Goal: Information Seeking & Learning: Learn about a topic

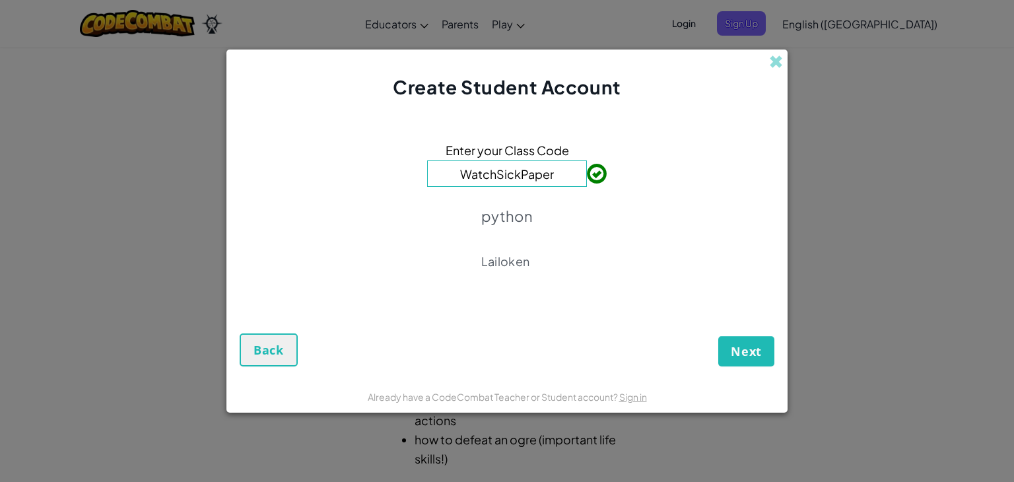
click at [523, 217] on p "python" at bounding box center [506, 216] width 51 height 18
click at [735, 343] on span "Next" at bounding box center [746, 351] width 31 height 16
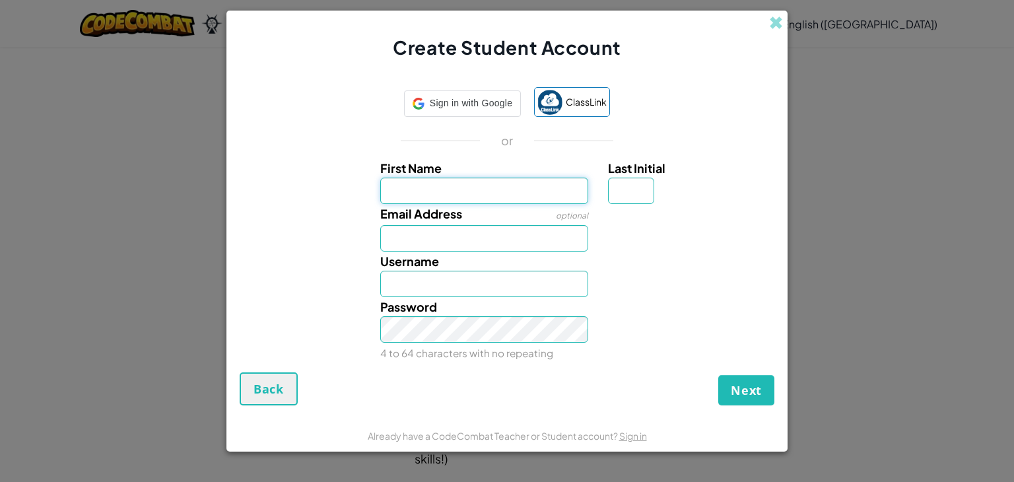
click at [527, 183] on input "First Name" at bounding box center [484, 191] width 209 height 26
type input "Ryad"
type input "A"
type input "Ryad_mk@hotmail.com"
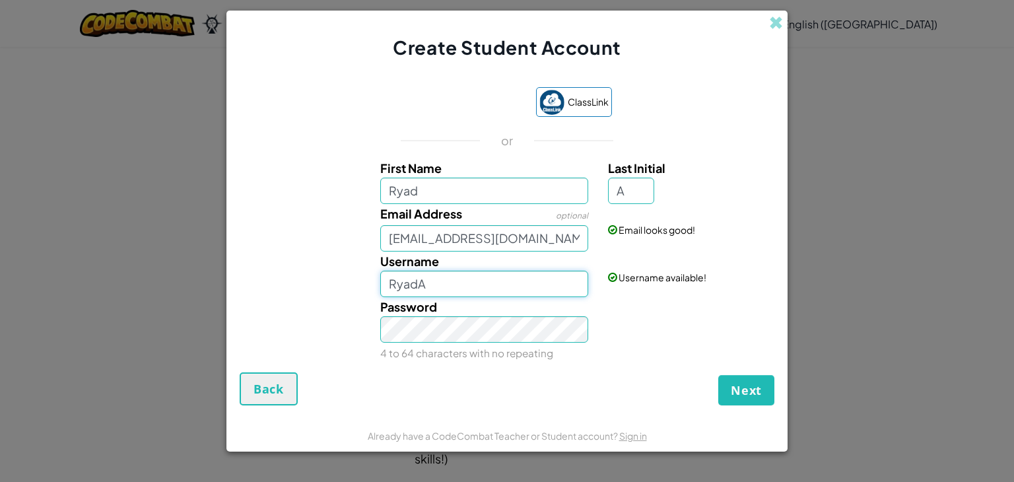
click at [469, 288] on input "RyadA" at bounding box center [484, 284] width 209 height 26
type input "Ryad_mk"
click at [749, 392] on span "Next" at bounding box center [746, 390] width 31 height 16
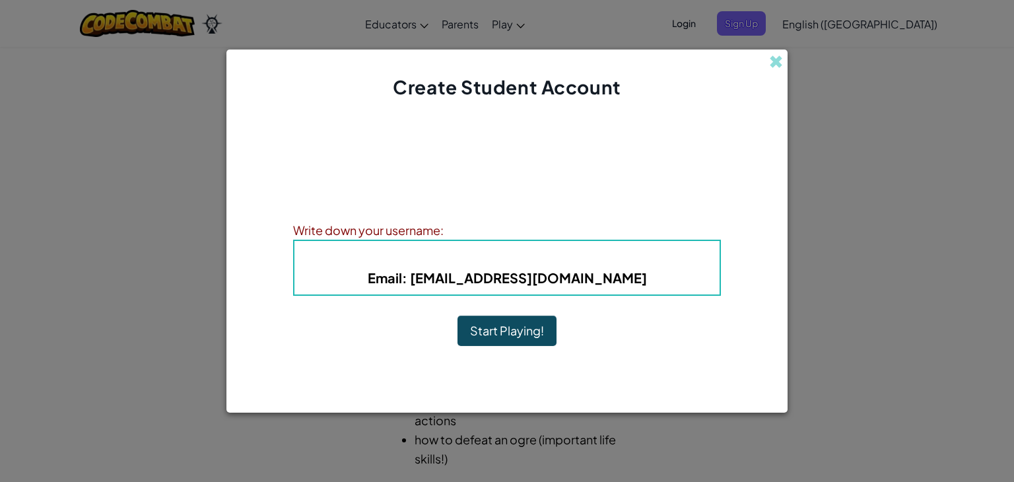
click at [522, 258] on b "Username : Ryad_mk" at bounding box center [507, 257] width 137 height 15
drag, startPoint x: 448, startPoint y: 277, endPoint x: 620, endPoint y: 278, distance: 171.6
click at [620, 278] on h5 "Email : Ryad_mk@hotmail.com" at bounding box center [507, 277] width 399 height 20
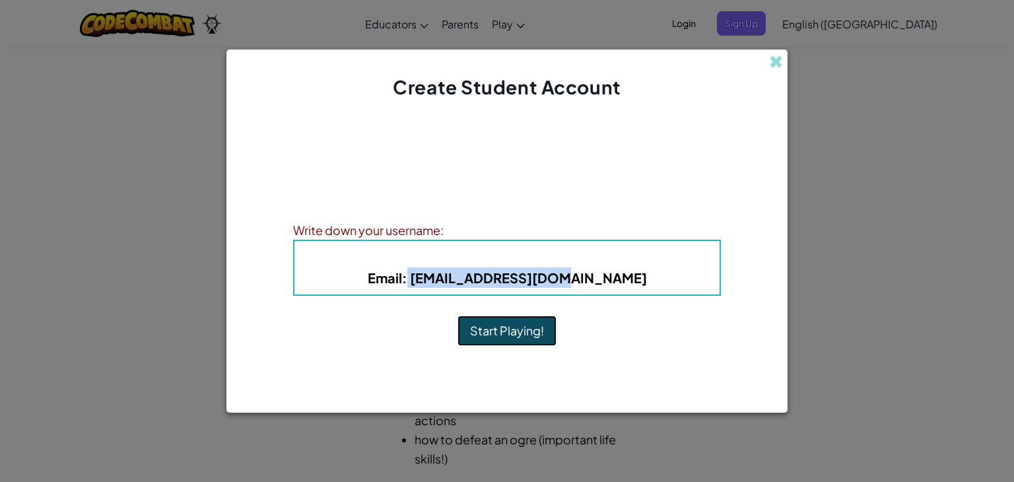
click at [531, 333] on button "Start Playing!" at bounding box center [506, 331] width 99 height 30
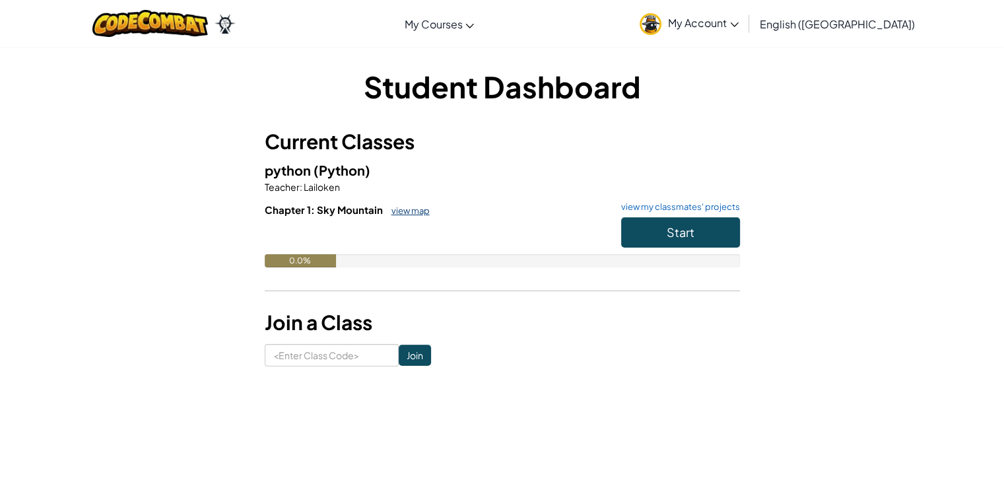
click at [414, 213] on link "view map" at bounding box center [407, 210] width 45 height 11
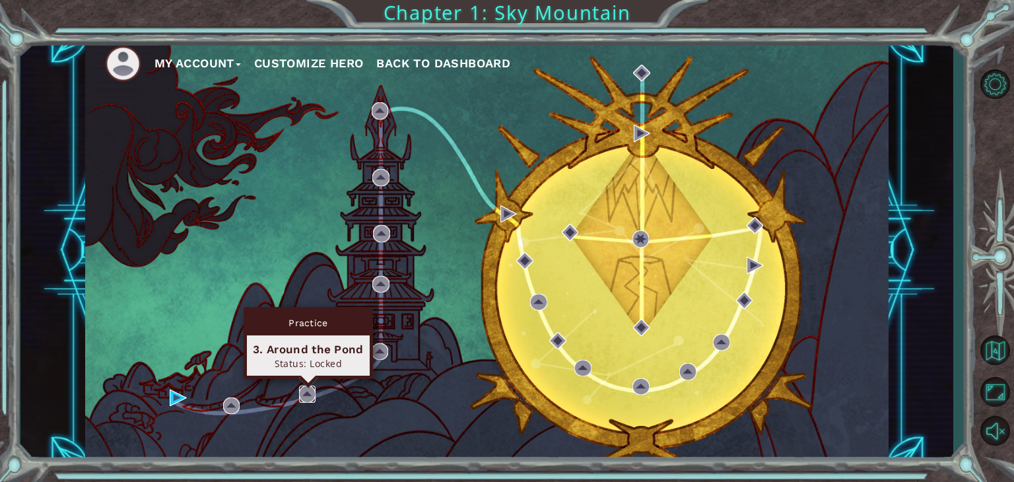
click at [305, 391] on img at bounding box center [307, 394] width 17 height 17
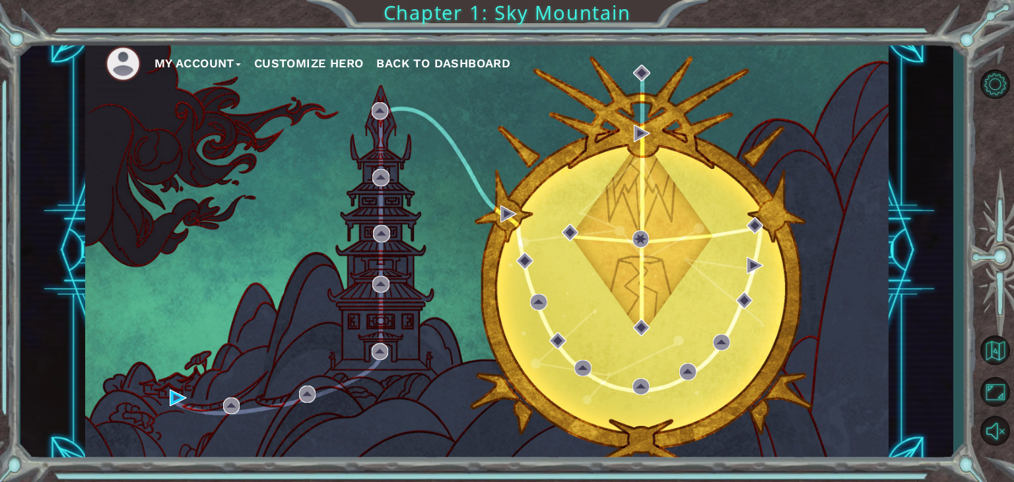
click at [403, 61] on span "Back to Dashboard" at bounding box center [443, 63] width 134 height 14
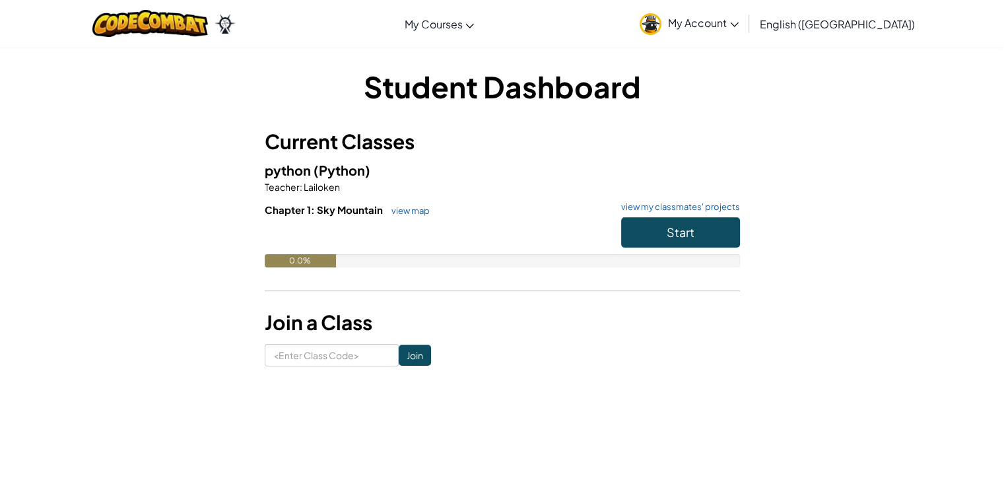
click at [662, 217] on h6 "Chapter 1: Sky Mountain view map view my classmates' projects" at bounding box center [502, 210] width 475 height 15
click at [658, 233] on button "Start" at bounding box center [680, 232] width 119 height 30
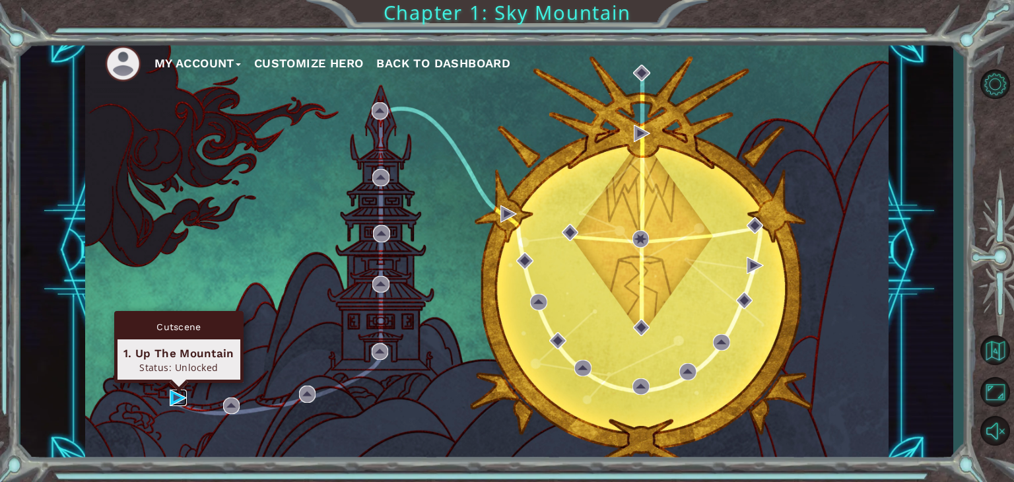
click at [181, 395] on img at bounding box center [178, 397] width 17 height 17
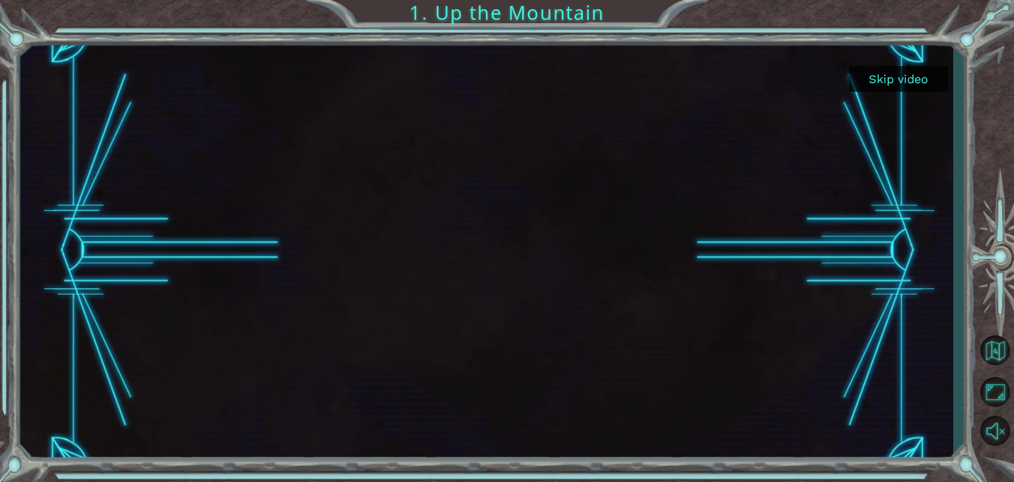
click at [894, 78] on button "Skip video" at bounding box center [898, 79] width 99 height 26
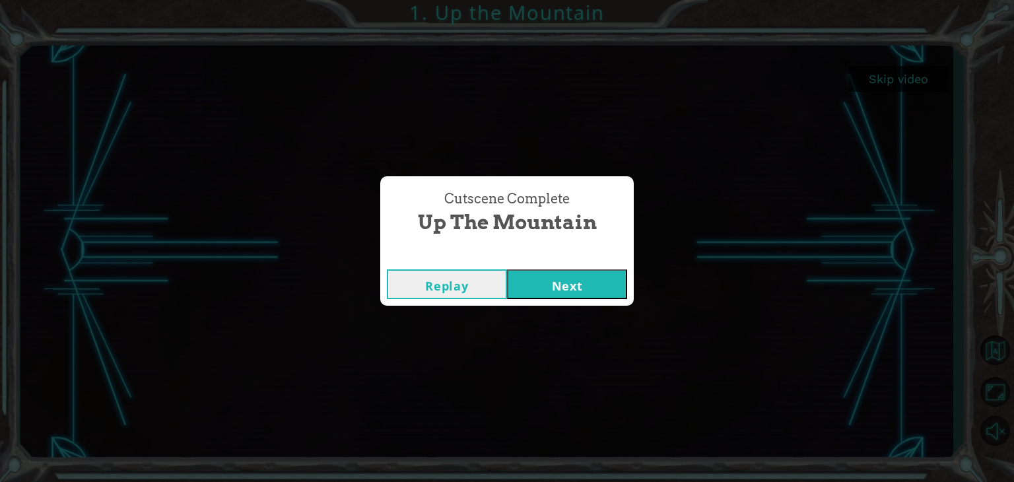
click at [580, 275] on button "Next" at bounding box center [567, 284] width 120 height 30
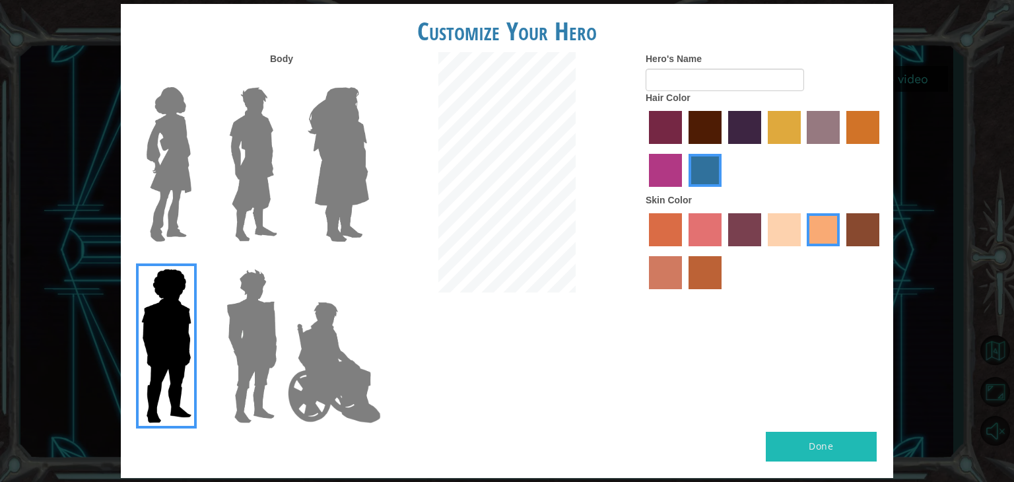
click at [755, 127] on label "hot purple hair color" at bounding box center [744, 127] width 33 height 33
click at [724, 149] on input "hot purple hair color" at bounding box center [724, 149] width 0 height 0
click at [719, 129] on label "maroon hair color" at bounding box center [705, 127] width 33 height 33
click at [684, 149] on input "maroon hair color" at bounding box center [684, 149] width 0 height 0
click at [879, 230] on label "karma skin color" at bounding box center [862, 229] width 33 height 33
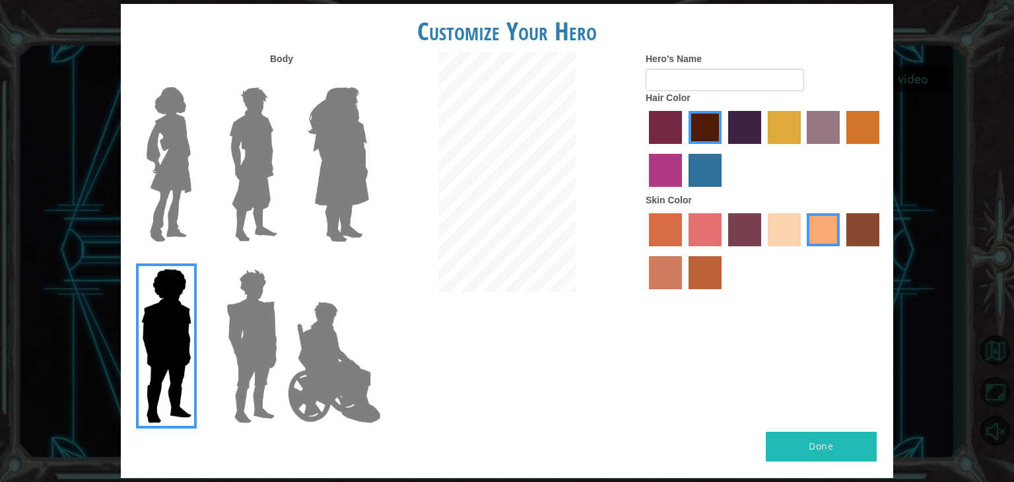
click at [842, 251] on input "karma skin color" at bounding box center [842, 251] width 0 height 0
click at [748, 235] on label "tosca skin color" at bounding box center [744, 229] width 33 height 33
click at [724, 251] on input "tosca skin color" at bounding box center [724, 251] width 0 height 0
click at [782, 230] on label "sandy beach skin color" at bounding box center [784, 229] width 33 height 33
click at [763, 251] on input "sandy beach skin color" at bounding box center [763, 251] width 0 height 0
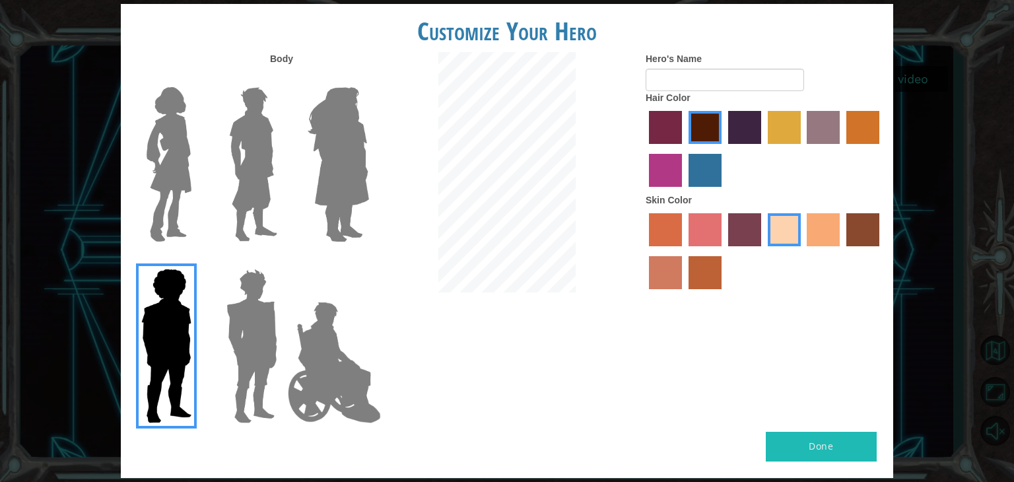
click at [706, 274] on label "smoke tree skin color" at bounding box center [705, 272] width 33 height 33
click at [684, 294] on input "smoke tree skin color" at bounding box center [684, 294] width 0 height 0
click at [803, 442] on button "Done" at bounding box center [821, 447] width 111 height 30
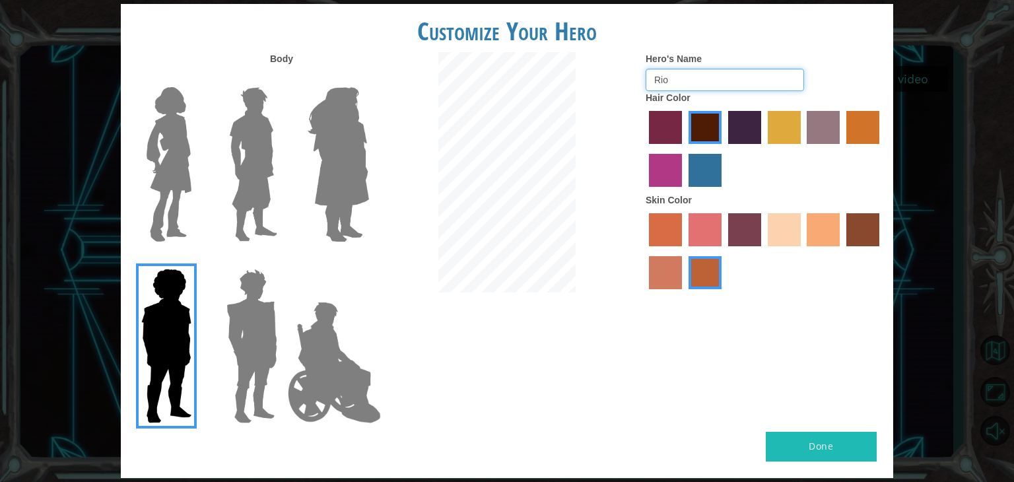
type input "Rio"
click at [837, 444] on button "Done" at bounding box center [821, 447] width 111 height 30
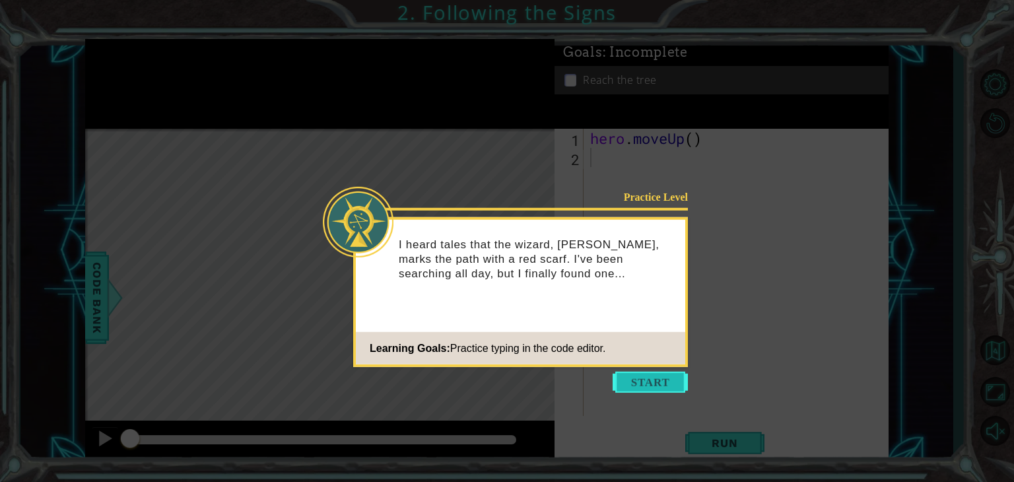
click at [652, 379] on button "Start" at bounding box center [650, 382] width 75 height 21
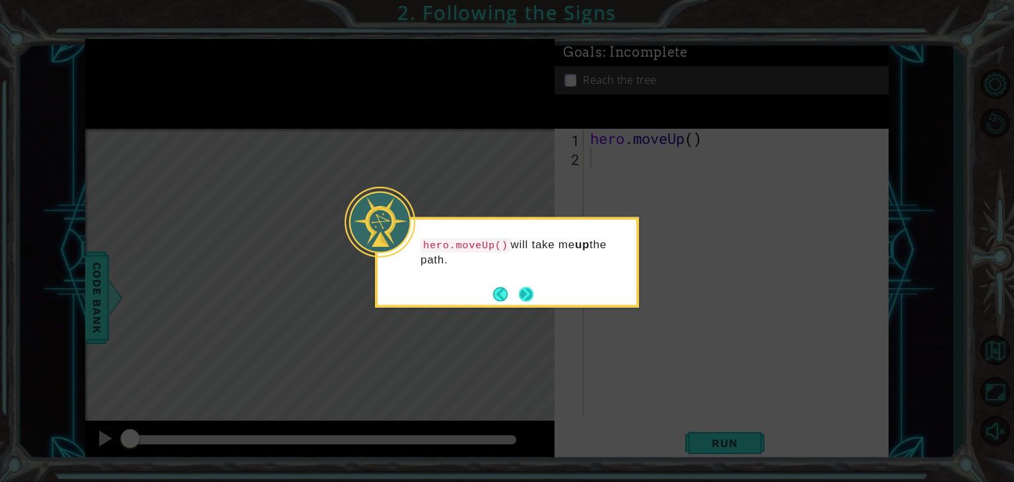
click at [521, 292] on button "Next" at bounding box center [526, 293] width 15 height 15
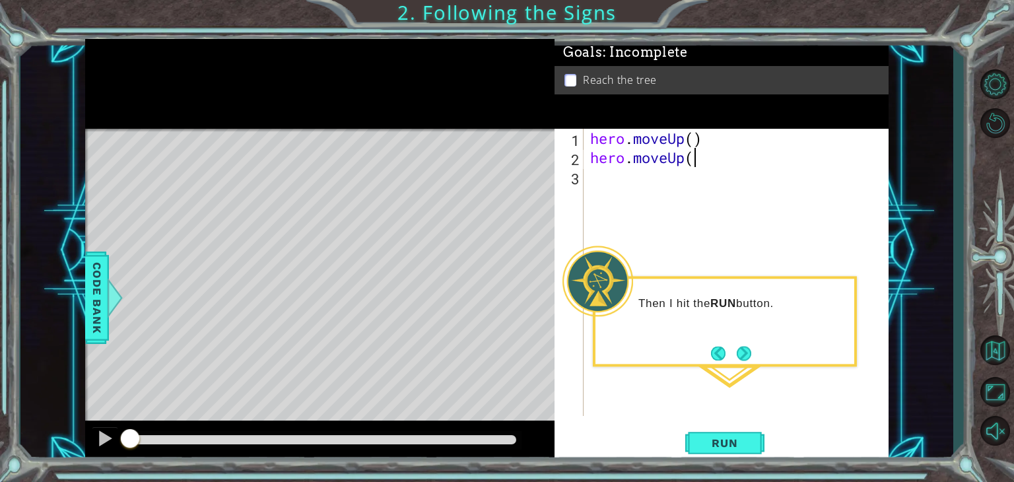
scroll to position [0, 4]
type textarea "hero.moveUp()"
click at [747, 434] on button "Run" at bounding box center [724, 443] width 79 height 34
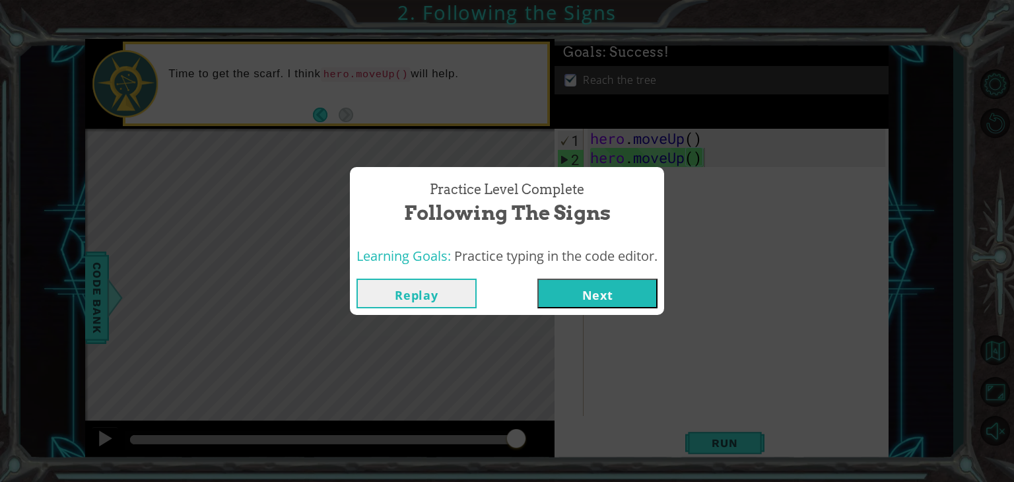
click at [584, 299] on button "Next" at bounding box center [597, 294] width 120 height 30
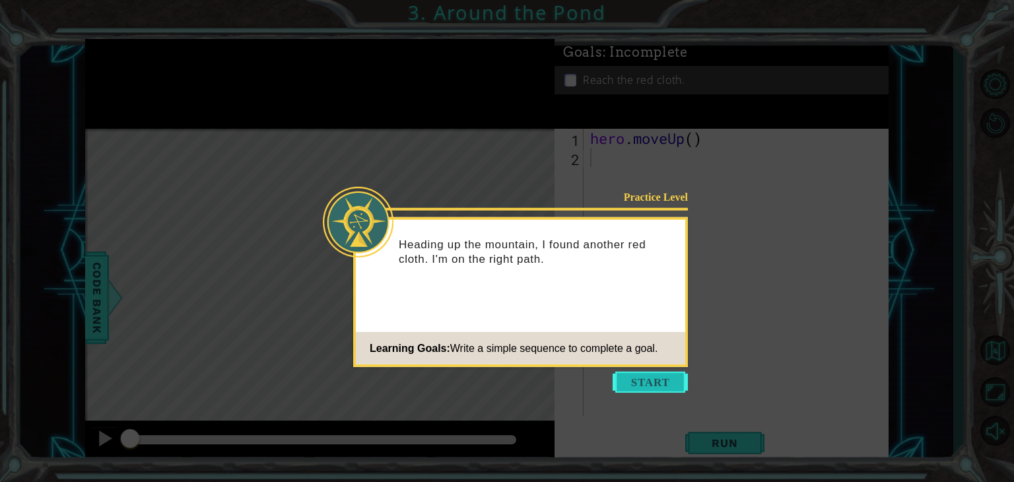
click at [635, 376] on button "Start" at bounding box center [650, 382] width 75 height 21
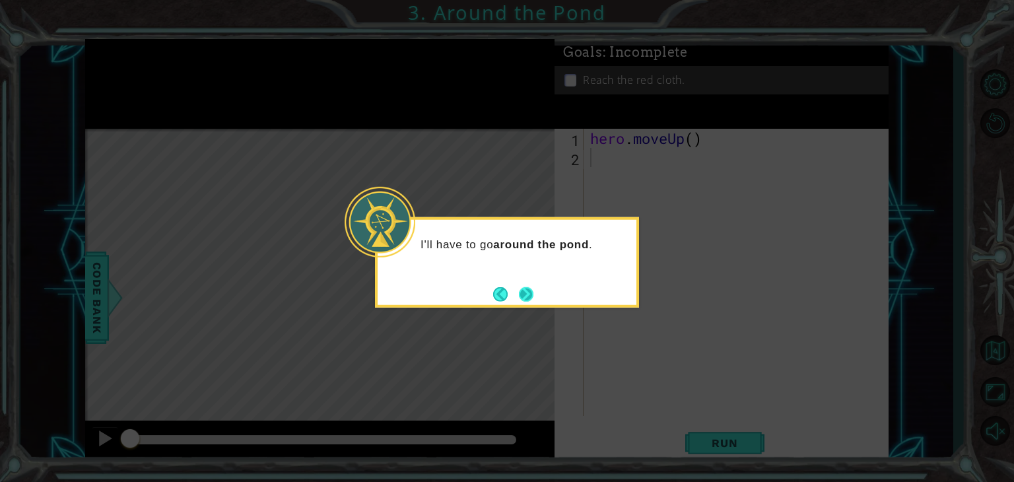
click at [533, 294] on button "Next" at bounding box center [526, 293] width 15 height 15
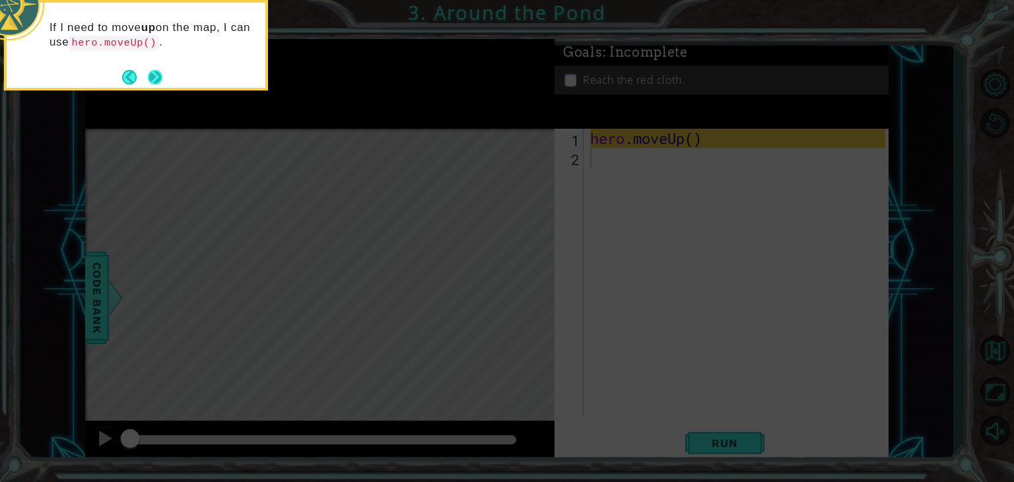
click at [158, 73] on button "Next" at bounding box center [155, 77] width 15 height 15
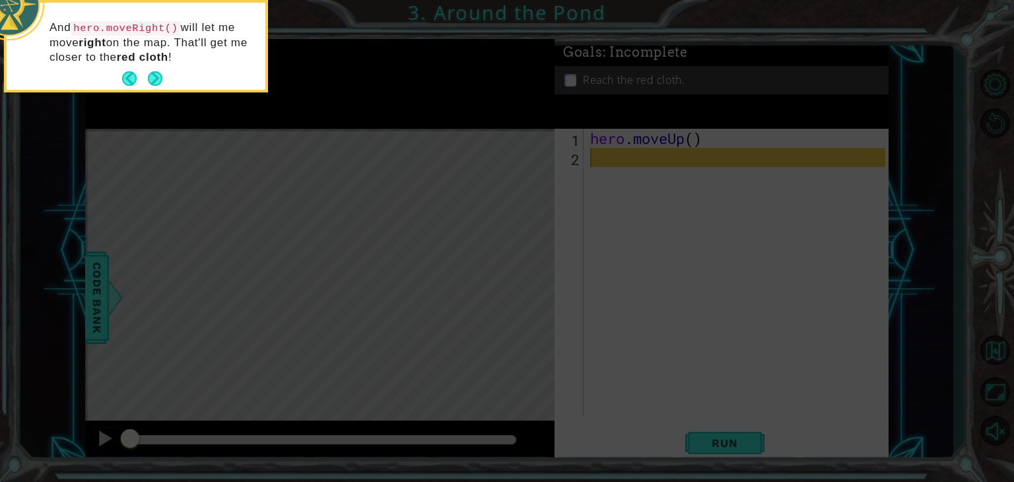
click at [158, 73] on button "Next" at bounding box center [155, 78] width 15 height 15
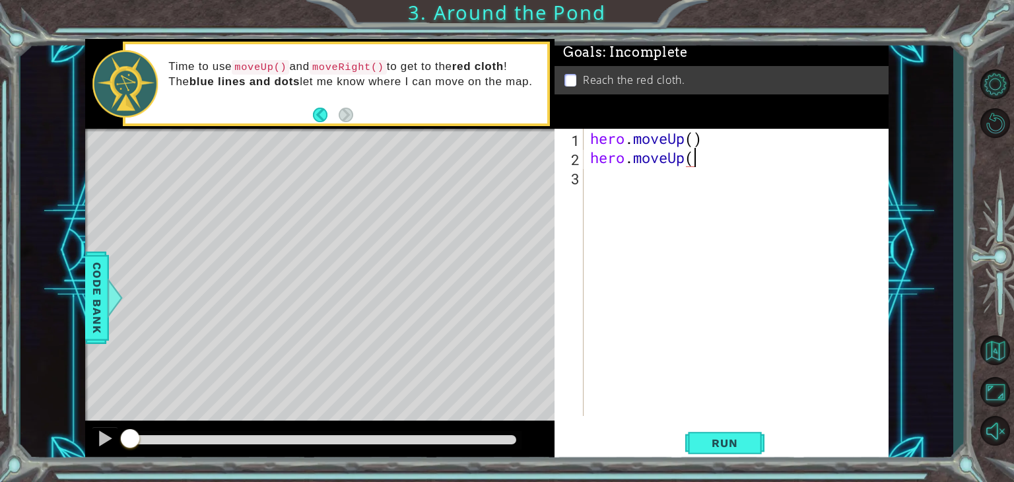
scroll to position [0, 4]
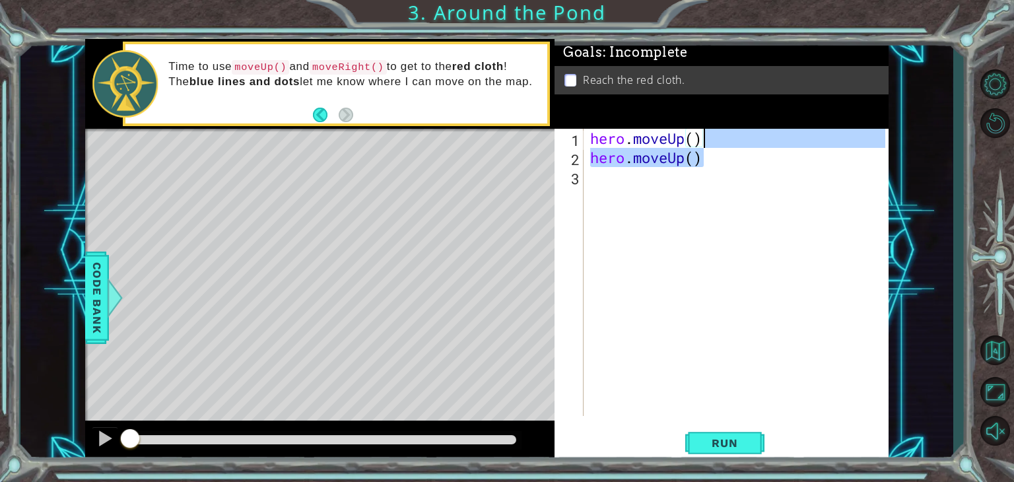
type textarea "hero.moveUp()"
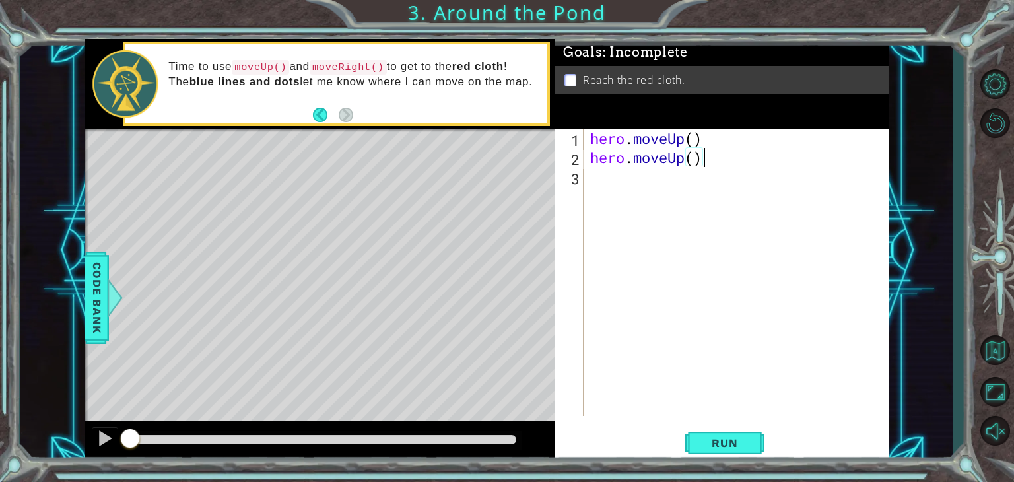
scroll to position [0, 0]
paste textarea "hero.moveUp()"
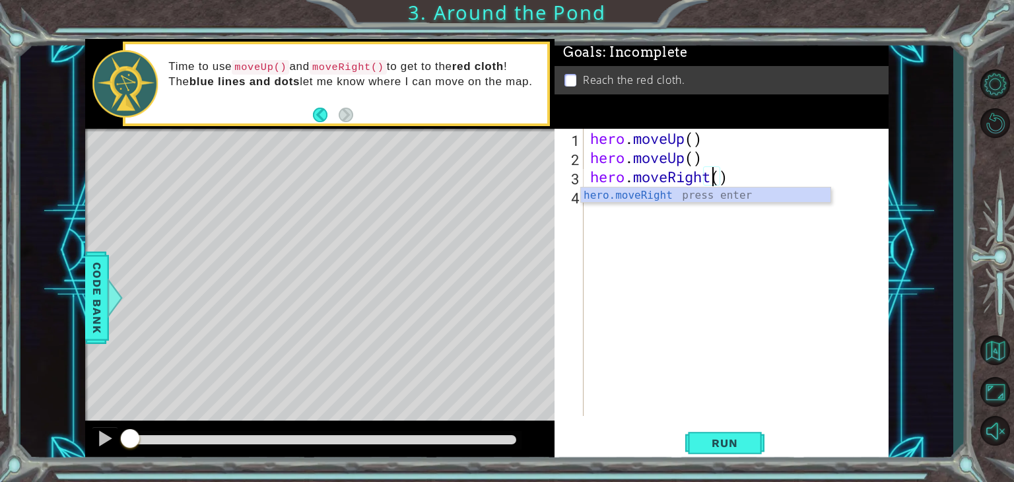
scroll to position [0, 5]
click at [665, 193] on div "hero.moveRight press enter" at bounding box center [706, 211] width 250 height 48
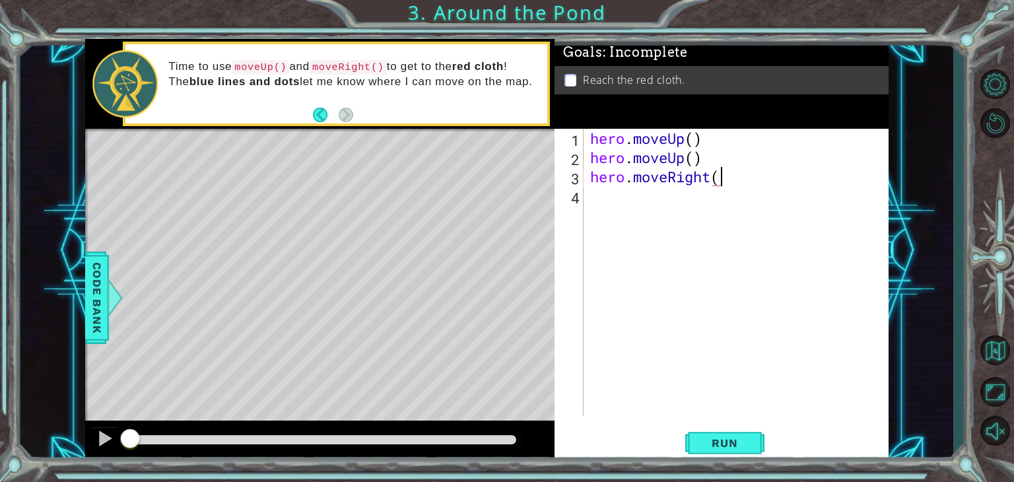
type textarea "hero.moveRight()"
paste textarea "hero.moveUp()"
type textarea "hero.moveUp()"
paste textarea "hero.moveUp()"
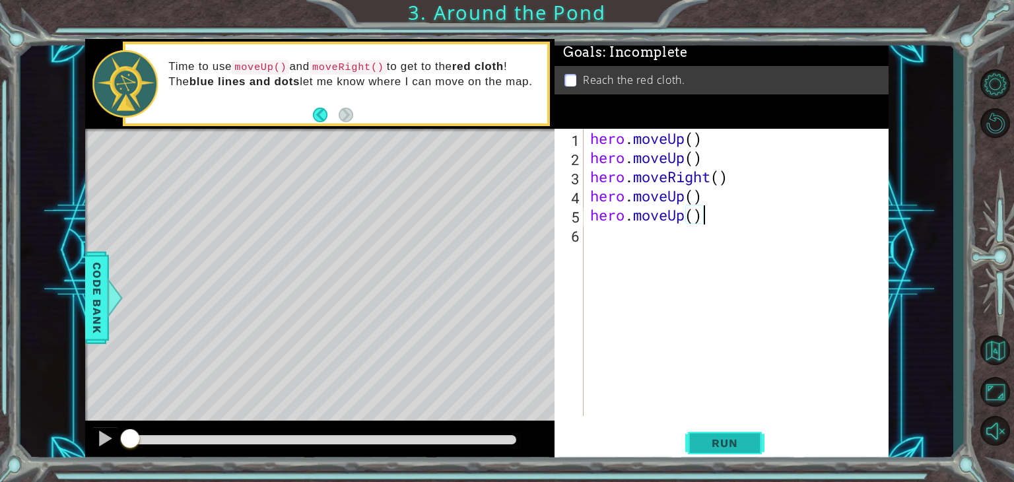
type textarea "hero.moveUp()"
click at [733, 434] on button "Run" at bounding box center [724, 443] width 79 height 34
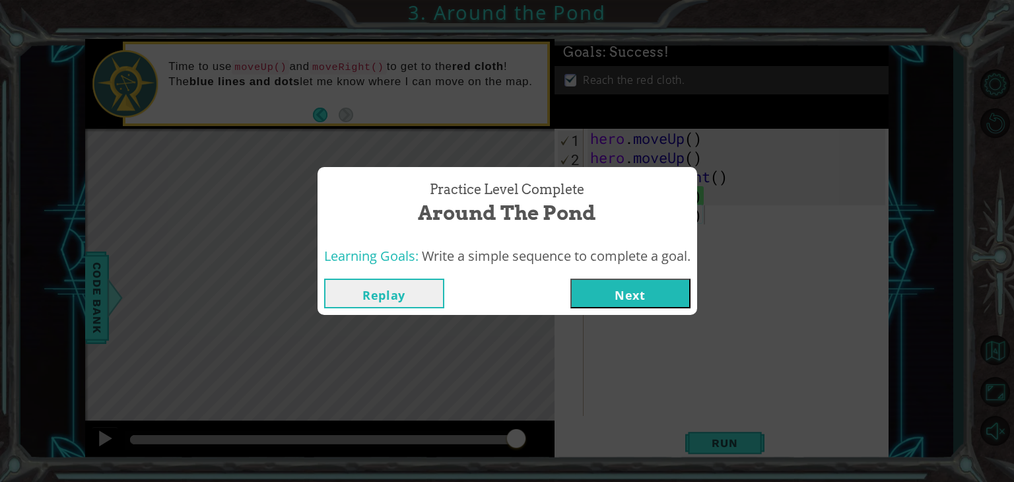
click at [652, 299] on button "Next" at bounding box center [630, 294] width 120 height 30
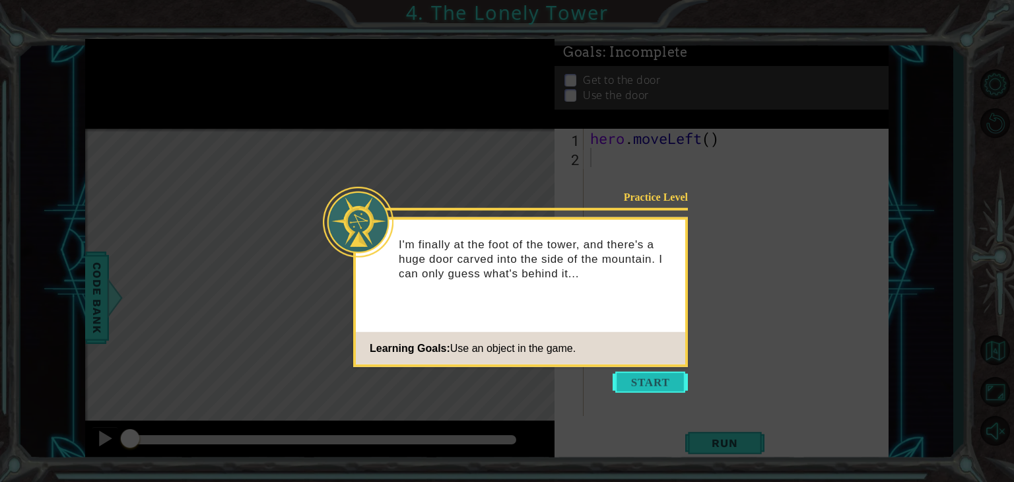
click at [636, 376] on button "Start" at bounding box center [650, 382] width 75 height 21
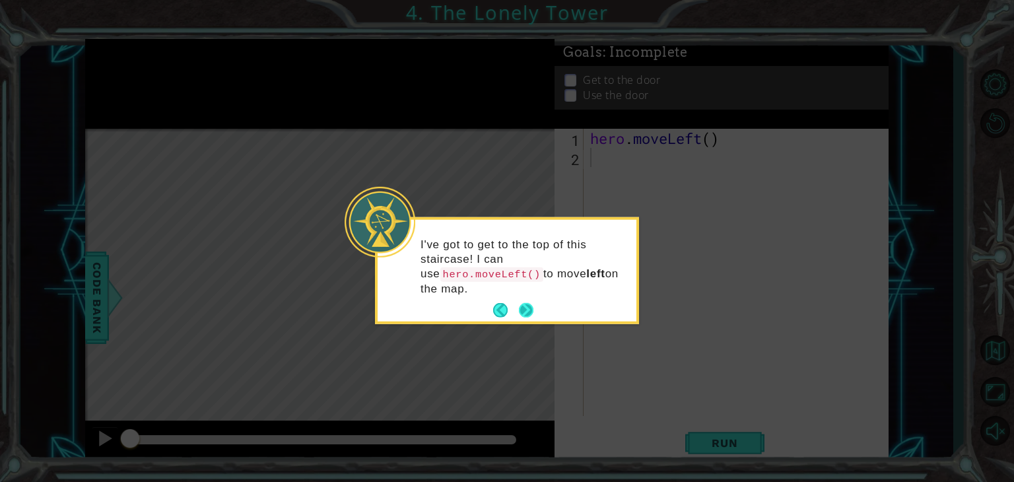
click at [522, 303] on button "Next" at bounding box center [526, 310] width 15 height 15
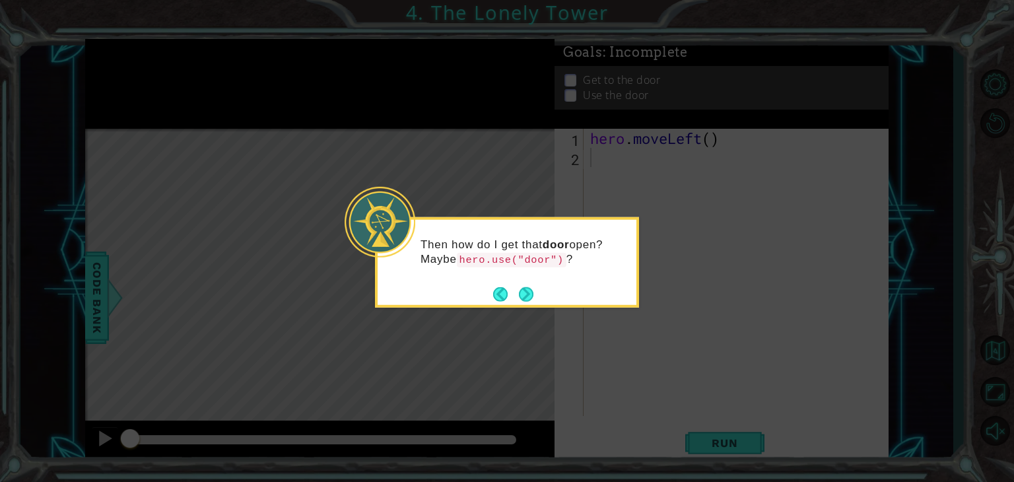
click at [522, 295] on button "Next" at bounding box center [526, 293] width 15 height 15
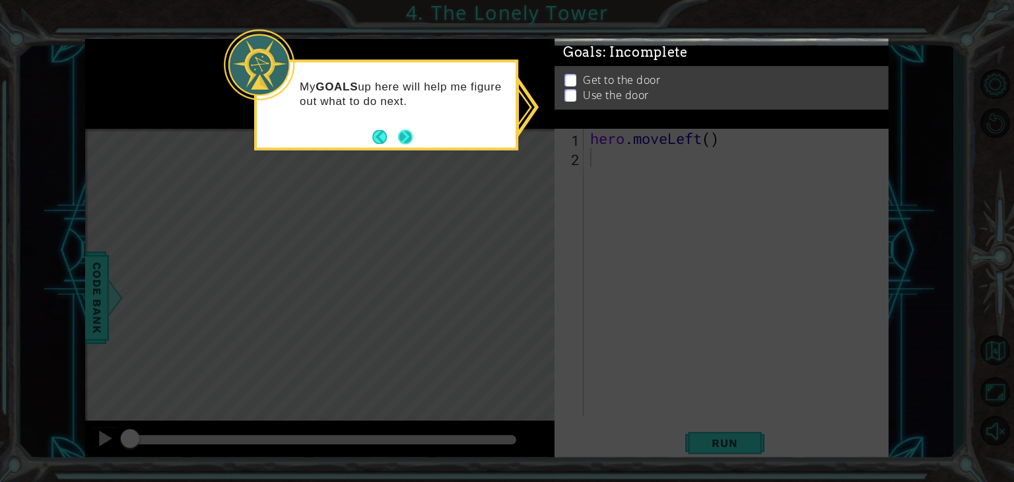
click at [412, 135] on button "Next" at bounding box center [405, 136] width 15 height 15
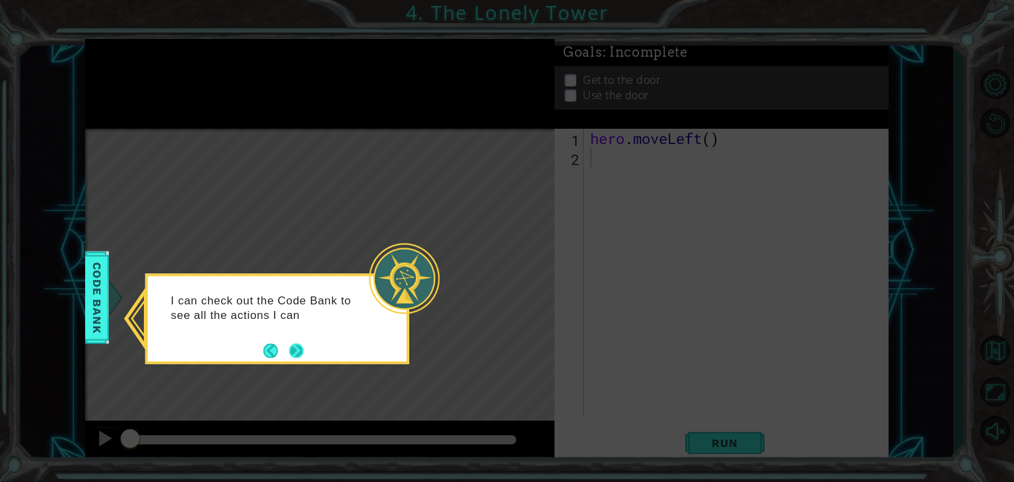
click at [302, 351] on button "Next" at bounding box center [296, 350] width 15 height 15
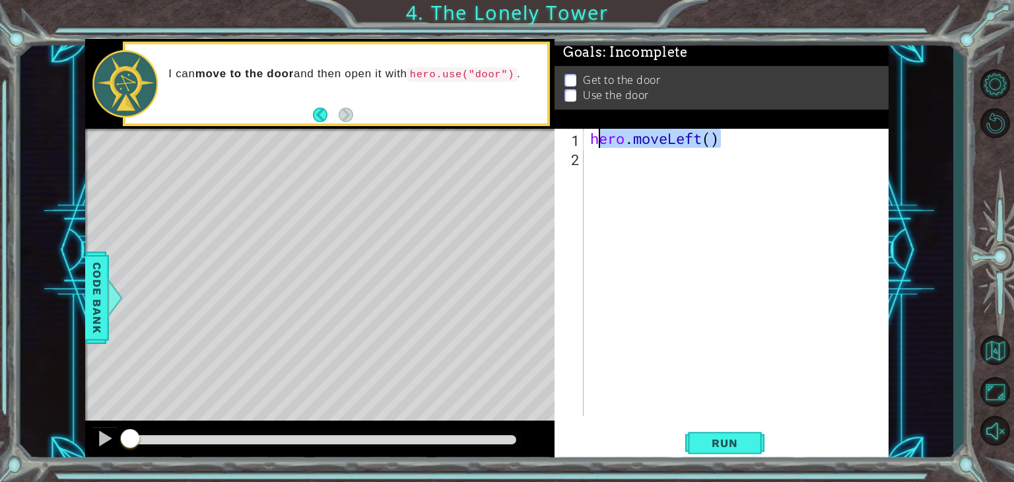
drag, startPoint x: 724, startPoint y: 140, endPoint x: 588, endPoint y: 148, distance: 136.2
click at [588, 148] on div "hero . moveLeft ( )" at bounding box center [740, 291] width 304 height 325
type textarea "hero.moveLeft()"
click at [599, 158] on div "hero . moveLeft ( )" at bounding box center [740, 291] width 304 height 325
paste textarea "hero.moveUp()"
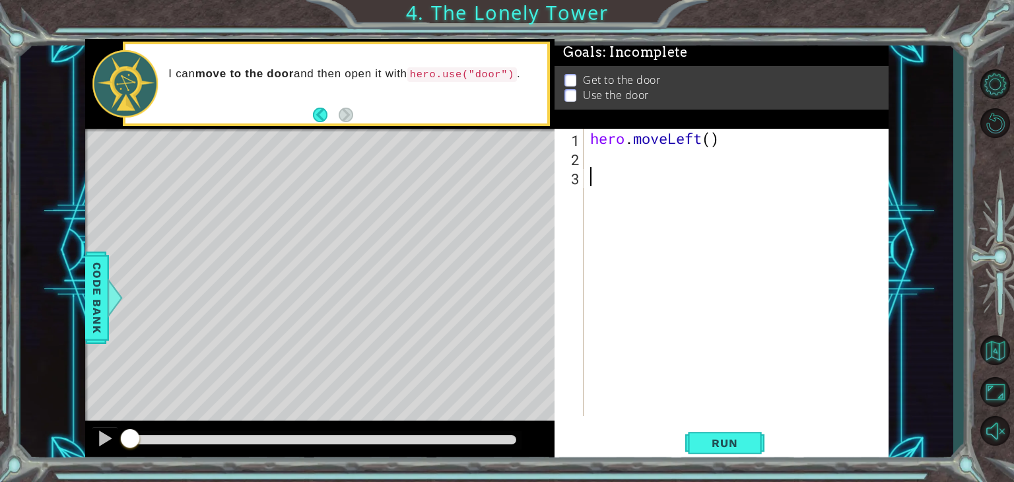
type textarea "hero.moveUp()"
paste textarea "hero.moveUp()"
type textarea "hero.moveUp()"
paste textarea "hero.moveUp()"
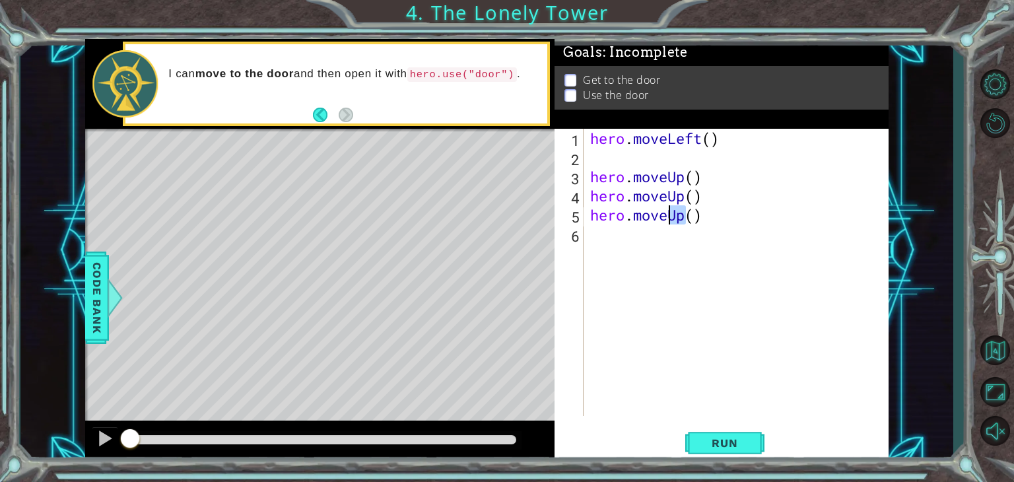
drag, startPoint x: 684, startPoint y: 218, endPoint x: 673, endPoint y: 215, distance: 11.1
click at [673, 215] on div "hero . moveLeft ( ) hero . moveUp ( ) hero . moveUp ( ) hero . moveUp ( )" at bounding box center [740, 291] width 304 height 325
click at [677, 217] on div "hero . moveLeft ( ) hero . moveUp ( ) hero . moveUp ( ) hero . moveURight ( )" at bounding box center [740, 291] width 304 height 325
drag, startPoint x: 729, startPoint y: 141, endPoint x: 540, endPoint y: 154, distance: 189.3
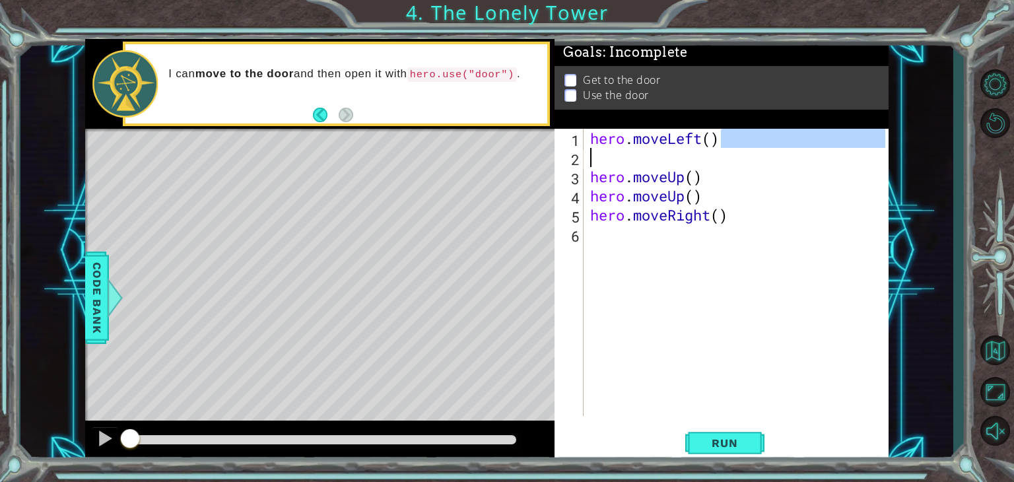
click at [540, 154] on div "1 ההההההההההההההההההההההההההההההההההההההההההההההההההההההההההההההההההההההההההההה…" at bounding box center [486, 251] width 803 height 424
type textarea "hero.moveLeft()"
paste textarea "hero.moveLeft()"
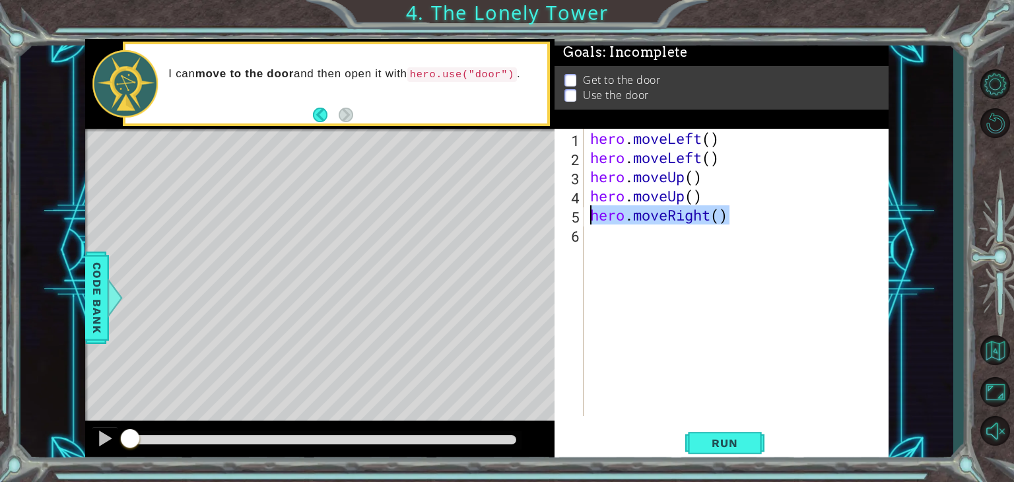
drag, startPoint x: 739, startPoint y: 209, endPoint x: 594, endPoint y: 218, distance: 144.9
click at [594, 218] on div "hero . moveLeft ( ) hero . moveLeft ( ) hero . moveUp ( ) hero . moveUp ( ) her…" at bounding box center [740, 291] width 304 height 325
type textarea "hero.moveRight()"
paste textarea "hero.moveRight()"
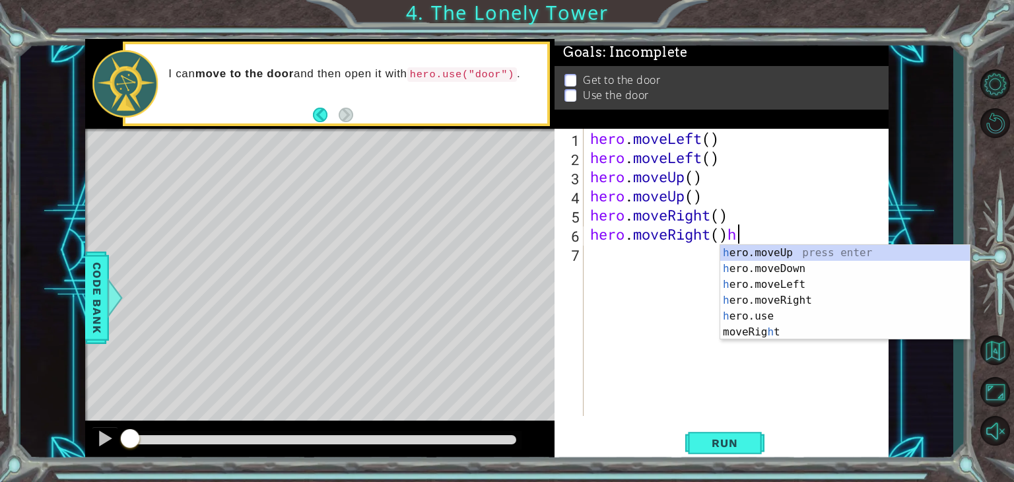
type textarea "hero.moveRight()"
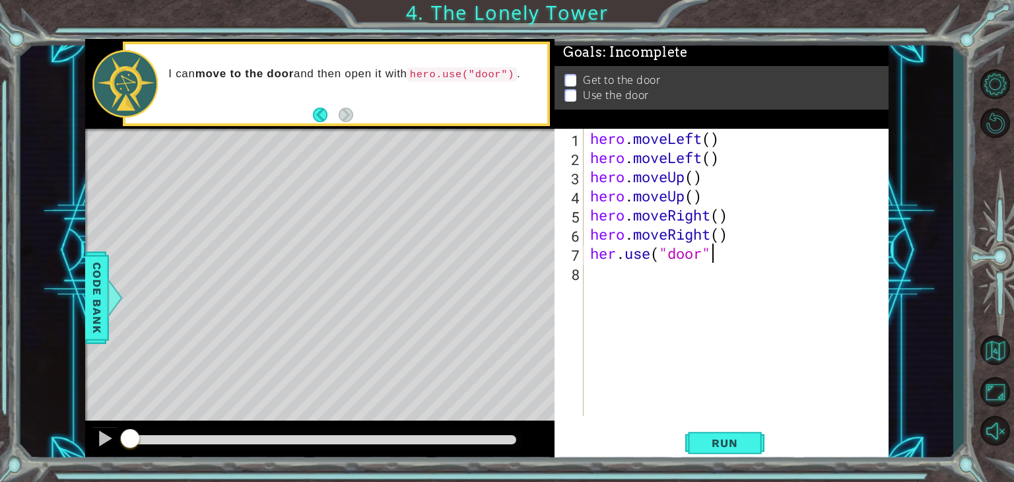
scroll to position [0, 5]
click at [615, 252] on div "hero . moveLeft ( ) hero . moveLeft ( ) hero . moveUp ( ) hero . moveUp ( ) her…" at bounding box center [740, 291] width 304 height 325
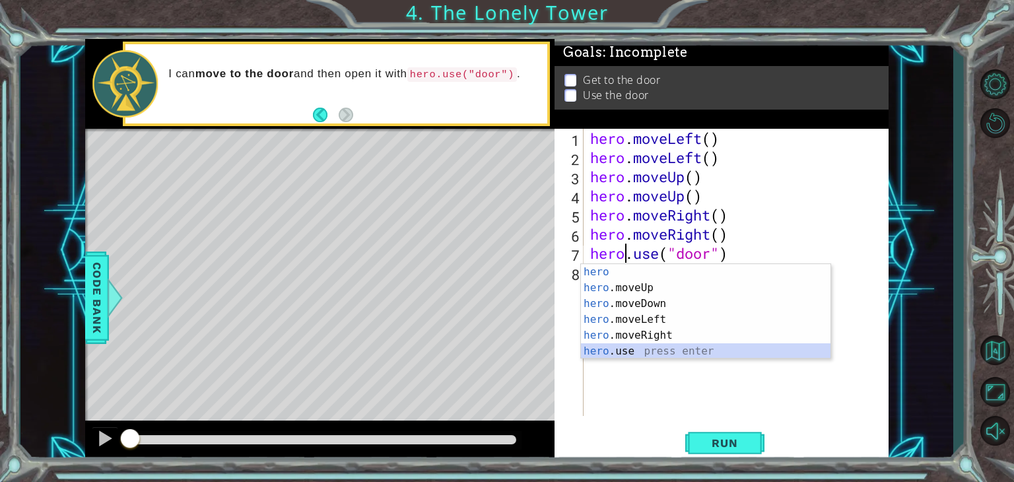
click at [724, 351] on div "hero press enter hero .moveUp press enter hero .moveDown press enter hero .move…" at bounding box center [706, 327] width 250 height 127
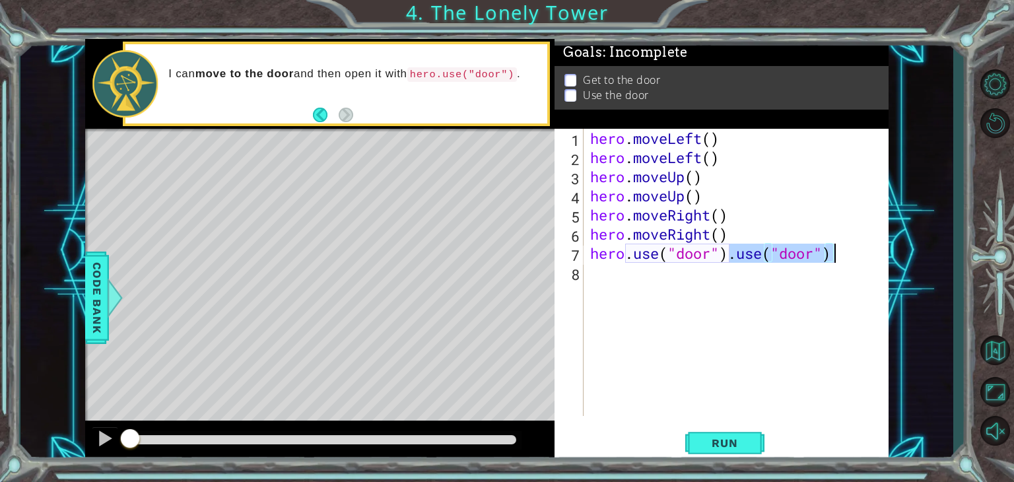
scroll to position [0, 5]
type textarea "hero.use("door")"
click at [735, 440] on span "Run" at bounding box center [724, 442] width 52 height 13
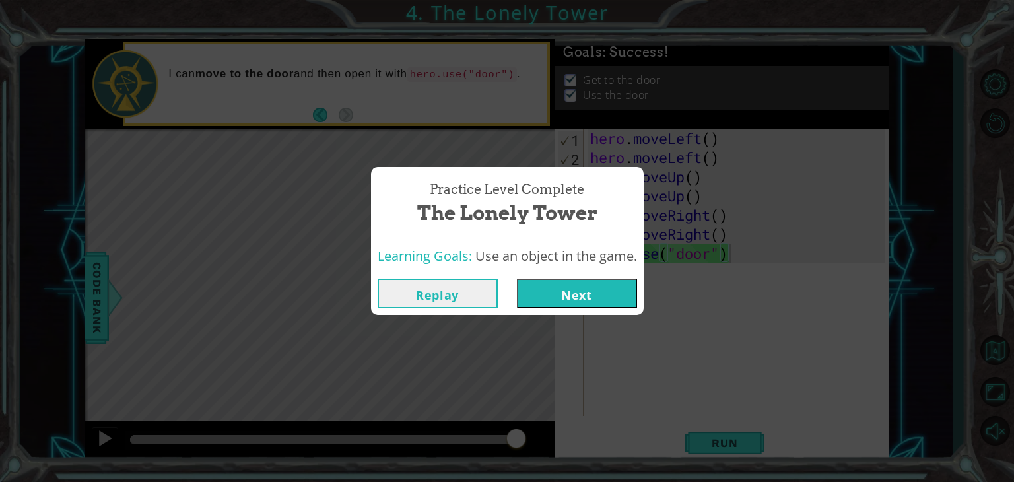
click at [621, 290] on button "Next" at bounding box center [577, 294] width 120 height 30
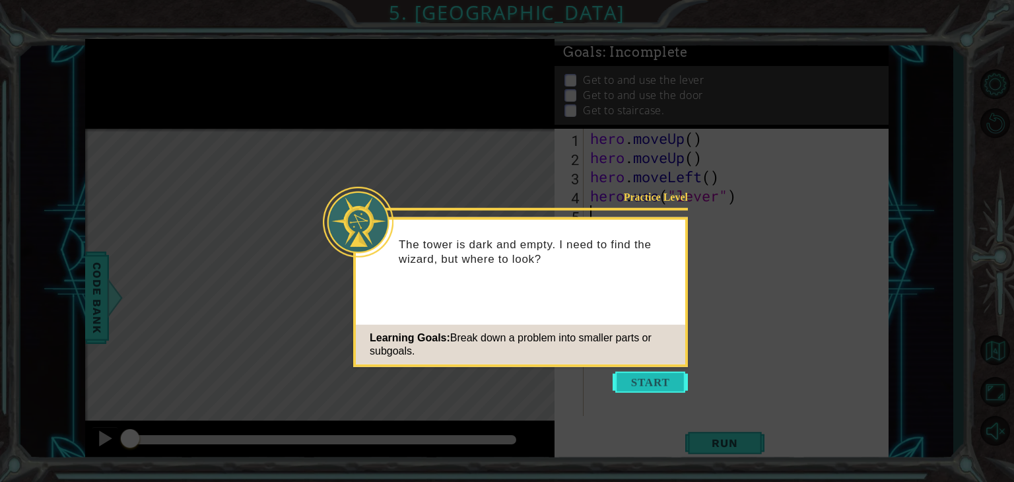
click at [667, 388] on button "Start" at bounding box center [650, 382] width 75 height 21
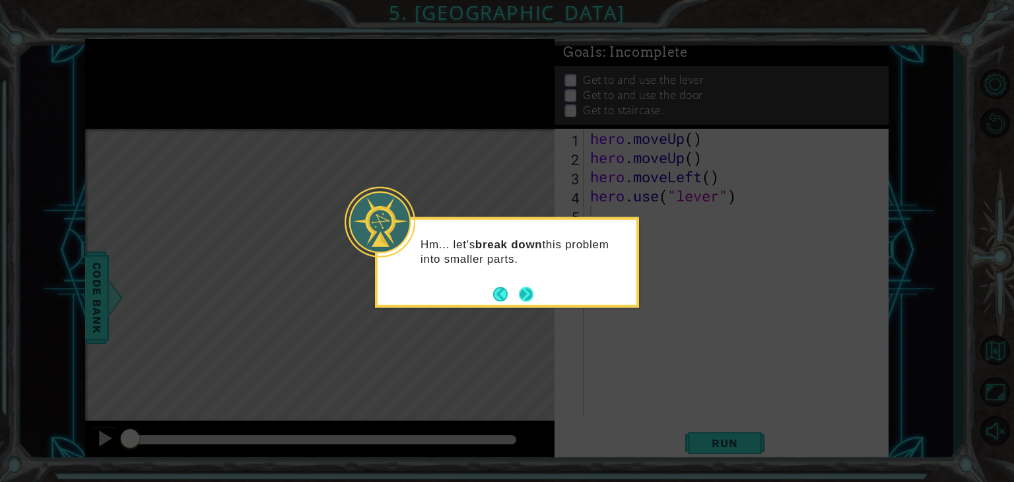
click at [528, 290] on button "Next" at bounding box center [526, 293] width 15 height 15
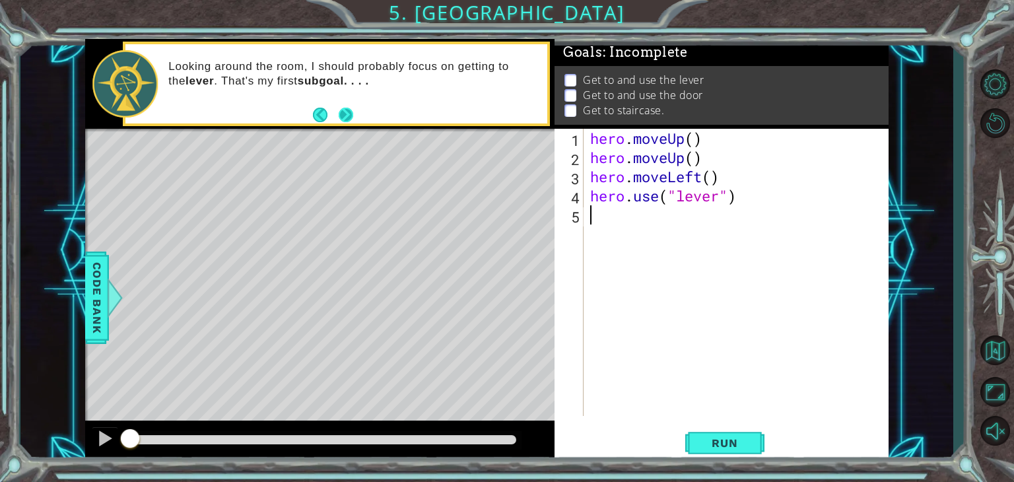
click at [353, 114] on button "Next" at bounding box center [346, 114] width 15 height 15
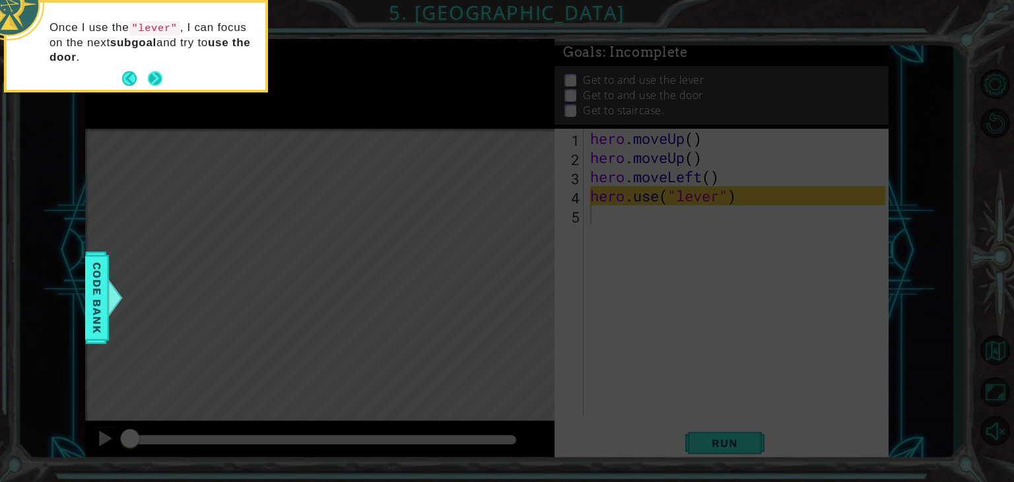
click at [158, 77] on button "Next" at bounding box center [155, 78] width 15 height 15
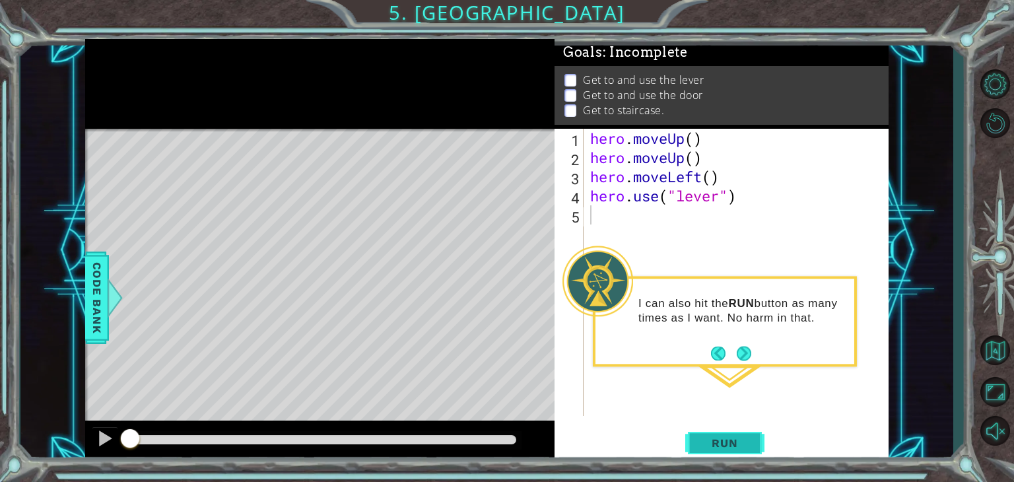
click at [729, 434] on button "Run" at bounding box center [724, 443] width 79 height 34
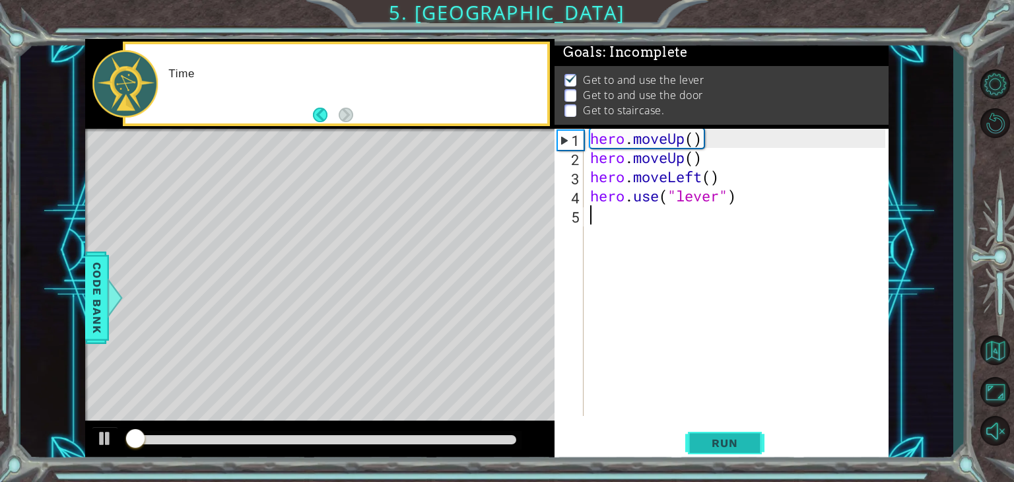
scroll to position [5, 0]
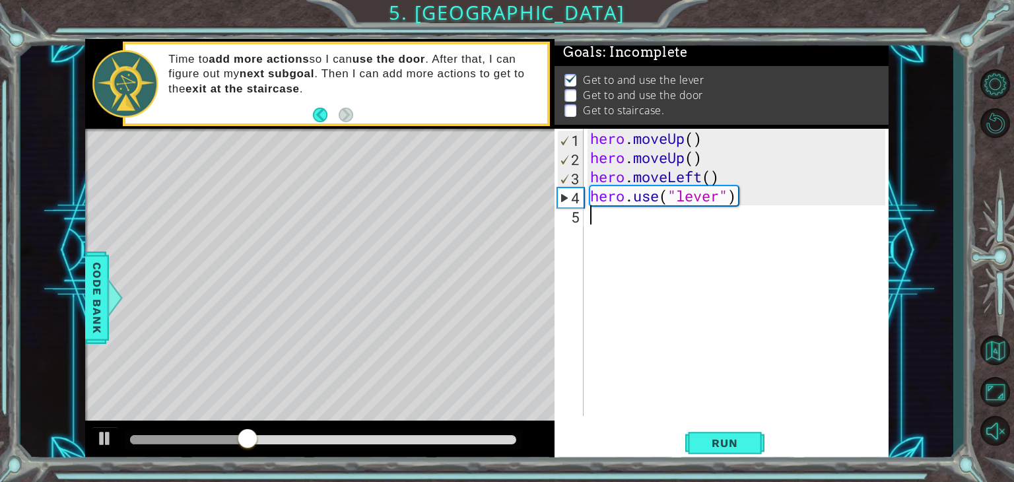
click at [600, 339] on div "hero . moveUp ( ) hero . moveUp ( ) hero . moveLeft ( ) hero . use ( "lever" )" at bounding box center [740, 291] width 304 height 325
click at [106, 439] on div at bounding box center [104, 438] width 17 height 17
drag, startPoint x: 263, startPoint y: 438, endPoint x: 100, endPoint y: 426, distance: 163.5
click at [100, 426] on div at bounding box center [319, 442] width 469 height 42
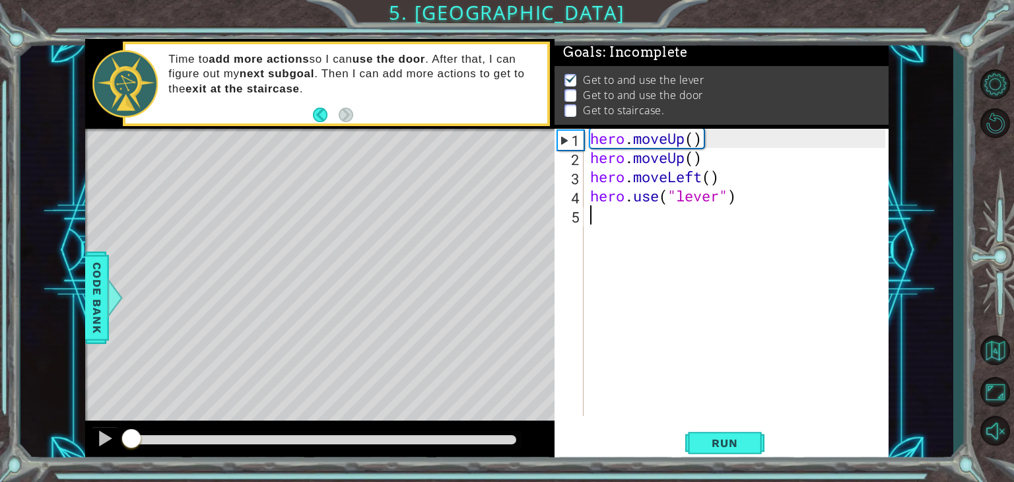
click at [615, 213] on div "hero . moveUp ( ) hero . moveUp ( ) hero . moveLeft ( ) hero . use ( "lever" )" at bounding box center [740, 291] width 304 height 325
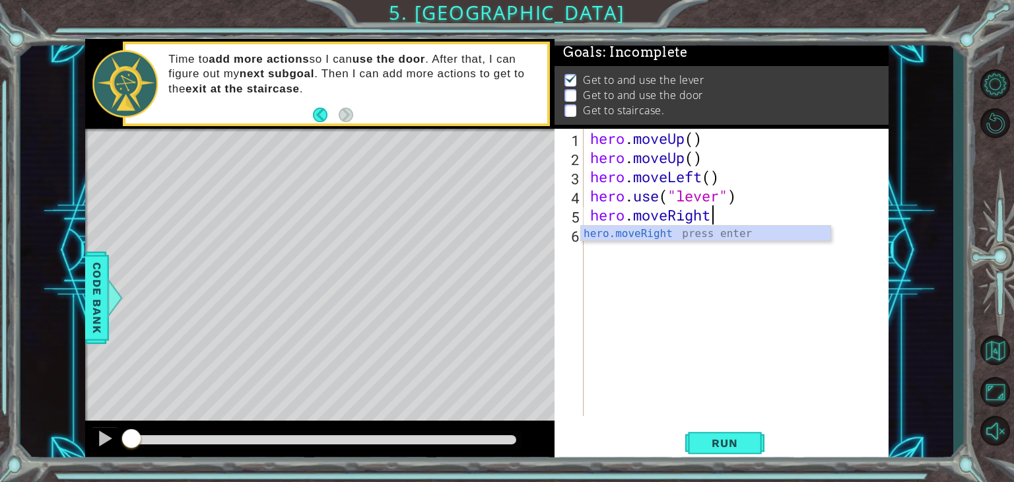
scroll to position [0, 5]
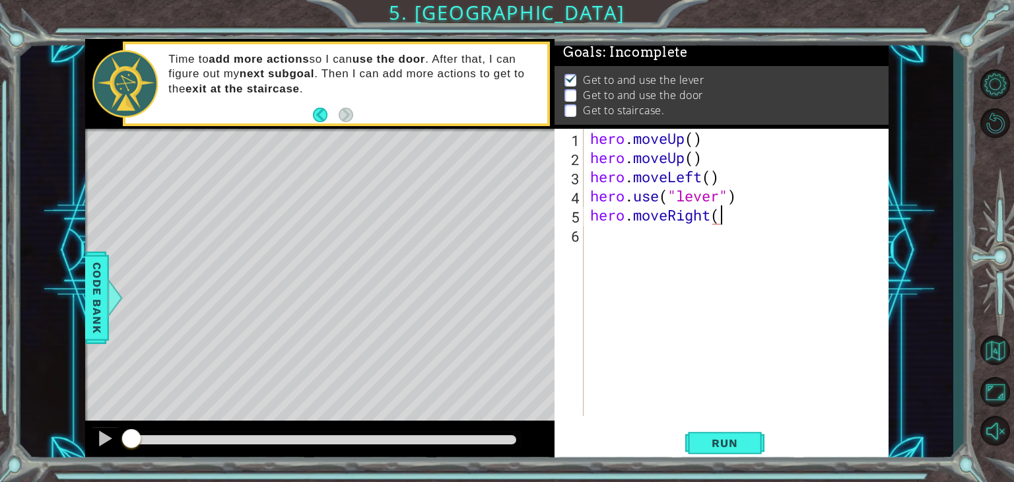
type textarea "hero.moveRight()"
paste textarea "hero.moveRight()"
type textarea "hero.moveRight()"
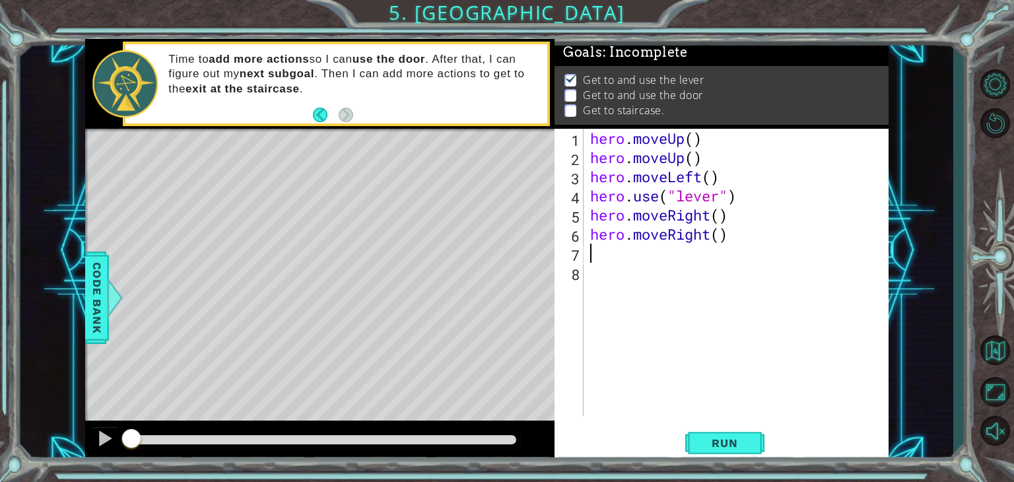
paste textarea "hero.moveRight()"
type textarea "hero.moveRight()"
click at [602, 281] on div "hero . moveUp ( ) hero . moveUp ( ) hero . moveLeft ( ) hero . use ( "lever" ) …" at bounding box center [740, 291] width 304 height 325
type textarea "hero.use("door")"
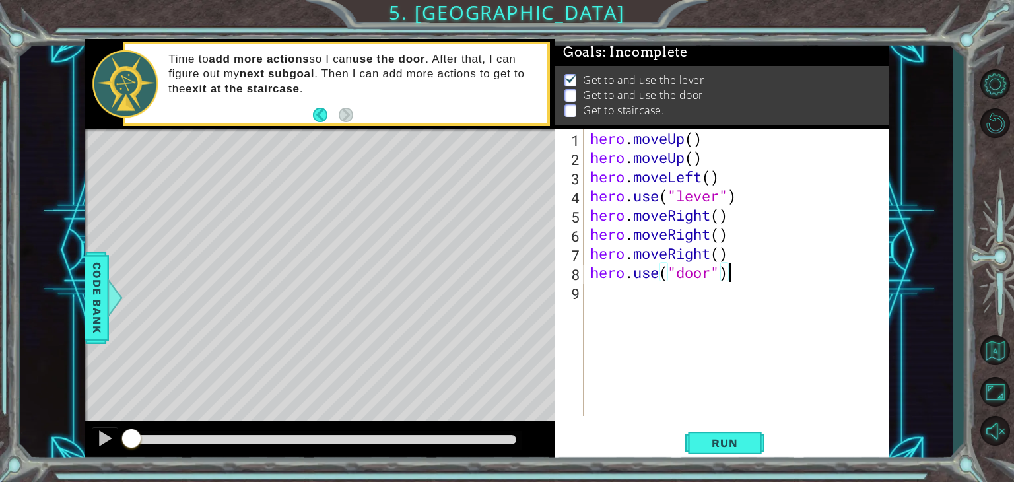
scroll to position [0, 0]
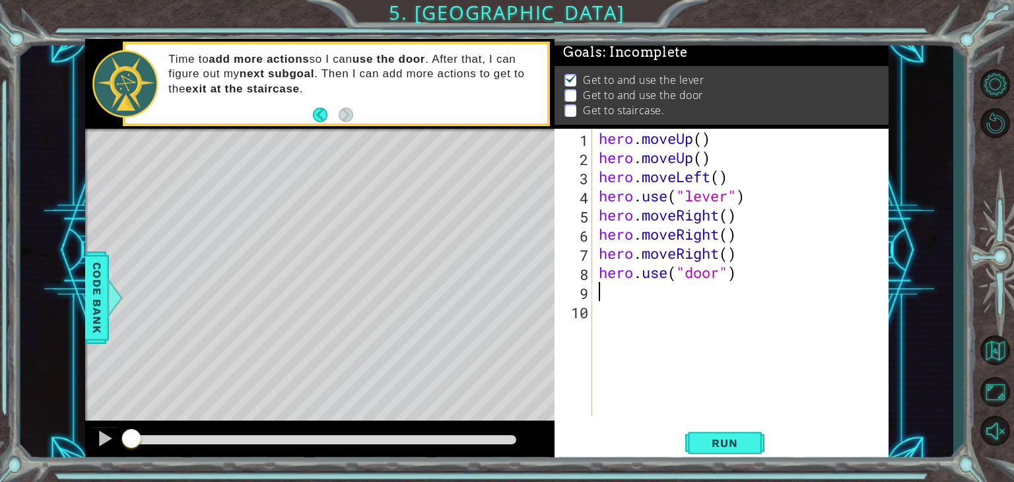
paste textarea "hero.moveRight()"
drag, startPoint x: 718, startPoint y: 297, endPoint x: 675, endPoint y: 293, distance: 43.7
click at [675, 293] on div "hero . moveUp ( ) hero . moveUp ( ) hero . moveLeft ( ) hero . use ( "lever" ) …" at bounding box center [744, 291] width 296 height 325
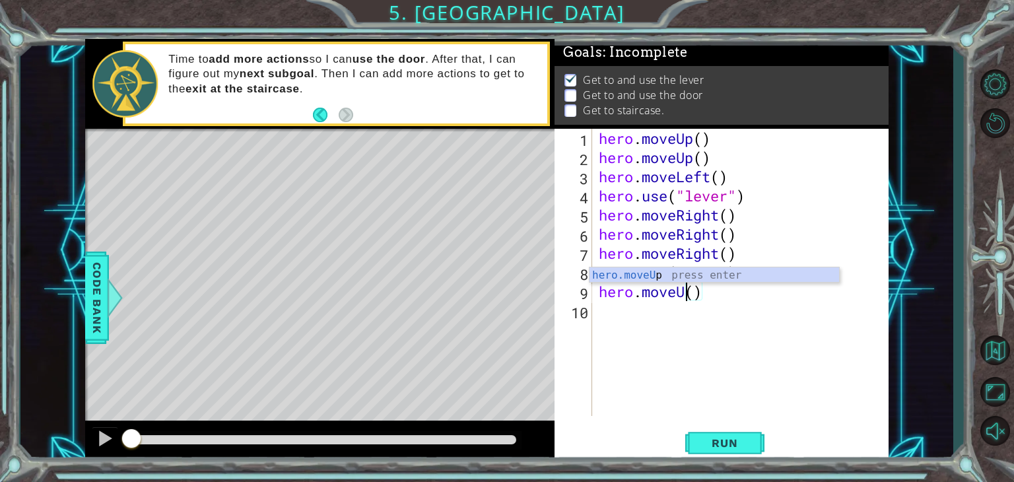
scroll to position [0, 4]
type textarea "hero.moveUp()"
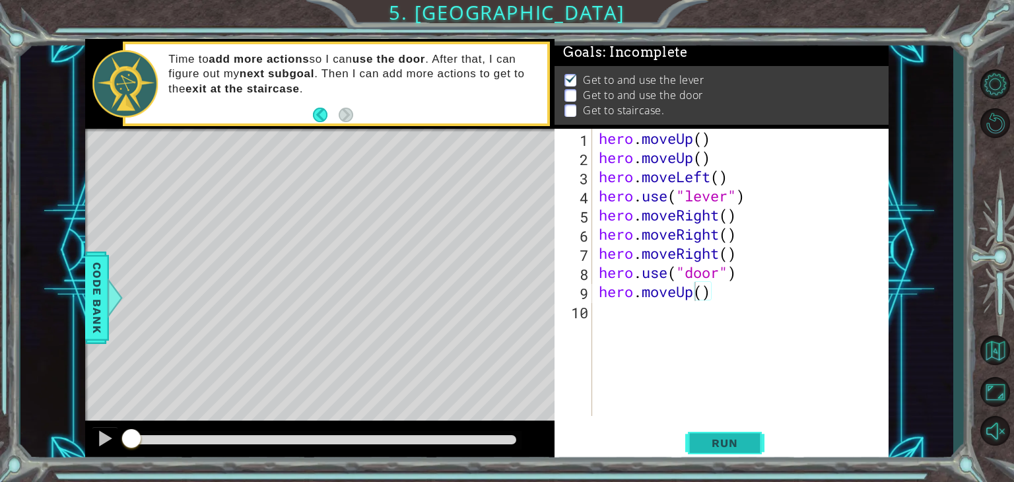
click at [720, 436] on span "Run" at bounding box center [724, 442] width 52 height 13
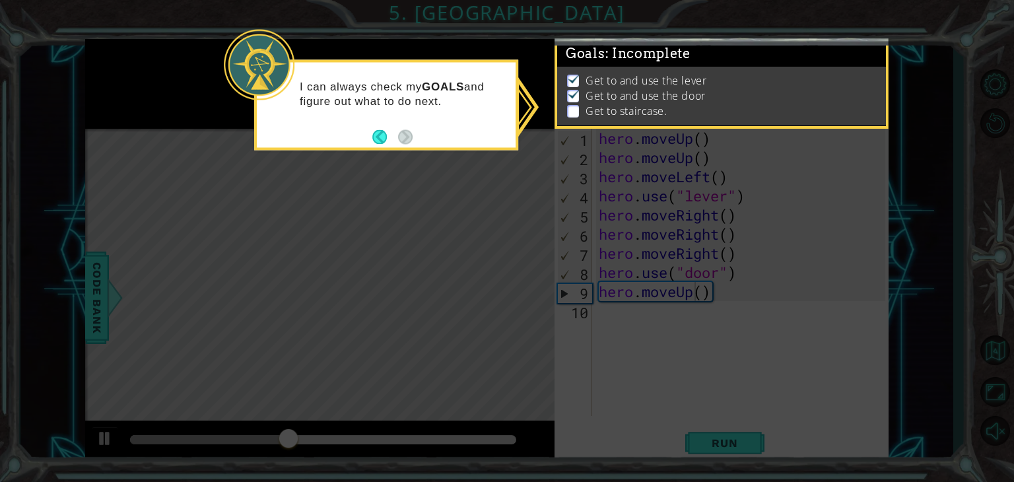
click at [488, 249] on icon at bounding box center [507, 241] width 1014 height 482
click at [379, 137] on button "Back" at bounding box center [385, 136] width 26 height 15
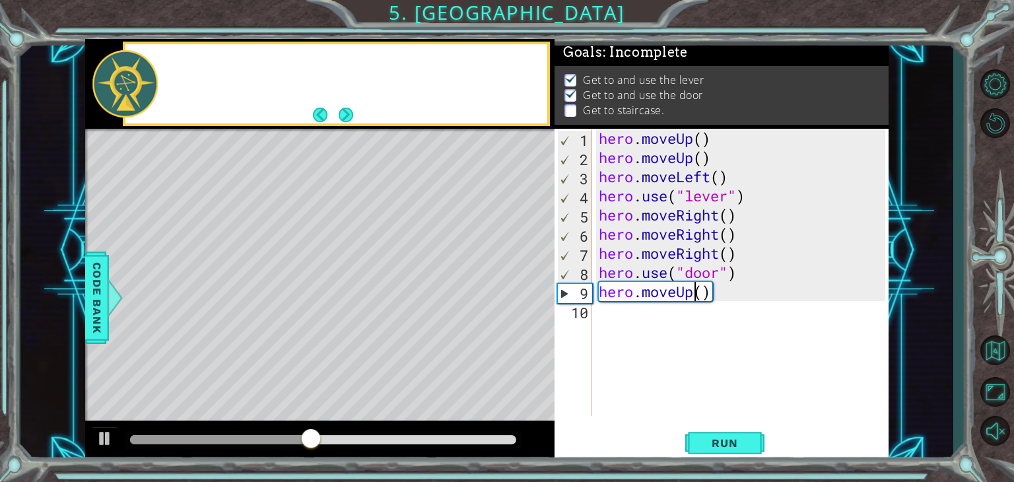
scroll to position [3, 0]
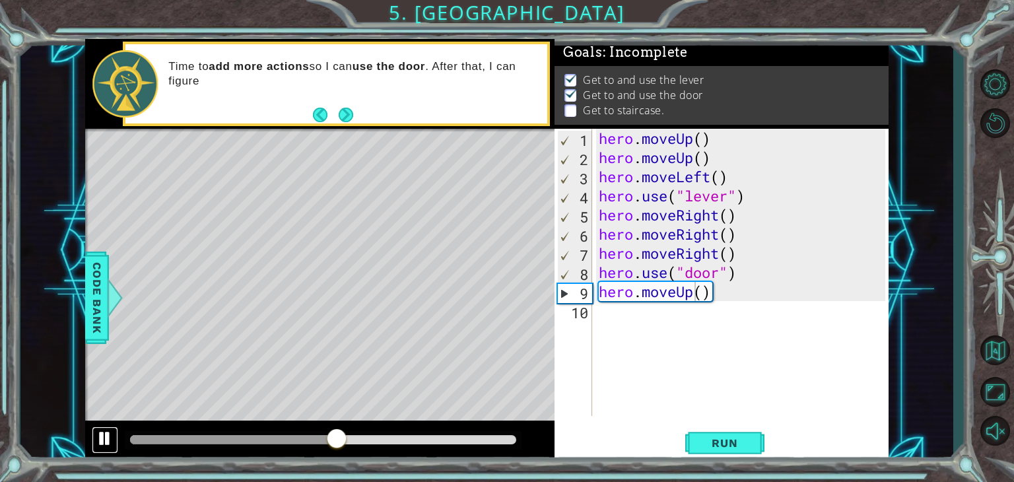
click at [104, 440] on div at bounding box center [104, 438] width 17 height 17
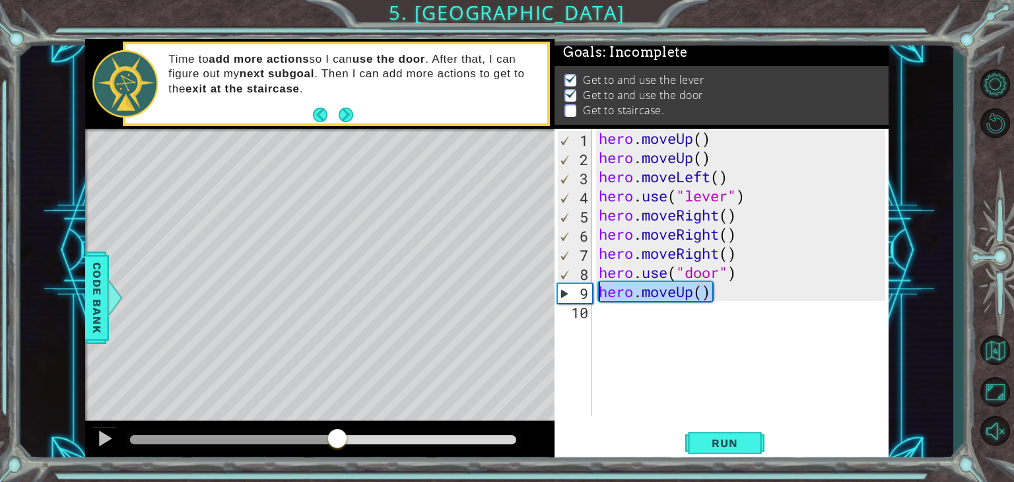
drag, startPoint x: 720, startPoint y: 298, endPoint x: 602, endPoint y: 298, distance: 118.2
click at [602, 298] on div "hero . moveUp ( ) hero . moveUp ( ) hero . moveLeft ( ) hero . use ( "lever" ) …" at bounding box center [744, 291] width 296 height 325
paste textarea "hero.moveUp()"
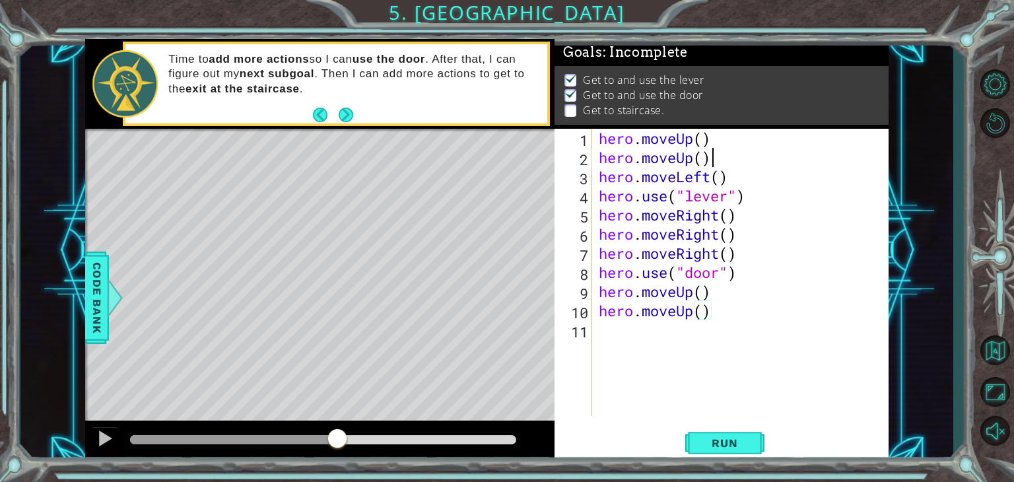
click at [734, 167] on div "hero . moveUp ( ) hero . moveUp ( ) hero . moveLeft ( ) hero . use ( "lever" ) …" at bounding box center [744, 291] width 296 height 325
drag, startPoint x: 725, startPoint y: 179, endPoint x: 599, endPoint y: 183, distance: 126.8
click at [599, 183] on div "hero . moveUp ( ) hero . moveUp ( ) hero . moveLeft ( ) hero . use ( "lever" ) …" at bounding box center [744, 291] width 296 height 325
click at [684, 168] on div "hero . moveUp ( ) hero . moveUp ( ) hero . moveLeft ( ) hero . use ( "lever" ) …" at bounding box center [744, 291] width 296 height 325
click at [713, 180] on div "hero . moveUp ( ) hero . moveUp ( ) hero . moveLeft ( ) hero . use ( "lever" ) …" at bounding box center [744, 291] width 296 height 325
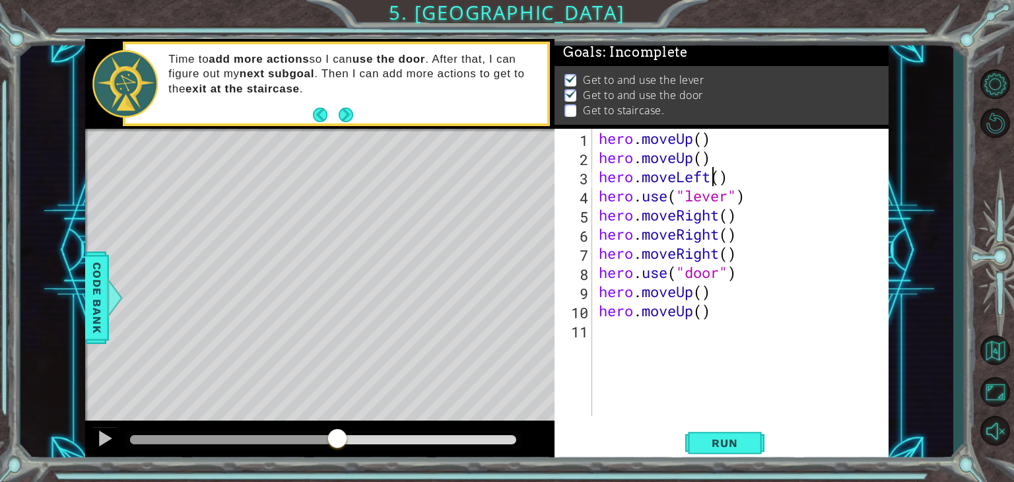
type textarea "hero.moveLeft()"
drag, startPoint x: 729, startPoint y: 181, endPoint x: 597, endPoint y: 178, distance: 132.7
click at [597, 178] on div "hero . moveUp ( ) hero . moveUp ( ) hero . moveLeft ( ) hero . use ( "lever" ) …" at bounding box center [744, 291] width 296 height 325
click at [688, 327] on div "hero . moveUp ( ) hero . moveUp ( ) hero . moveLeft ( ) hero . use ( "lever" ) …" at bounding box center [744, 291] width 296 height 325
paste textarea "hero.moveLeft()"
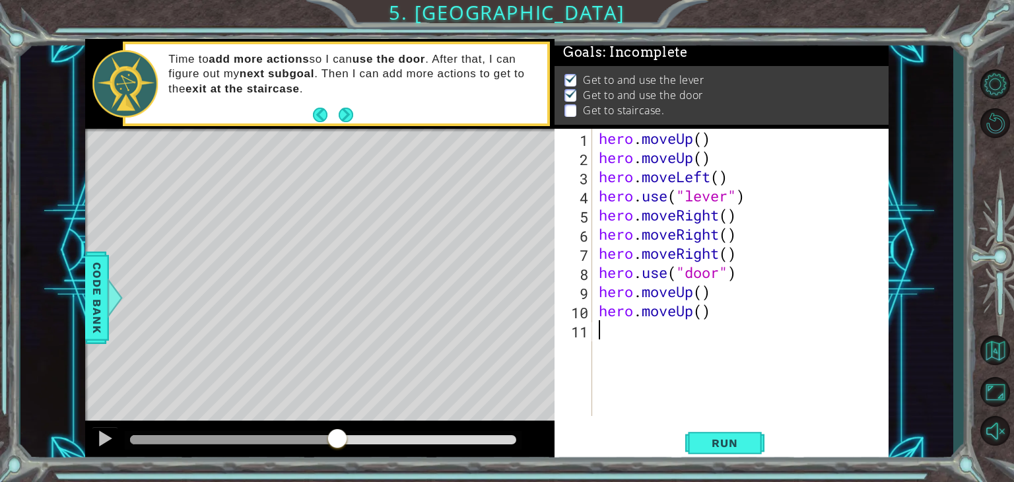
type textarea "hero.moveLeft()"
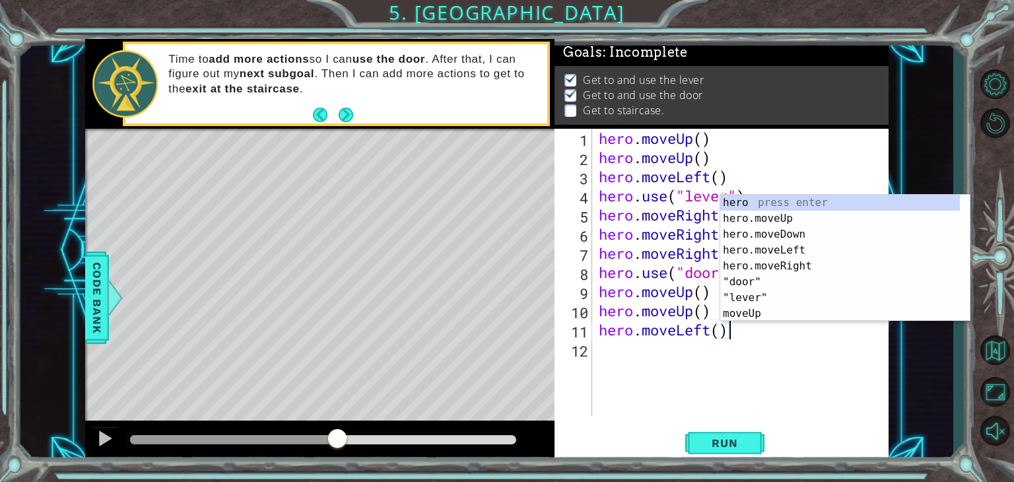
click at [666, 349] on div "hero . moveUp ( ) hero . moveUp ( ) hero . moveLeft ( ) hero . use ( "lever" ) …" at bounding box center [744, 291] width 296 height 325
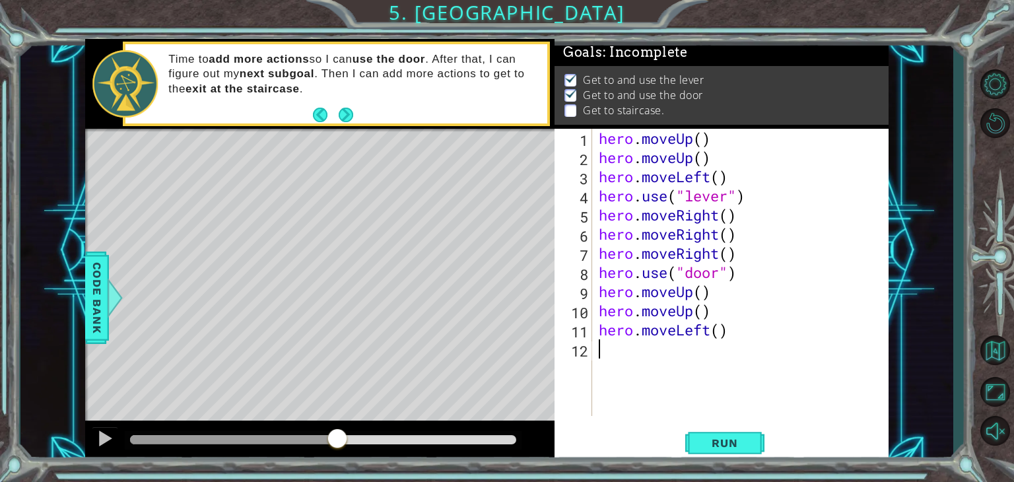
paste textarea "hero.moveLeft()"
type textarea "hero.moveLeft()"
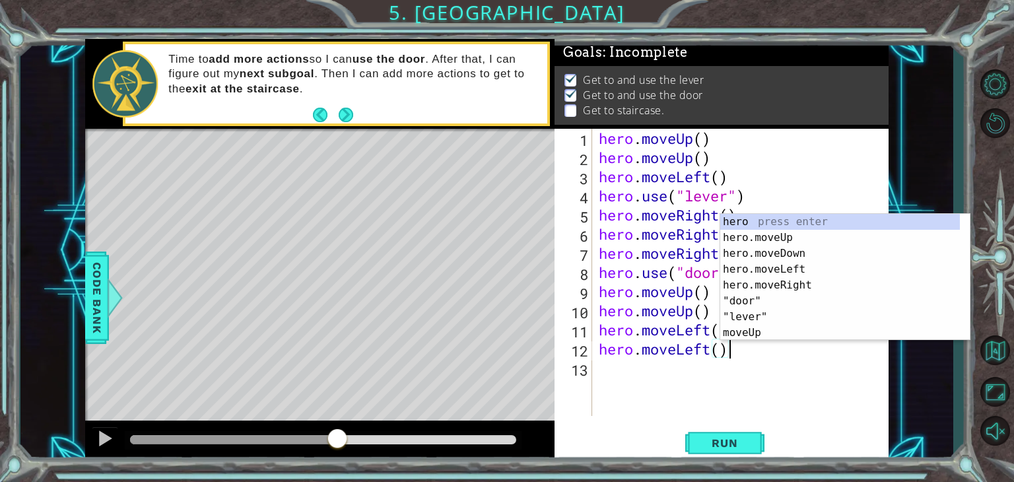
click at [650, 369] on div "hero . moveUp ( ) hero . moveUp ( ) hero . moveLeft ( ) hero . use ( "lever" ) …" at bounding box center [744, 291] width 296 height 325
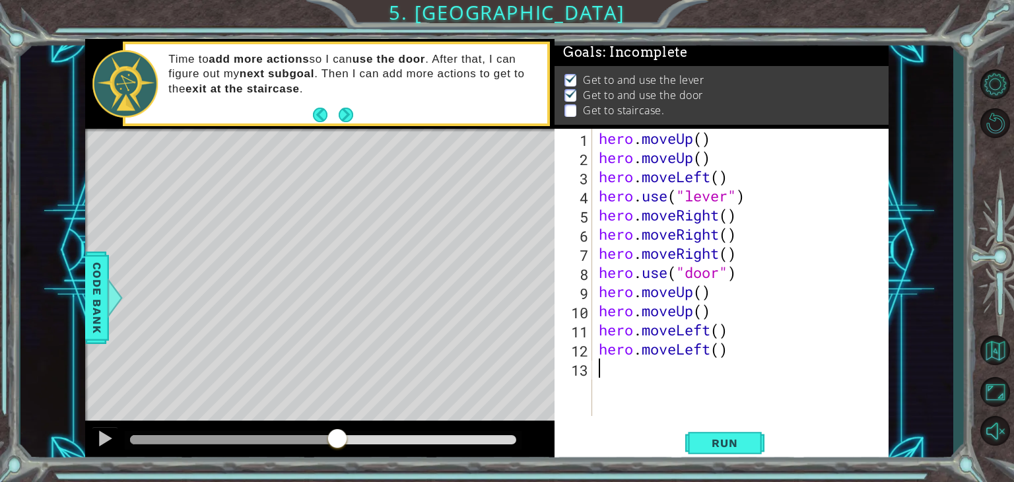
paste textarea "hero.moveLeft()"
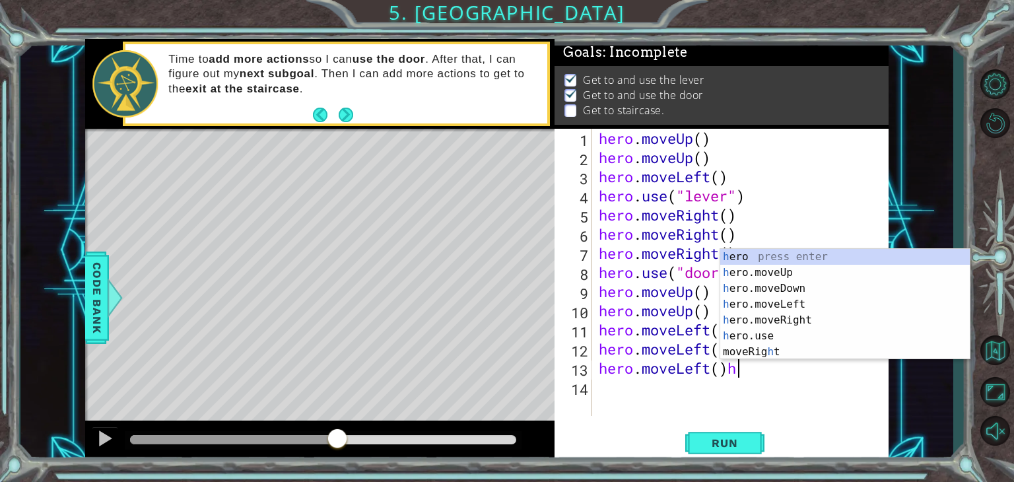
type textarea "hero.moveLeft()"
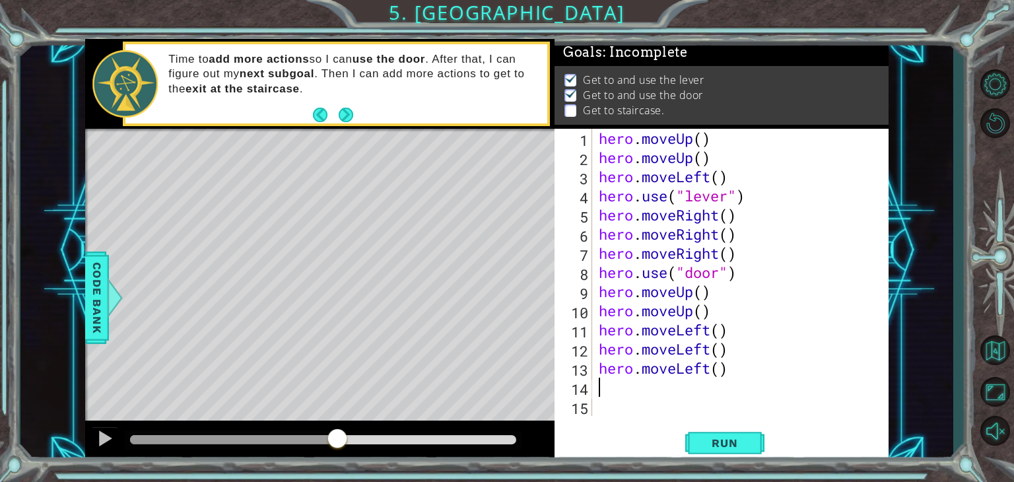
paste textarea "hero.moveLeft()"
drag, startPoint x: 712, startPoint y: 389, endPoint x: 678, endPoint y: 389, distance: 33.7
click at [678, 389] on div "hero . moveUp ( ) hero . moveUp ( ) hero . moveLeft ( ) hero . use ( "lever" ) …" at bounding box center [744, 291] width 296 height 325
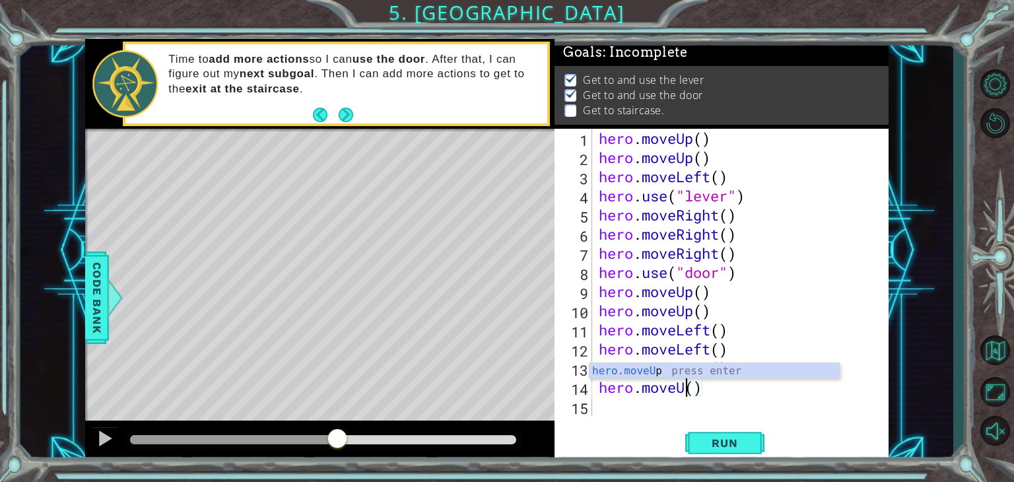
scroll to position [0, 4]
type textarea "hero.moveUp()"
click at [737, 441] on span "Run" at bounding box center [724, 442] width 52 height 13
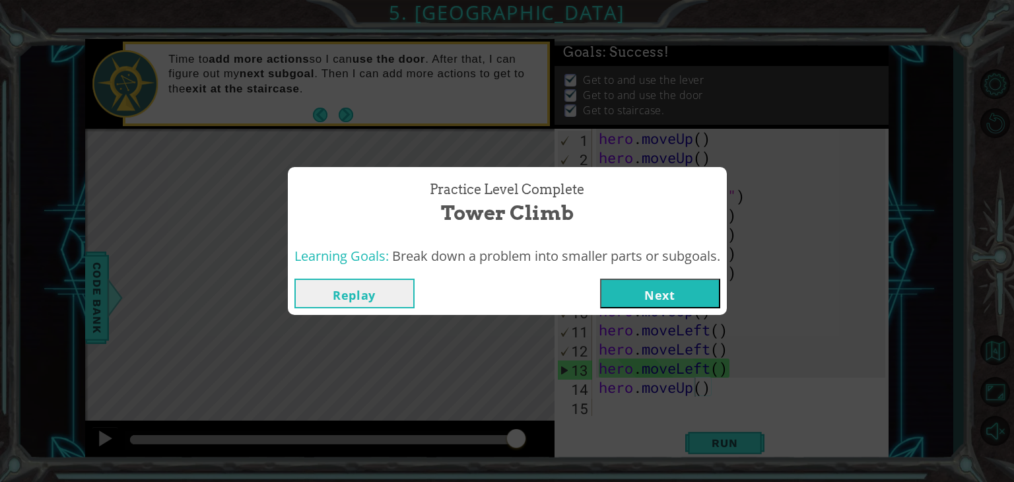
click at [682, 283] on button "Next" at bounding box center [660, 294] width 120 height 30
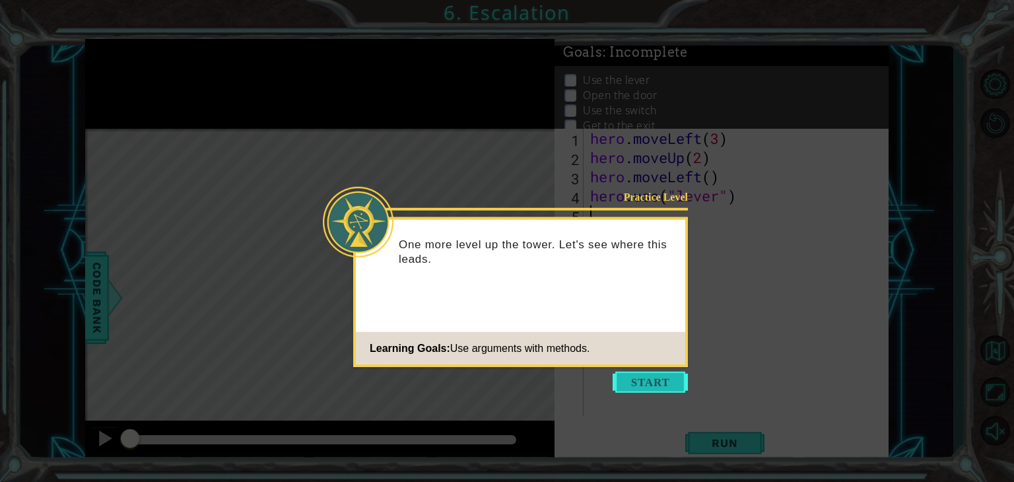
click at [640, 378] on button "Start" at bounding box center [650, 382] width 75 height 21
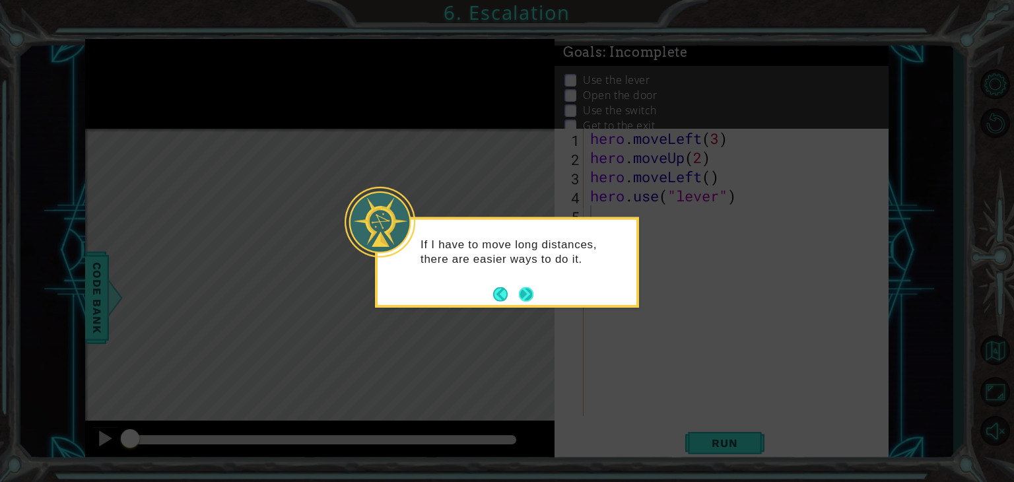
click at [528, 292] on button "Next" at bounding box center [526, 293] width 15 height 15
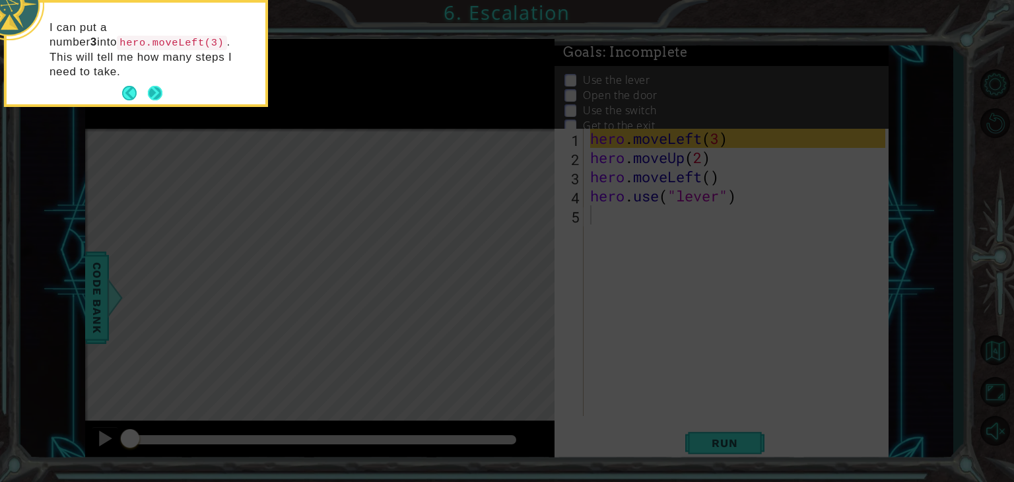
click at [161, 86] on button "Next" at bounding box center [155, 93] width 15 height 15
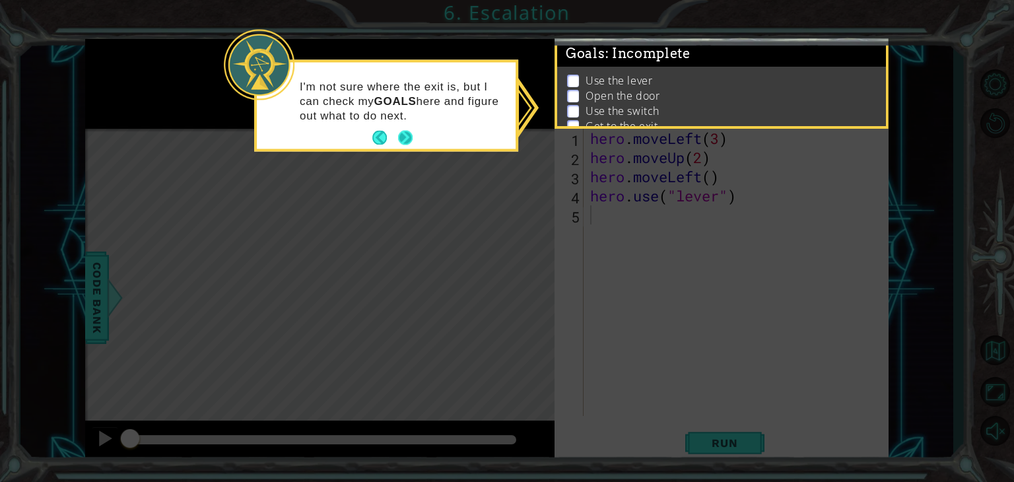
click at [405, 136] on button "Next" at bounding box center [405, 138] width 15 height 15
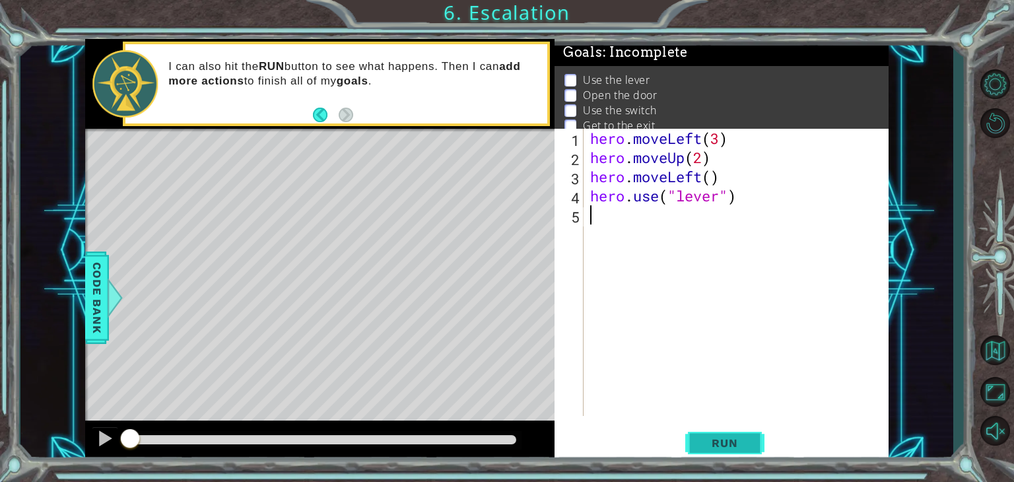
click at [743, 439] on span "Run" at bounding box center [724, 442] width 52 height 13
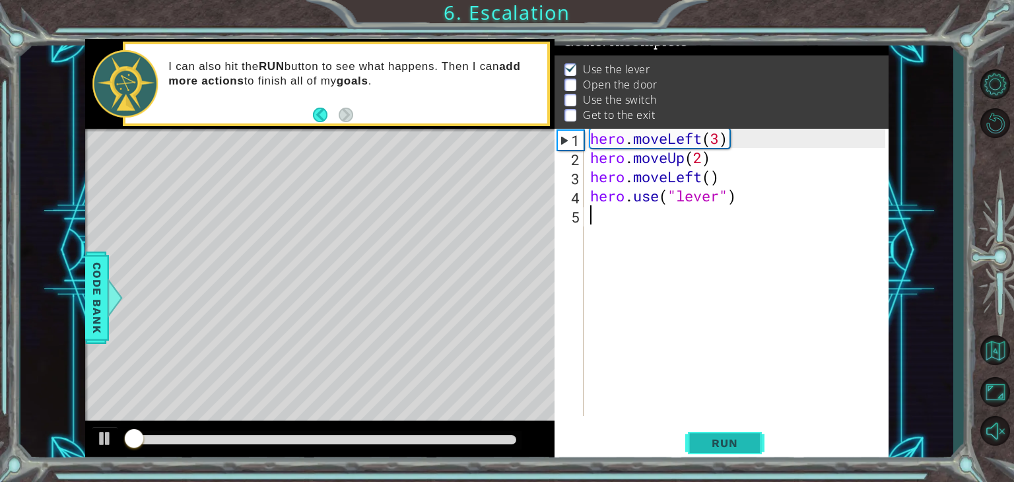
scroll to position [13, 0]
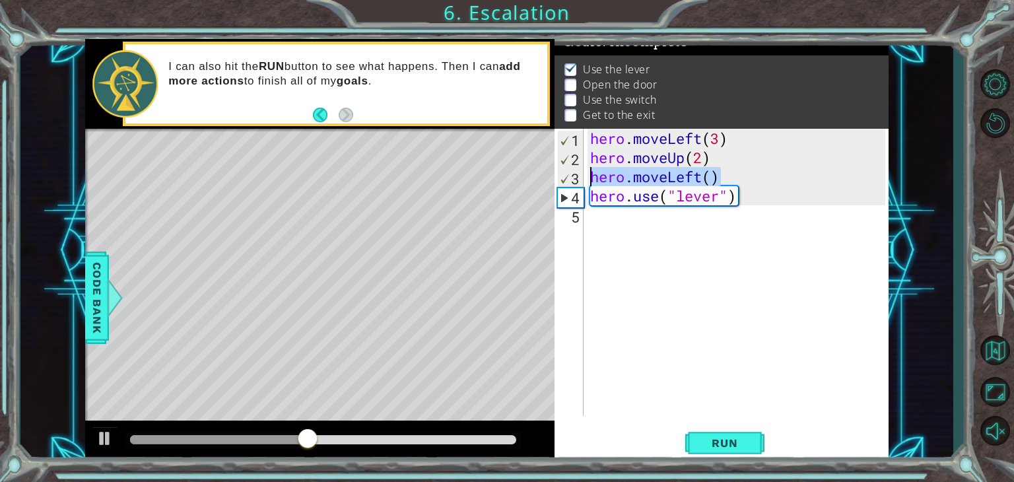
drag, startPoint x: 717, startPoint y: 174, endPoint x: 558, endPoint y: 176, distance: 158.5
click at [558, 176] on div "1 2 3 4 5 hero . moveLeft ( 3 ) hero . moveUp ( 2 ) hero . moveLeft ( ) hero . …" at bounding box center [720, 272] width 331 height 287
type textarea "hero.moveLeft()"
click at [652, 220] on div "hero . moveLeft ( 3 ) hero . moveUp ( 2 ) hero . moveLeft ( ) hero . use ( "lev…" at bounding box center [740, 291] width 304 height 325
paste textarea "hero.moveLeft()"
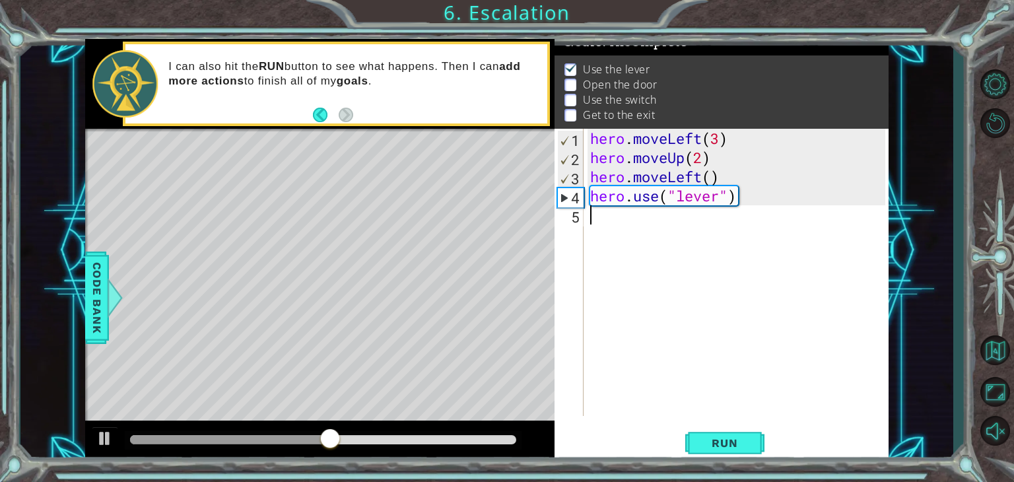
type textarea "hero.moveLeft()"
click at [615, 239] on div "hero . moveLeft ( 3 ) hero . moveUp ( 2 ) hero . moveLeft ( ) hero . use ( "lev…" at bounding box center [740, 291] width 304 height 325
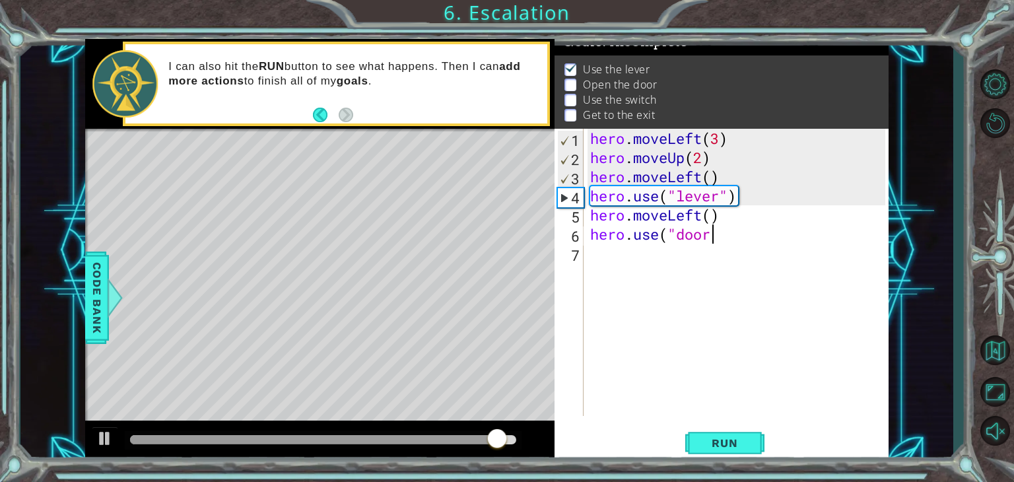
scroll to position [0, 5]
type textarea "hero.use("door")"
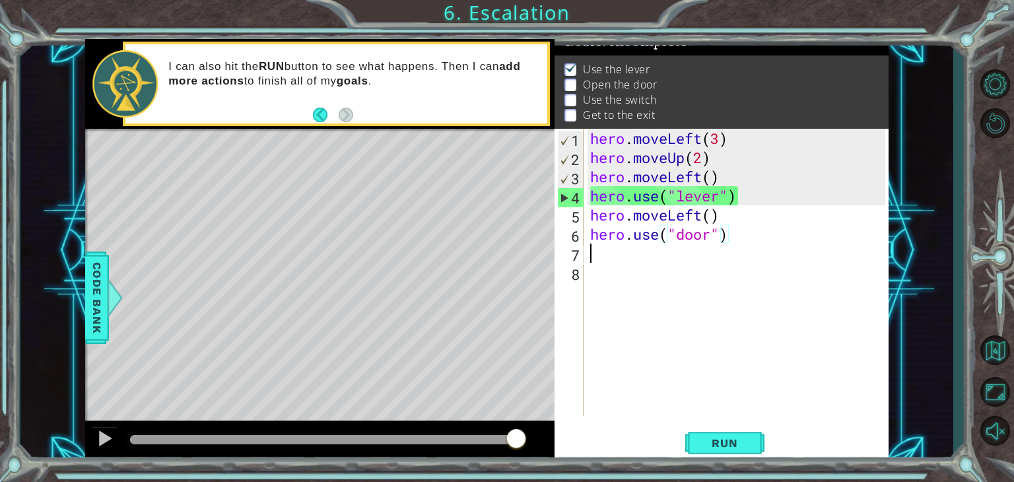
scroll to position [0, 0]
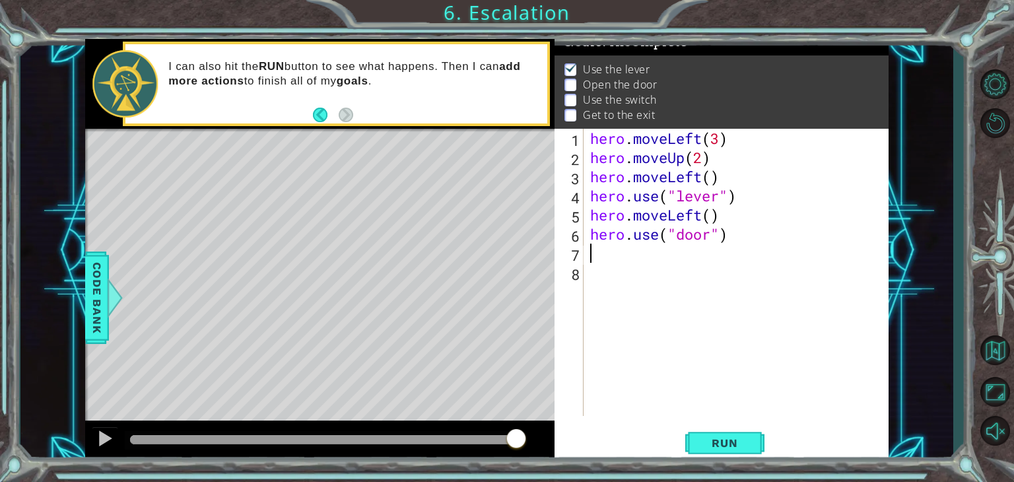
paste textarea "hero.moveLeft()"
drag, startPoint x: 667, startPoint y: 254, endPoint x: 700, endPoint y: 257, distance: 32.5
click at [700, 257] on div "hero . moveLeft ( 3 ) hero . moveUp ( 2 ) hero . moveLeft ( ) hero . use ( "lev…" at bounding box center [740, 291] width 304 height 325
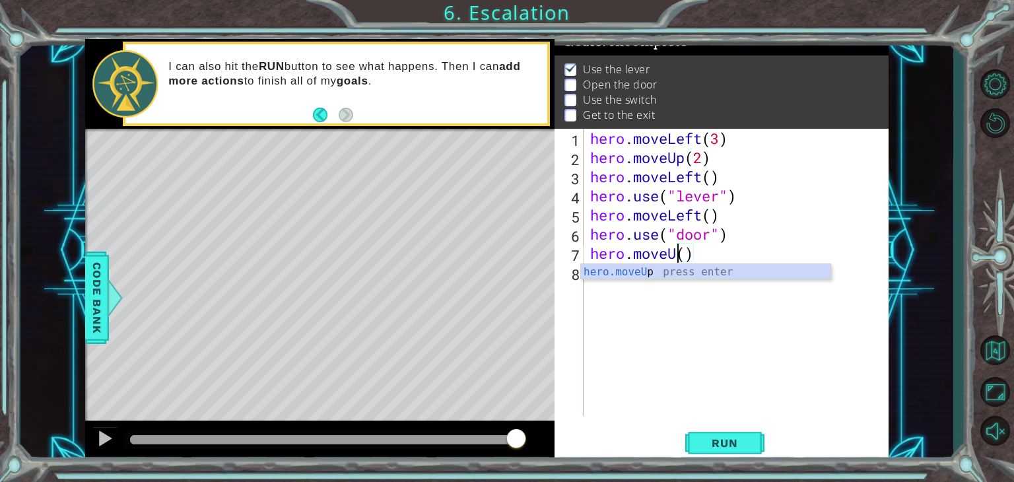
type textarea "hero.moveUp()"
click at [715, 257] on div "hero . moveLeft ( 3 ) hero . moveUp ( 2 ) hero . moveLeft ( ) hero . use ( "lev…" at bounding box center [740, 291] width 304 height 325
paste textarea "hero.moveLeft()"
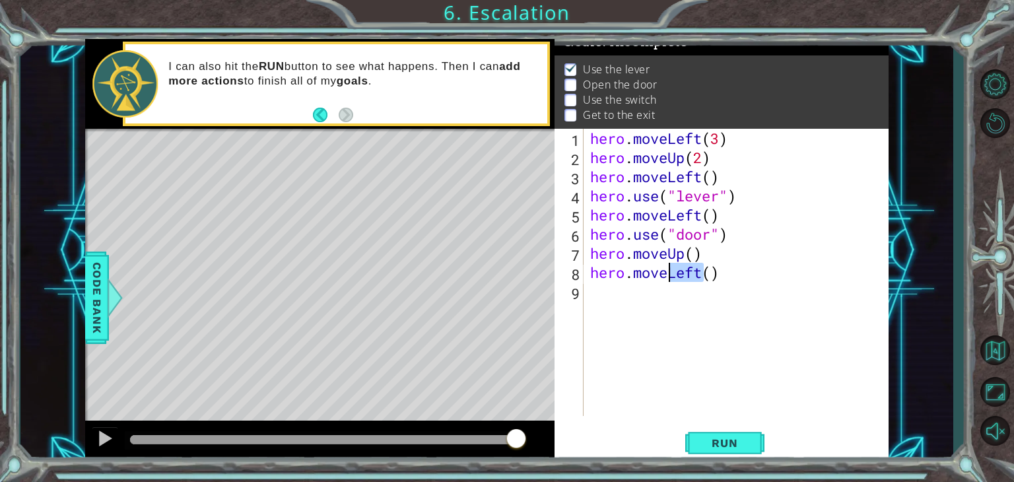
drag, startPoint x: 700, startPoint y: 274, endPoint x: 671, endPoint y: 273, distance: 29.1
click at [671, 273] on div "hero . moveLeft ( 3 ) hero . moveUp ( 2 ) hero . moveLeft ( ) hero . use ( "lev…" at bounding box center [740, 291] width 304 height 325
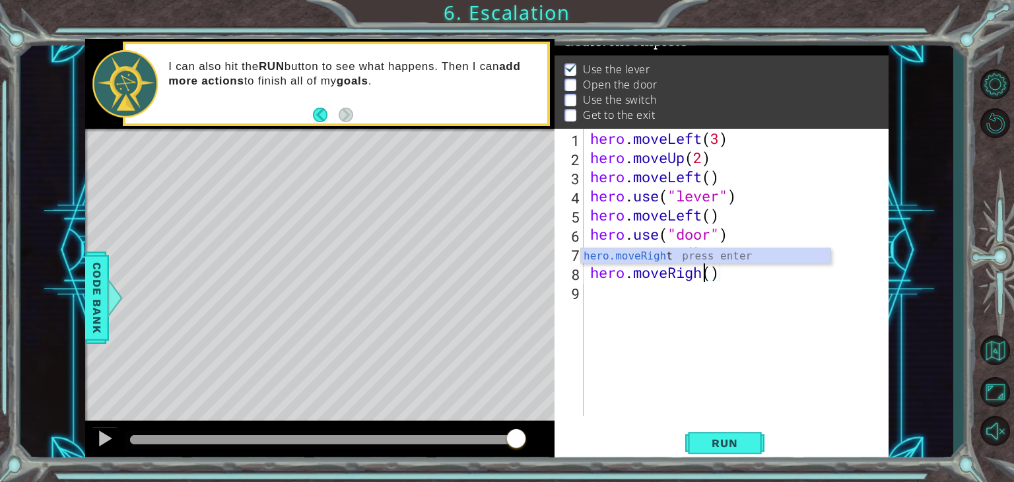
type textarea "hero.moveRight()"
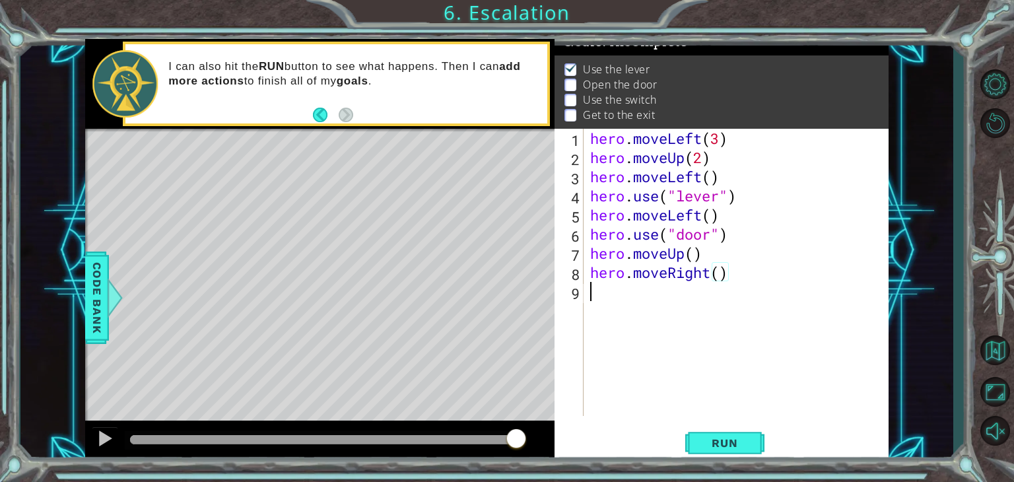
click at [720, 296] on div "hero . moveLeft ( 3 ) hero . moveUp ( 2 ) hero . moveLeft ( ) hero . use ( "lev…" at bounding box center [740, 291] width 304 height 325
click at [694, 255] on div "hero . moveLeft ( 3 ) hero . moveUp ( 2 ) hero . moveLeft ( ) hero . use ( "lev…" at bounding box center [740, 291] width 304 height 325
type textarea "hero.moveUp(2)"
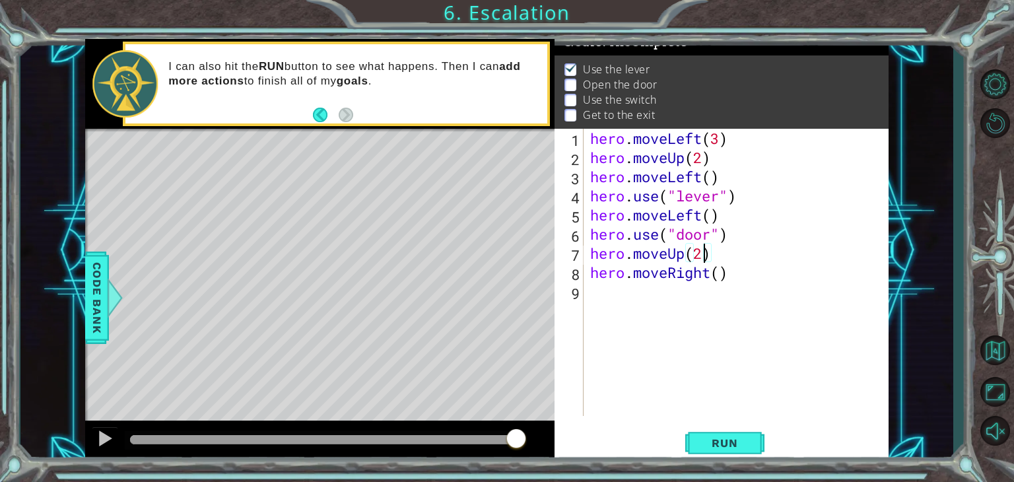
click at [644, 286] on div "hero . moveLeft ( 3 ) hero . moveUp ( 2 ) hero . moveLeft ( ) hero . use ( "lev…" at bounding box center [740, 291] width 304 height 325
click at [721, 274] on div "hero . moveLeft ( 3 ) hero . moveUp ( 2 ) hero . moveLeft ( ) hero . use ( "lev…" at bounding box center [740, 291] width 304 height 325
type textarea "hero.moveRight(2)"
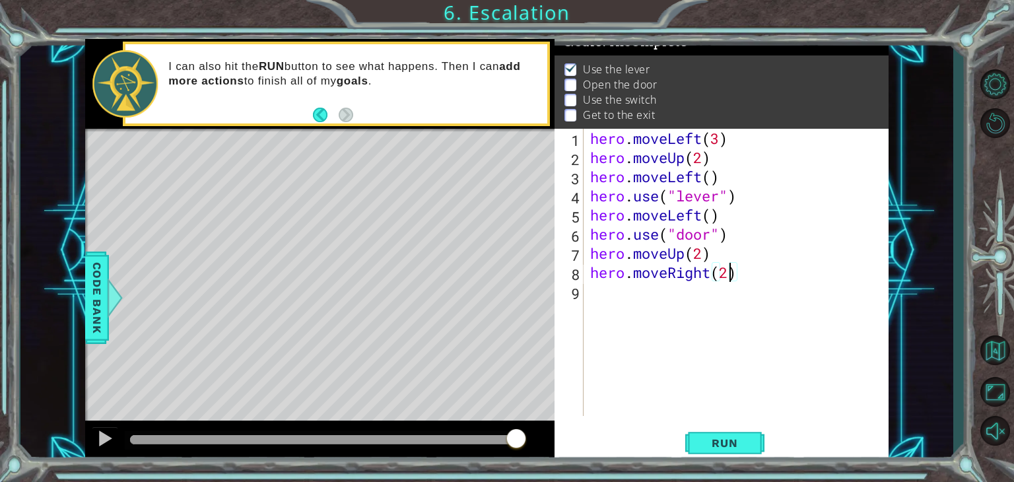
click at [620, 288] on div "hero . moveLeft ( 3 ) hero . moveUp ( 2 ) hero . moveLeft ( ) hero . use ( "lev…" at bounding box center [740, 291] width 304 height 325
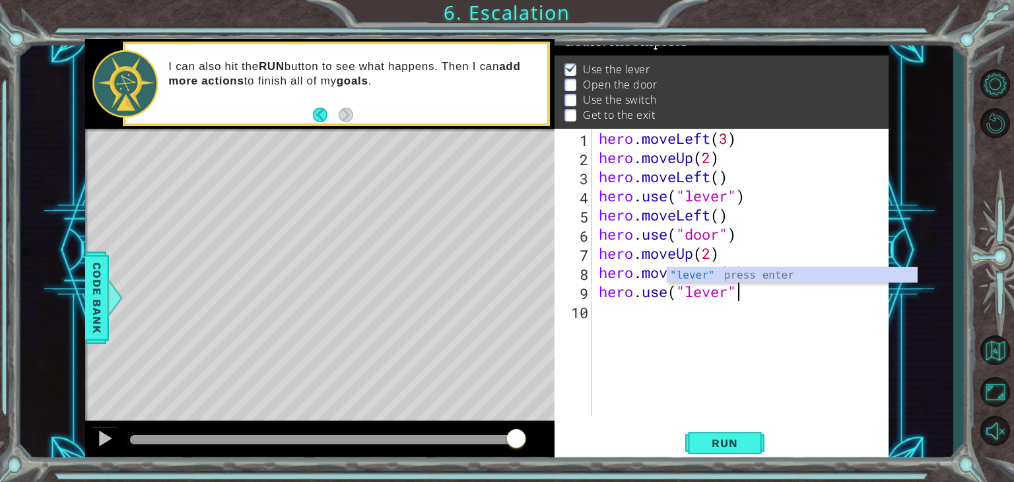
type textarea "hero.use("lever")"
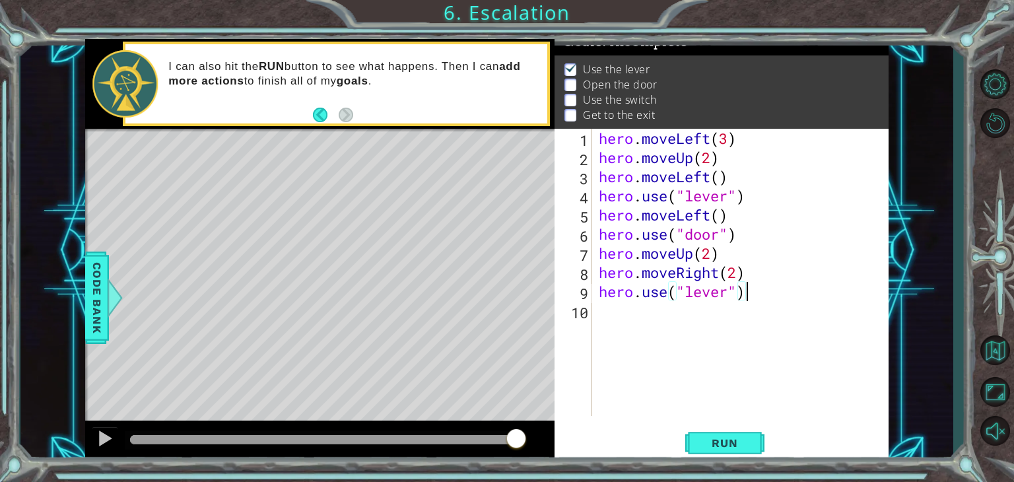
scroll to position [0, 0]
paste textarea "hero.moveLeft()"
drag, startPoint x: 708, startPoint y: 306, endPoint x: 678, endPoint y: 311, distance: 30.7
click at [678, 311] on div "hero . moveLeft ( 3 ) hero . moveUp ( 2 ) hero . moveLeft ( ) hero . use ( "lev…" at bounding box center [744, 291] width 296 height 325
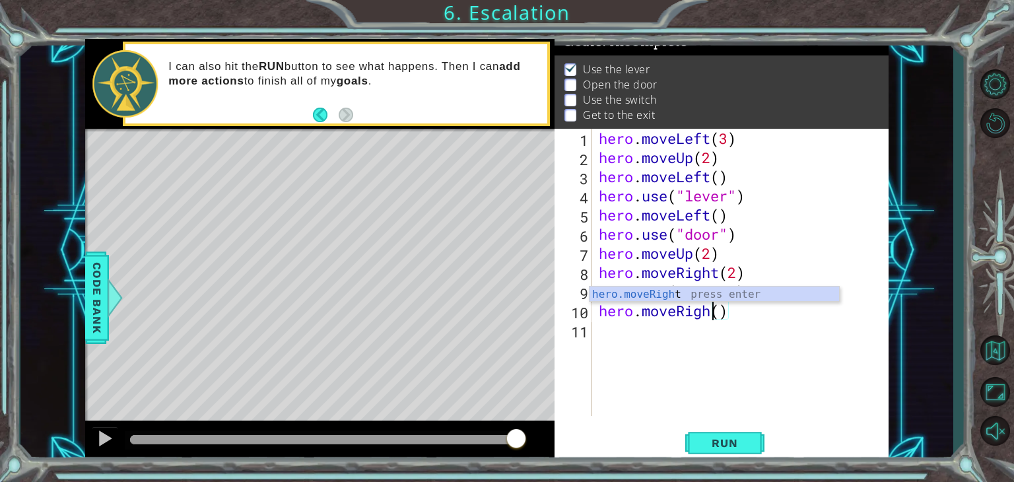
type textarea "hero.moveRight()"
click at [737, 314] on div "hero . moveLeft ( 3 ) hero . moveUp ( 2 ) hero . moveLeft ( ) hero . use ( "lev…" at bounding box center [744, 291] width 296 height 325
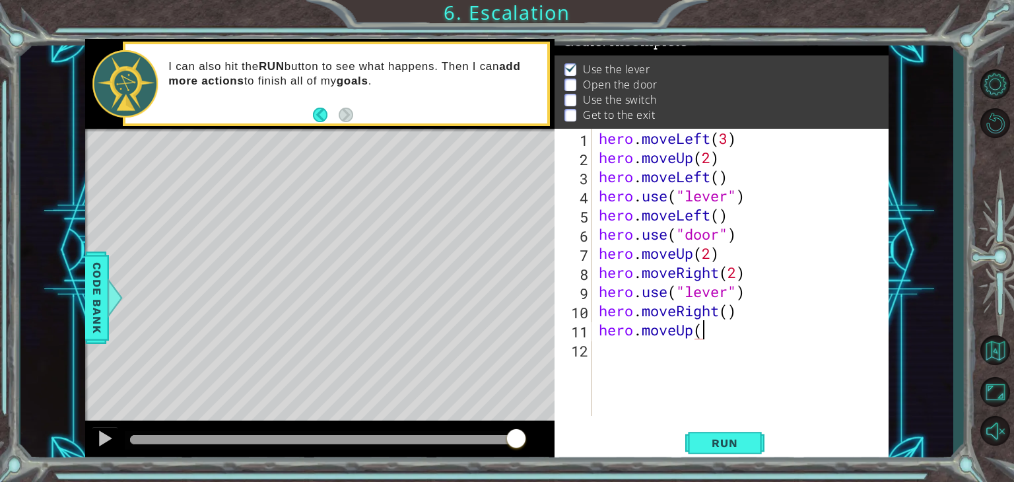
scroll to position [0, 4]
click at [728, 452] on button "Run" at bounding box center [724, 443] width 79 height 34
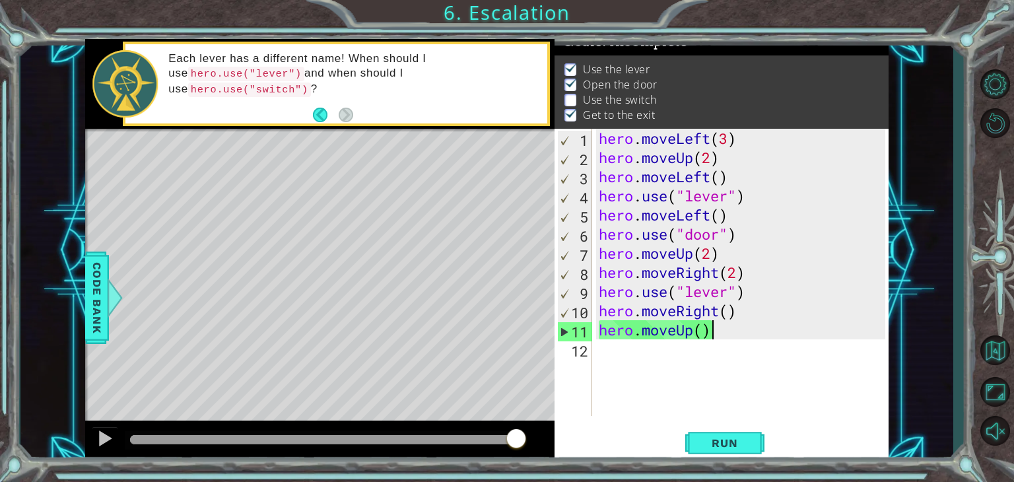
click at [673, 297] on div "hero . moveLeft ( 3 ) hero . moveUp ( 2 ) hero . moveLeft ( ) hero . use ( "lev…" at bounding box center [744, 291] width 296 height 325
click at [701, 295] on div "hero . moveLeft ( 3 ) hero . moveUp ( 2 ) hero . moveLeft ( ) hero . use ( "lev…" at bounding box center [744, 291] width 296 height 325
drag, startPoint x: 726, startPoint y: 291, endPoint x: 687, endPoint y: 294, distance: 39.0
click at [687, 294] on div "hero . moveLeft ( 3 ) hero . moveUp ( 2 ) hero . moveLeft ( ) hero . use ( "lev…" at bounding box center [744, 291] width 296 height 325
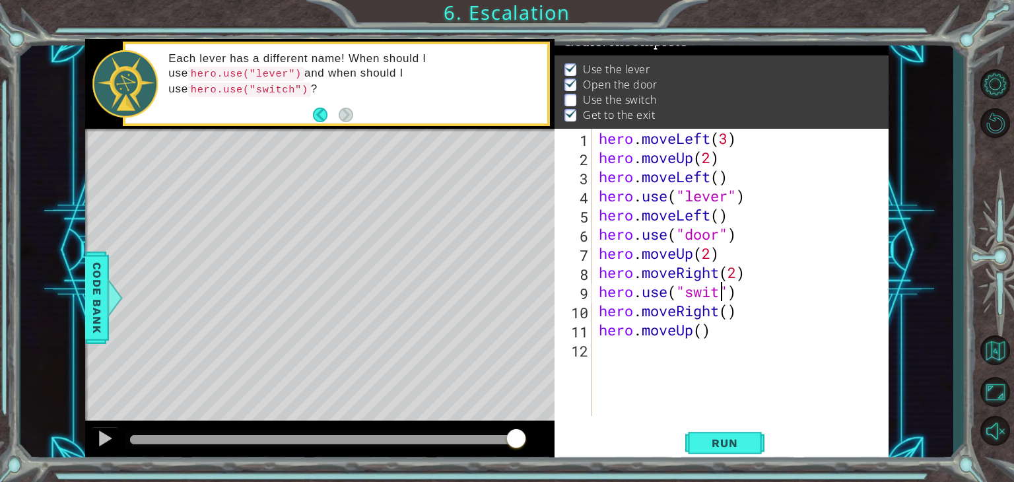
scroll to position [0, 5]
type textarea "hero.use("switch")"
click at [744, 439] on span "Run" at bounding box center [724, 442] width 52 height 13
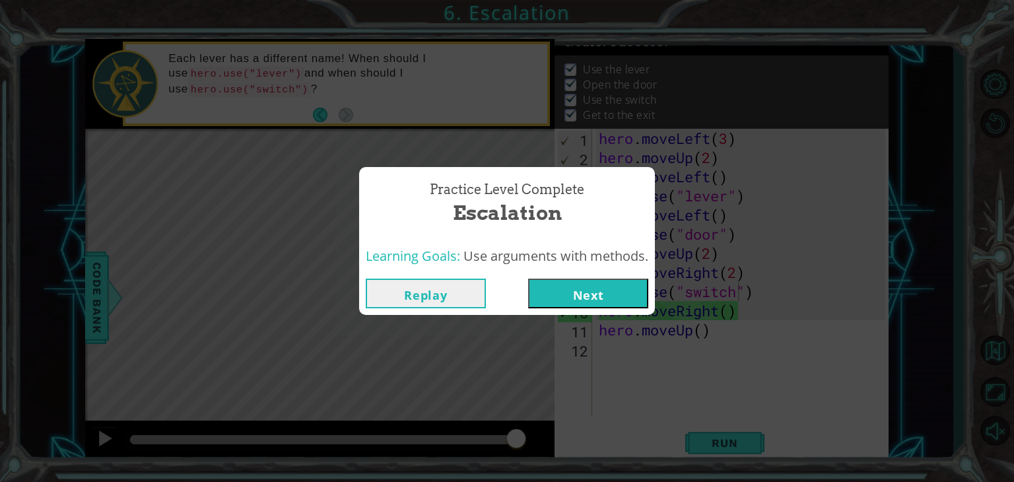
click at [597, 300] on button "Next" at bounding box center [588, 294] width 120 height 30
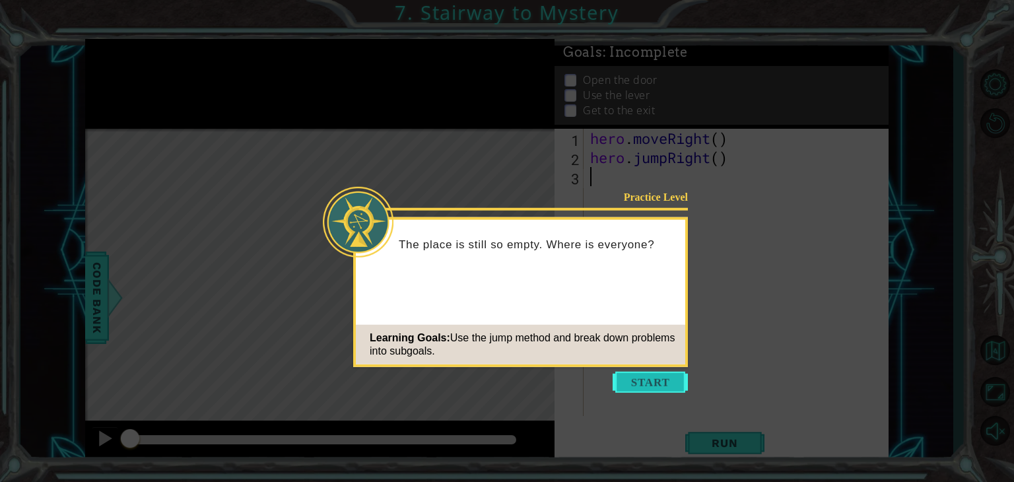
click at [643, 384] on button "Start" at bounding box center [650, 382] width 75 height 21
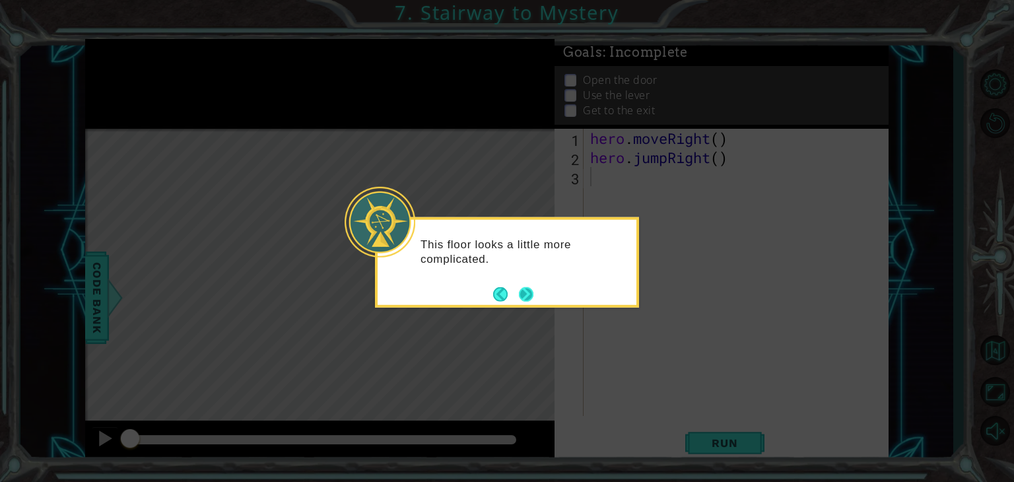
click at [533, 292] on button "Next" at bounding box center [526, 293] width 15 height 15
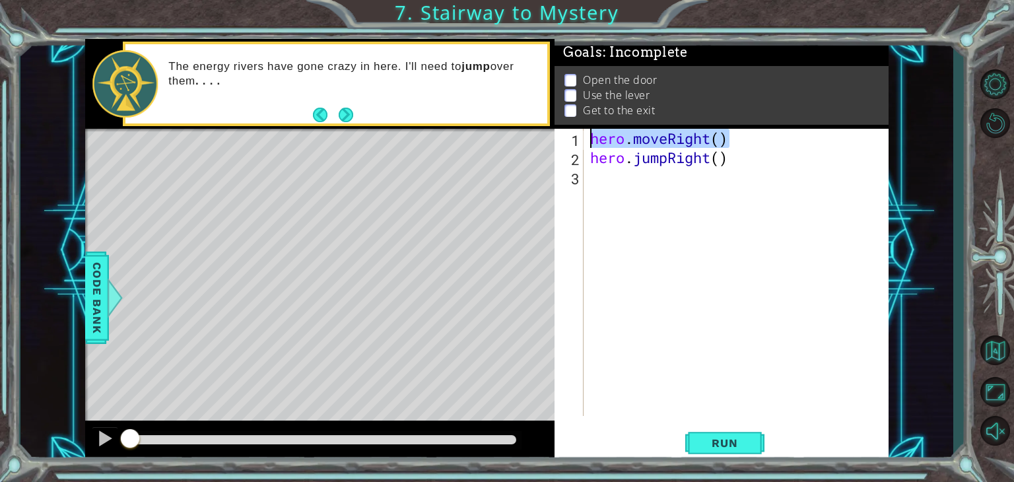
drag, startPoint x: 741, startPoint y: 139, endPoint x: 591, endPoint y: 141, distance: 150.5
click at [591, 141] on div "hero . moveRight ( ) hero . jumpRight ( )" at bounding box center [740, 291] width 304 height 325
type textarea "hero.moveRight()"
click at [645, 179] on div "hero . moveRight ( ) hero . jumpRight ( )" at bounding box center [740, 291] width 304 height 325
paste textarea "hero.moveRight()"
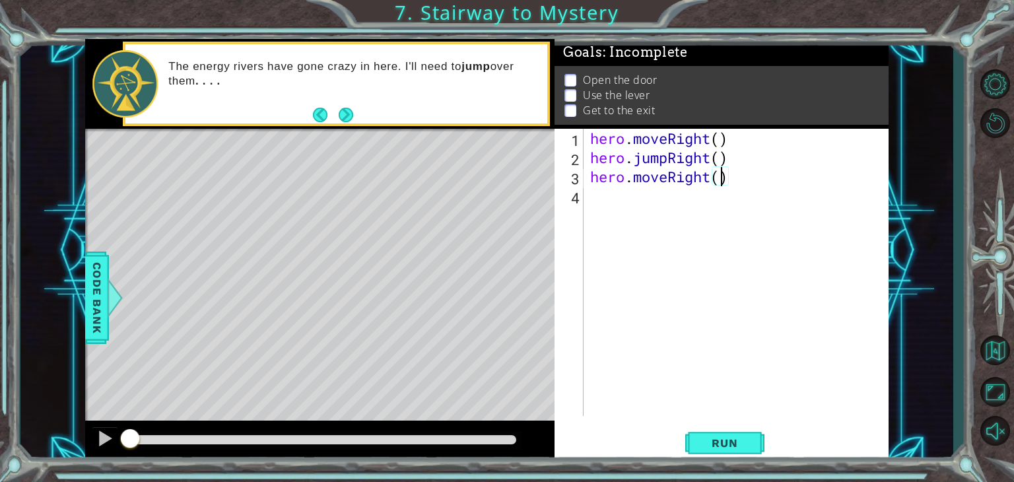
click at [721, 180] on div "hero . moveRight ( ) hero . jumpRight ( ) hero . moveRight ( )" at bounding box center [740, 291] width 304 height 325
type textarea "hero.moveRight(2)"
click at [739, 175] on div "hero . moveRight ( ) hero . jumpRight ( ) hero . moveRight ( 2 )" at bounding box center [740, 291] width 304 height 325
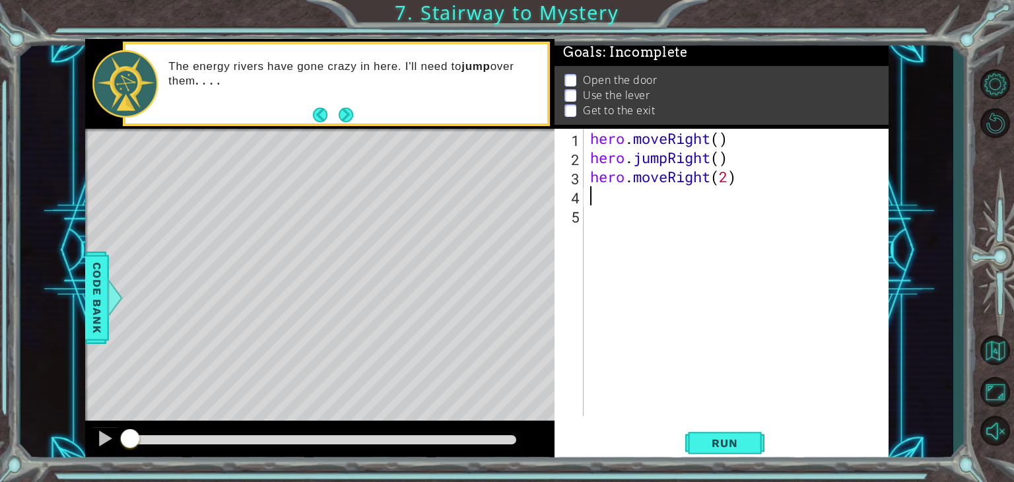
paste textarea "hero.moveRight()"
drag, startPoint x: 710, startPoint y: 195, endPoint x: 667, endPoint y: 199, distance: 43.7
click at [667, 199] on div "hero . moveRight ( ) hero . jumpRight ( ) hero . moveRight ( 2 ) hero . moveRig…" at bounding box center [740, 291] width 304 height 325
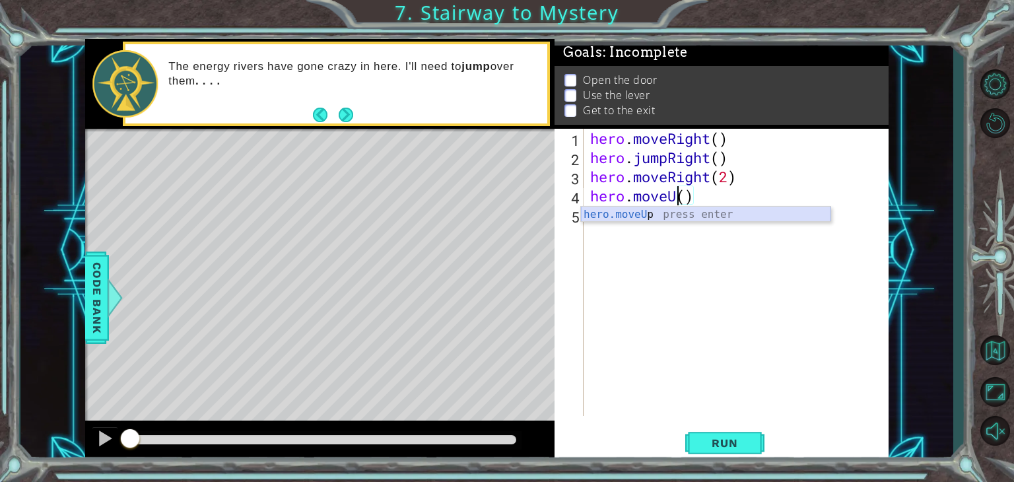
scroll to position [0, 4]
click at [696, 194] on div "hero . moveRight ( ) hero . jumpRight ( ) hero . moveRight ( 2 ) hero . moveUp …" at bounding box center [740, 291] width 304 height 325
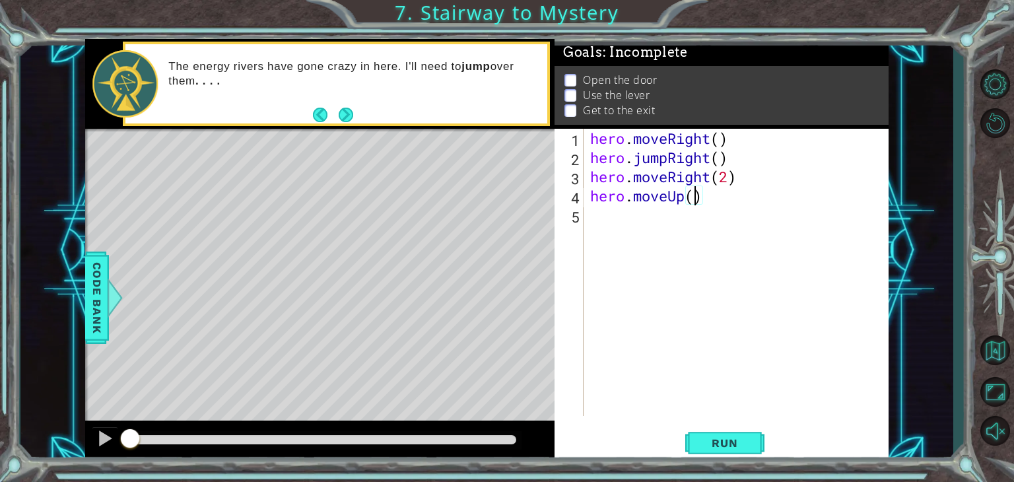
scroll to position [0, 5]
click at [737, 436] on span "Run" at bounding box center [724, 442] width 52 height 13
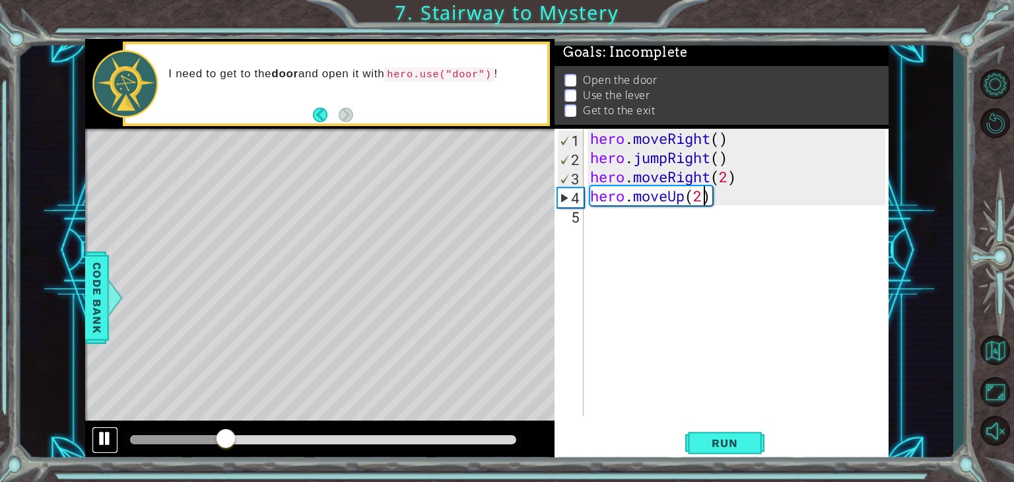
click at [108, 439] on div at bounding box center [104, 438] width 17 height 17
drag, startPoint x: 729, startPoint y: 174, endPoint x: 723, endPoint y: 178, distance: 7.1
click at [723, 178] on div "hero . moveRight ( ) hero . jumpRight ( ) hero . moveRight ( 2 ) hero . moveUp …" at bounding box center [740, 291] width 304 height 325
type textarea "hero.moveRight(1)"
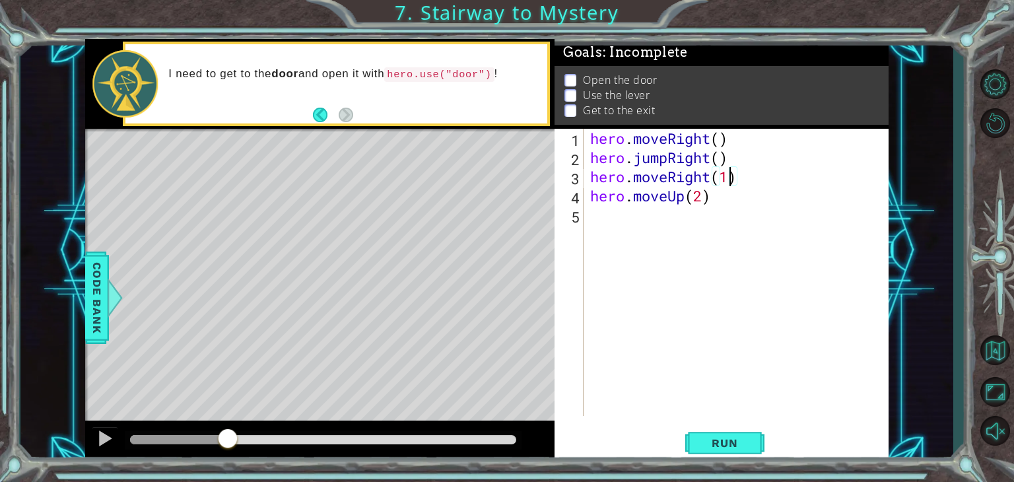
click at [712, 208] on div "hero . moveRight ( ) hero . jumpRight ( ) hero . moveRight ( 1 ) hero . moveUp …" at bounding box center [740, 291] width 304 height 325
paste textarea "hero.moveRight()"
drag, startPoint x: 708, startPoint y: 216, endPoint x: 679, endPoint y: 224, distance: 30.3
click at [679, 224] on div "hero . moveRight ( ) hero . jumpRight ( ) hero . moveRight ( 1 ) hero . moveUp …" at bounding box center [740, 291] width 304 height 325
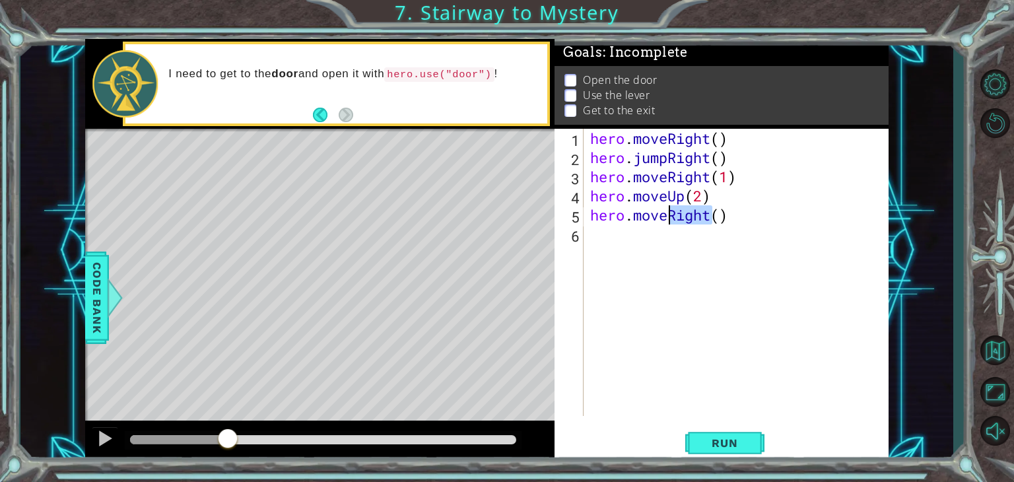
drag, startPoint x: 698, startPoint y: 217, endPoint x: 670, endPoint y: 220, distance: 28.5
click at [670, 220] on div "hero . moveRight ( ) hero . jumpRight ( ) hero . moveRight ( 1 ) hero . moveUp …" at bounding box center [740, 291] width 304 height 325
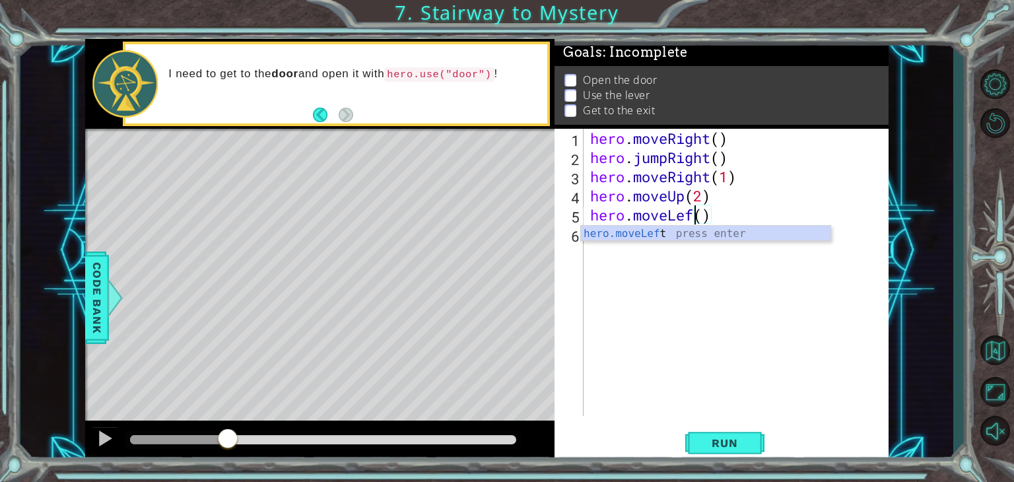
type textarea "hero.moveLeft()"
click at [727, 211] on div "hero . moveRight ( ) hero . jumpRight ( ) hero . moveRight ( 1 ) hero . moveUp …" at bounding box center [740, 291] width 304 height 325
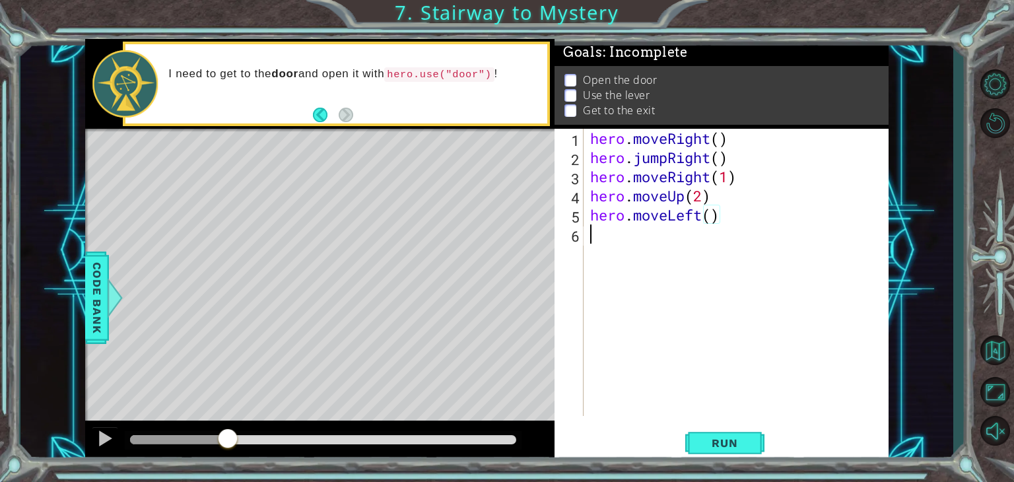
click at [642, 232] on div "hero . moveRight ( ) hero . jumpRight ( ) hero . moveRight ( 1 ) hero . moveUp …" at bounding box center [740, 291] width 304 height 325
type textarea "hero.use("lever")"
click at [744, 232] on div "hero . moveRight ( ) hero . jumpRight ( ) hero . moveRight ( 1 ) hero . moveUp …" at bounding box center [740, 291] width 304 height 325
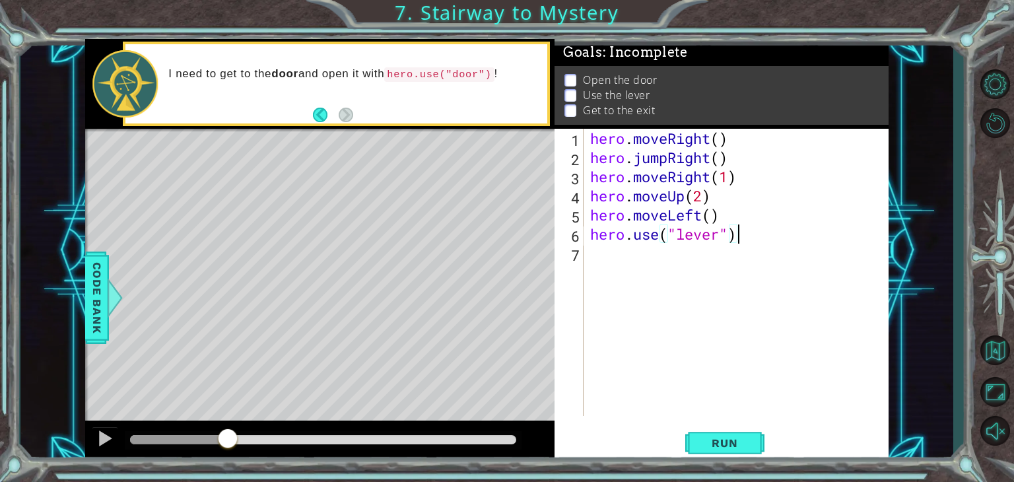
scroll to position [0, 0]
drag, startPoint x: 721, startPoint y: 217, endPoint x: 593, endPoint y: 220, distance: 128.1
click at [593, 220] on div "hero . moveRight ( ) hero . jumpRight ( ) hero . moveRight ( 1 ) hero . moveUp …" at bounding box center [740, 291] width 304 height 325
paste textarea "Righ"
type textarea "hero.moveLeft()"
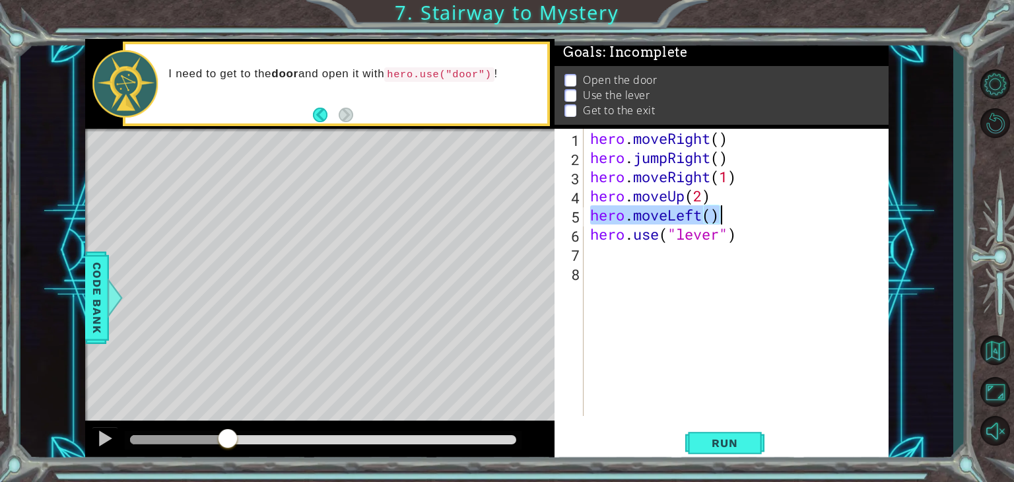
click at [637, 252] on div "hero . moveRight ( ) hero . jumpRight ( ) hero . moveRight ( 1 ) hero . moveUp …" at bounding box center [740, 291] width 304 height 325
paste textarea "hero.moveLeft()"
click at [710, 256] on div "hero . moveRight ( ) hero . jumpRight ( ) hero . moveRight ( 1 ) hero . moveUp …" at bounding box center [740, 291] width 304 height 325
type textarea "hero.moveLeft(2)"
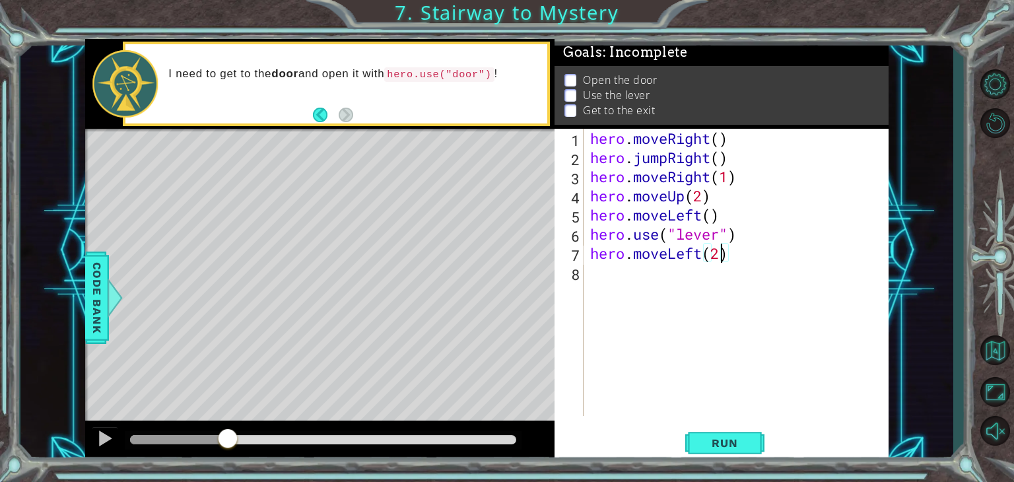
click at [599, 271] on div "hero . moveRight ( ) hero . jumpRight ( ) hero . moveRight ( 1 ) hero . moveUp …" at bounding box center [740, 291] width 304 height 325
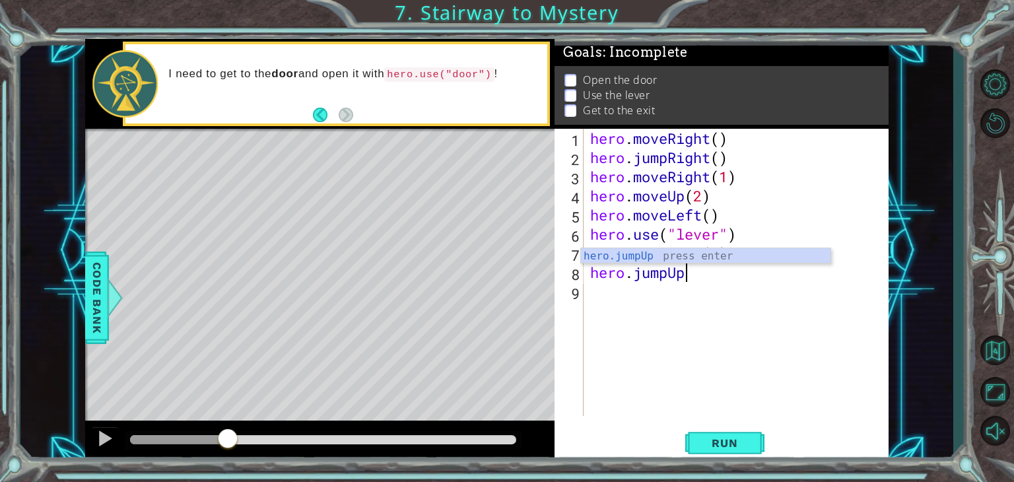
scroll to position [0, 3]
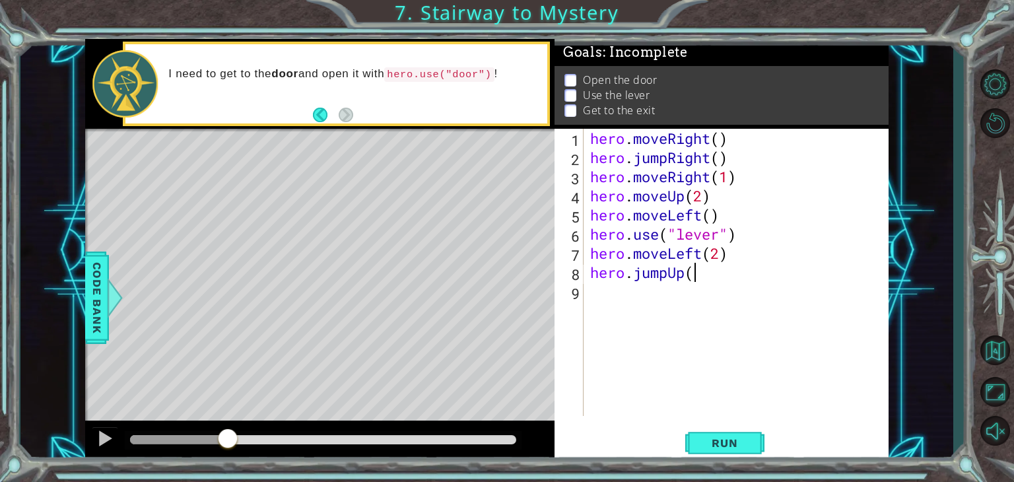
type textarea "hero.jumpUp()"
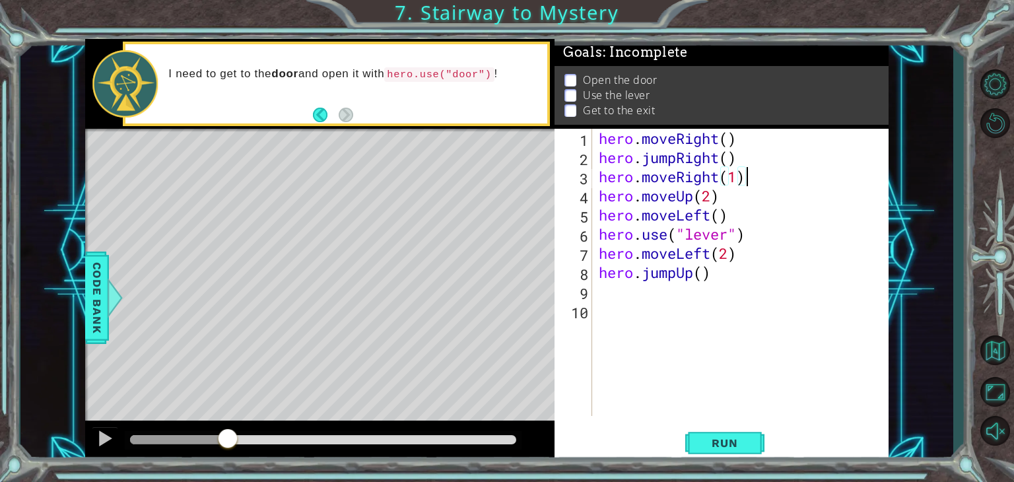
click at [751, 172] on div "hero . moveRight ( ) hero . jumpRight ( ) hero . moveRight ( 1 ) hero . moveUp …" at bounding box center [744, 291] width 296 height 325
click at [746, 174] on div "hero . moveRight ( ) hero . jumpRight ( ) hero . moveRight ( 1 ) hero . moveUp …" at bounding box center [740, 272] width 289 height 287
drag, startPoint x: 746, startPoint y: 174, endPoint x: 600, endPoint y: 182, distance: 146.1
click at [600, 182] on div "hero . moveRight ( ) hero . jumpRight ( ) hero . moveRight ( 1 ) hero . moveUp …" at bounding box center [744, 291] width 296 height 325
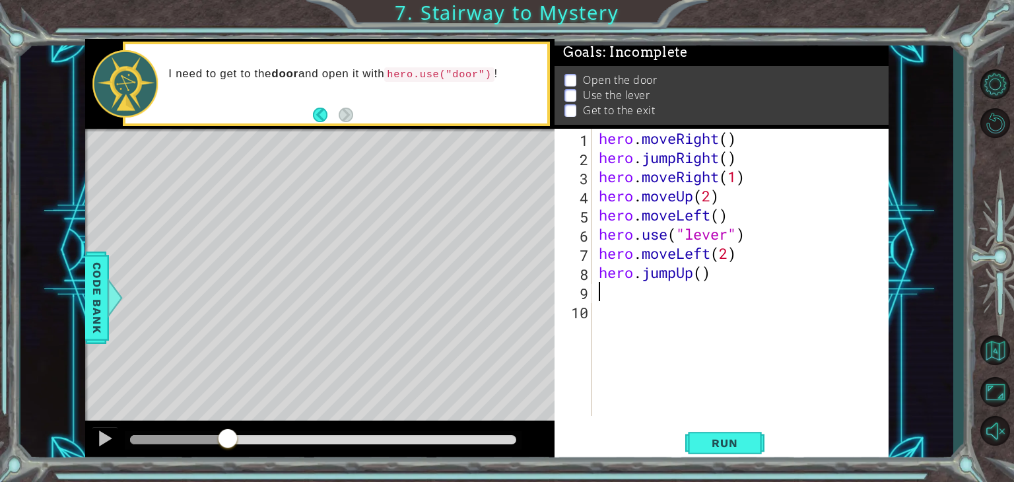
paste textarea "Code Area"
click at [609, 296] on div "hero . moveRight ( ) hero . jumpRight ( ) hero . moveRight ( 1 ) hero . moveUp …" at bounding box center [744, 291] width 296 height 325
click at [734, 293] on div "hero . moveRight ( ) hero . jumpRight ( ) hero . moveRight ( 1 ) hero . moveUp …" at bounding box center [744, 291] width 296 height 325
click at [759, 436] on button "Run" at bounding box center [724, 443] width 79 height 34
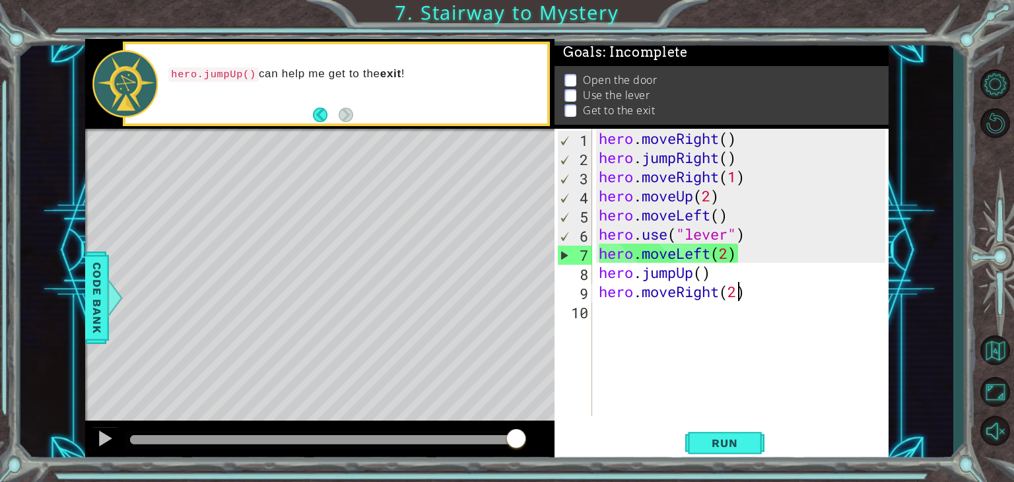
click at [705, 197] on div "hero . moveRight ( ) hero . jumpRight ( ) hero . moveRight ( 1 ) hero . moveUp …" at bounding box center [744, 291] width 296 height 325
click at [710, 196] on div "hero . moveRight ( ) hero . jumpRight ( ) hero . moveRight ( 1 ) hero . moveUp …" at bounding box center [744, 291] width 296 height 325
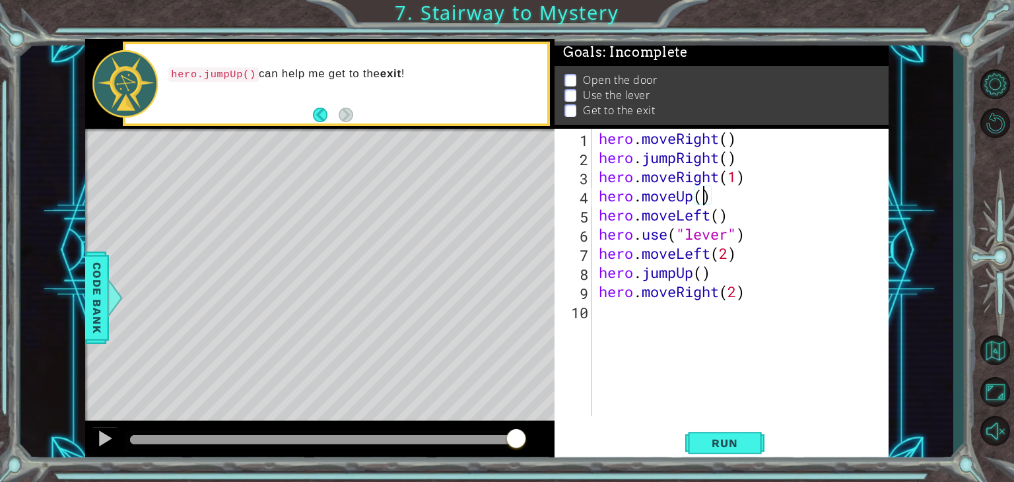
click at [762, 180] on div "hero . moveRight ( ) hero . jumpRight ( ) hero . moveRight ( 1 ) hero . moveUp …" at bounding box center [744, 291] width 296 height 325
type textarea "hero.moveRight(1)"
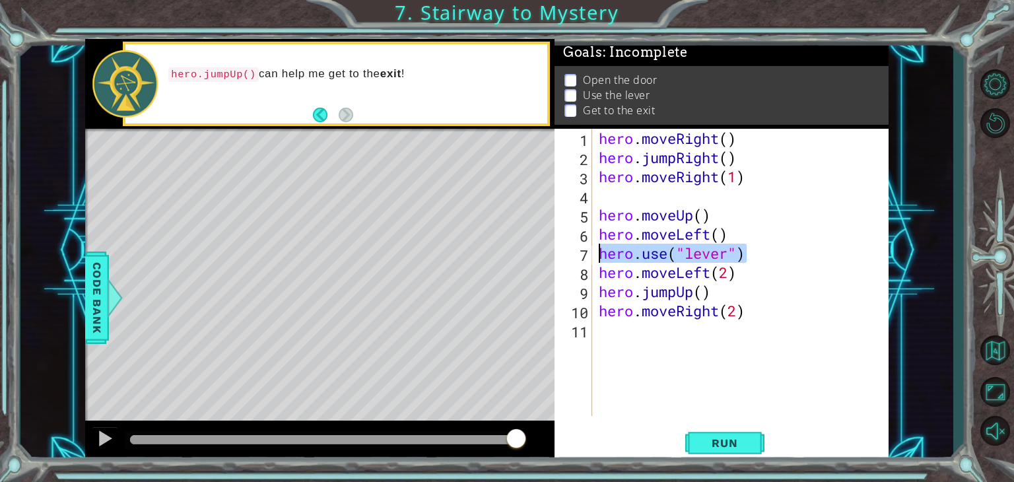
drag, startPoint x: 745, startPoint y: 251, endPoint x: 595, endPoint y: 255, distance: 150.6
click at [595, 255] on div "1 2 3 4 5 6 7 8 9 10 11 hero . moveRight ( ) hero . jumpRight ( ) hero . moveRi…" at bounding box center [720, 272] width 331 height 287
type textarea "hero.use("lever")"
click at [657, 197] on div "hero . moveRight ( ) hero . jumpRight ( ) hero . moveRight ( 1 ) hero . moveUp …" at bounding box center [744, 291] width 296 height 325
paste textarea "hero.use("lever")"
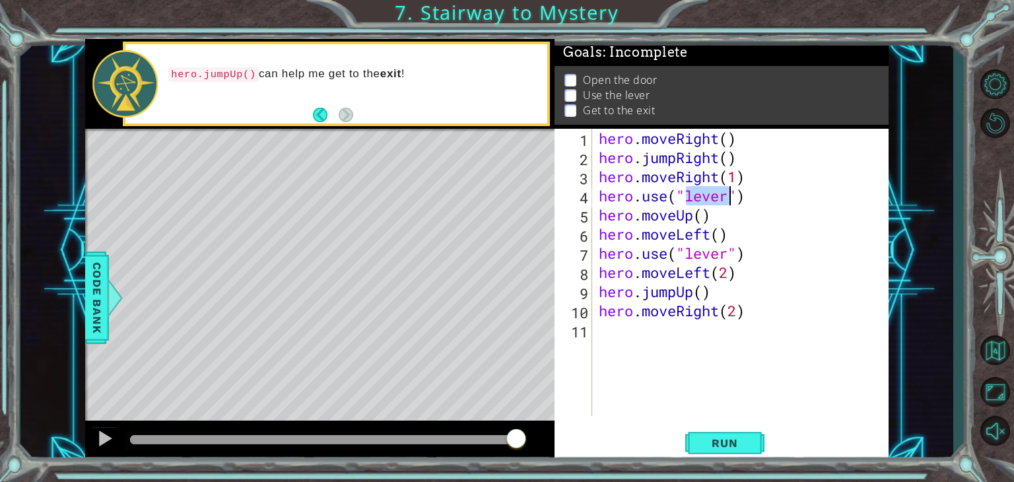
drag, startPoint x: 689, startPoint y: 196, endPoint x: 726, endPoint y: 196, distance: 37.0
click at [726, 196] on div "hero . moveRight ( ) hero . jumpRight ( ) hero . moveRight ( 1 ) hero . use ( "…" at bounding box center [744, 291] width 296 height 325
click at [725, 433] on button "Run" at bounding box center [724, 443] width 79 height 34
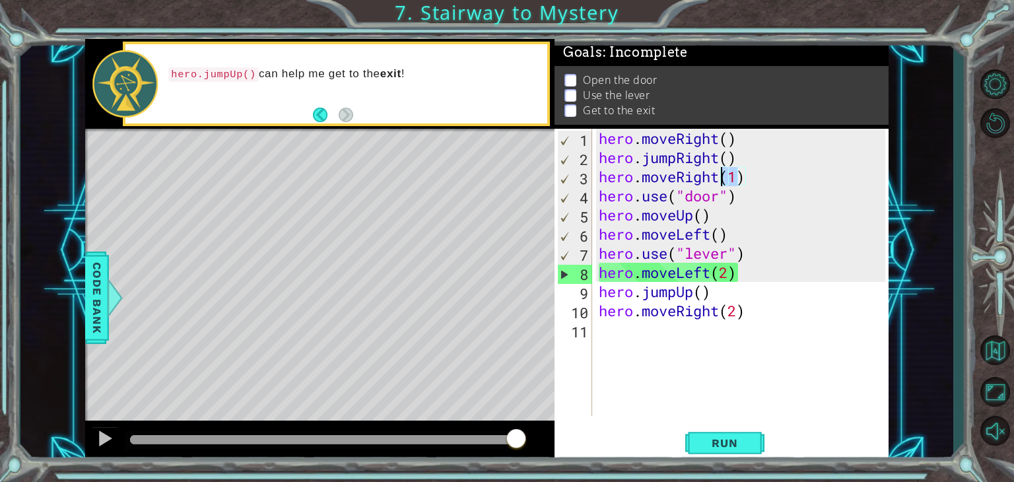
drag, startPoint x: 734, startPoint y: 178, endPoint x: 724, endPoint y: 178, distance: 10.6
click at [724, 178] on div "hero . moveRight ( ) hero . jumpRight ( ) hero . moveRight ( 1 ) hero . use ( "…" at bounding box center [744, 291] width 296 height 325
click at [734, 185] on div "hero . moveRight ( ) hero . jumpRight ( ) hero . moveRight ( 1 ) hero . use ( "…" at bounding box center [740, 272] width 289 height 287
drag, startPoint x: 734, startPoint y: 180, endPoint x: 726, endPoint y: 183, distance: 8.4
click at [726, 183] on div "hero . moveRight ( ) hero . jumpRight ( ) hero . moveRight ( 1 ) hero . use ( "…" at bounding box center [744, 291] width 296 height 325
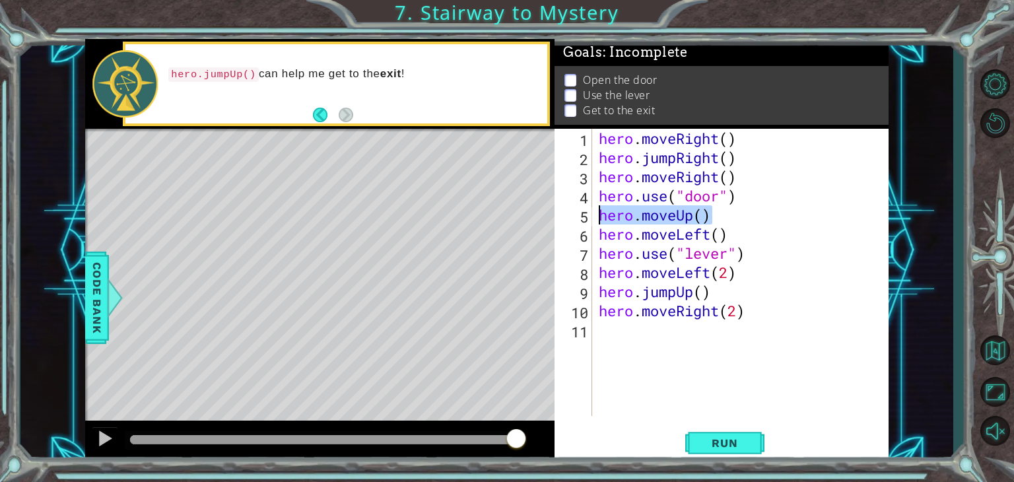
drag, startPoint x: 708, startPoint y: 209, endPoint x: 599, endPoint y: 215, distance: 109.7
click at [599, 215] on div "hero . moveRight ( ) hero . jumpRight ( ) hero . moveRight ( ) hero . use ( "do…" at bounding box center [744, 291] width 296 height 325
click at [737, 174] on div "hero . moveRight ( ) hero . jumpRight ( ) hero . moveRight ( ) hero . use ( "do…" at bounding box center [744, 291] width 296 height 325
type textarea "hero.moveRight()"
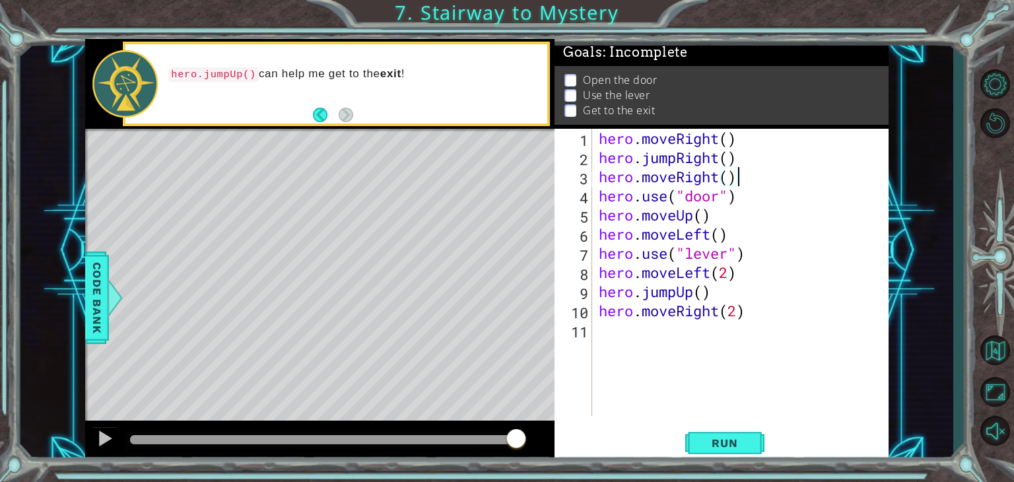
scroll to position [0, 0]
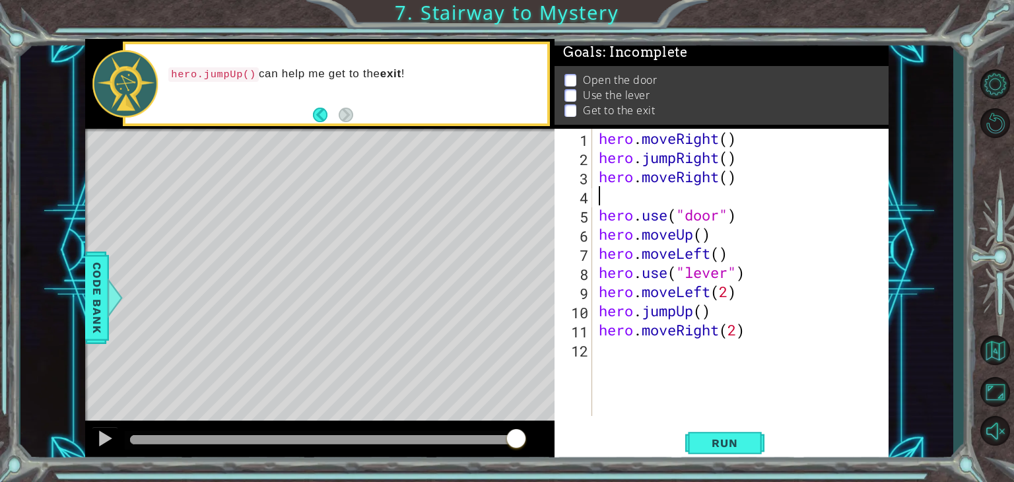
paste textarea "hero.moveUp()"
click at [724, 437] on span "Run" at bounding box center [724, 442] width 52 height 13
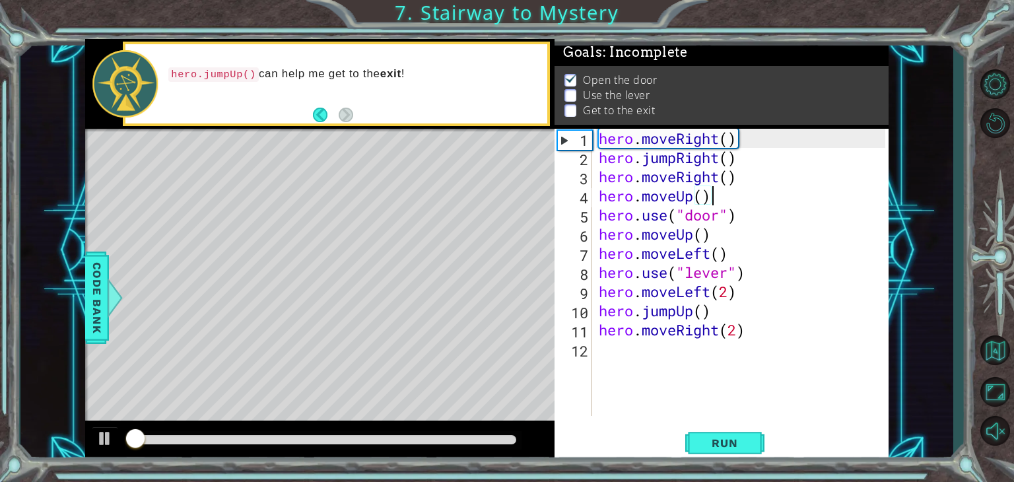
scroll to position [5, 0]
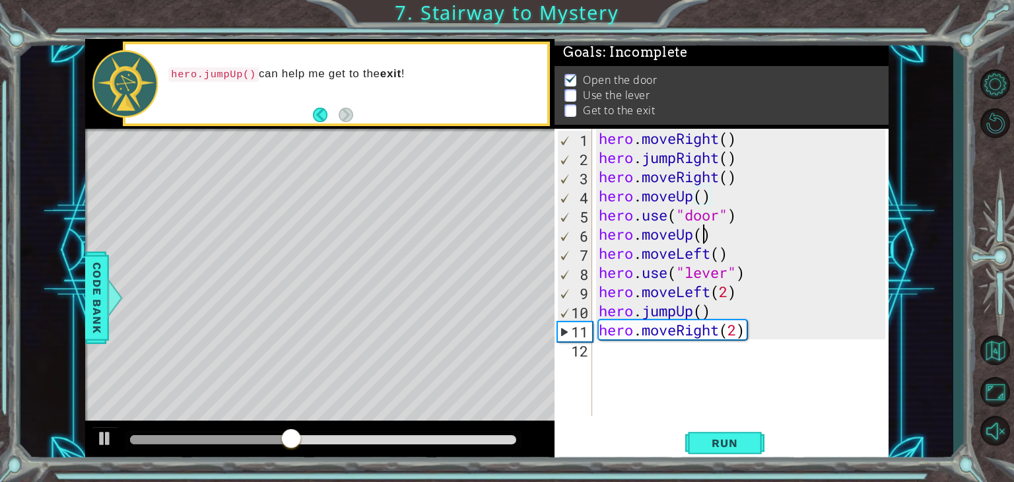
click at [700, 233] on div "hero . moveRight ( ) hero . jumpRight ( ) hero . moveRight ( ) hero . moveUp ( …" at bounding box center [744, 291] width 296 height 325
type textarea "hero.moveUp(2)"
click at [722, 442] on span "Run" at bounding box center [724, 442] width 52 height 13
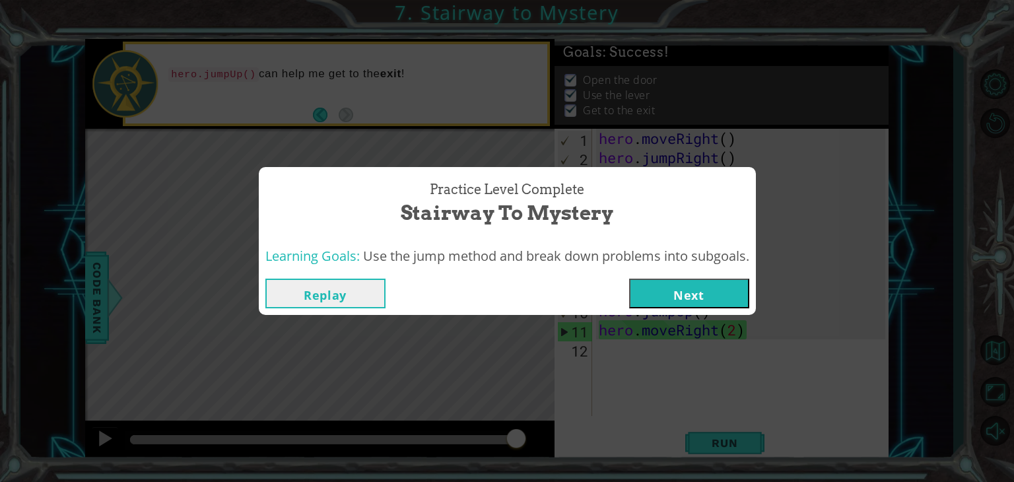
click at [734, 302] on button "Next" at bounding box center [689, 294] width 120 height 30
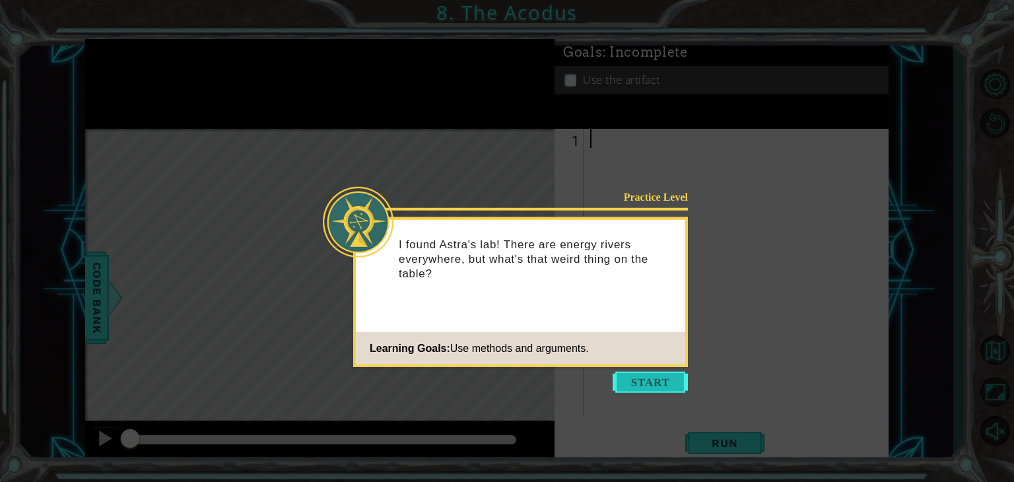
click at [650, 382] on button "Start" at bounding box center [650, 382] width 75 height 21
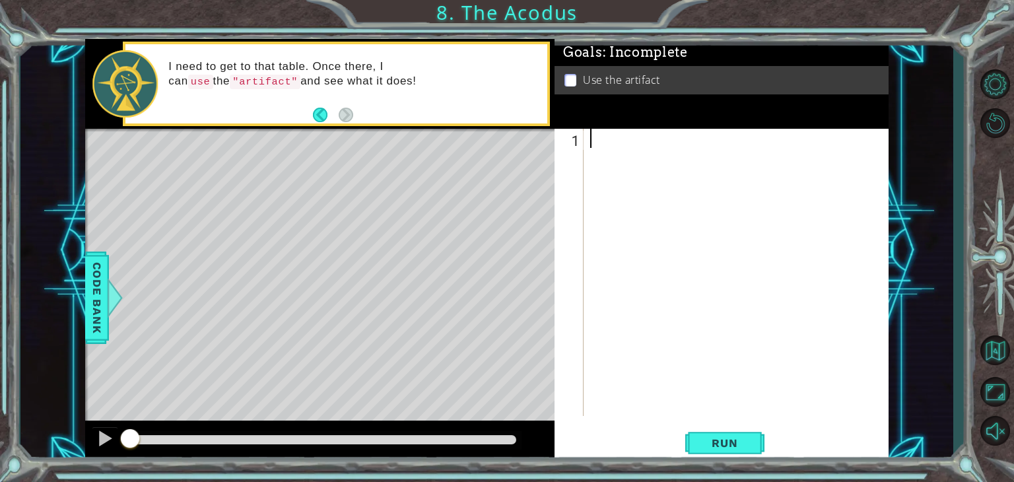
paste textarea "hero.moveUp()"
type textarea "hero.moveUp()"
click at [626, 161] on div "hero . moveUp ( )" at bounding box center [740, 291] width 304 height 325
click at [698, 138] on div "hero . moveUp ( )" at bounding box center [740, 291] width 304 height 325
type textarea "hero.moveUp(2)"
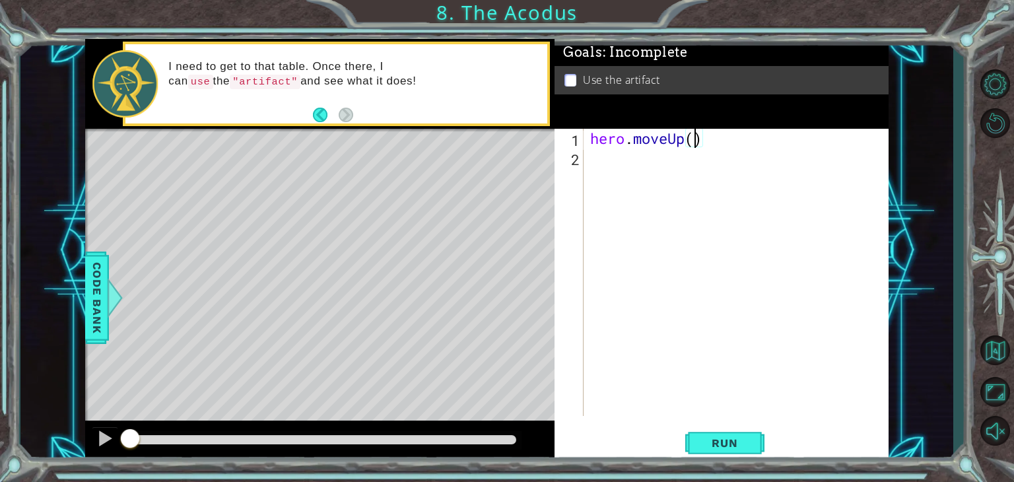
scroll to position [0, 5]
click at [607, 162] on div "hero . moveUp ( 2 )" at bounding box center [740, 291] width 304 height 325
paste textarea "hero.moveUp()"
drag, startPoint x: 686, startPoint y: 159, endPoint x: 672, endPoint y: 159, distance: 13.9
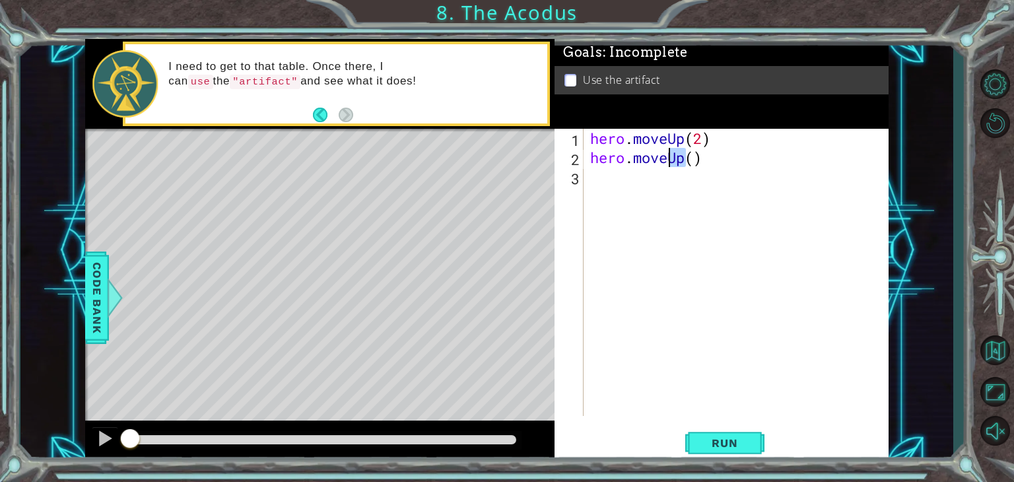
click at [672, 159] on div "hero . moveUp ( 2 ) hero . moveUp ( )" at bounding box center [740, 291] width 304 height 325
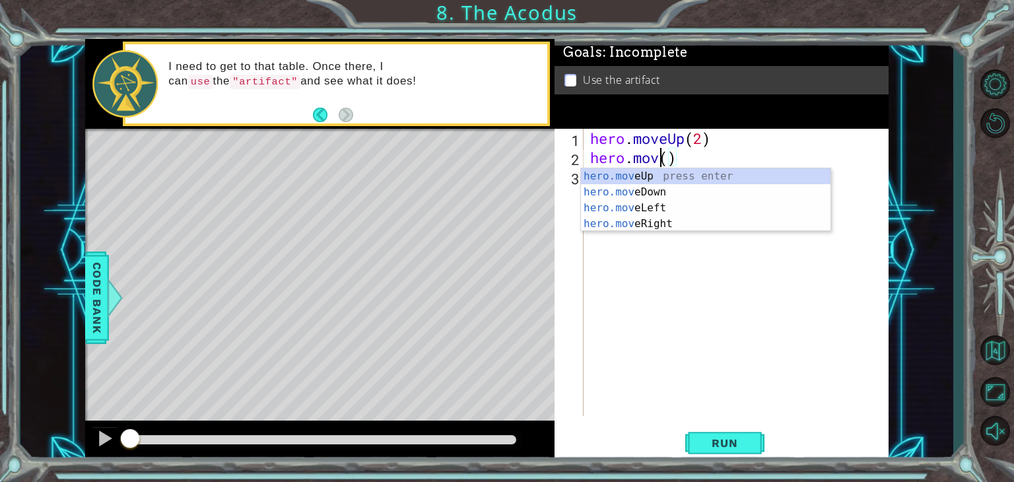
scroll to position [0, 3]
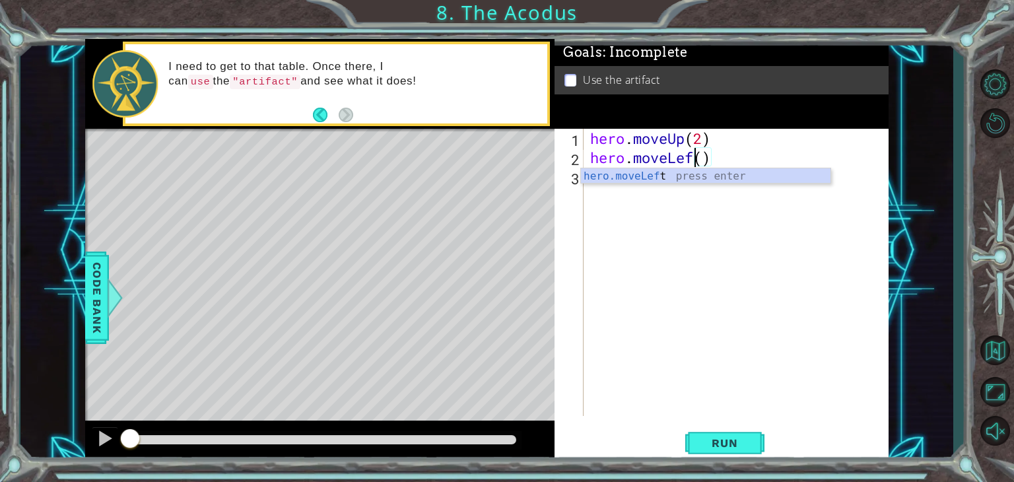
type textarea "hero.moveLeft()"
paste textarea "hero.moveUp()"
drag, startPoint x: 686, startPoint y: 170, endPoint x: 671, endPoint y: 172, distance: 14.8
click at [671, 172] on div "hero . moveUp ( 2 ) hero . moveLeft ( ) hero . moveUp ( )" at bounding box center [740, 291] width 304 height 325
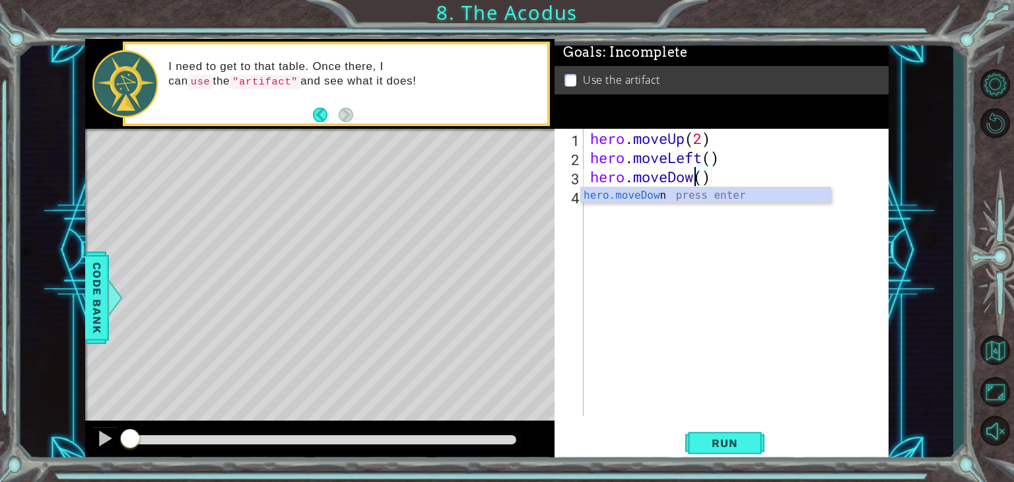
type textarea "hero.moveDown()"
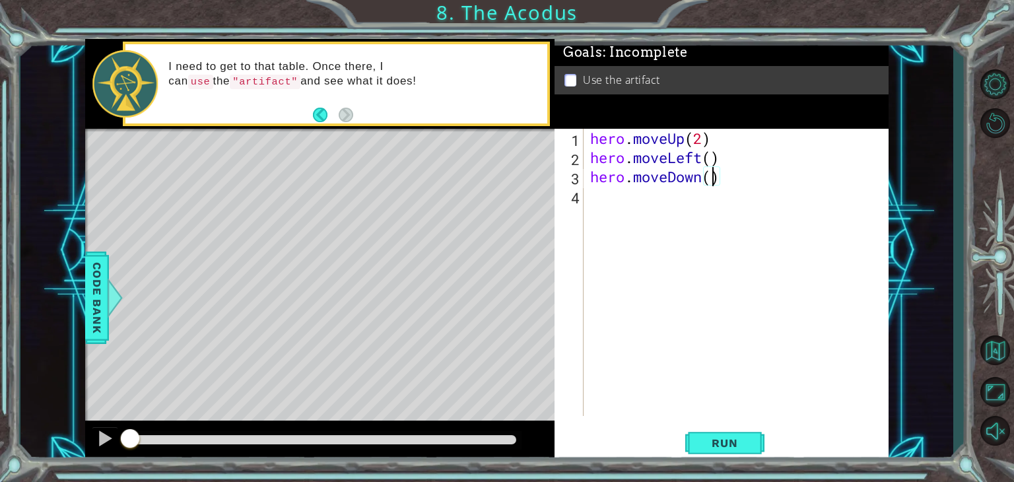
click at [716, 172] on div "hero . moveUp ( 2 ) hero . moveLeft ( ) hero . moveDown ( )" at bounding box center [740, 291] width 304 height 325
click at [669, 196] on div "hero . moveUp ( 2 ) hero . moveLeft ( ) hero . moveDown ( )" at bounding box center [740, 291] width 304 height 325
paste textarea "hero.moveUp()"
drag, startPoint x: 682, startPoint y: 194, endPoint x: 670, endPoint y: 196, distance: 12.0
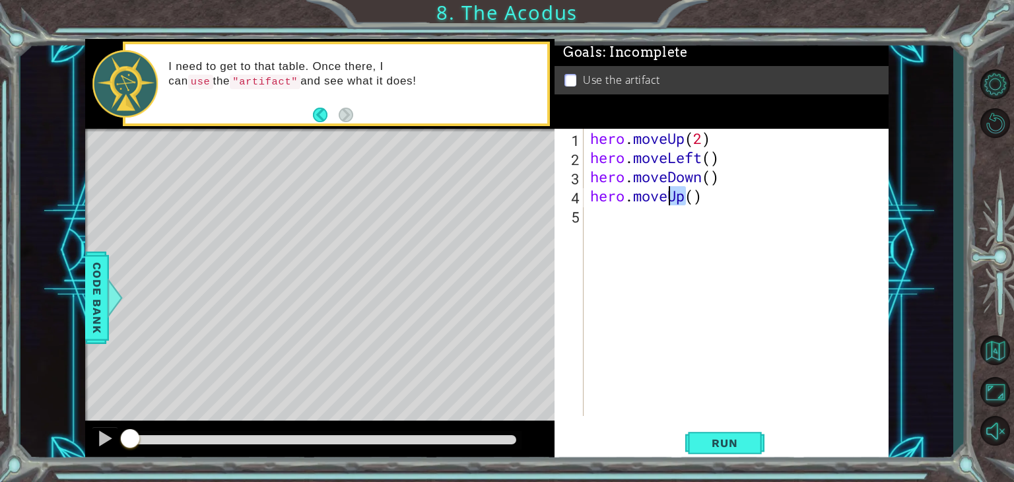
click at [670, 196] on div "hero . moveUp ( 2 ) hero . moveLeft ( ) hero . moveDown ( ) hero . moveUp ( )" at bounding box center [740, 291] width 304 height 325
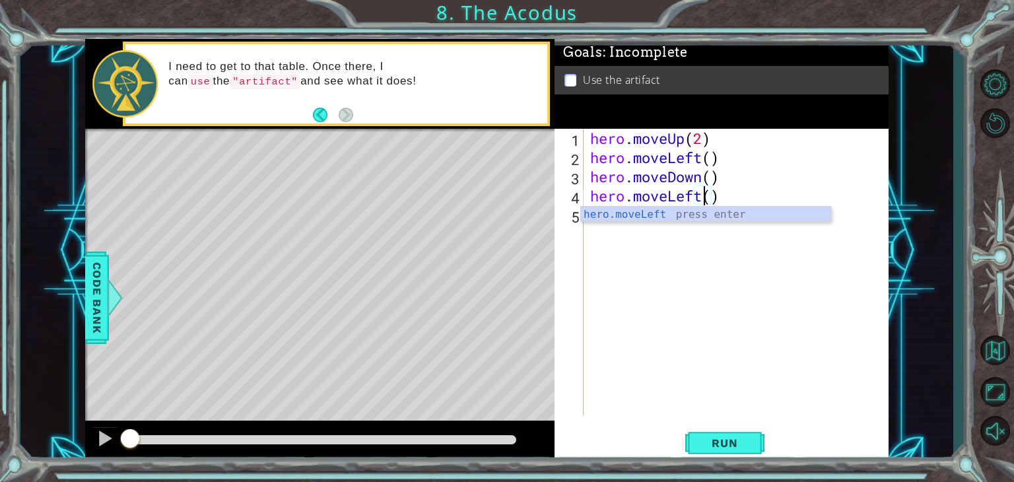
type textarea "hero.moveLeft()"
click at [729, 195] on div "hero . moveUp ( 2 ) hero . moveLeft ( ) hero . moveDown ( ) hero . moveLeft ( )" at bounding box center [740, 291] width 304 height 325
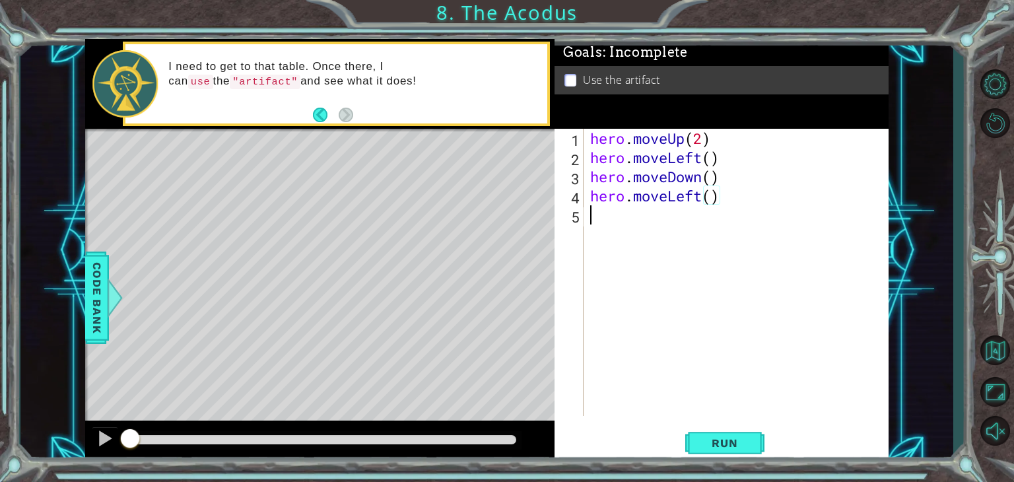
click at [692, 211] on div "hero . moveUp ( 2 ) hero . moveLeft ( ) hero . moveDown ( ) hero . moveLeft ( )" at bounding box center [740, 291] width 304 height 325
paste textarea "hero.moveUp()"
type textarea "hero.moveUp()"
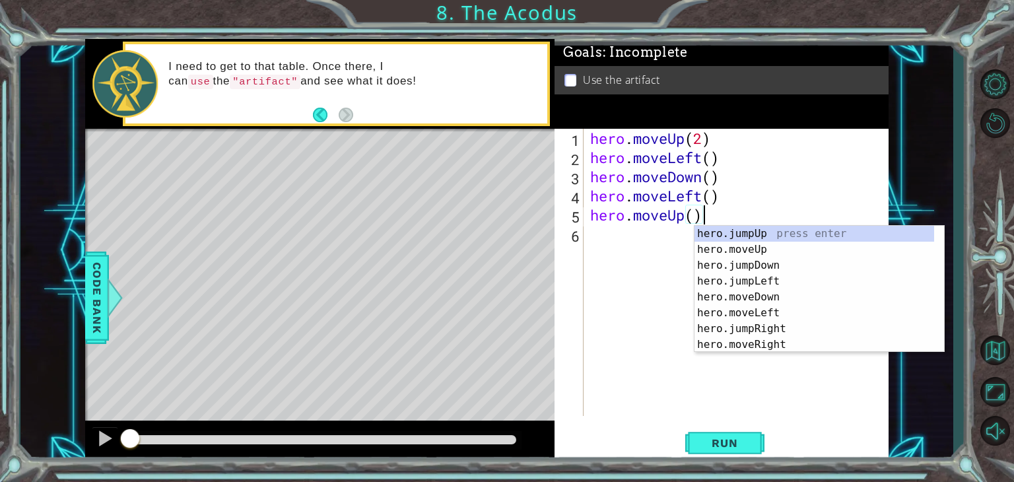
click at [694, 212] on div "hero . moveUp ( 2 ) hero . moveLeft ( ) hero . moveDown ( ) hero . moveLeft ( )…" at bounding box center [740, 291] width 304 height 325
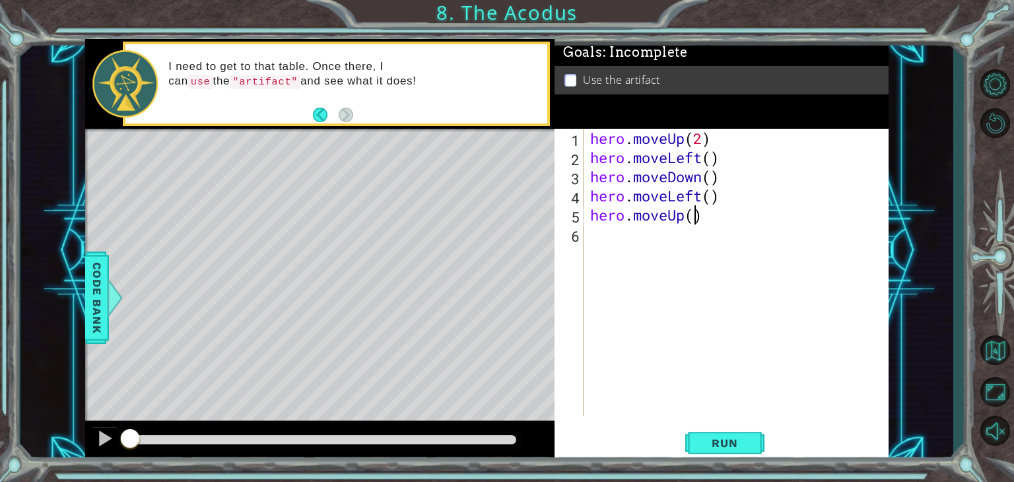
click at [694, 212] on div "hero . moveUp ( 2 ) hero . moveLeft ( ) hero . moveDown ( ) hero . moveLeft ( )…" at bounding box center [740, 291] width 304 height 325
type textarea "hero.moveUp(2)"
click at [716, 217] on div "hero . moveUp ( 2 ) hero . moveLeft ( ) hero . moveDown ( ) hero . moveLeft ( )…" at bounding box center [740, 291] width 304 height 325
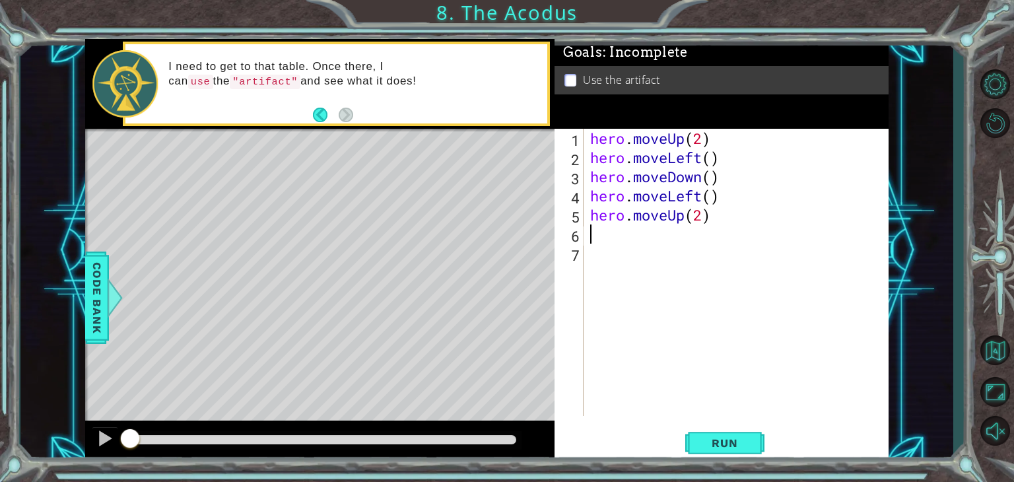
paste textarea "hero.moveUp()"
drag, startPoint x: 685, startPoint y: 240, endPoint x: 670, endPoint y: 242, distance: 14.7
click at [670, 242] on div "hero . moveUp ( 2 ) hero . moveLeft ( ) hero . moveDown ( ) hero . moveLeft ( )…" at bounding box center [740, 291] width 304 height 325
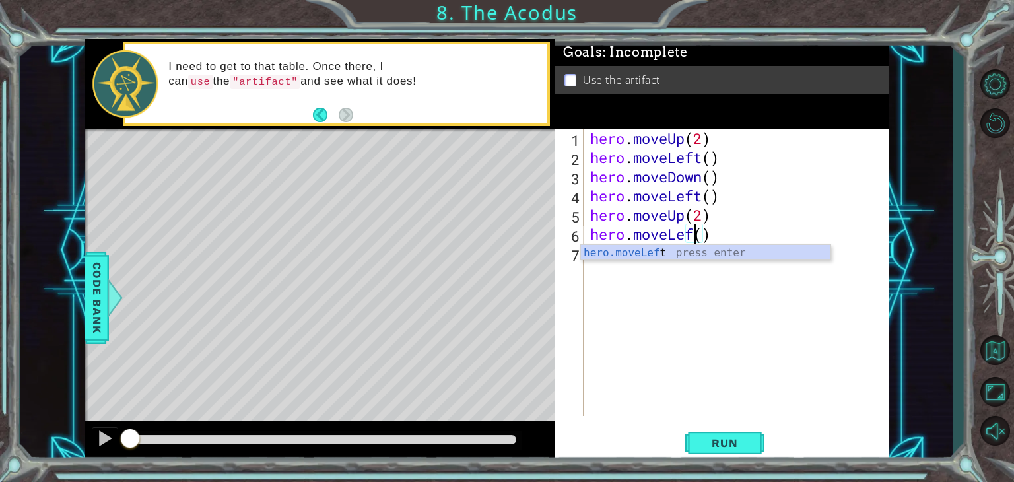
type textarea "hero.moveLeft()"
click at [724, 225] on div "hero . moveUp ( 2 ) hero . moveLeft ( ) hero . moveDown ( ) hero . moveLeft ( )…" at bounding box center [740, 291] width 304 height 325
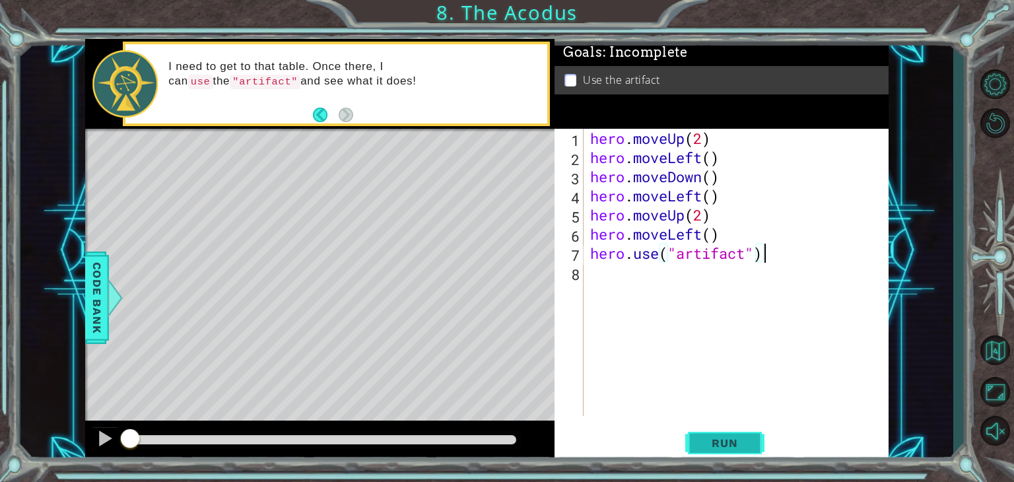
click at [743, 438] on span "Run" at bounding box center [724, 442] width 52 height 13
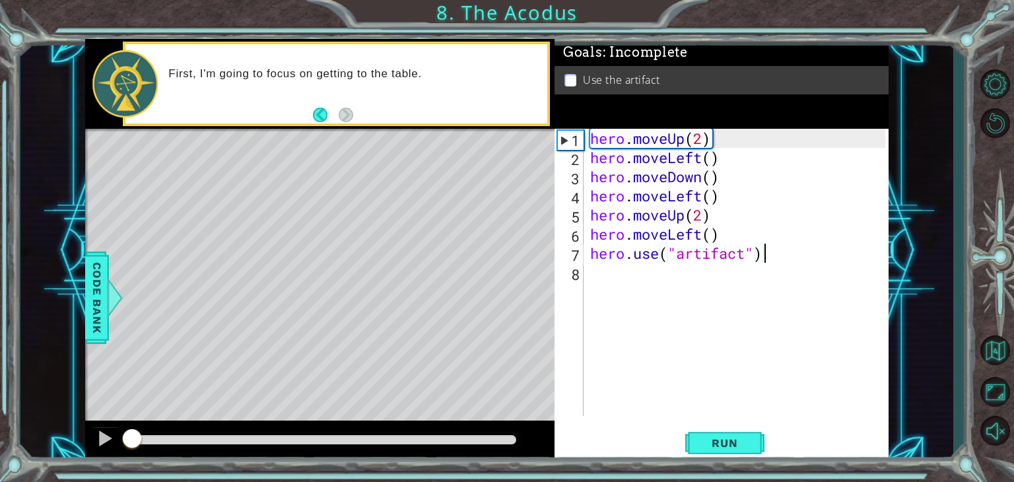
drag, startPoint x: 340, startPoint y: 439, endPoint x: 77, endPoint y: 440, distance: 263.4
click at [77, 440] on div "1 ההההההההההההההההההההההההההההההההההההההההההההההההההההההההההההההההההההההההההההה…" at bounding box center [486, 250] width 933 height 424
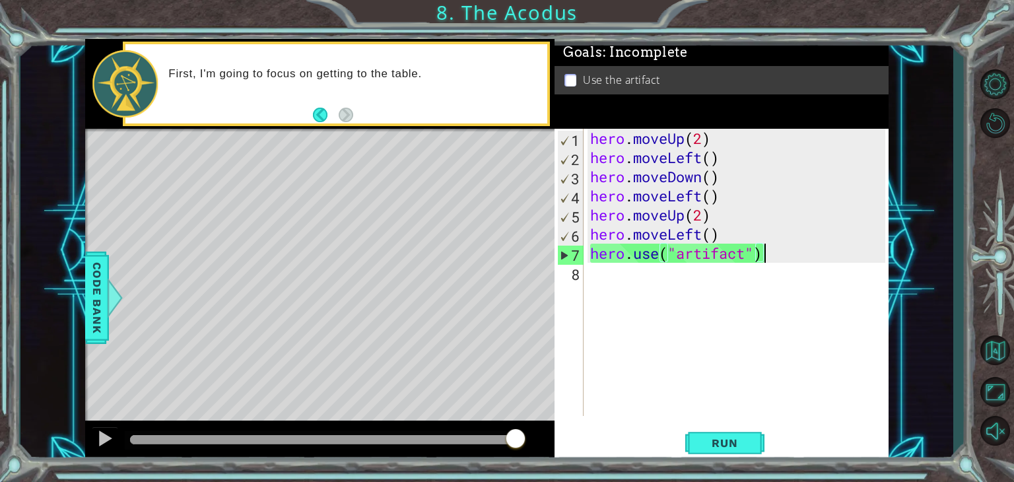
click at [713, 177] on div "hero . moveUp ( 2 ) hero . moveLeft ( ) hero . moveDown ( ) hero . moveLeft ( )…" at bounding box center [740, 291] width 304 height 325
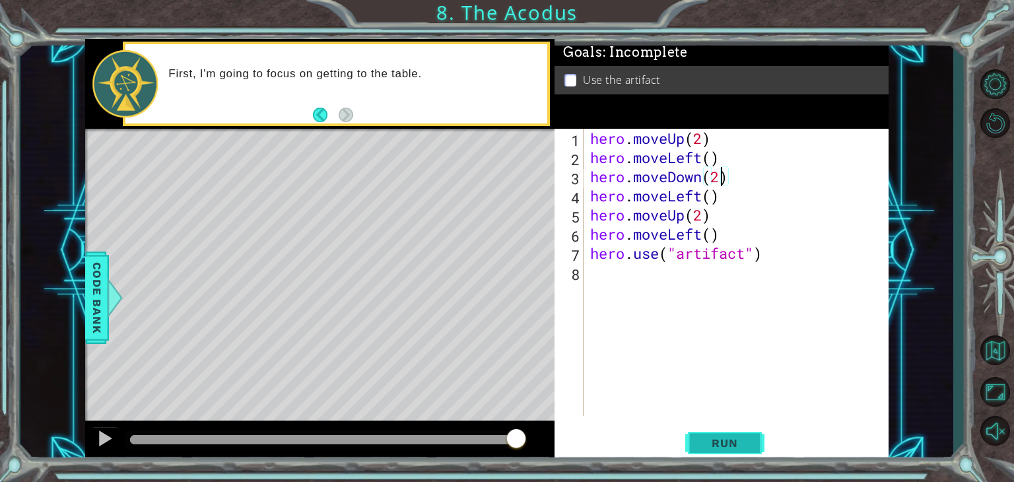
click at [735, 436] on span "Run" at bounding box center [724, 442] width 52 height 13
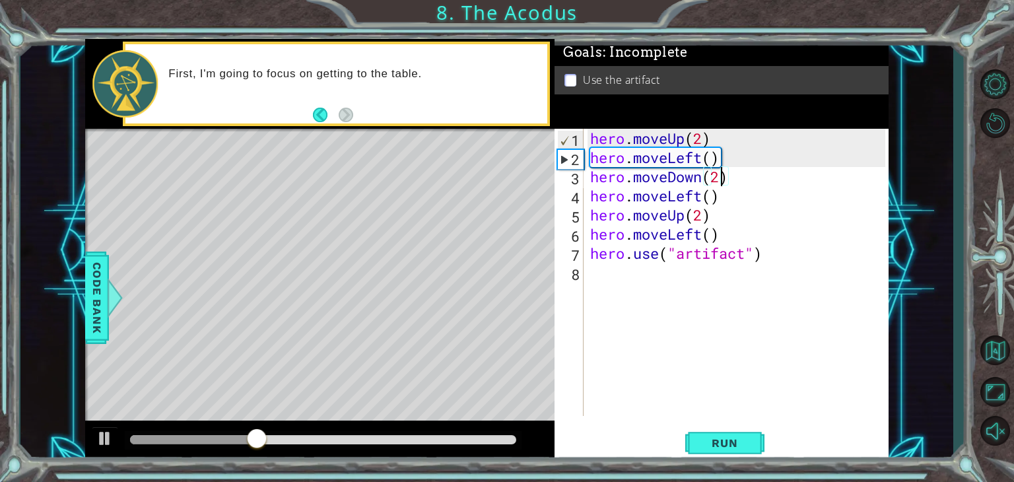
click at [712, 197] on div "hero . moveUp ( 2 ) hero . moveLeft ( ) hero . moveDown ( 2 ) hero . moveLeft (…" at bounding box center [740, 291] width 304 height 325
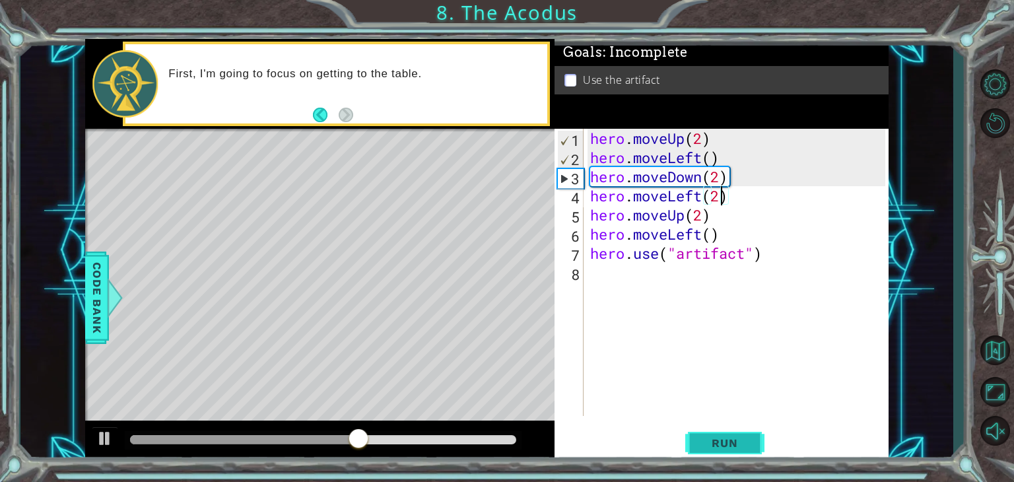
click at [720, 438] on span "Run" at bounding box center [724, 442] width 52 height 13
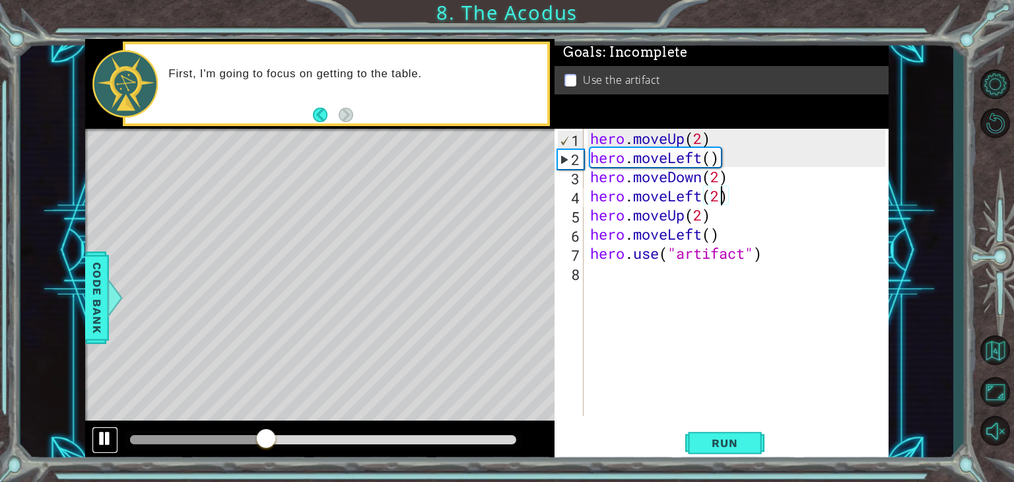
click at [102, 435] on div at bounding box center [104, 438] width 17 height 17
drag, startPoint x: 669, startPoint y: 197, endPoint x: 634, endPoint y: 199, distance: 35.0
click at [634, 199] on div "hero . moveUp ( 2 ) hero . moveLeft ( ) hero . moveDown ( 2 ) hero . moveLeft (…" at bounding box center [740, 291] width 304 height 325
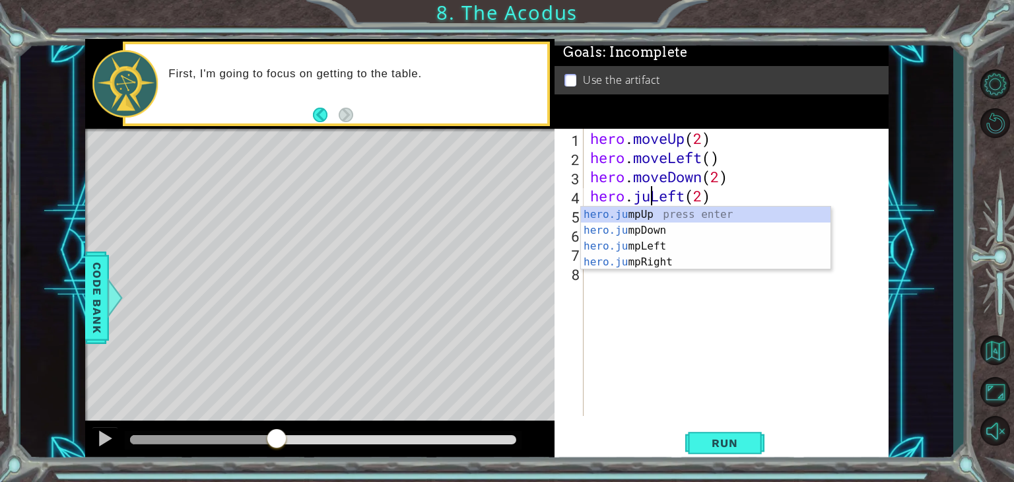
scroll to position [0, 3]
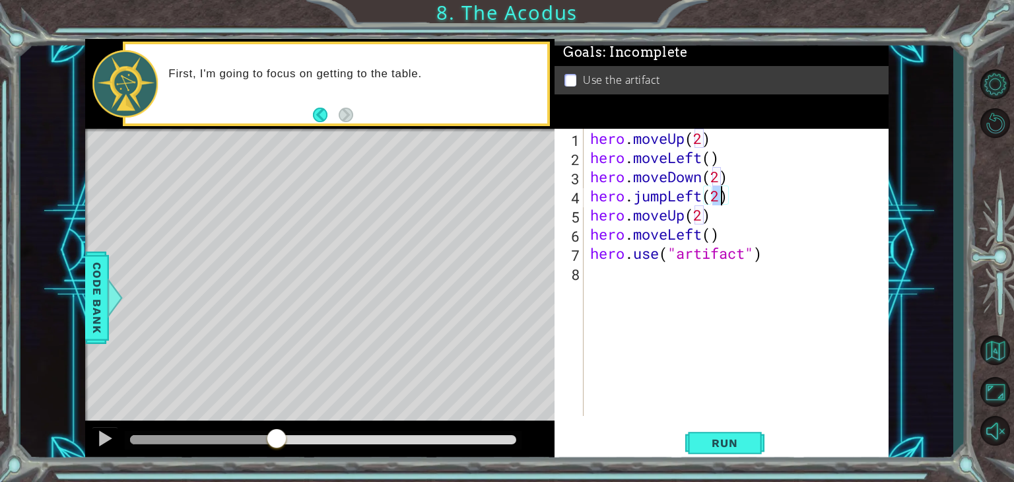
click at [721, 199] on div "hero . moveUp ( 2 ) hero . moveLeft ( ) hero . moveDown ( 2 ) hero . jumpLeft (…" at bounding box center [740, 291] width 304 height 325
click at [727, 439] on span "Run" at bounding box center [724, 442] width 52 height 13
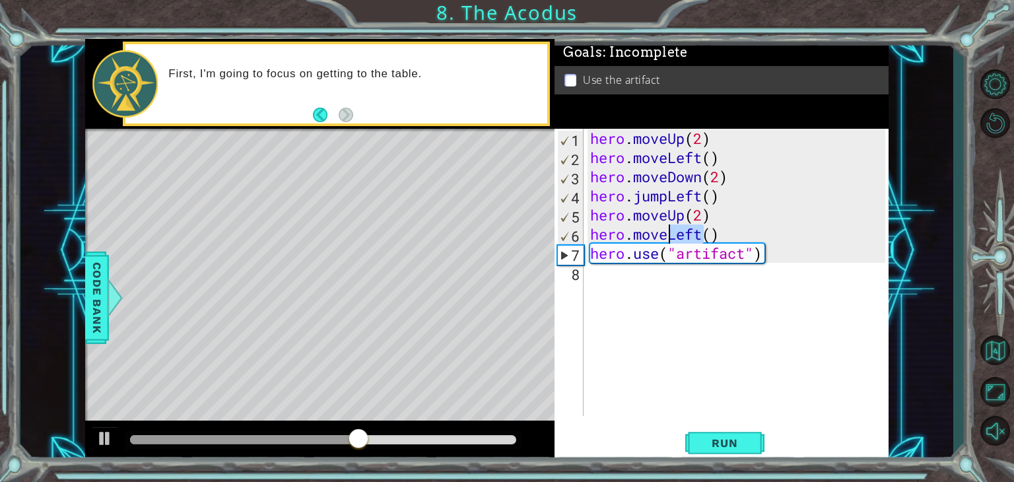
drag, startPoint x: 702, startPoint y: 236, endPoint x: 670, endPoint y: 236, distance: 32.3
click at [670, 236] on div "hero . moveUp ( 2 ) hero . moveLeft ( ) hero . moveDown ( 2 ) hero . jumpLeft (…" at bounding box center [740, 291] width 304 height 325
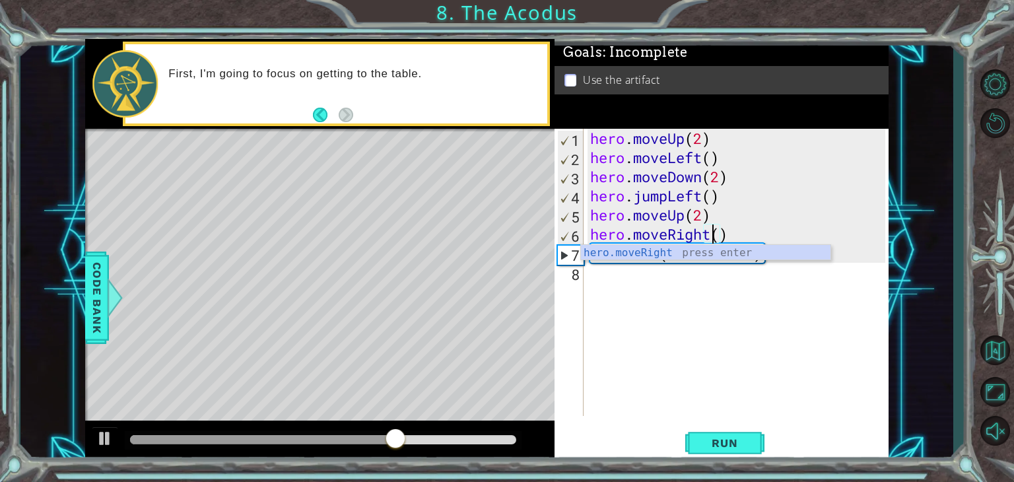
scroll to position [0, 5]
type textarea "hero.moveRight()"
click at [737, 436] on button "Run" at bounding box center [724, 443] width 79 height 34
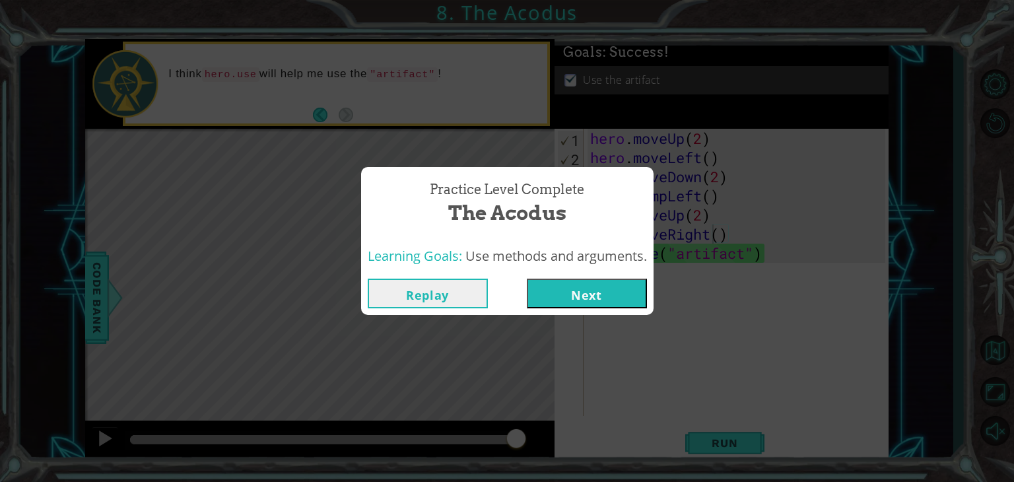
click at [594, 288] on button "Next" at bounding box center [587, 294] width 120 height 30
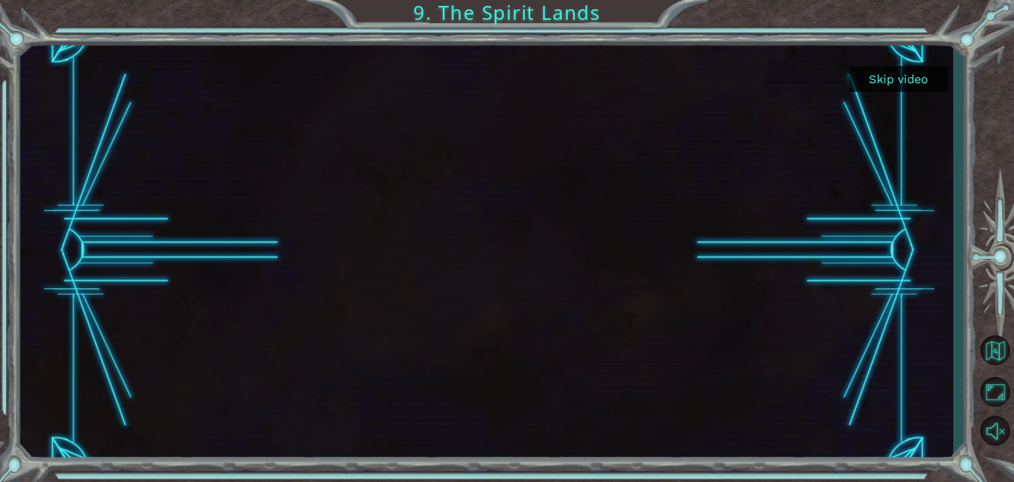
click at [906, 83] on button "Skip video" at bounding box center [898, 79] width 99 height 26
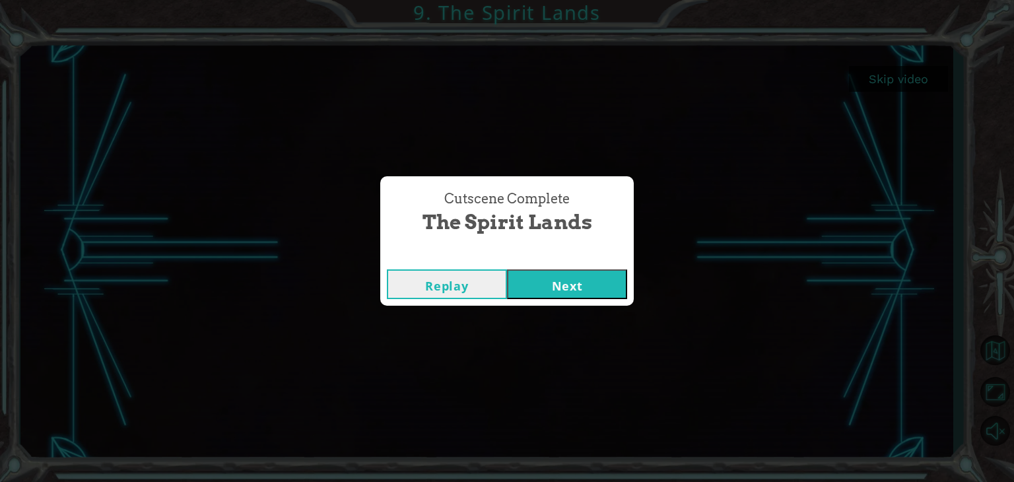
click at [562, 286] on button "Next" at bounding box center [567, 284] width 120 height 30
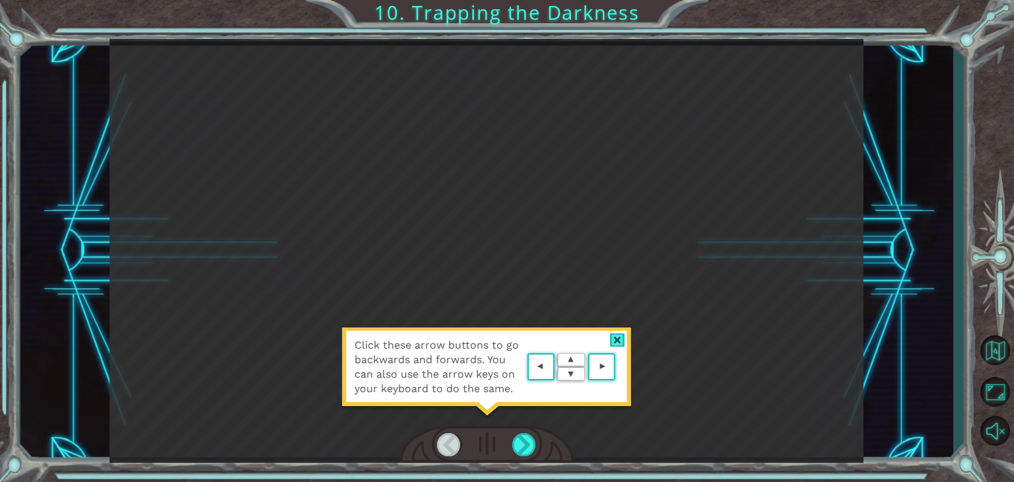
click at [619, 367] on area at bounding box center [619, 367] width 0 height 0
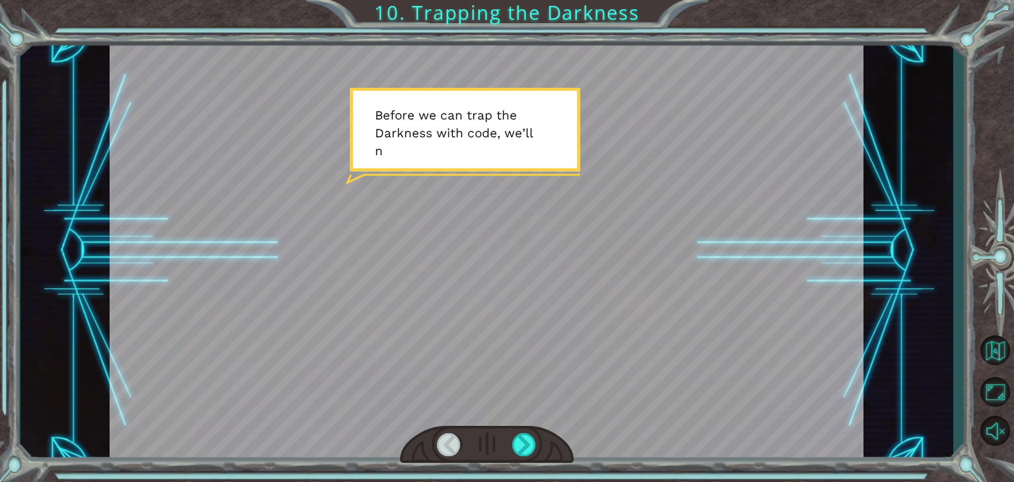
click at [547, 444] on div at bounding box center [487, 445] width 174 height 38
click at [530, 444] on div at bounding box center [524, 444] width 24 height 23
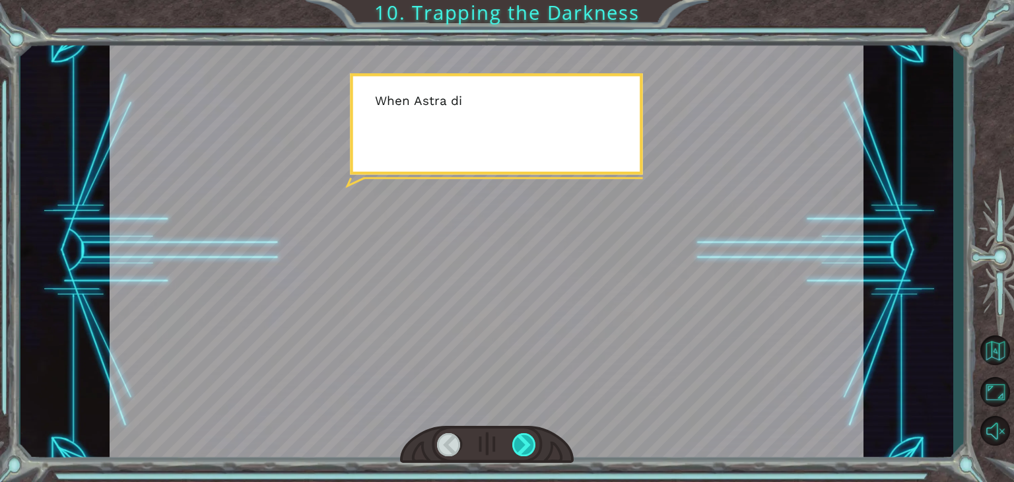
click at [530, 444] on div at bounding box center [524, 444] width 24 height 23
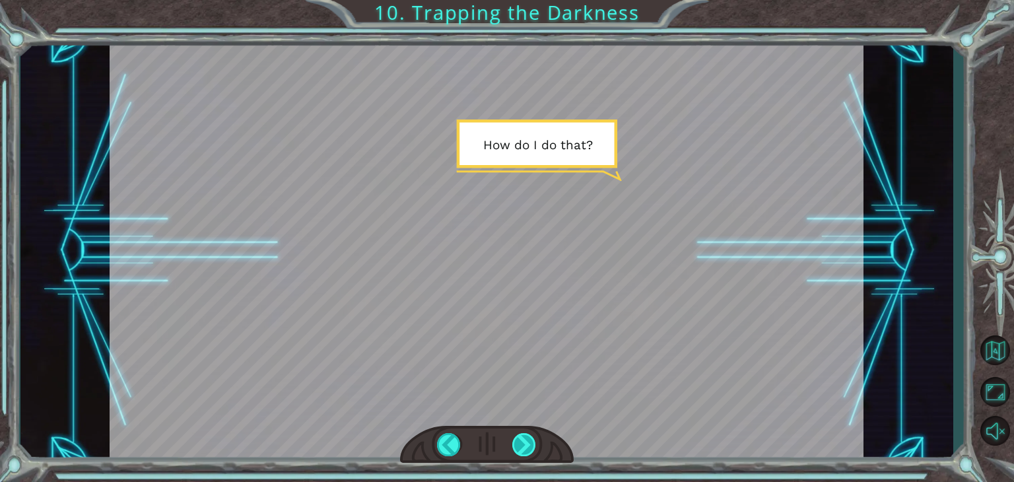
click at [530, 444] on div at bounding box center [524, 444] width 24 height 23
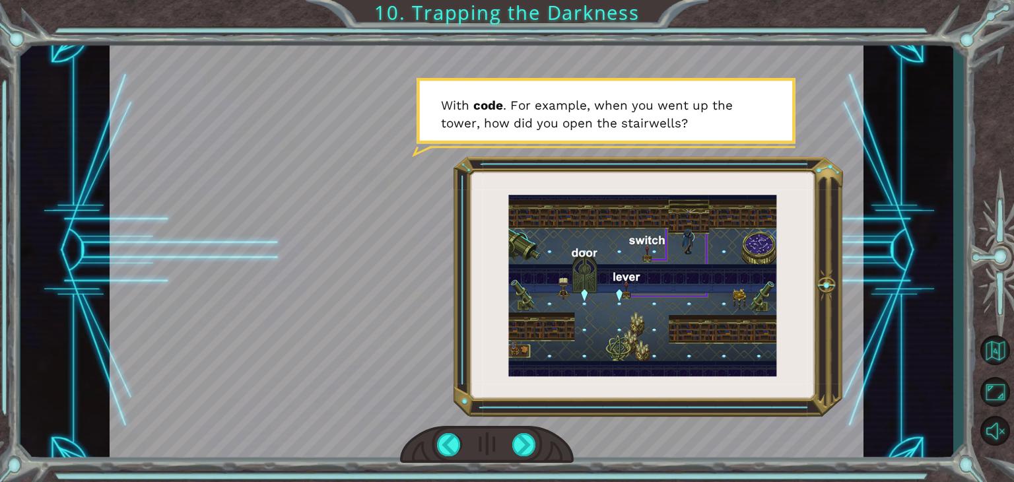
click at [623, 291] on div at bounding box center [487, 251] width 754 height 424
click at [528, 439] on div at bounding box center [524, 444] width 24 height 23
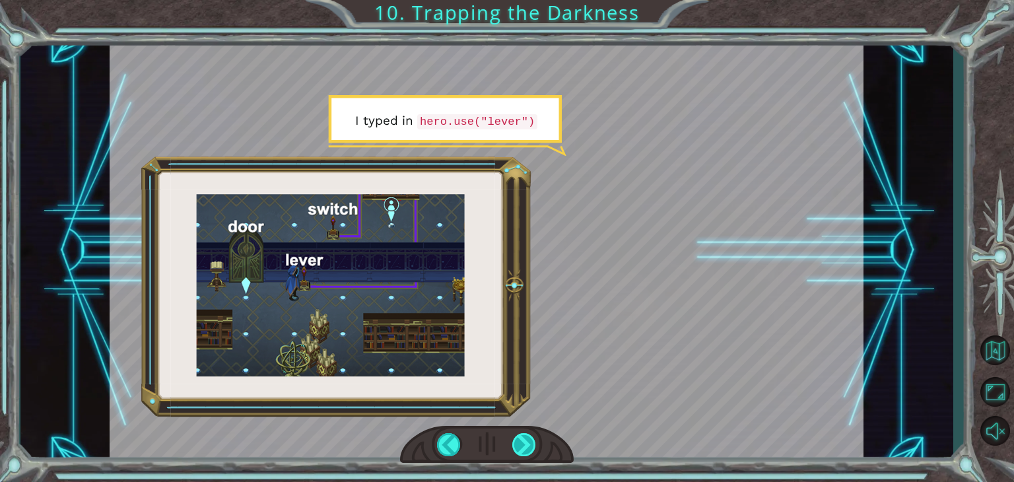
click at [527, 439] on div at bounding box center [524, 444] width 24 height 23
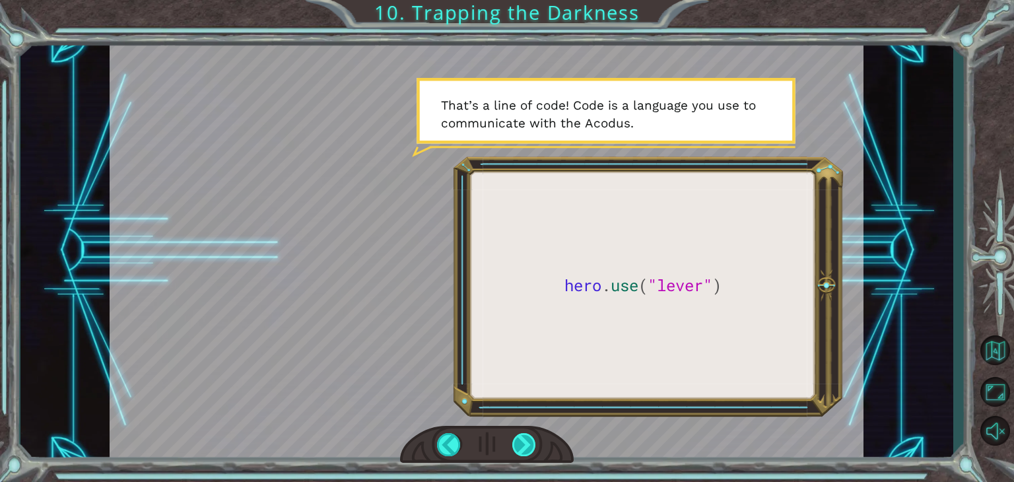
click at [527, 439] on div at bounding box center [524, 444] width 24 height 23
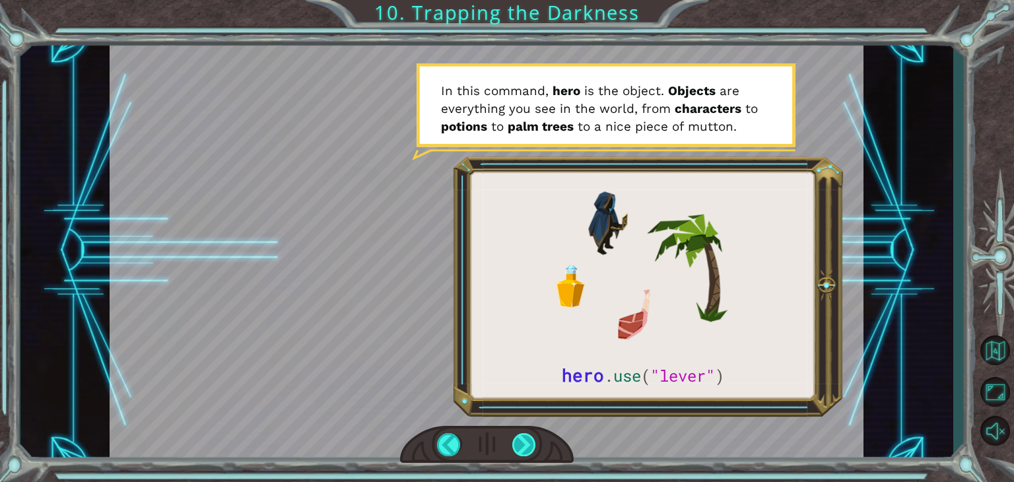
click at [535, 438] on div at bounding box center [524, 444] width 24 height 23
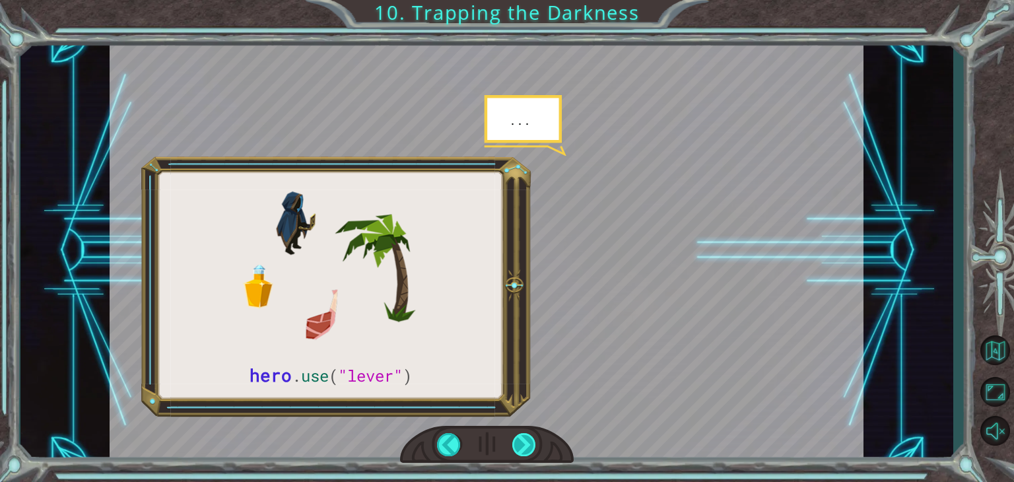
click at [535, 438] on div at bounding box center [524, 444] width 24 height 23
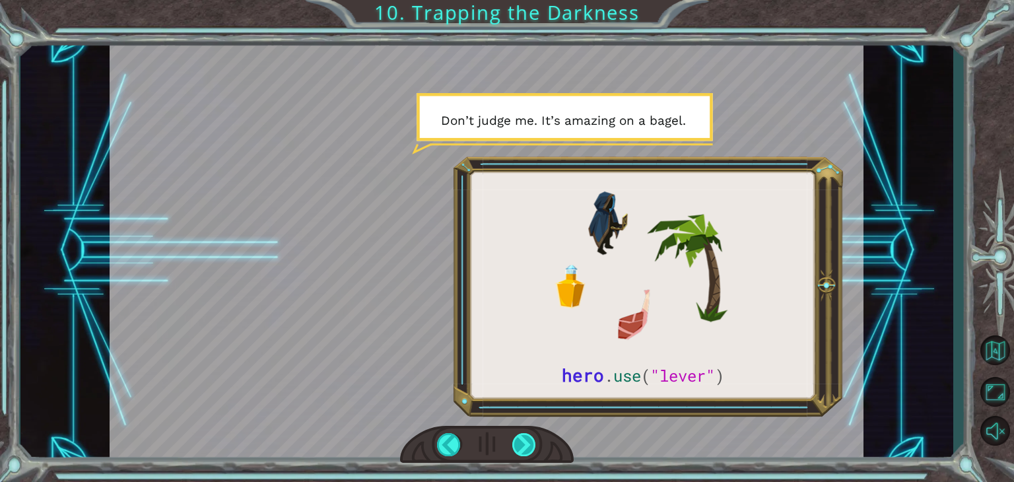
click at [535, 438] on div at bounding box center [524, 444] width 24 height 23
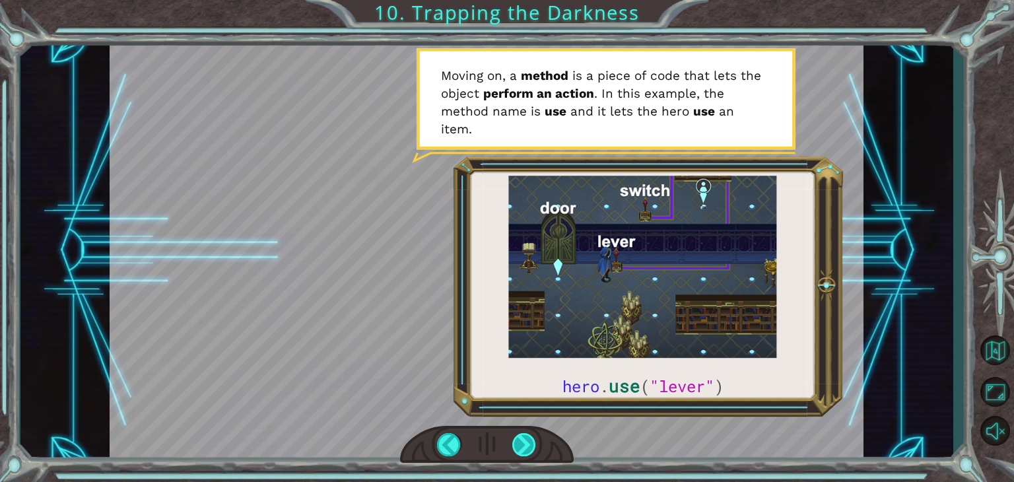
click at [535, 438] on div at bounding box center [524, 444] width 24 height 23
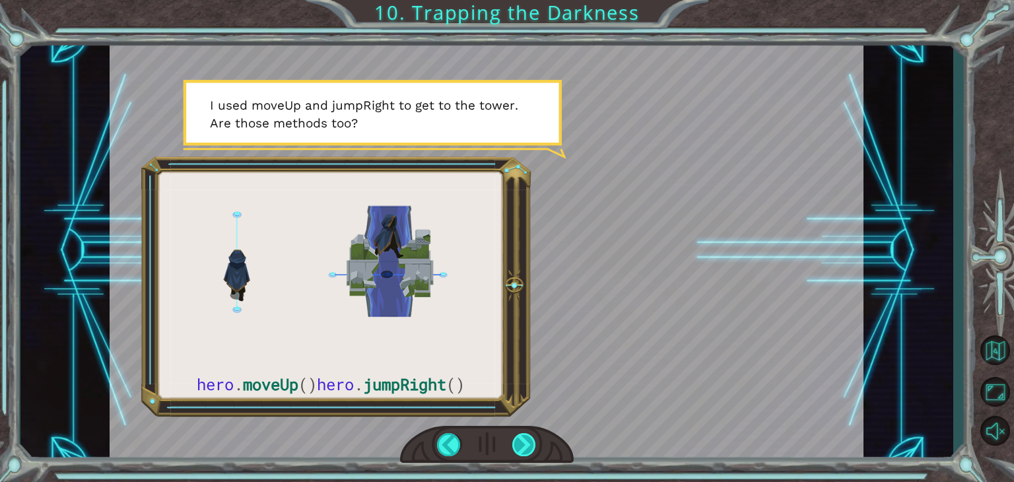
click at [535, 438] on div at bounding box center [524, 444] width 24 height 23
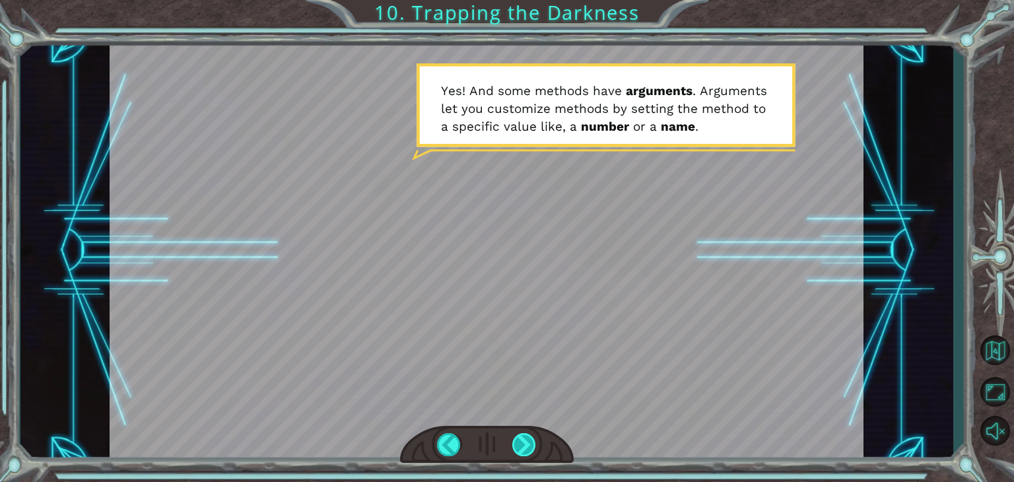
click at [535, 438] on div at bounding box center [524, 444] width 24 height 23
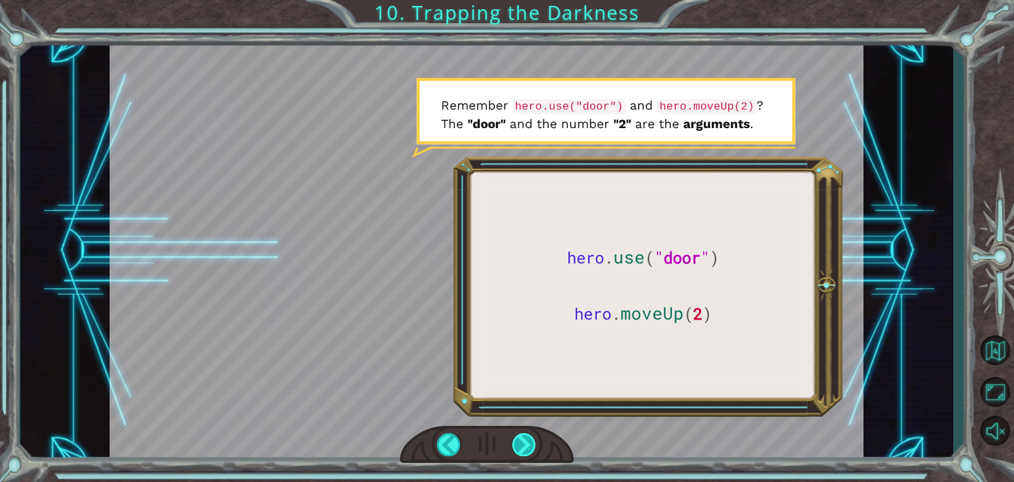
click at [523, 442] on div at bounding box center [524, 444] width 24 height 23
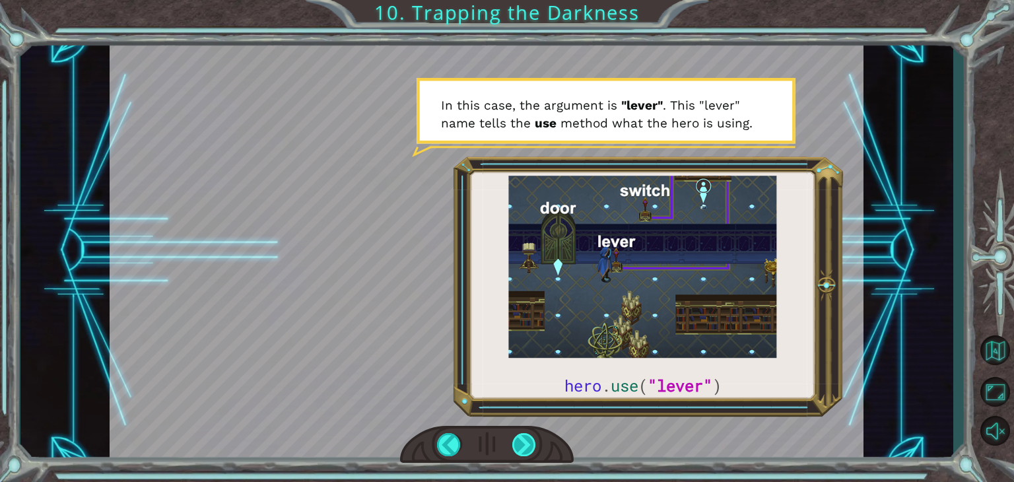
click at [523, 442] on div at bounding box center [524, 444] width 24 height 23
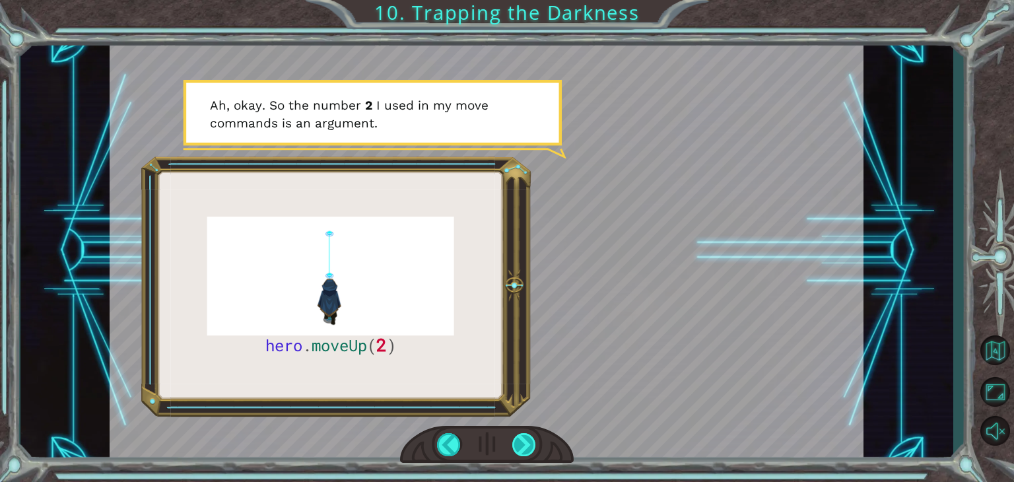
click at [523, 442] on div at bounding box center [524, 444] width 24 height 23
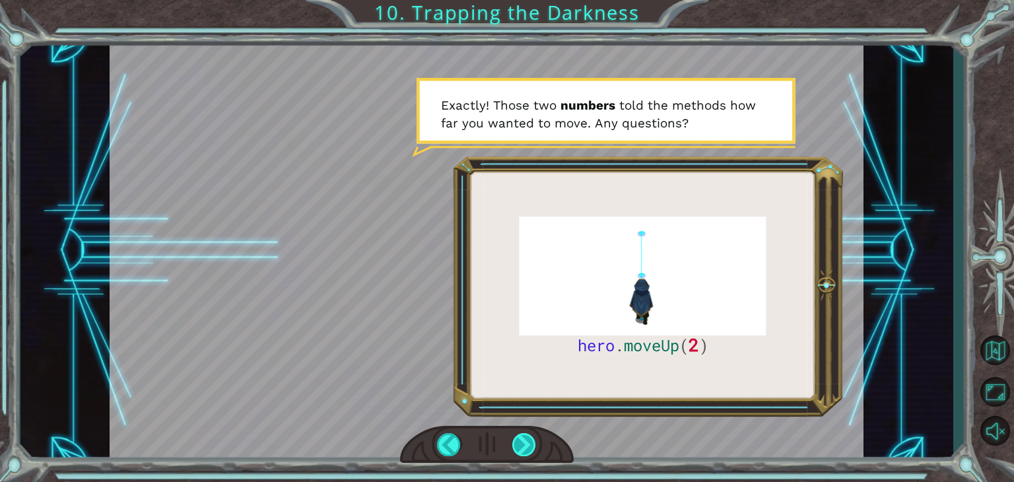
click at [523, 442] on div at bounding box center [524, 444] width 24 height 23
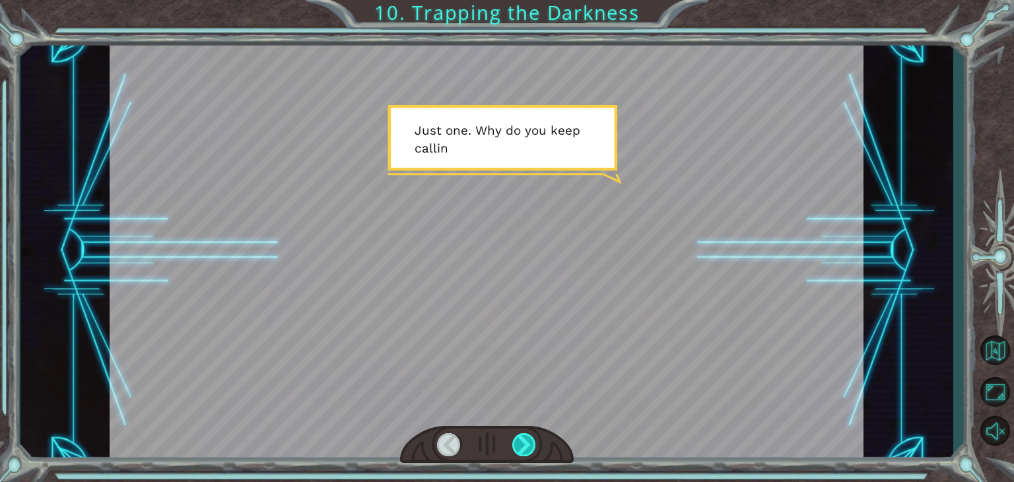
click at [523, 442] on div at bounding box center [524, 444] width 24 height 23
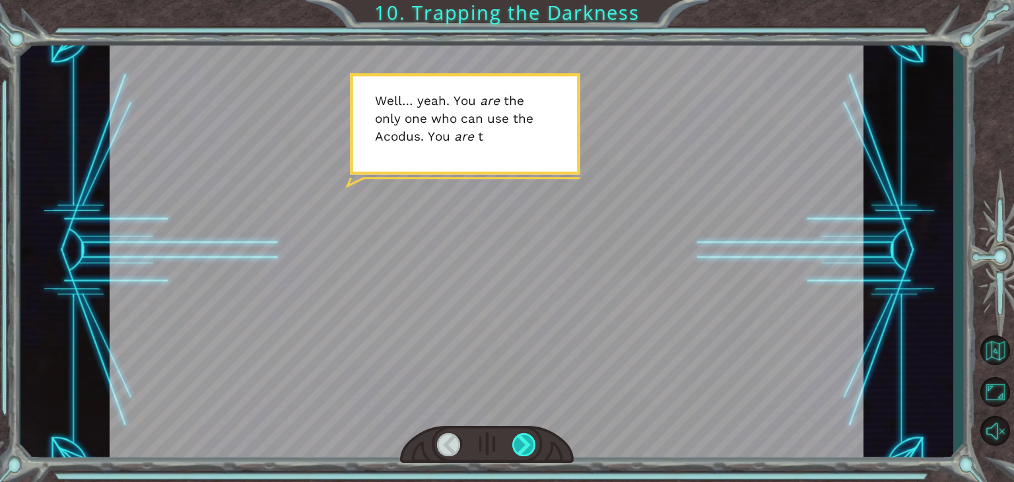
click at [523, 442] on div at bounding box center [524, 444] width 24 height 23
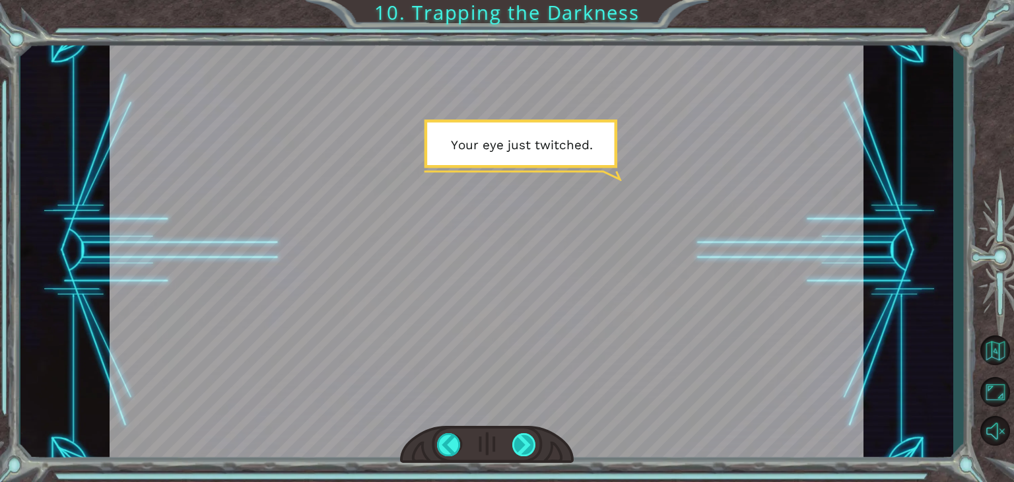
click at [523, 442] on div at bounding box center [524, 444] width 24 height 23
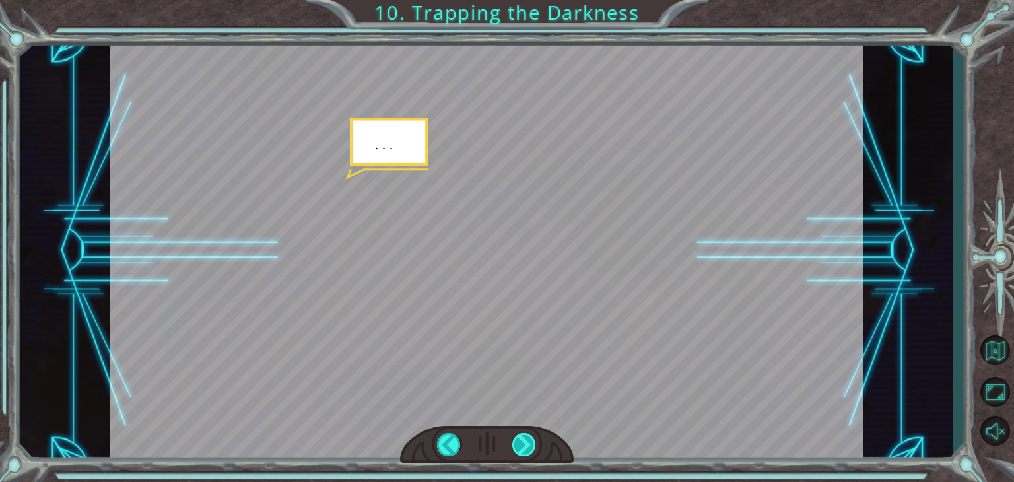
click at [523, 442] on div at bounding box center [524, 444] width 24 height 23
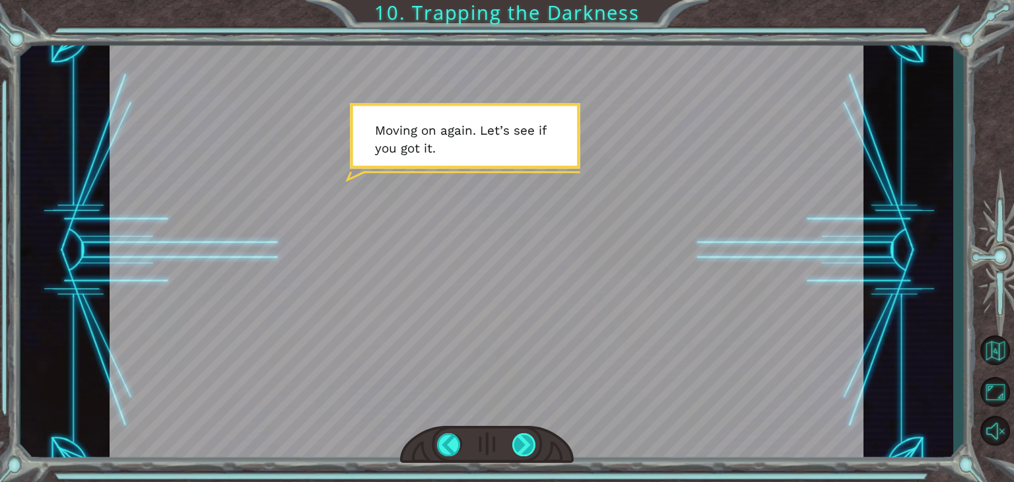
click at [523, 442] on div at bounding box center [524, 444] width 24 height 23
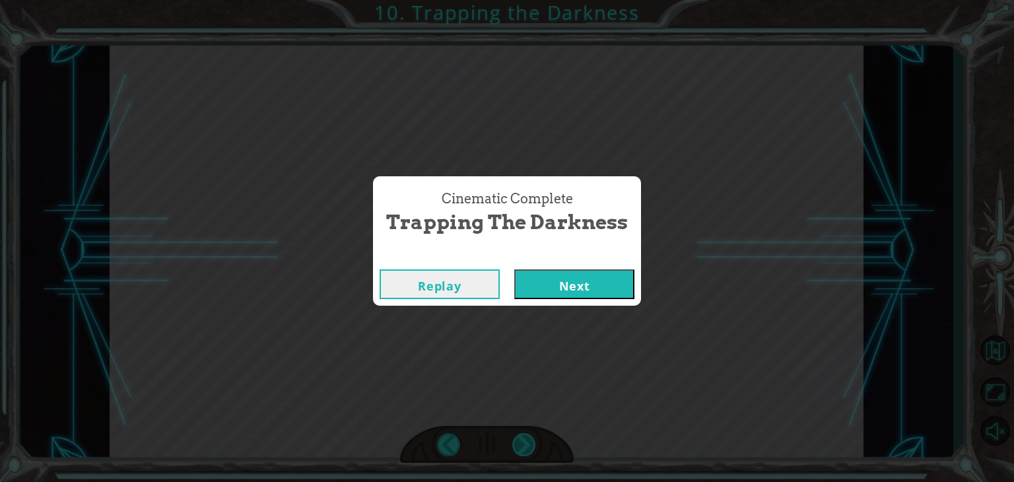
click at [523, 442] on div "Cinematic Complete Trapping the Darkness Replay Next" at bounding box center [507, 241] width 1014 height 482
click at [586, 286] on button "Next" at bounding box center [574, 284] width 120 height 30
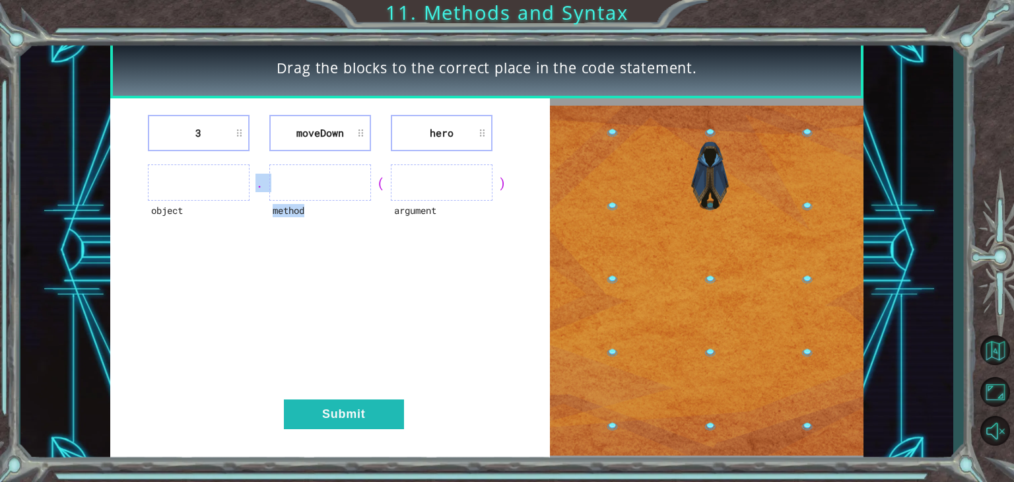
drag, startPoint x: 235, startPoint y: 180, endPoint x: 353, endPoint y: 189, distance: 118.5
click at [353, 189] on div "object . method ( argument )" at bounding box center [330, 182] width 407 height 36
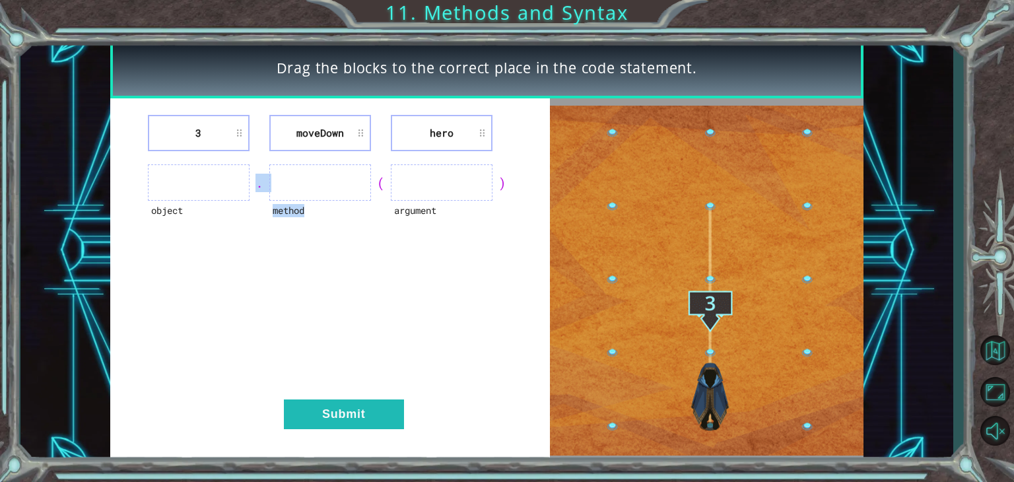
click at [353, 189] on ul at bounding box center [320, 182] width 102 height 36
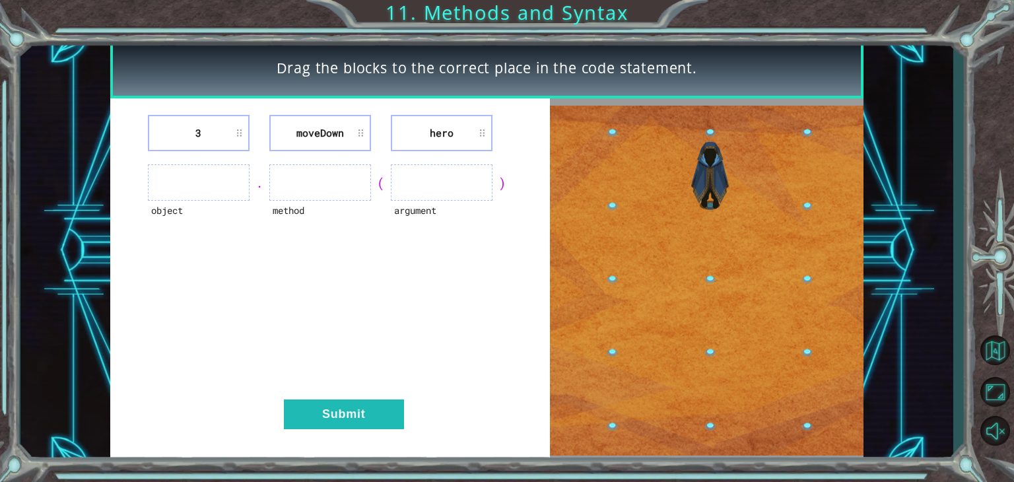
drag, startPoint x: 424, startPoint y: 138, endPoint x: 207, endPoint y: 195, distance: 224.5
drag, startPoint x: 207, startPoint y: 195, endPoint x: 485, endPoint y: 139, distance: 283.5
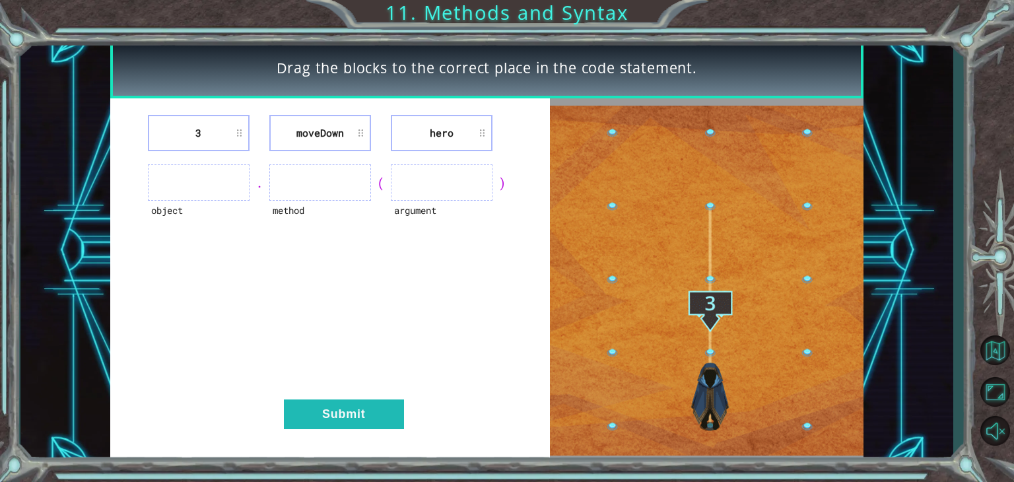
click at [485, 139] on li "hero" at bounding box center [442, 133] width 102 height 36
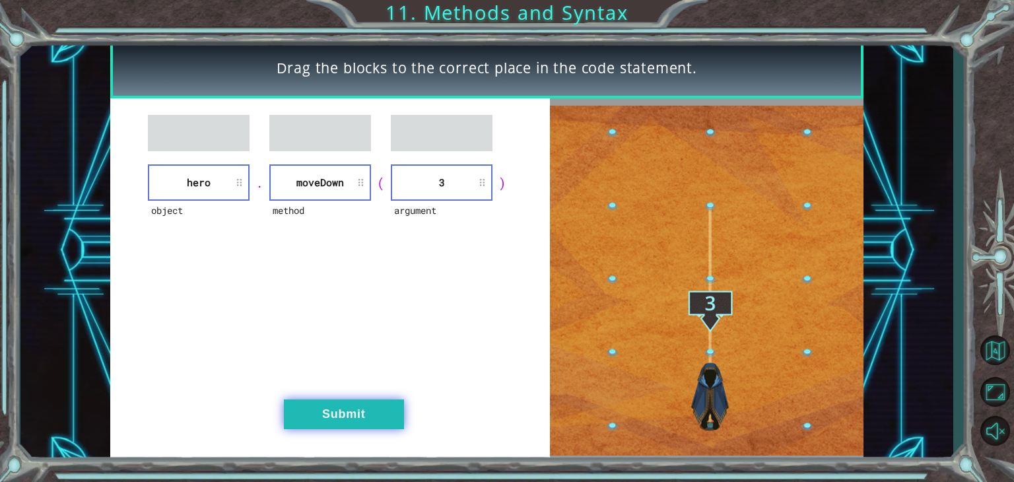
click at [355, 421] on button "Submit" at bounding box center [344, 414] width 120 height 30
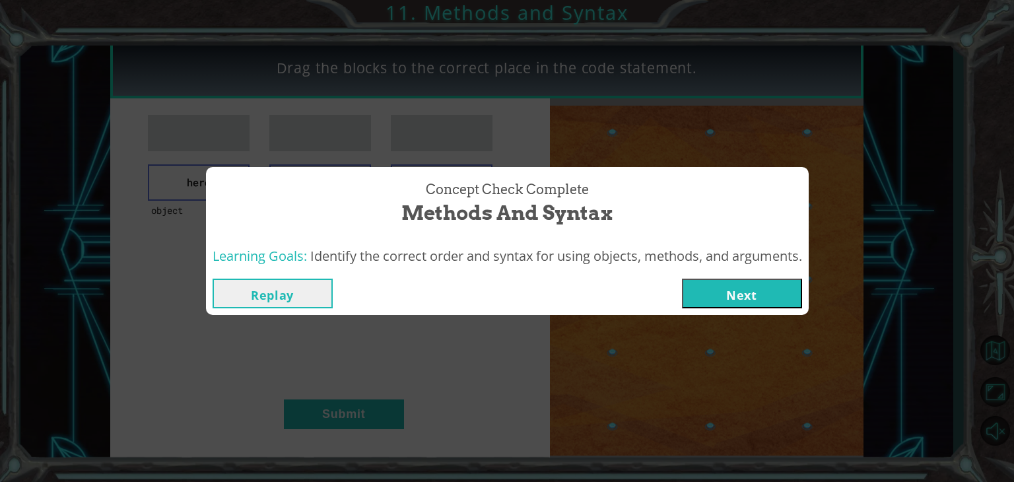
click at [675, 293] on div "Replay Next" at bounding box center [507, 294] width 589 height 30
click at [702, 293] on button "Next" at bounding box center [742, 294] width 120 height 30
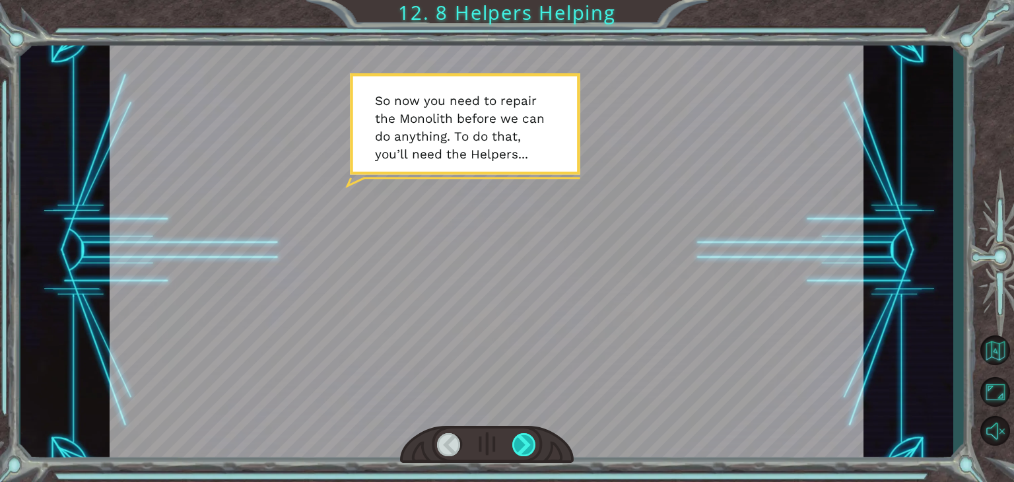
click at [532, 443] on div at bounding box center [524, 444] width 24 height 23
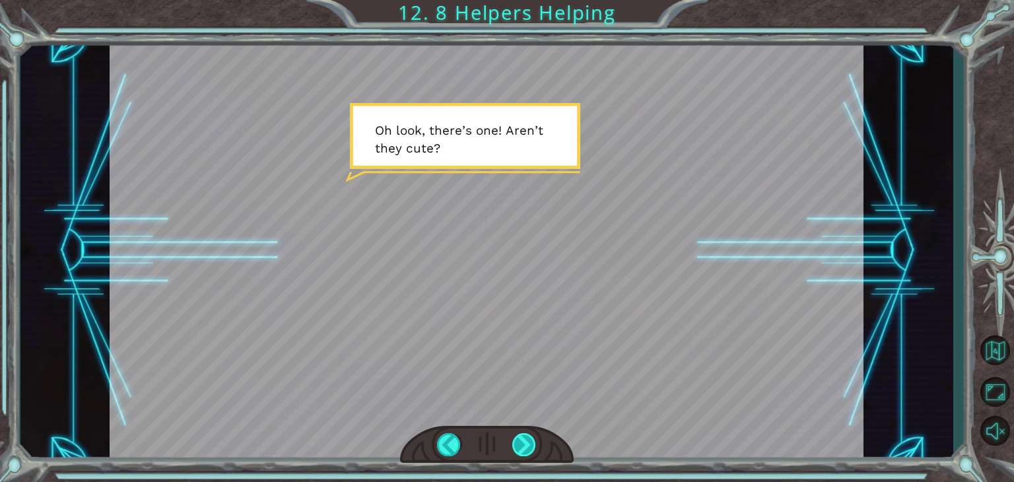
click at [532, 442] on div at bounding box center [524, 444] width 24 height 23
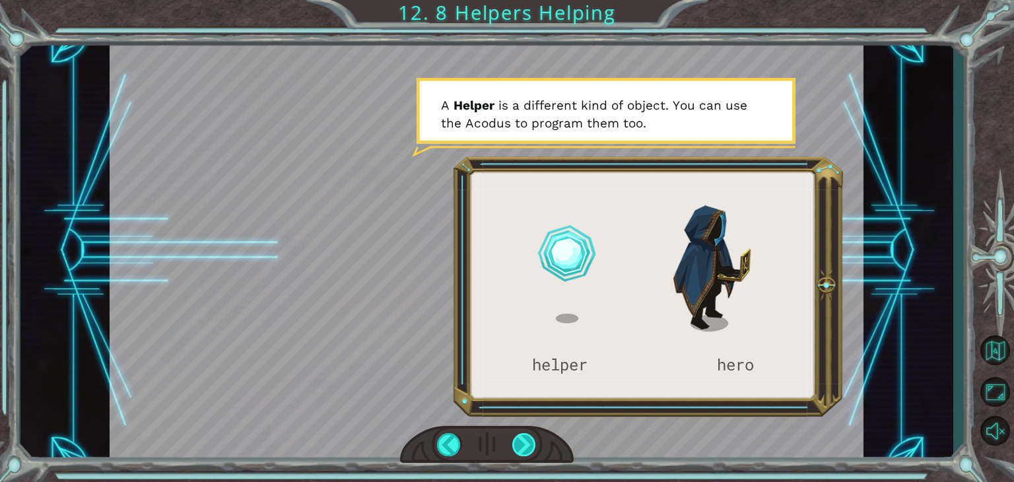
click at [527, 443] on div at bounding box center [524, 444] width 24 height 23
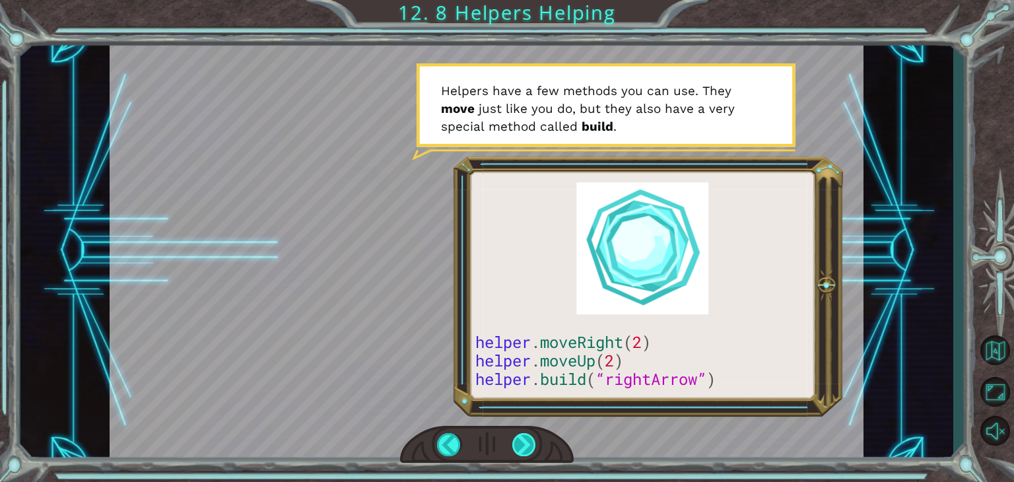
click at [527, 444] on div at bounding box center [524, 444] width 24 height 23
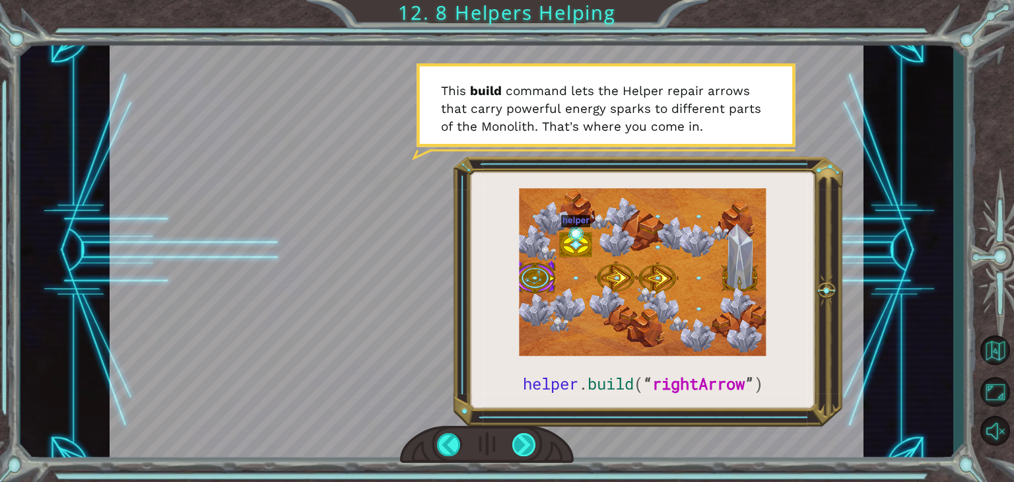
click at [528, 444] on div at bounding box center [524, 444] width 24 height 23
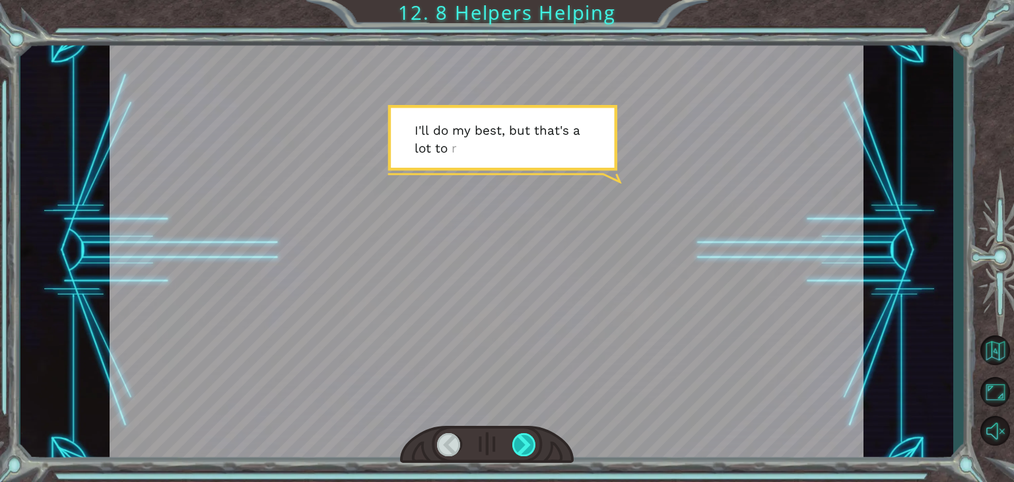
click at [530, 445] on div at bounding box center [524, 444] width 24 height 23
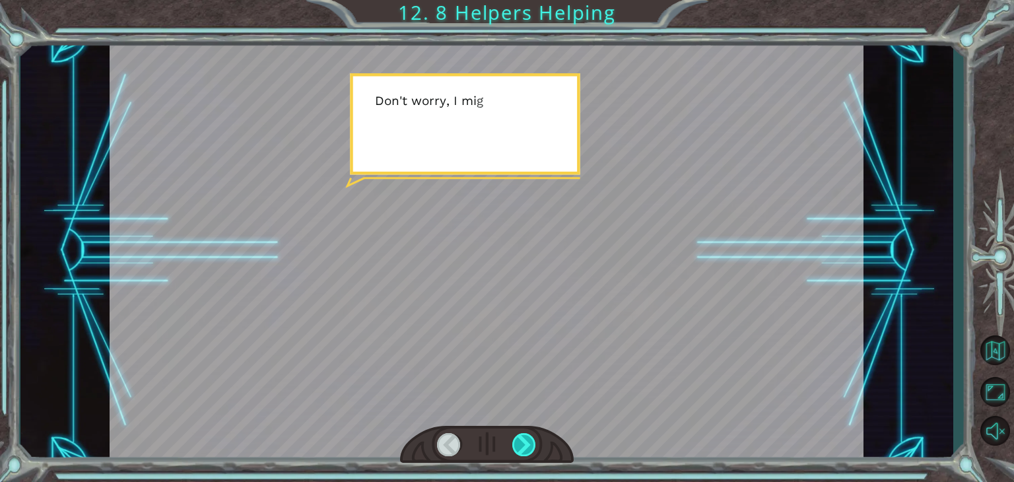
click at [531, 446] on div at bounding box center [524, 444] width 24 height 23
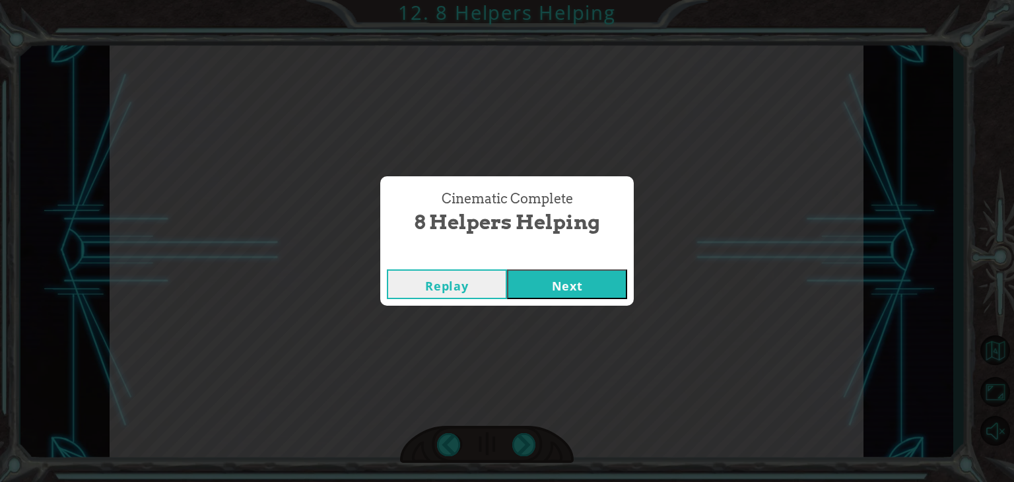
click at [572, 286] on button "Next" at bounding box center [567, 284] width 120 height 30
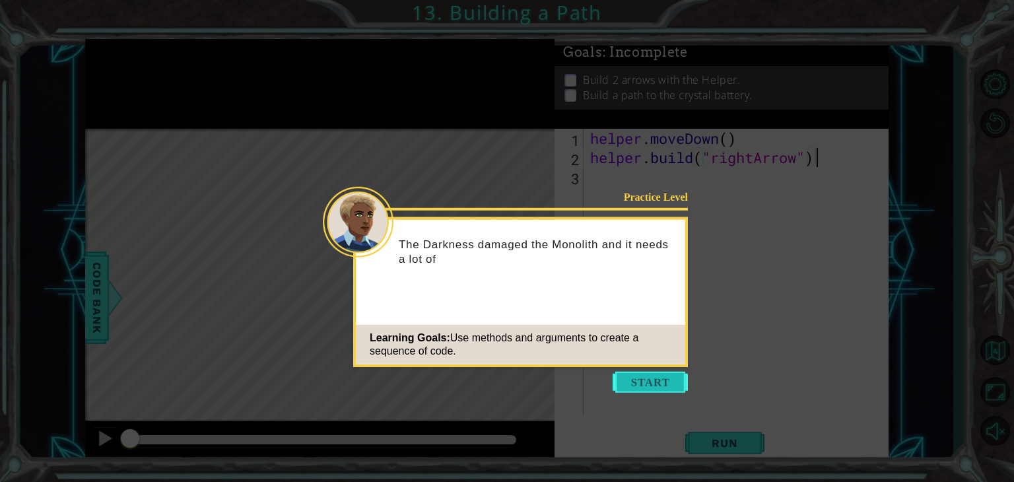
click at [634, 374] on button "Start" at bounding box center [650, 382] width 75 height 21
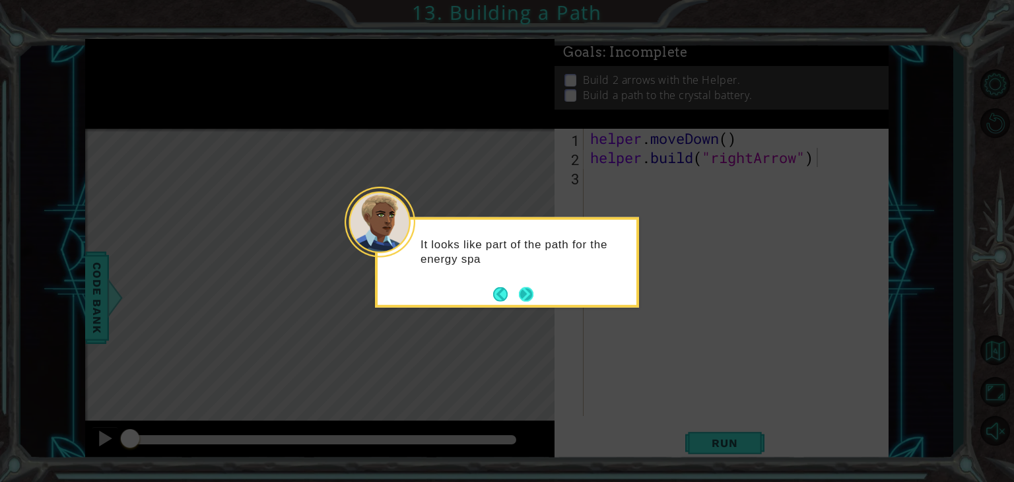
click at [531, 294] on button "Next" at bounding box center [526, 293] width 15 height 15
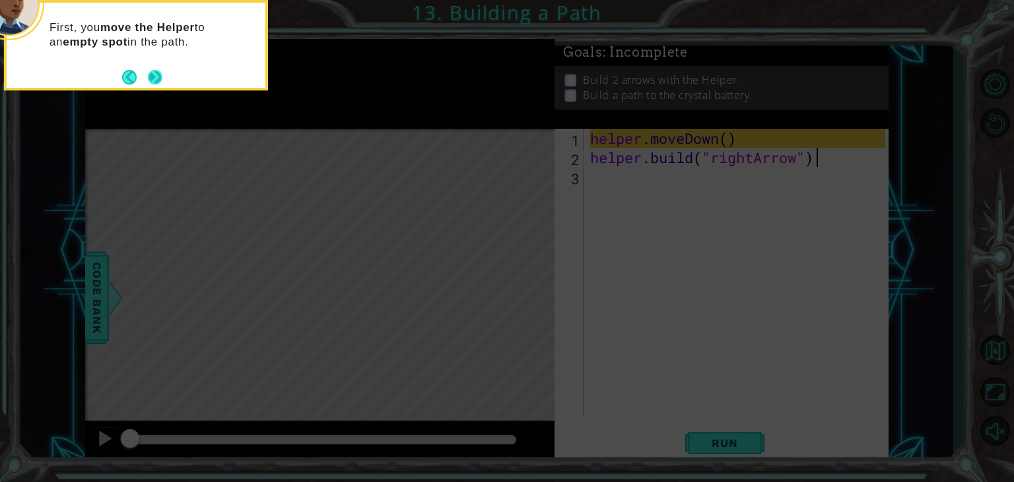
click at [157, 78] on button "Next" at bounding box center [155, 77] width 15 height 15
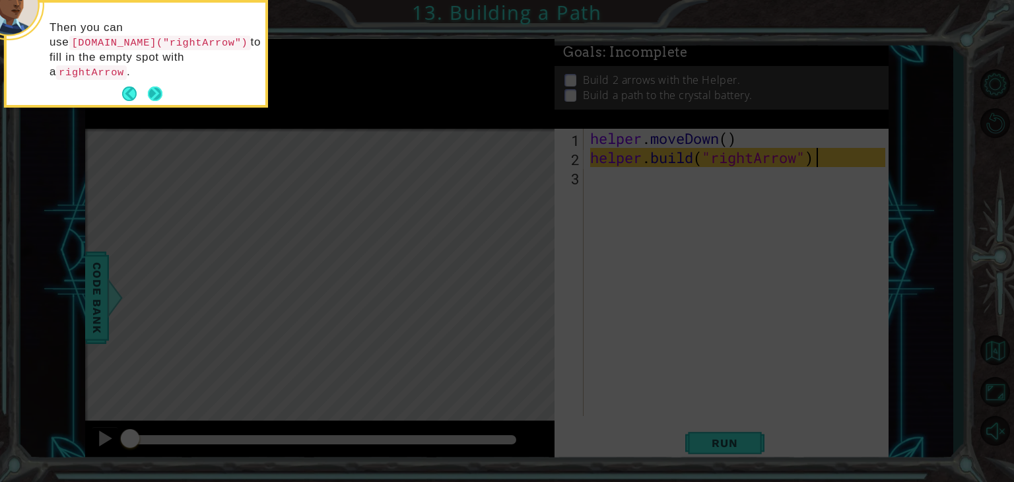
click at [157, 86] on button "Next" at bounding box center [155, 93] width 15 height 15
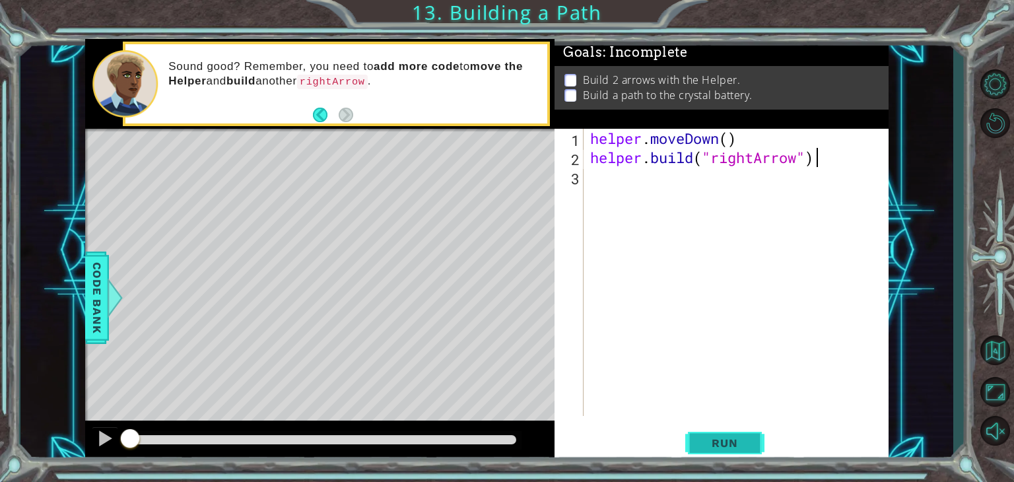
click at [745, 438] on span "Run" at bounding box center [724, 442] width 52 height 13
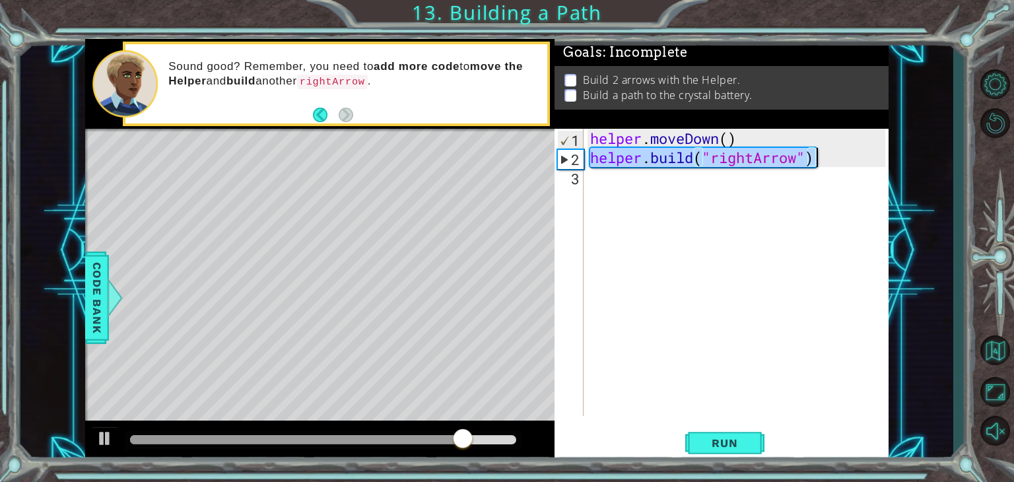
drag, startPoint x: 591, startPoint y: 159, endPoint x: 833, endPoint y: 162, distance: 242.3
click at [833, 162] on div "helper . moveDown ( ) helper . build ( "rightArrow" )" at bounding box center [740, 291] width 304 height 325
click at [720, 187] on div "helper . moveDown ( ) helper . build ( "rightArrow" )" at bounding box center [740, 291] width 304 height 325
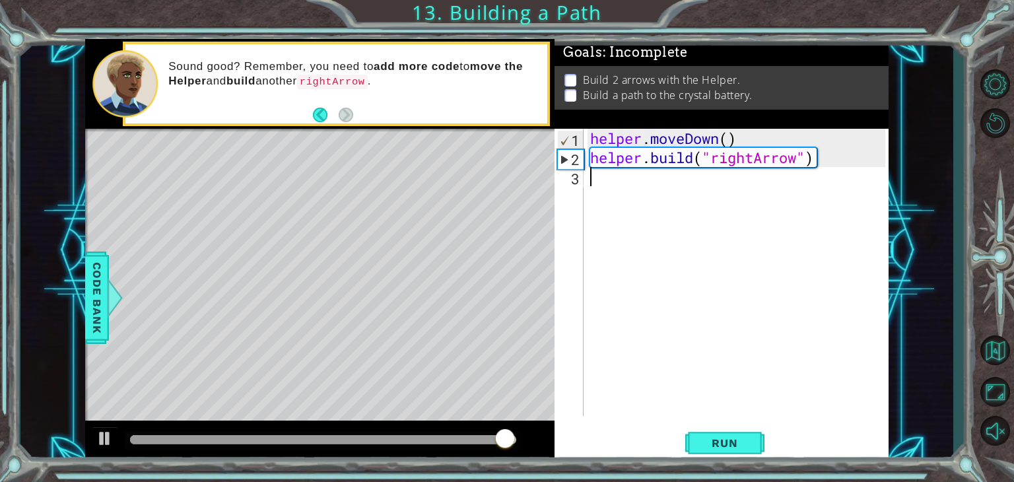
paste textarea "[DOMAIN_NAME]("rightArrow")"
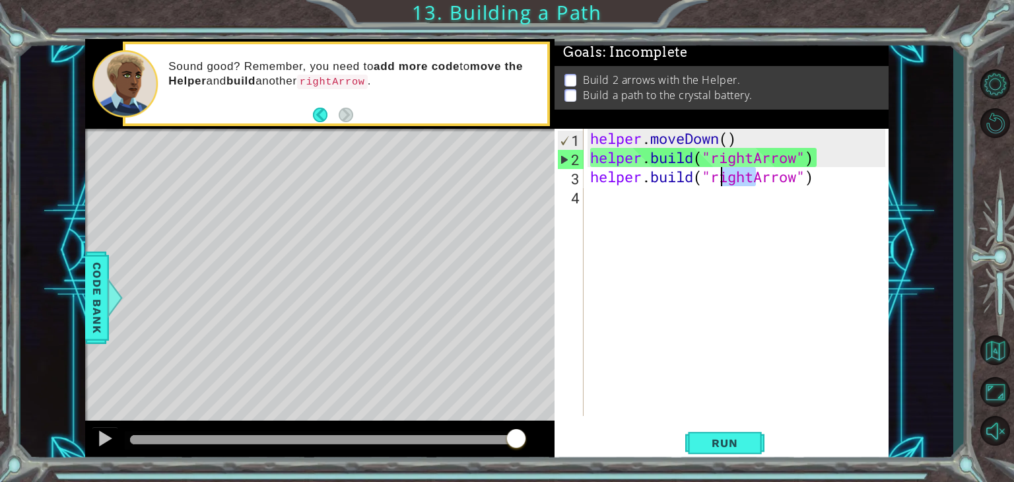
drag, startPoint x: 753, startPoint y: 176, endPoint x: 718, endPoint y: 178, distance: 35.1
click at [718, 178] on div "helper . moveDown ( ) helper . build ( "rightArrow" ) helper . build ( "rightAr…" at bounding box center [740, 291] width 304 height 325
drag, startPoint x: 714, startPoint y: 177, endPoint x: 754, endPoint y: 182, distance: 39.9
click at [755, 182] on div "helper . moveDown ( ) helper . build ( "rightArrow" ) helper . build ( "rightAr…" at bounding box center [740, 291] width 304 height 325
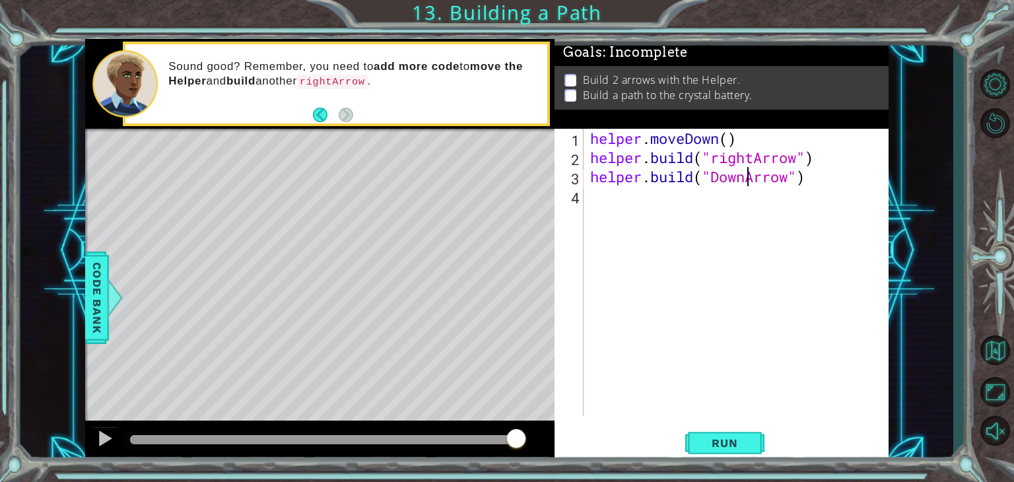
scroll to position [0, 7]
click at [720, 444] on span "Run" at bounding box center [724, 442] width 52 height 13
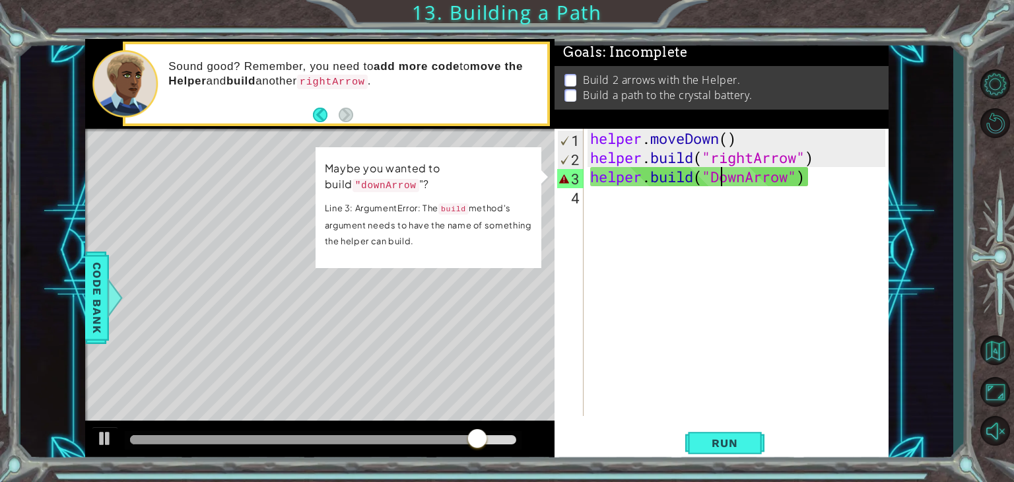
drag, startPoint x: 723, startPoint y: 177, endPoint x: 714, endPoint y: 180, distance: 9.2
click at [714, 180] on div "helper . moveDown ( ) helper . build ( "rightArrow" ) helper . build ( "DownArr…" at bounding box center [740, 291] width 304 height 325
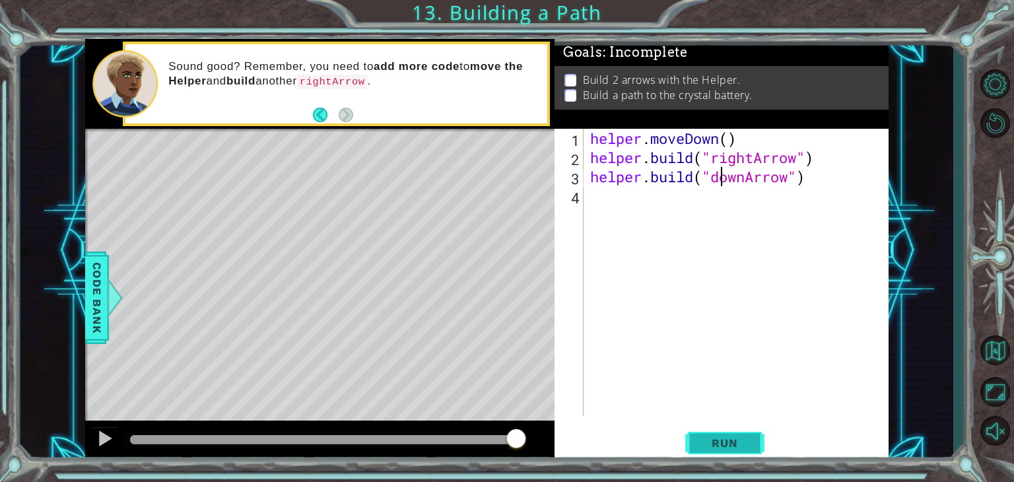
click at [734, 443] on span "Run" at bounding box center [724, 442] width 52 height 13
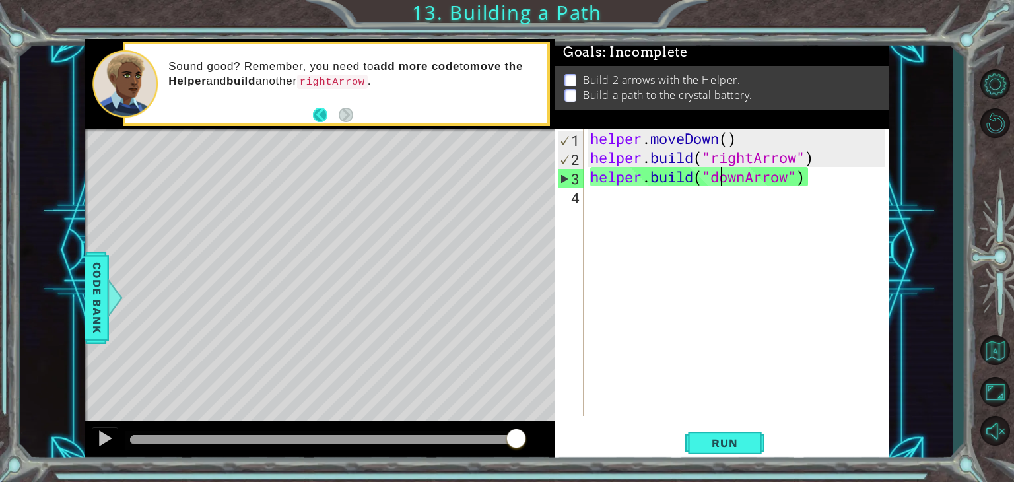
click at [323, 110] on button "Back" at bounding box center [326, 115] width 26 height 15
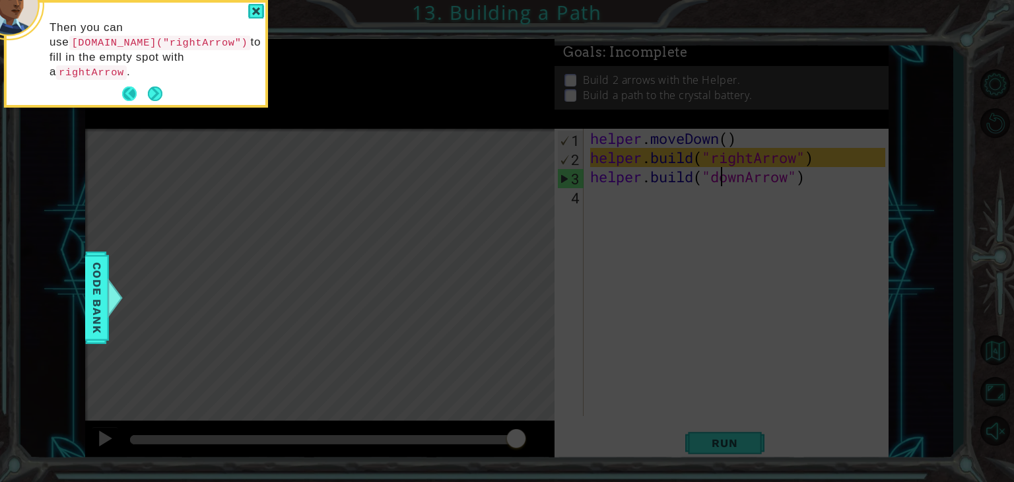
click at [131, 86] on button "Back" at bounding box center [135, 93] width 26 height 15
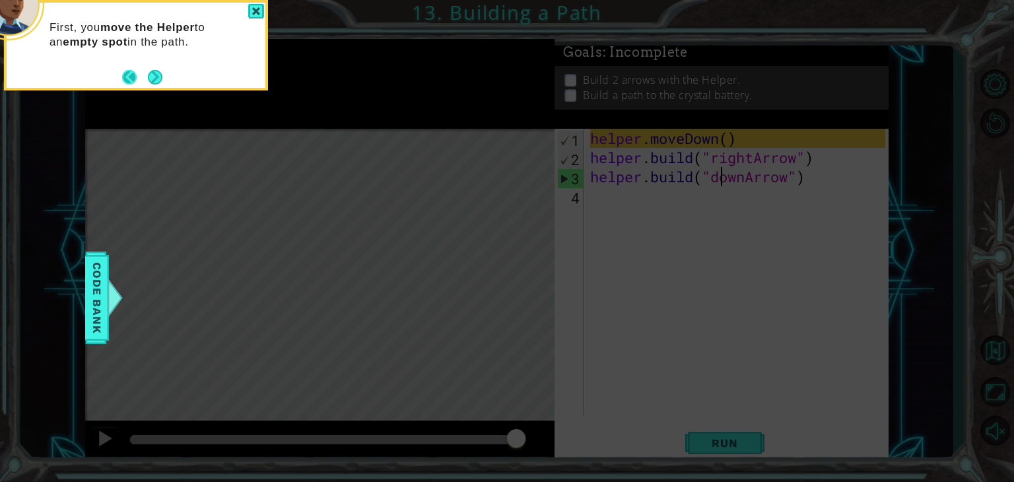
click at [130, 78] on button "Back" at bounding box center [135, 77] width 26 height 15
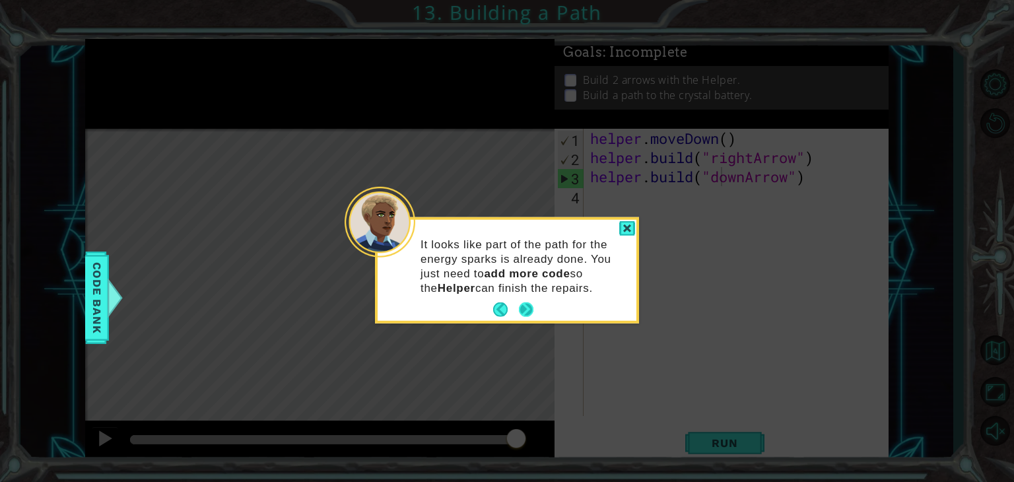
click at [527, 304] on button "Next" at bounding box center [526, 309] width 15 height 15
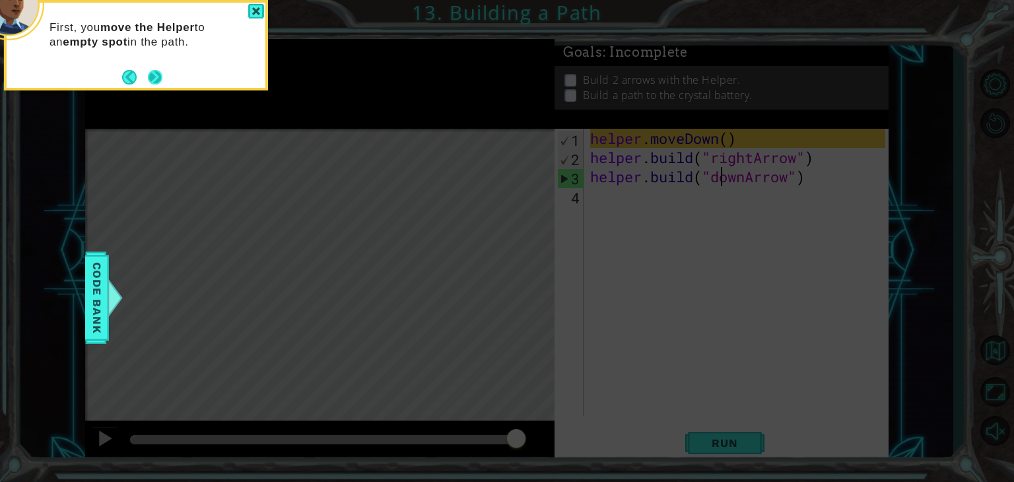
click at [156, 78] on button "Next" at bounding box center [155, 77] width 15 height 15
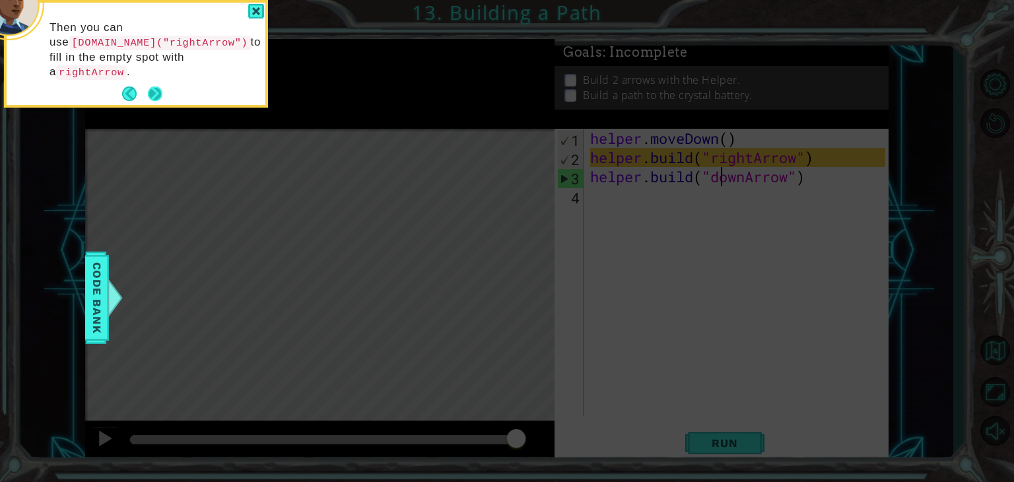
click at [156, 86] on button "Next" at bounding box center [155, 93] width 15 height 15
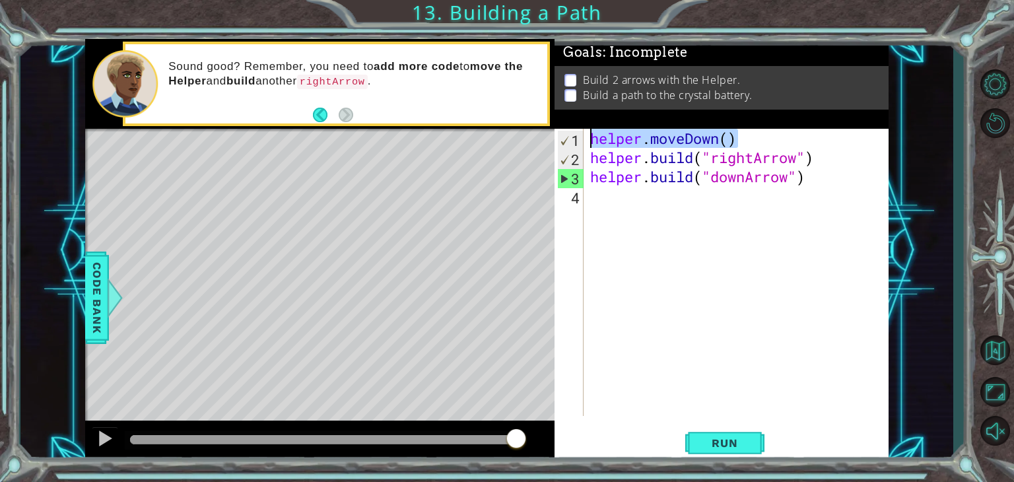
drag, startPoint x: 742, startPoint y: 140, endPoint x: 585, endPoint y: 138, distance: 157.1
click at [585, 138] on div "[DOMAIN_NAME]("downArrow") 1 2 3 4 helper . moveDown ( ) helper . build ( "righ…" at bounding box center [720, 272] width 331 height 287
click at [819, 156] on div "helper . moveDown ( ) helper . build ( "rightArrow" ) helper . build ( "downArr…" at bounding box center [740, 291] width 304 height 325
type textarea "[DOMAIN_NAME]("rightArrow")"
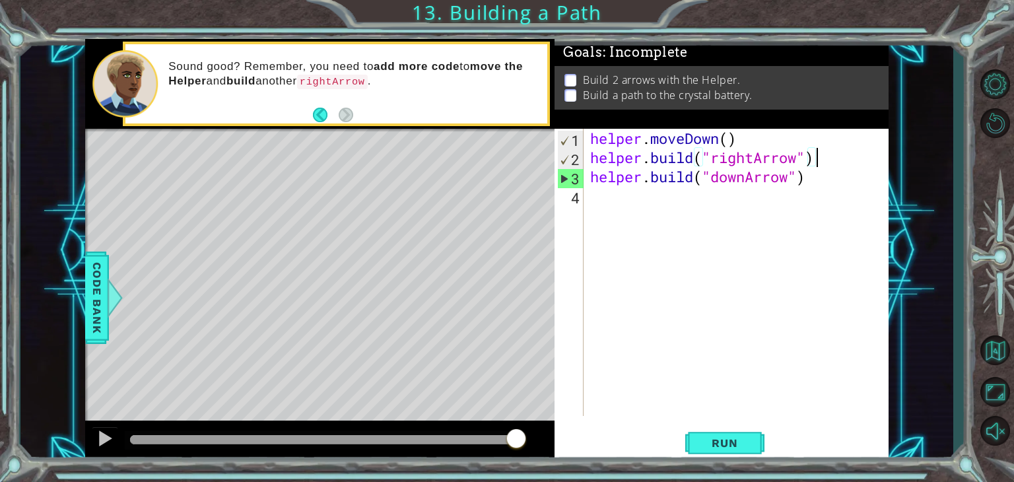
scroll to position [0, 0]
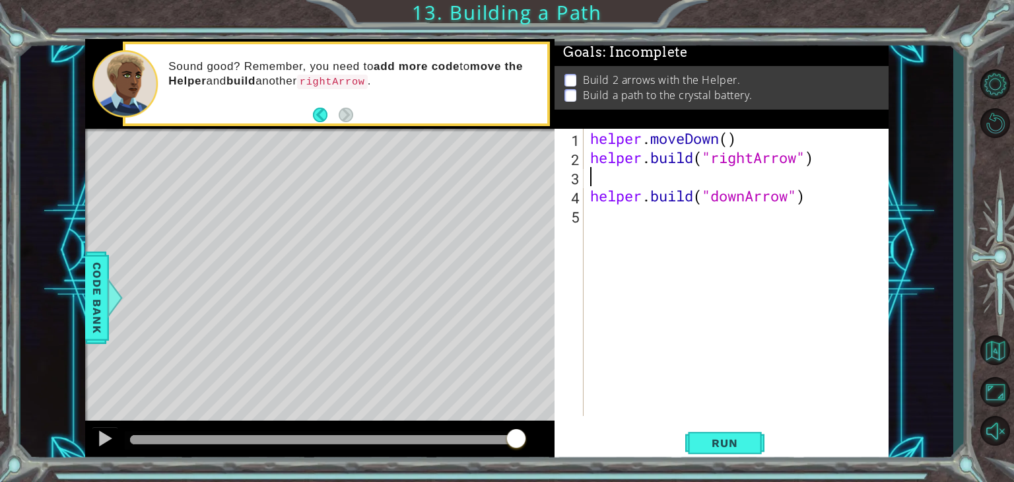
paste textarea "helper.moveDown()"
drag, startPoint x: 724, startPoint y: 175, endPoint x: 685, endPoint y: 177, distance: 39.0
click at [685, 177] on div "helper . moveDown ( ) helper . build ( "rightArrow" ) helper . moveDown ( ) hel…" at bounding box center [740, 291] width 304 height 325
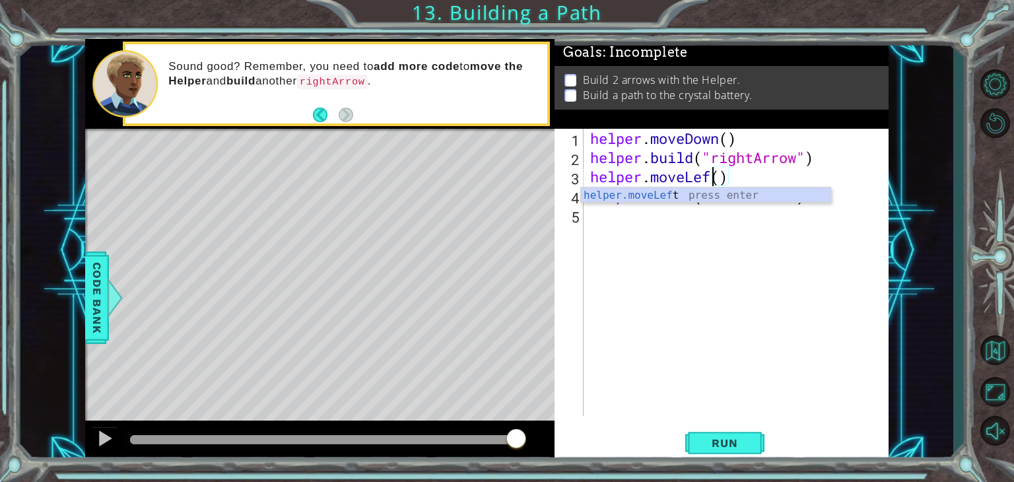
type textarea "helper.moveLeft()"
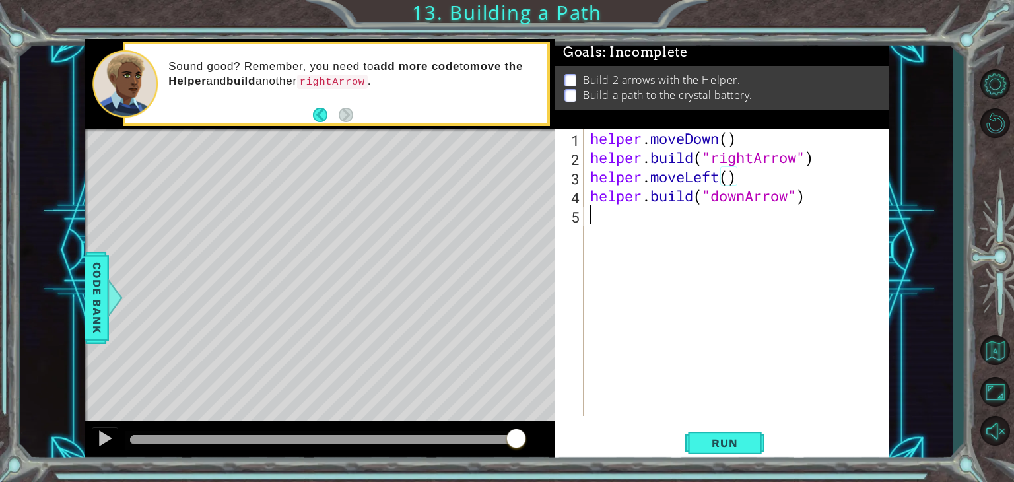
click at [720, 239] on div "helper . moveDown ( ) helper . build ( "rightArrow" ) helper . moveLeft ( ) hel…" at bounding box center [740, 291] width 304 height 325
click at [737, 430] on button "Run" at bounding box center [724, 443] width 79 height 34
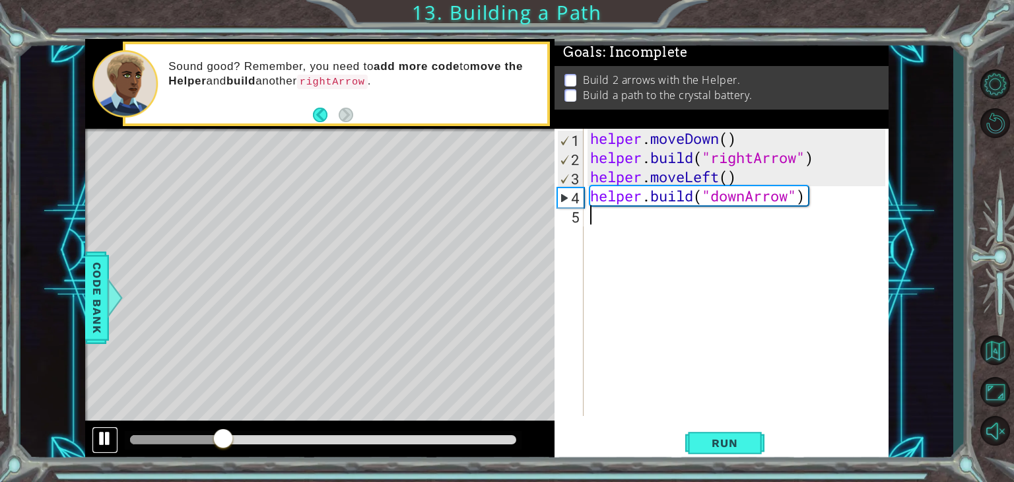
click at [100, 436] on div at bounding box center [104, 438] width 17 height 17
drag, startPoint x: 716, startPoint y: 176, endPoint x: 684, endPoint y: 175, distance: 32.4
click at [684, 175] on div "helper . moveDown ( ) helper . build ( "rightArrow" ) helper . moveLeft ( ) hel…" at bounding box center [740, 291] width 304 height 325
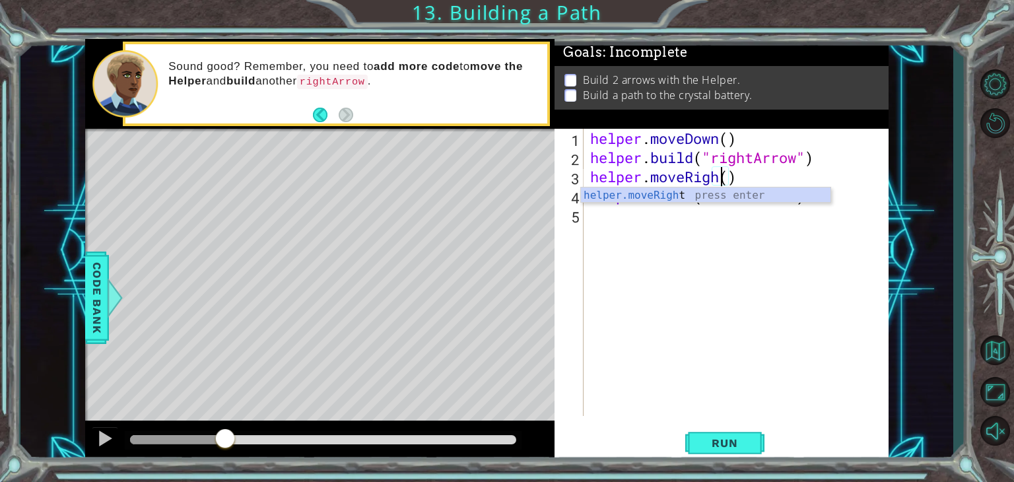
scroll to position [0, 5]
type textarea "helper.moveRight()"
click at [693, 261] on div "helper . moveDown ( ) helper . build ( "rightArrow" ) helper . moveRight ( ) he…" at bounding box center [740, 291] width 304 height 325
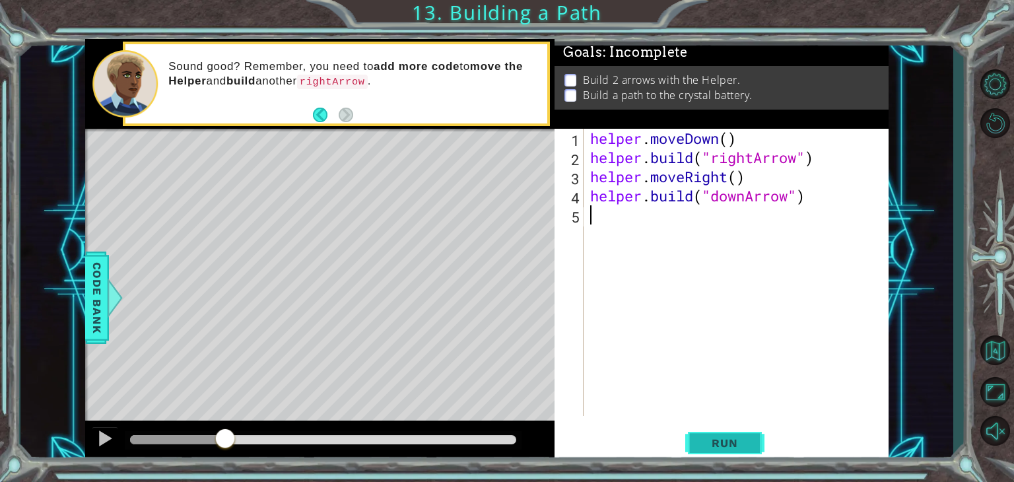
click at [748, 438] on span "Run" at bounding box center [724, 442] width 52 height 13
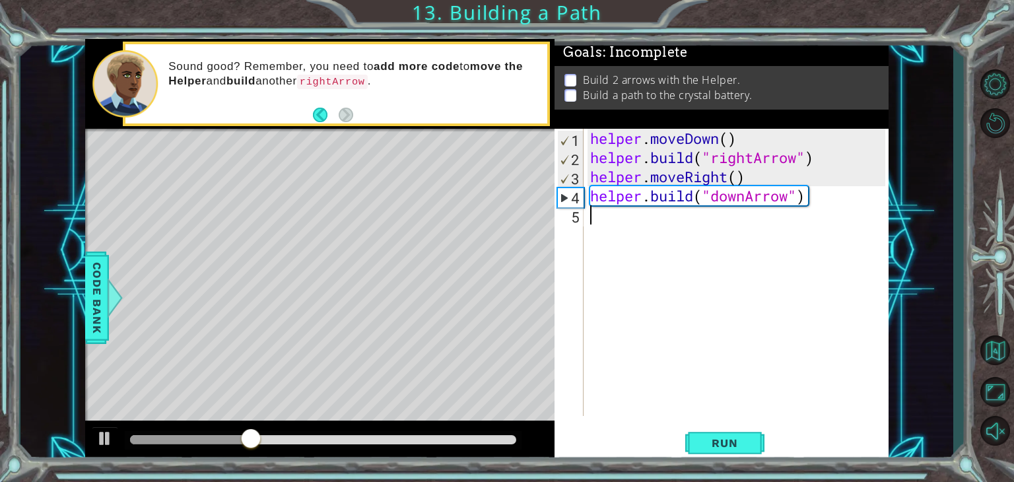
click at [743, 174] on div "helper . moveDown ( ) helper . build ( "rightArrow" ) helper . moveRight ( ) he…" at bounding box center [740, 291] width 304 height 325
drag, startPoint x: 790, startPoint y: 197, endPoint x: 750, endPoint y: 200, distance: 40.4
click at [745, 199] on div "helper . moveDown ( ) helper . build ( "rightArrow" ) helper . moveRight ( 3 ) …" at bounding box center [740, 291] width 304 height 325
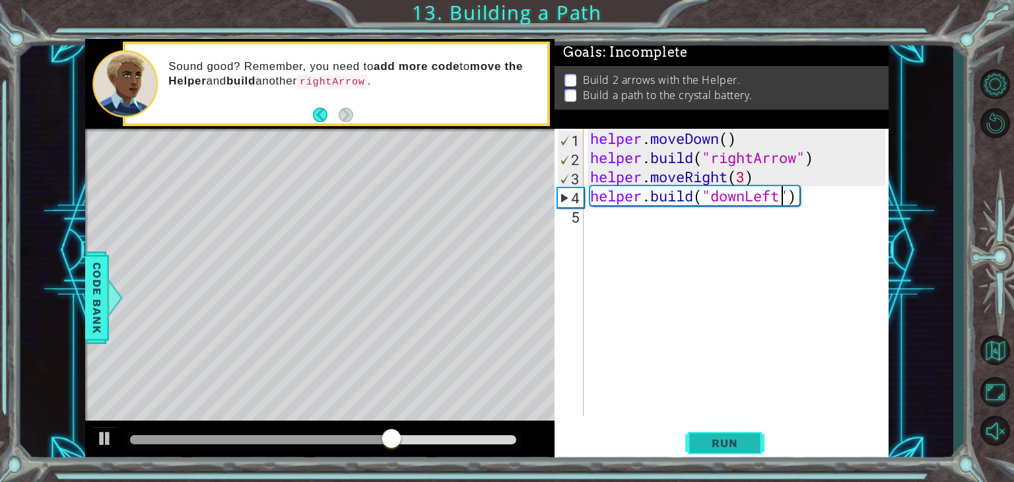
type textarea "[DOMAIN_NAME]("downLeft")"
click at [742, 440] on span "Run" at bounding box center [724, 442] width 52 height 13
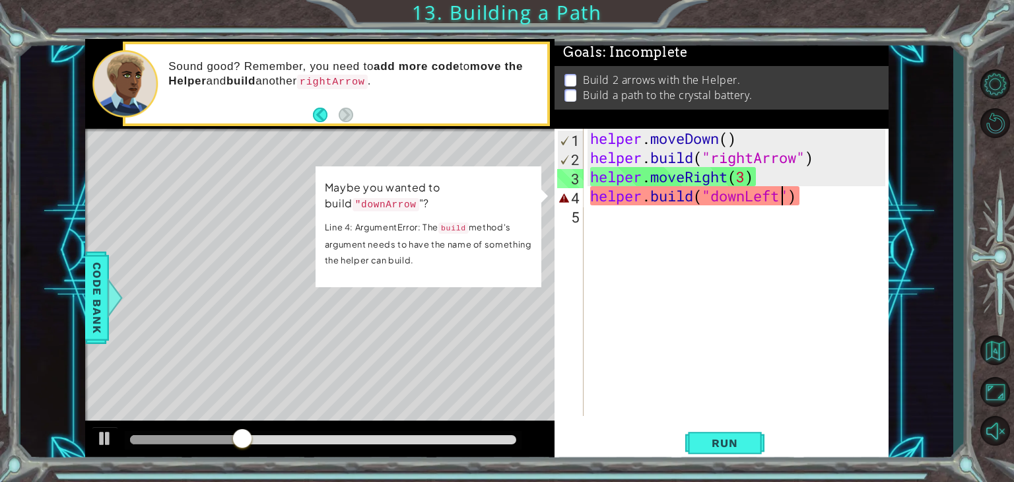
click at [615, 231] on div "helper . moveDown ( ) helper . build ( "rightArrow" ) helper . moveRight ( 3 ) …" at bounding box center [740, 291] width 304 height 325
click at [479, 231] on p "Line 4: ArgumentError: The build method's argument needs to have the name of so…" at bounding box center [428, 243] width 207 height 49
click at [110, 434] on div at bounding box center [104, 438] width 17 height 17
click at [618, 263] on div "helper . moveDown ( ) helper . build ( "rightArrow" ) helper . moveRight ( 3 ) …" at bounding box center [740, 291] width 304 height 325
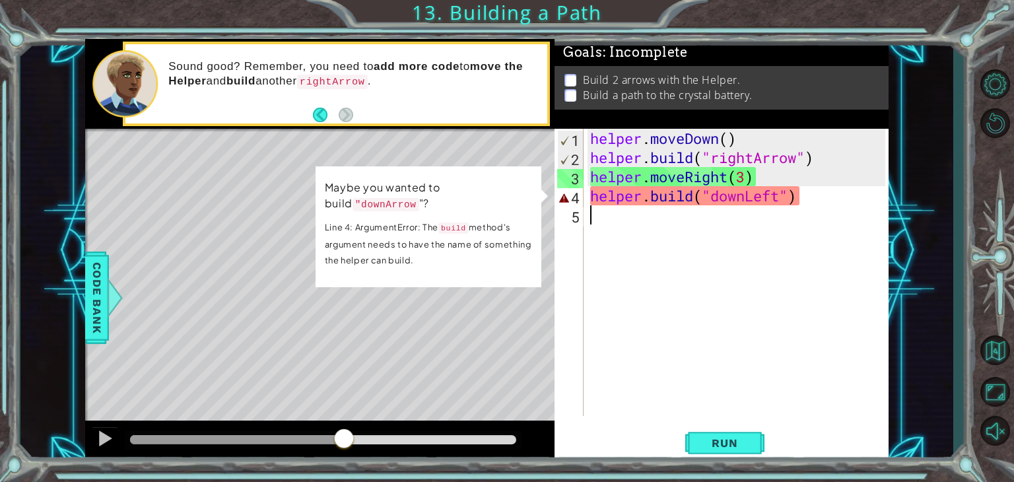
click at [760, 193] on div "helper . moveDown ( ) helper . build ( "rightArrow" ) helper . moveRight ( 3 ) …" at bounding box center [740, 291] width 304 height 325
type textarea "[DOMAIN_NAME]("downLeft")"
drag, startPoint x: 808, startPoint y: 195, endPoint x: 589, endPoint y: 201, distance: 219.2
click at [589, 201] on div "helper . moveDown ( ) helper . build ( "rightArrow" ) helper . moveRight ( 3 ) …" at bounding box center [740, 291] width 304 height 325
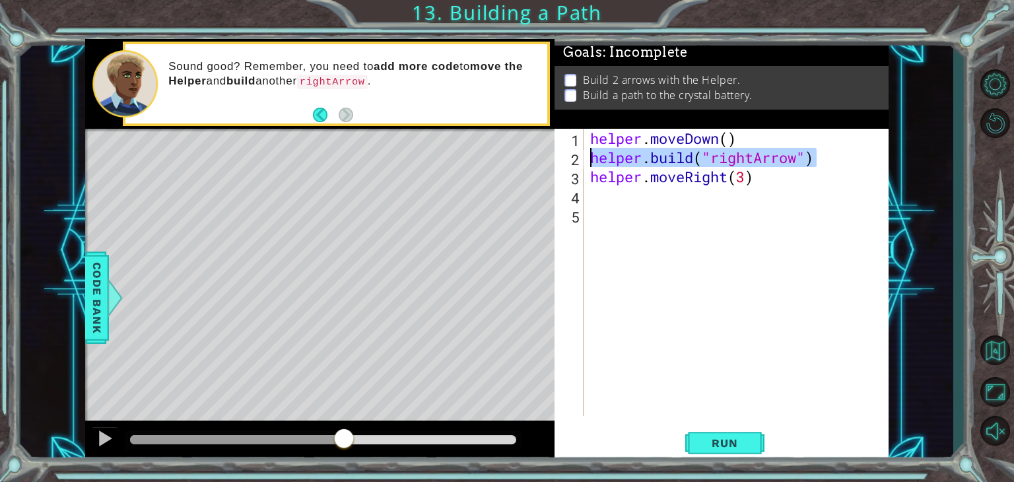
drag, startPoint x: 819, startPoint y: 156, endPoint x: 589, endPoint y: 164, distance: 229.9
click at [589, 164] on div "helper . moveDown ( ) helper . build ( "rightArrow" ) helper . moveRight ( 3 )" at bounding box center [740, 291] width 304 height 325
type textarea "[DOMAIN_NAME]("rightArrow")"
click at [626, 199] on div "helper . moveDown ( ) helper . build ( "rightArrow" ) helper . moveRight ( 3 )" at bounding box center [740, 291] width 304 height 325
paste textarea "[DOMAIN_NAME]("rightArrow")"
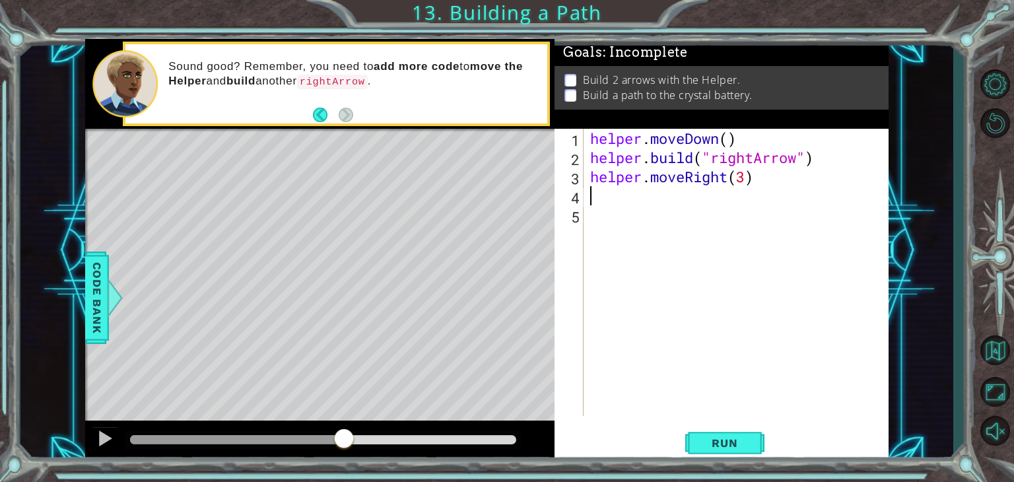
type textarea "[DOMAIN_NAME]("rightArrow")"
click at [748, 434] on button "Run" at bounding box center [724, 443] width 79 height 34
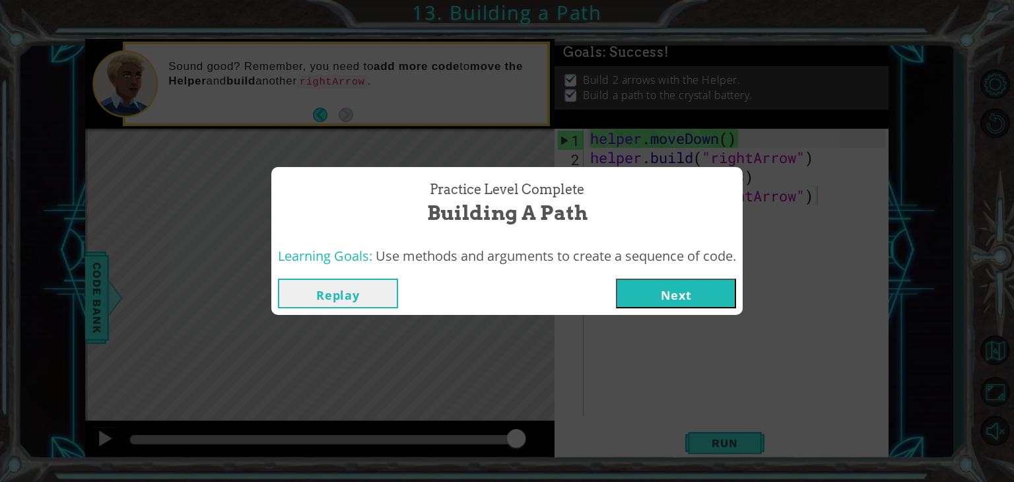
click at [705, 291] on button "Next" at bounding box center [676, 294] width 120 height 30
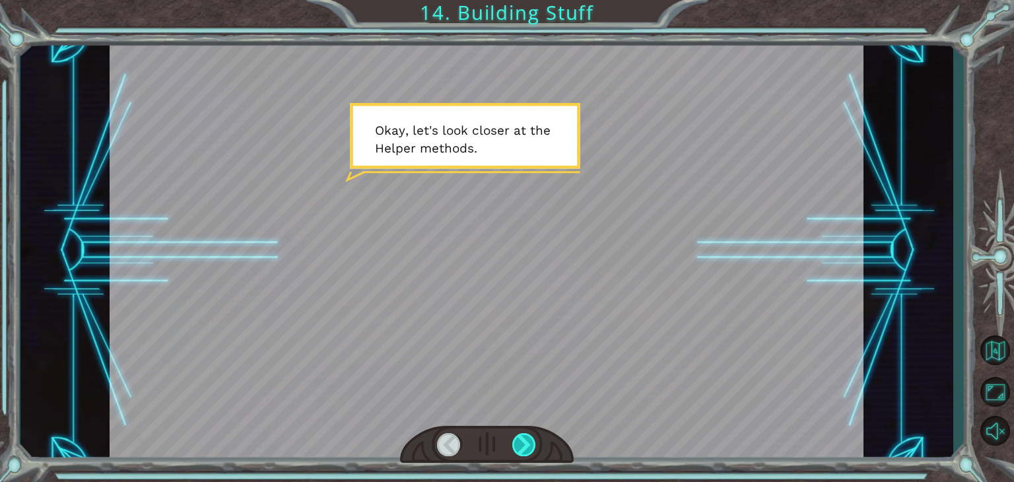
click at [527, 438] on div at bounding box center [524, 444] width 24 height 23
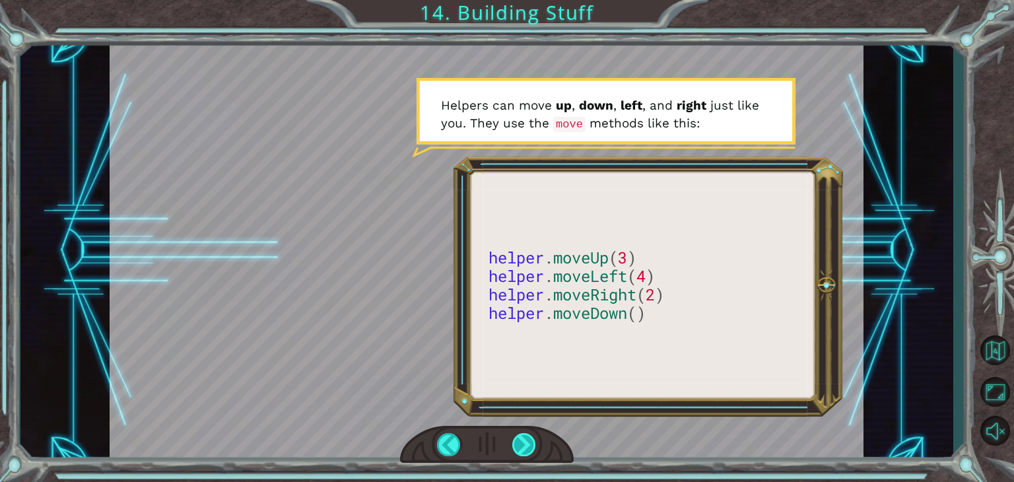
click at [522, 443] on div at bounding box center [524, 444] width 24 height 23
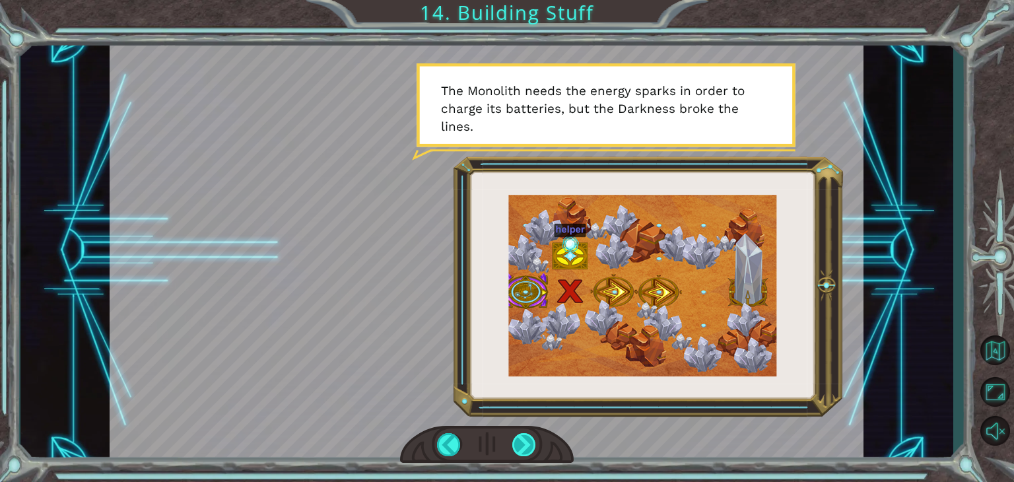
click at [526, 446] on div at bounding box center [524, 444] width 24 height 23
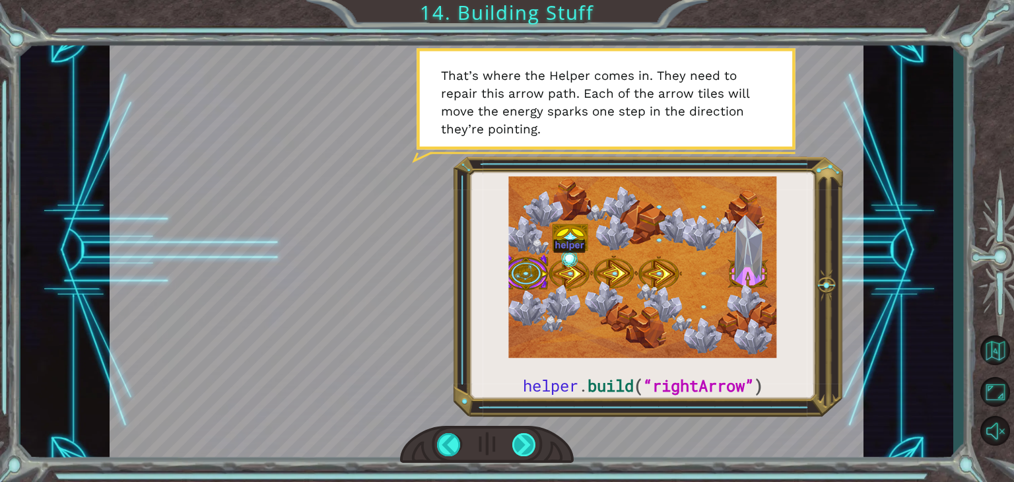
click at [533, 450] on div at bounding box center [524, 444] width 24 height 23
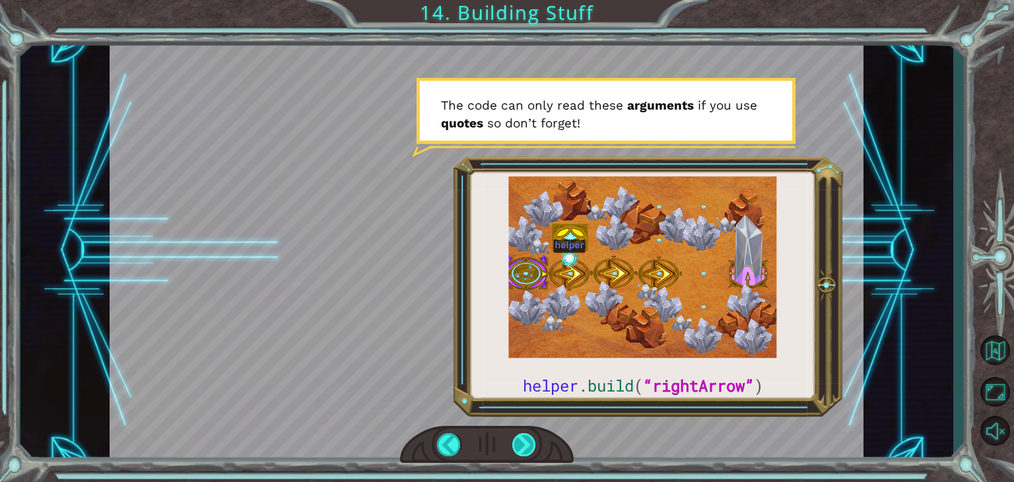
click at [533, 450] on div at bounding box center [524, 444] width 24 height 23
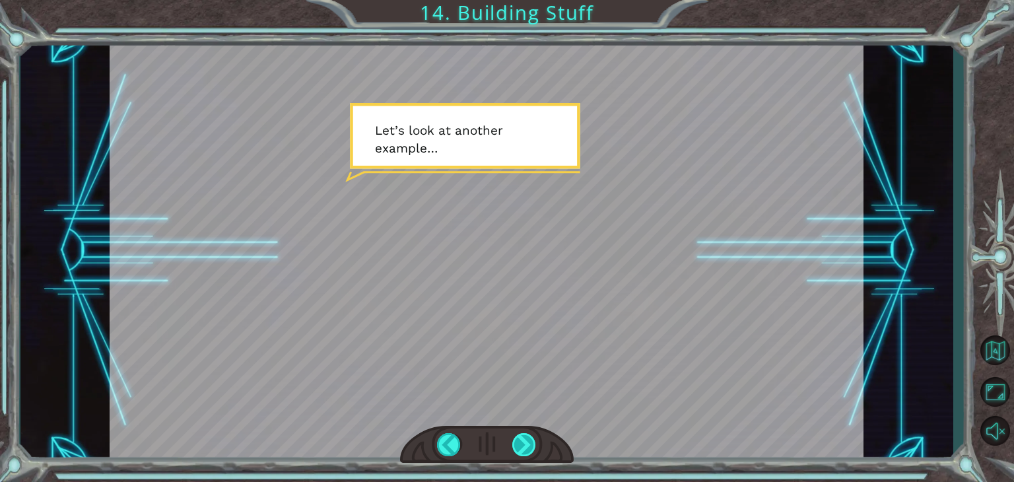
click at [533, 450] on div at bounding box center [524, 444] width 24 height 23
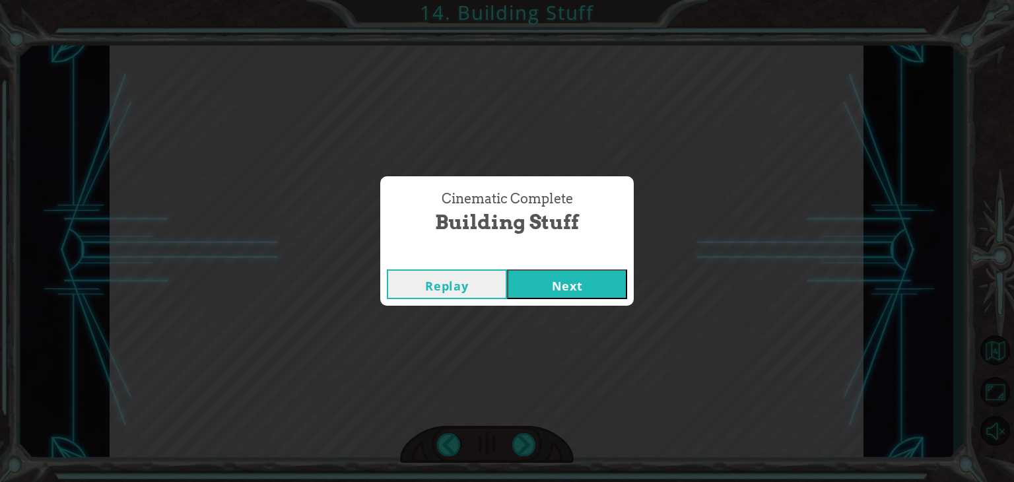
drag, startPoint x: 596, startPoint y: 275, endPoint x: 596, endPoint y: 285, distance: 9.9
click at [596, 278] on button "Next" at bounding box center [567, 284] width 120 height 30
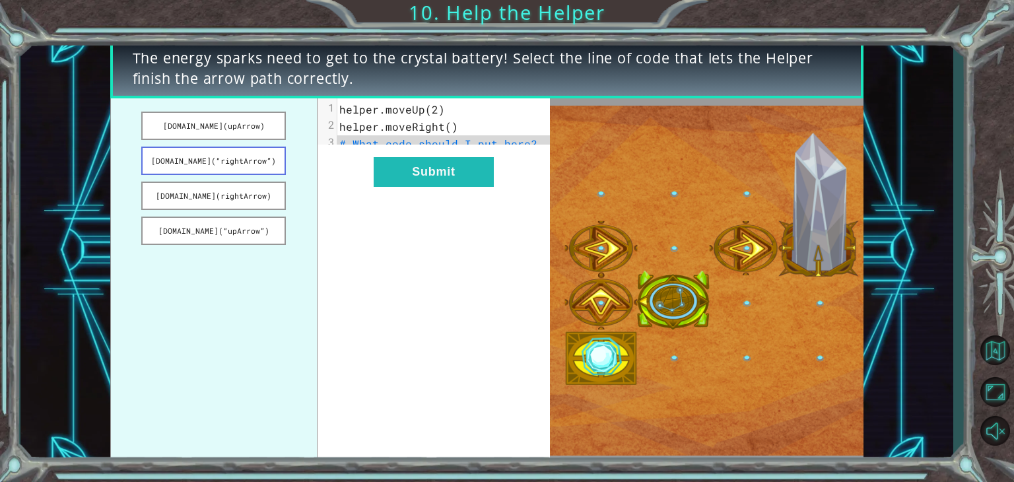
click at [228, 162] on button "[DOMAIN_NAME](“rightArrow”)" at bounding box center [213, 161] width 145 height 28
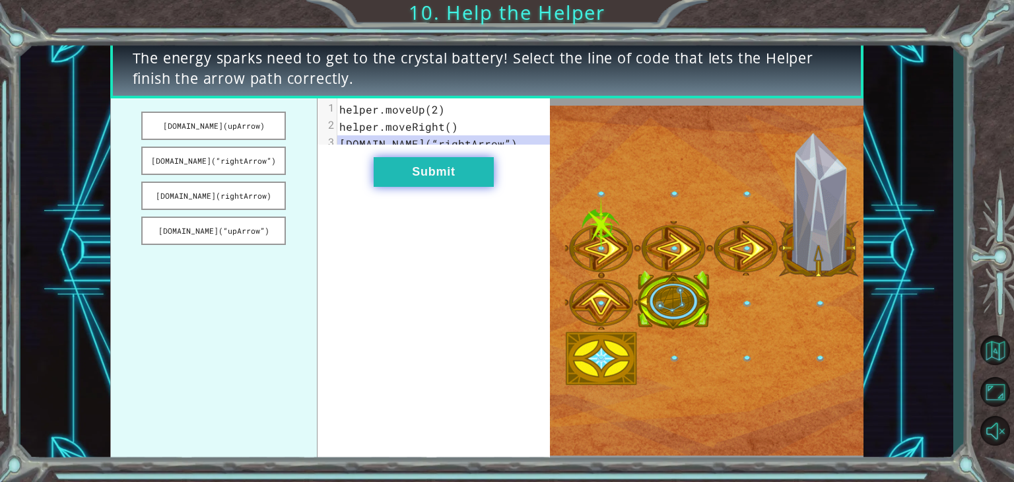
click at [450, 183] on button "Submit" at bounding box center [434, 172] width 120 height 30
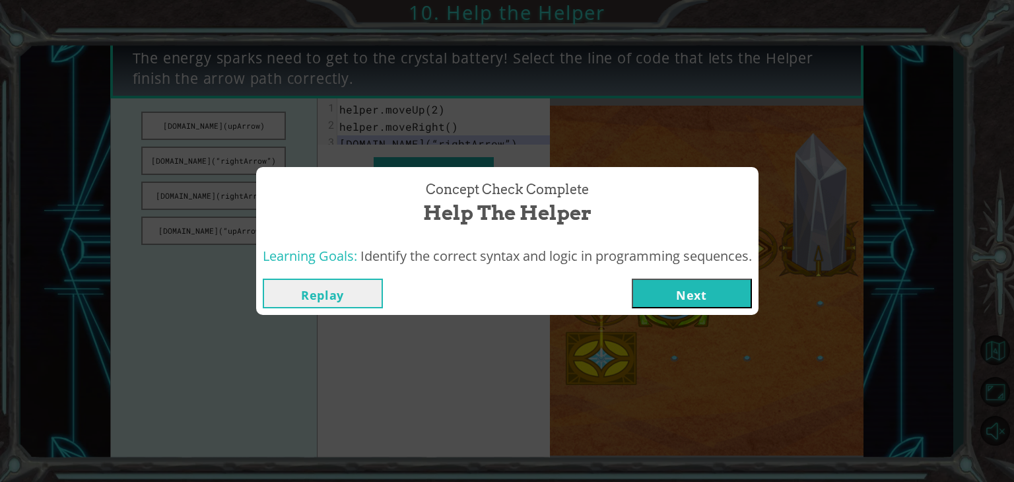
click at [724, 291] on button "Next" at bounding box center [692, 294] width 120 height 30
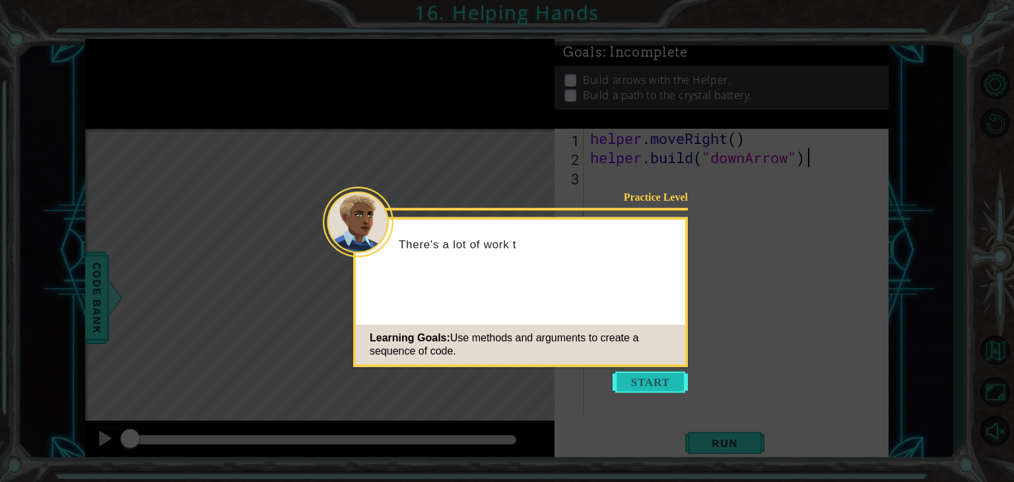
click at [639, 384] on button "Start" at bounding box center [650, 382] width 75 height 21
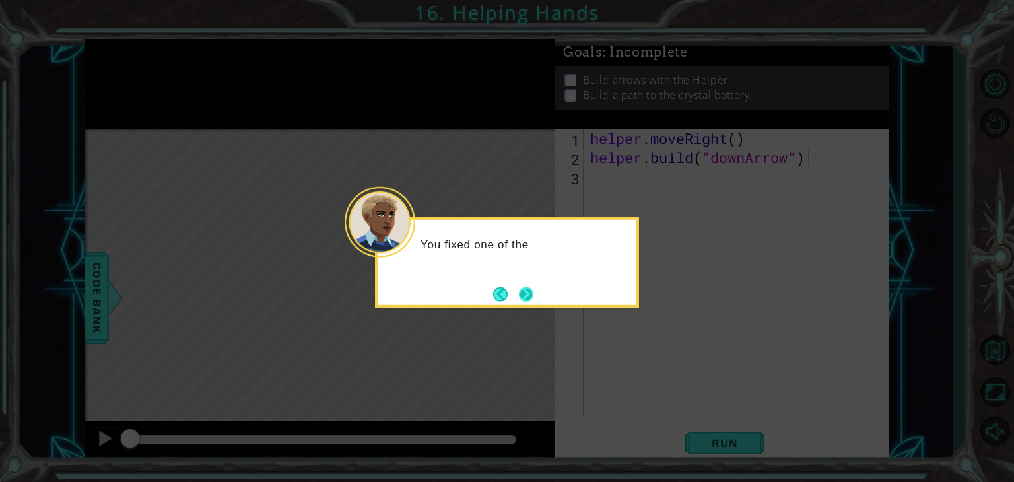
click at [533, 296] on button "Next" at bounding box center [526, 293] width 15 height 15
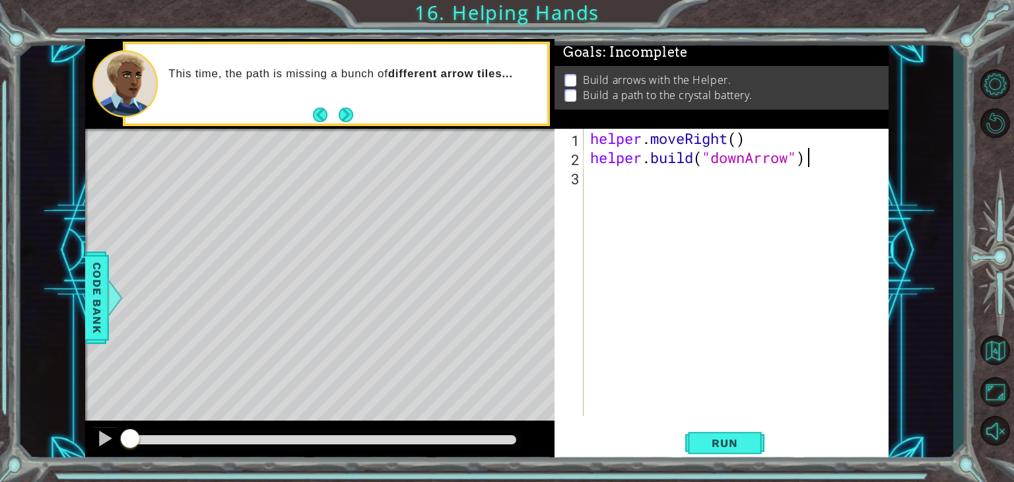
click at [349, 115] on button "Next" at bounding box center [346, 115] width 15 height 15
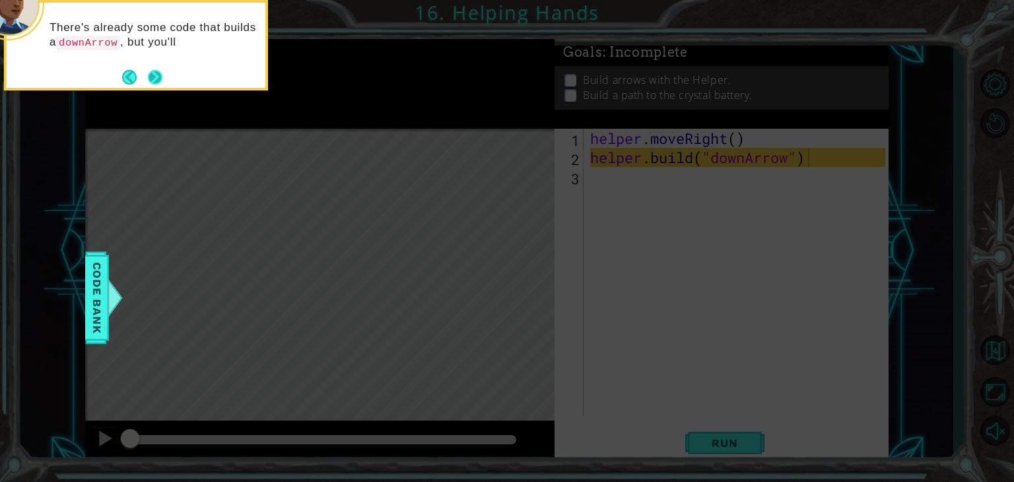
click at [156, 78] on button "Next" at bounding box center [155, 77] width 15 height 15
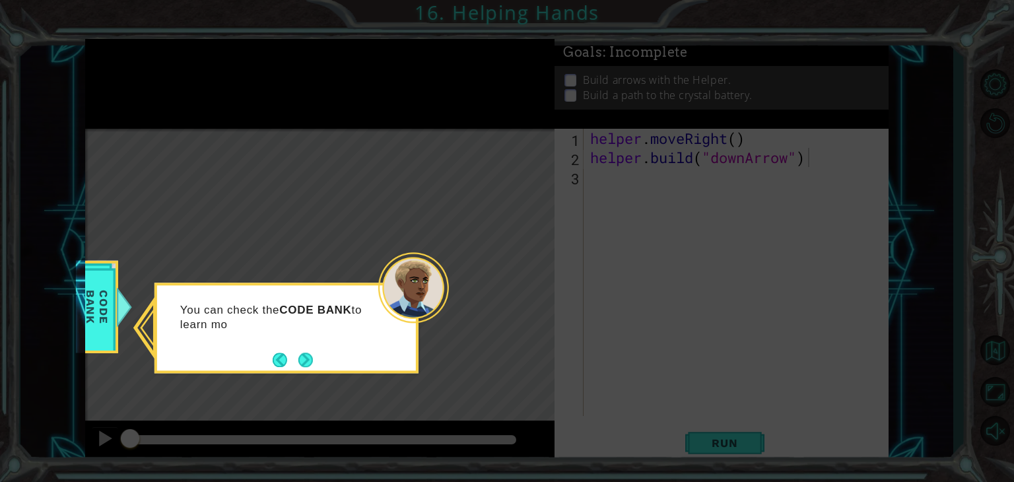
click at [275, 357] on button "Back" at bounding box center [286, 360] width 26 height 15
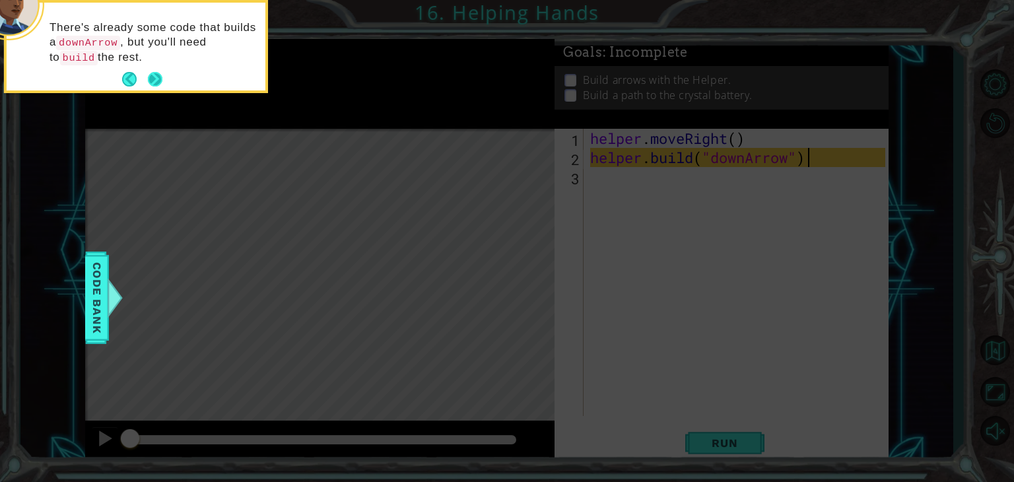
click at [159, 76] on button "Next" at bounding box center [155, 79] width 15 height 15
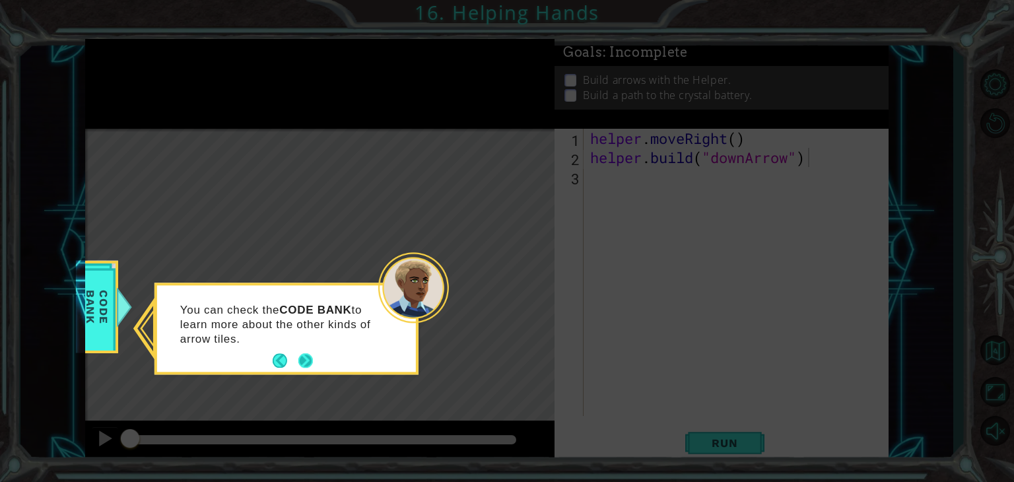
click at [312, 362] on button "Next" at bounding box center [305, 361] width 15 height 15
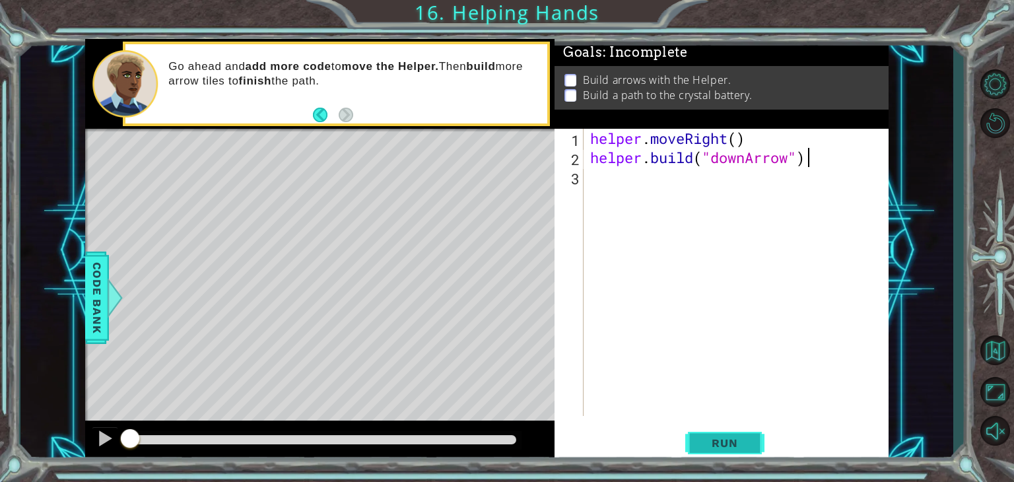
click at [705, 432] on button "Run" at bounding box center [724, 443] width 79 height 34
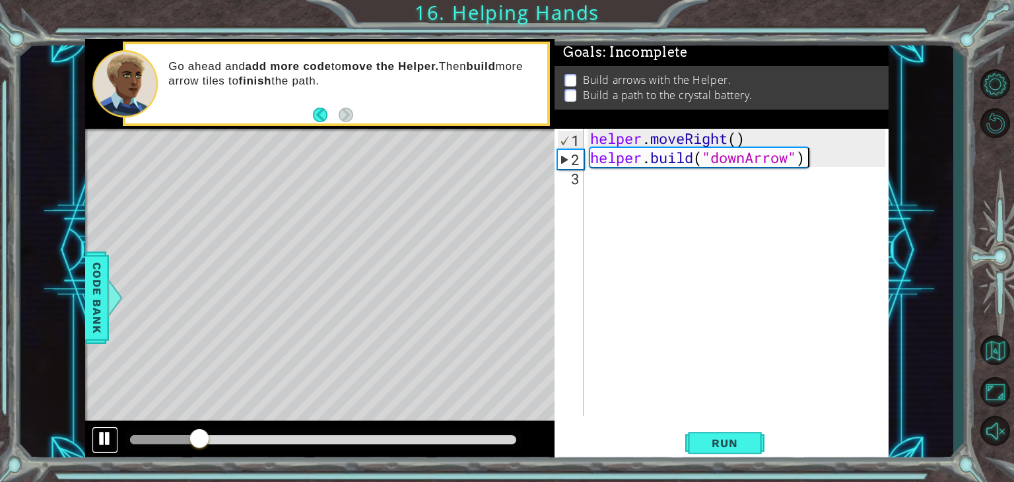
click at [105, 437] on div at bounding box center [104, 438] width 17 height 17
drag, startPoint x: 758, startPoint y: 135, endPoint x: 547, endPoint y: 146, distance: 210.8
click at [547, 146] on div "1 ההההההההההההההההההההההההההההההההההההההההההההההההההההההההההההההההההההההההההההה…" at bounding box center [486, 251] width 803 height 424
type textarea "helper.moveRight()"
click at [634, 179] on div "helper . moveRight ( ) helper . build ( "downArrow" )" at bounding box center [740, 291] width 304 height 325
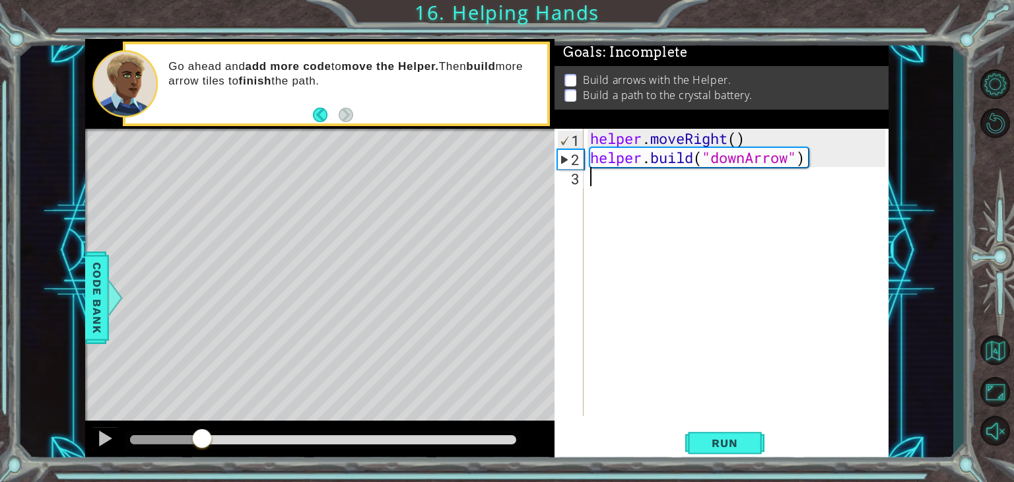
paste textarea "helper.moveRight()"
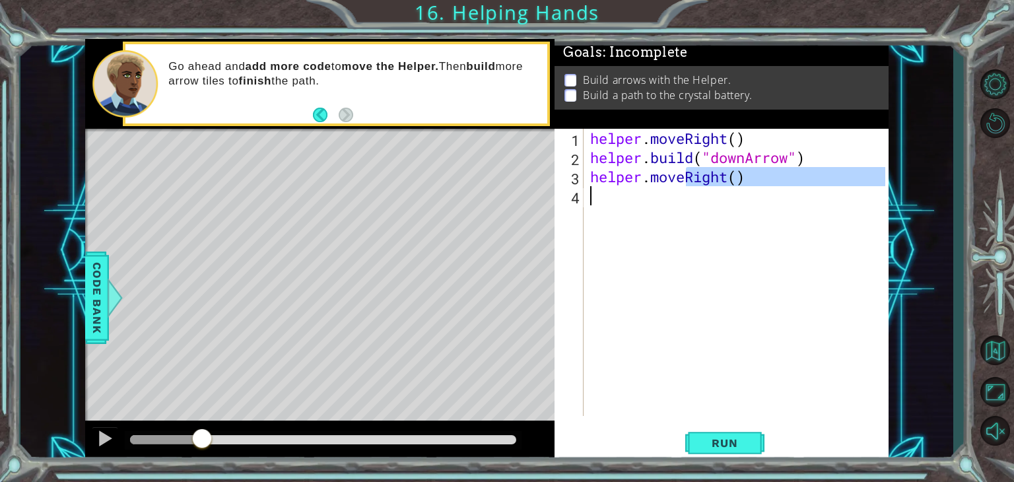
drag, startPoint x: 689, startPoint y: 177, endPoint x: 732, endPoint y: 182, distance: 43.2
click at [733, 182] on div "helper . moveRight ( ) helper . build ( "downArrow" ) helper . moveRight ( )" at bounding box center [740, 291] width 304 height 325
drag, startPoint x: 717, startPoint y: 179, endPoint x: 687, endPoint y: 172, distance: 31.1
click at [687, 172] on div "helper . moveRight ( ) helper . build ( "downArrow" ) helper . moveRightDown ( )" at bounding box center [740, 291] width 304 height 325
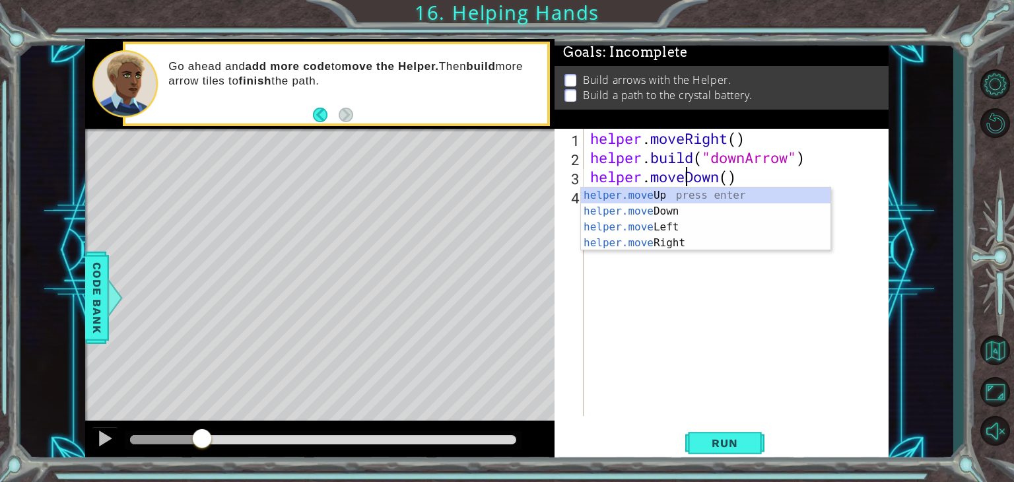
scroll to position [0, 5]
click at [747, 176] on div "helper . moveRight ( ) helper . build ( "downArrow" ) helper . moveDown ( )" at bounding box center [740, 291] width 304 height 325
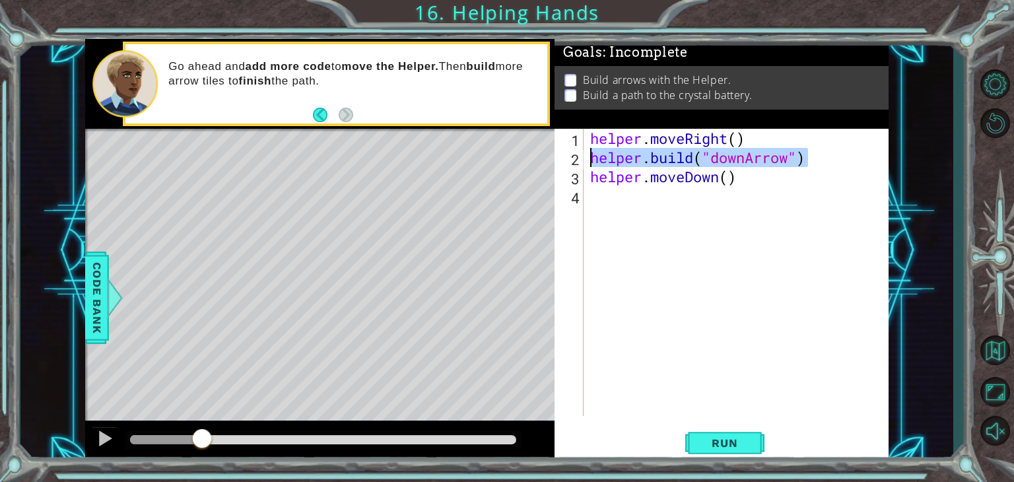
drag, startPoint x: 808, startPoint y: 157, endPoint x: 582, endPoint y: 151, distance: 225.8
click at [582, 151] on div "helper.moveDown() 1 2 3 4 helper . moveRight ( ) helper . build ( "downArrow" )…" at bounding box center [720, 272] width 331 height 287
type textarea "[DOMAIN_NAME]("downArrow")"
click at [621, 193] on div "helper . moveRight ( ) helper . build ( "downArrow" ) helper . moveDown ( )" at bounding box center [740, 291] width 304 height 325
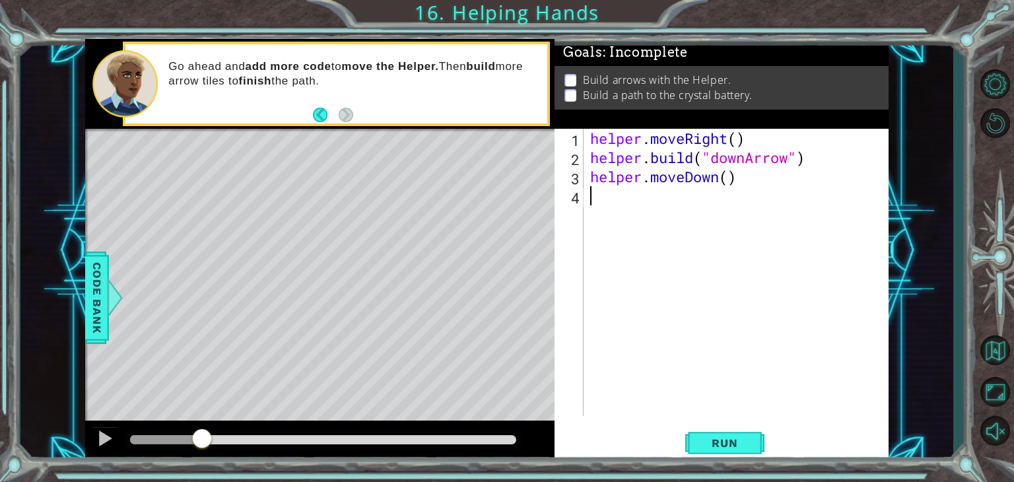
paste textarea "[DOMAIN_NAME]("downArrow")"
drag, startPoint x: 749, startPoint y: 197, endPoint x: 788, endPoint y: 199, distance: 39.7
click at [788, 199] on div "helper . moveRight ( ) helper . build ( "downArrow" ) helper . moveDown ( ) hel…" at bounding box center [740, 291] width 304 height 325
type textarea "[DOMAIN_NAME]("downRight")"
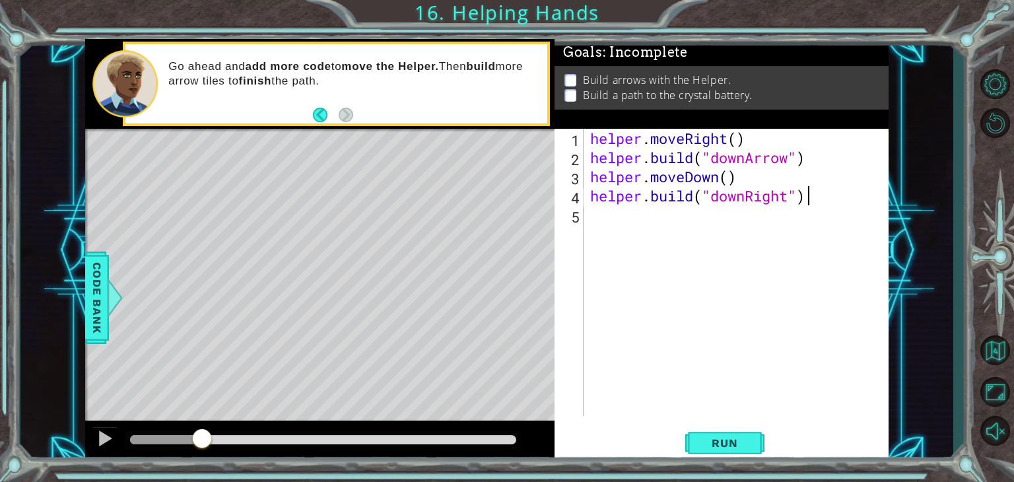
click at [808, 193] on div "helper . moveRight ( ) helper . build ( "downArrow" ) helper . moveDown ( ) hel…" at bounding box center [740, 291] width 304 height 325
click at [747, 198] on div "helper . moveRight ( ) helper . build ( "downArrow" ) helper . moveDown ( ) hel…" at bounding box center [737, 272] width 298 height 287
drag, startPoint x: 747, startPoint y: 198, endPoint x: 721, endPoint y: 198, distance: 25.7
click at [721, 198] on div "helper . moveRight ( ) helper . build ( "downArrow" ) helper . moveDown ( ) hel…" at bounding box center [740, 291] width 304 height 325
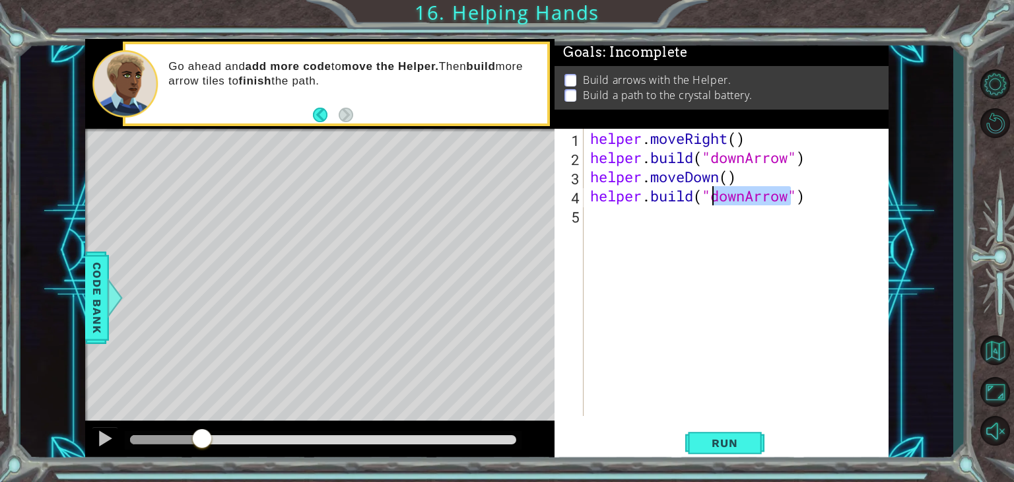
click at [722, 198] on div "helper . moveRight ( ) helper . build ( "downArrow" ) helper . moveDown ( ) hel…" at bounding box center [737, 272] width 298 height 287
drag, startPoint x: 745, startPoint y: 197, endPoint x: 718, endPoint y: 199, distance: 27.2
click at [721, 199] on div "helper . moveRight ( ) helper . build ( "downArrow" ) helper . moveDown ( ) hel…" at bounding box center [740, 291] width 304 height 325
click at [716, 199] on div "helper . moveRight ( ) helper . build ( "downArrow" ) helper . moveDown ( ) hel…" at bounding box center [737, 272] width 298 height 287
click at [716, 199] on div "helper . moveRight ( ) helper . build ( "downArrow" ) helper . moveDown ( ) hel…" at bounding box center [740, 291] width 304 height 325
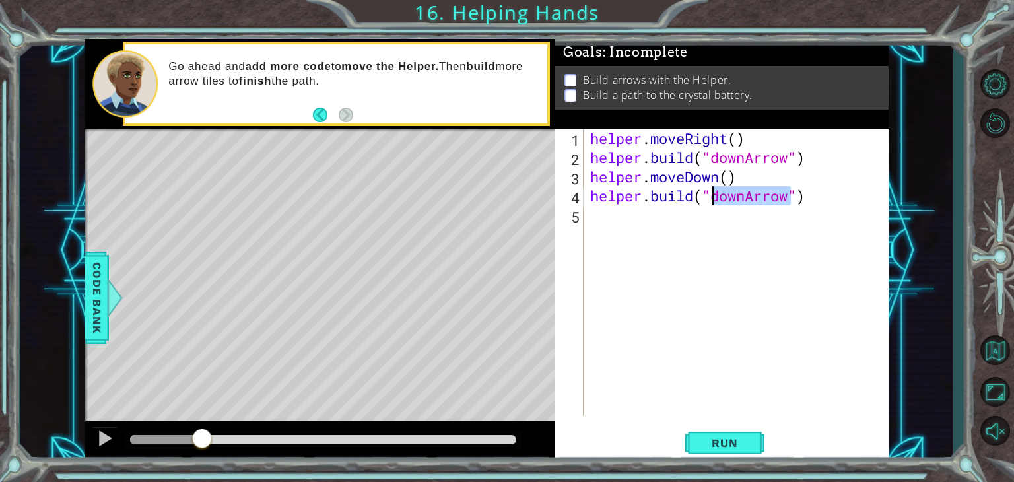
click at [716, 199] on div "helper . moveRight ( ) helper . build ( "downArrow" ) helper . moveDown ( ) hel…" at bounding box center [737, 272] width 298 height 287
drag, startPoint x: 714, startPoint y: 197, endPoint x: 745, endPoint y: 199, distance: 31.1
click at [745, 199] on div "helper . moveRight ( ) helper . build ( "downArrow" ) helper . moveDown ( ) hel…" at bounding box center [740, 291] width 304 height 325
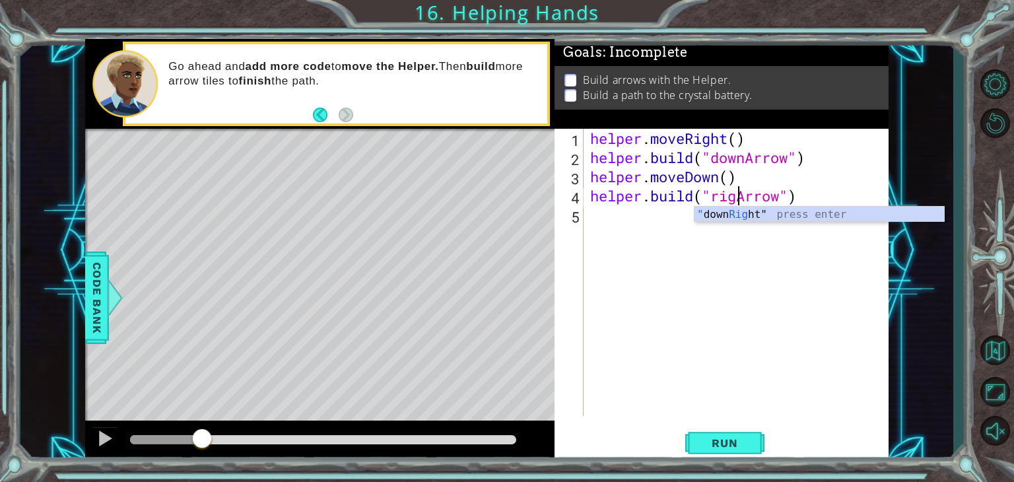
scroll to position [0, 7]
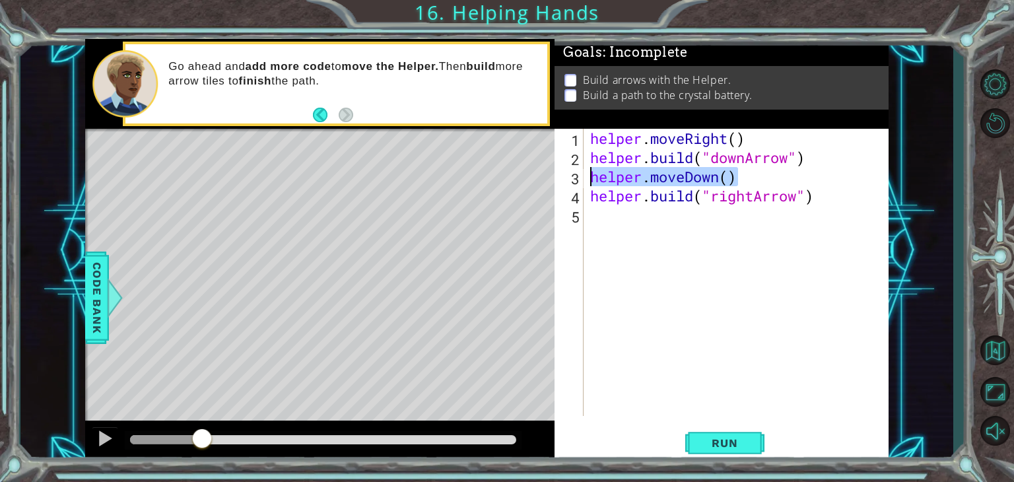
drag, startPoint x: 740, startPoint y: 180, endPoint x: 591, endPoint y: 180, distance: 148.5
click at [591, 180] on div "helper . moveRight ( ) helper . build ( "downArrow" ) helper . moveDown ( ) hel…" at bounding box center [740, 291] width 304 height 325
type textarea "helper.moveDown()"
click at [624, 215] on div "helper . moveRight ( ) helper . build ( "downArrow" ) helper . moveDown ( ) hel…" at bounding box center [740, 291] width 304 height 325
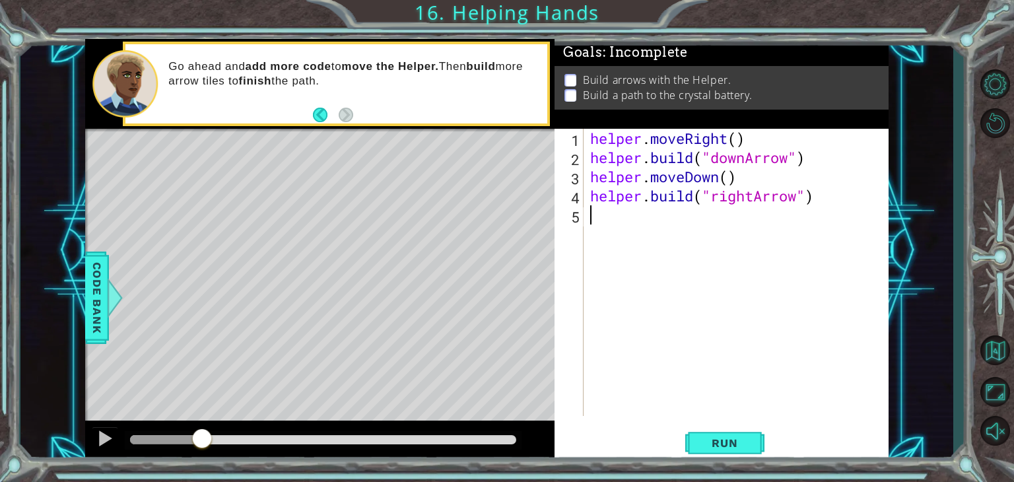
scroll to position [0, 0]
paste textarea "helper.moveDown()"
drag, startPoint x: 689, startPoint y: 217, endPoint x: 720, endPoint y: 217, distance: 31.7
click at [720, 216] on div "helper . moveRight ( ) helper . build ( "downArrow" ) helper . moveDown ( ) hel…" at bounding box center [740, 291] width 304 height 325
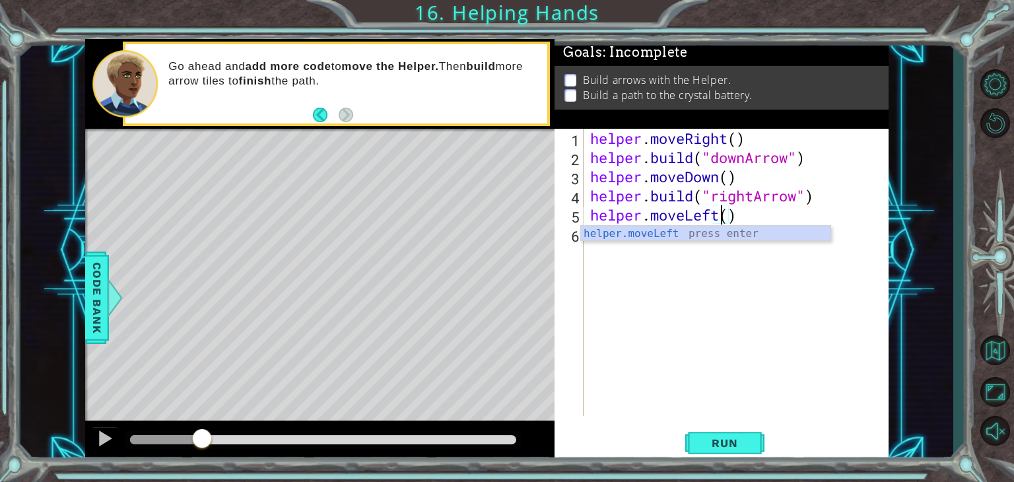
scroll to position [0, 5]
click at [743, 216] on div "helper . moveRight ( ) helper . build ( "downArrow" ) helper . moveDown ( ) hel…" at bounding box center [740, 291] width 304 height 325
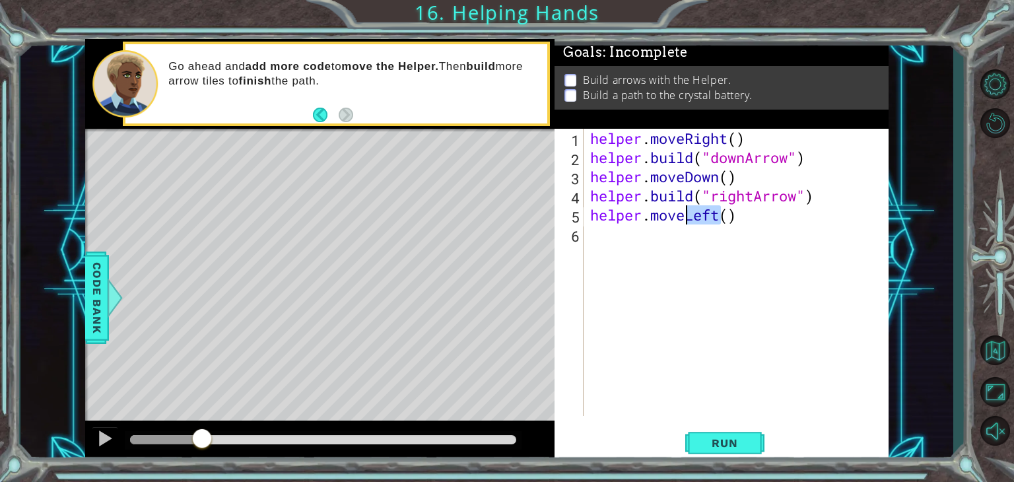
drag, startPoint x: 722, startPoint y: 217, endPoint x: 686, endPoint y: 217, distance: 36.3
click at [686, 217] on div "helper . moveRight ( ) helper . build ( "downArrow" ) helper . moveDown ( ) hel…" at bounding box center [740, 291] width 304 height 325
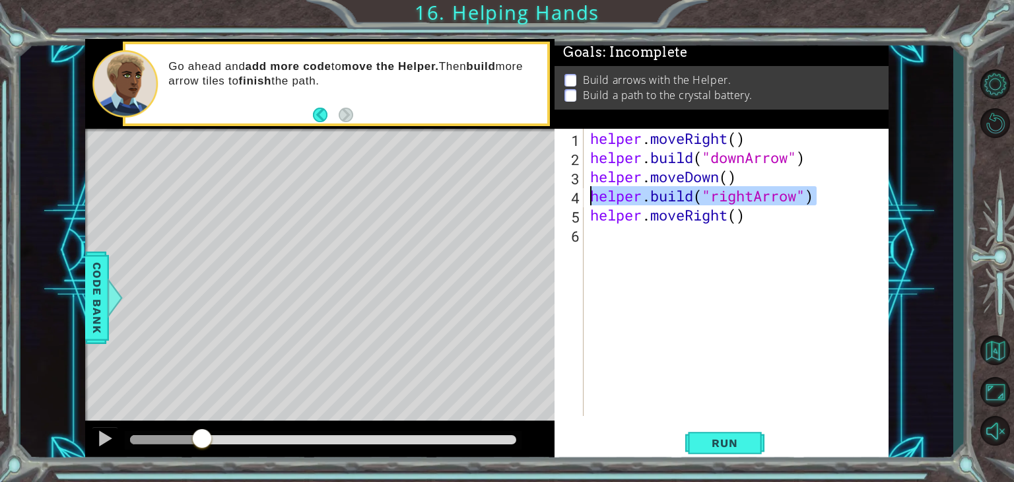
drag, startPoint x: 816, startPoint y: 192, endPoint x: 591, endPoint y: 199, distance: 225.2
click at [591, 199] on div "helper . moveRight ( ) helper . build ( "downArrow" ) helper . moveDown ( ) hel…" at bounding box center [740, 291] width 304 height 325
type textarea "[DOMAIN_NAME]("rightArrow")"
click at [650, 244] on div "helper . moveRight ( ) helper . build ( "downArrow" ) helper . moveDown ( ) hel…" at bounding box center [740, 291] width 304 height 325
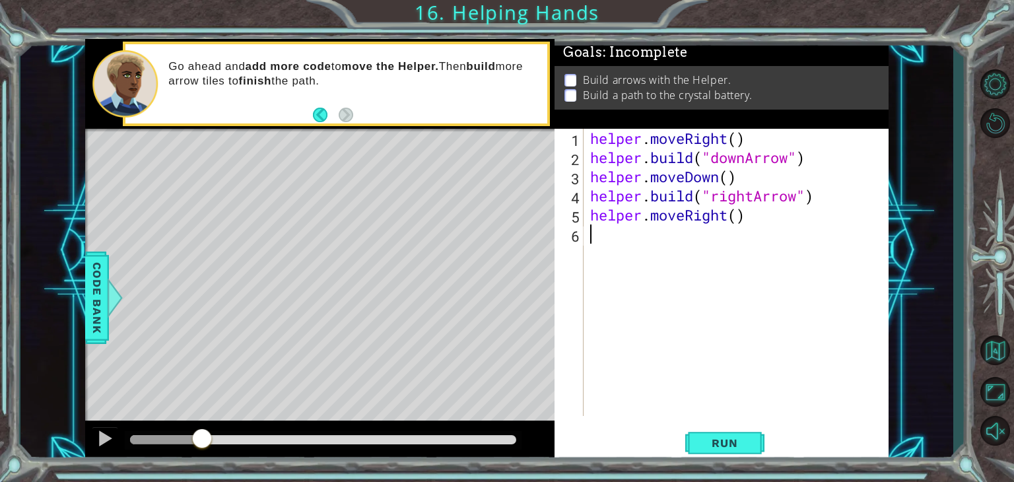
paste textarea "[DOMAIN_NAME]("rightArrow")"
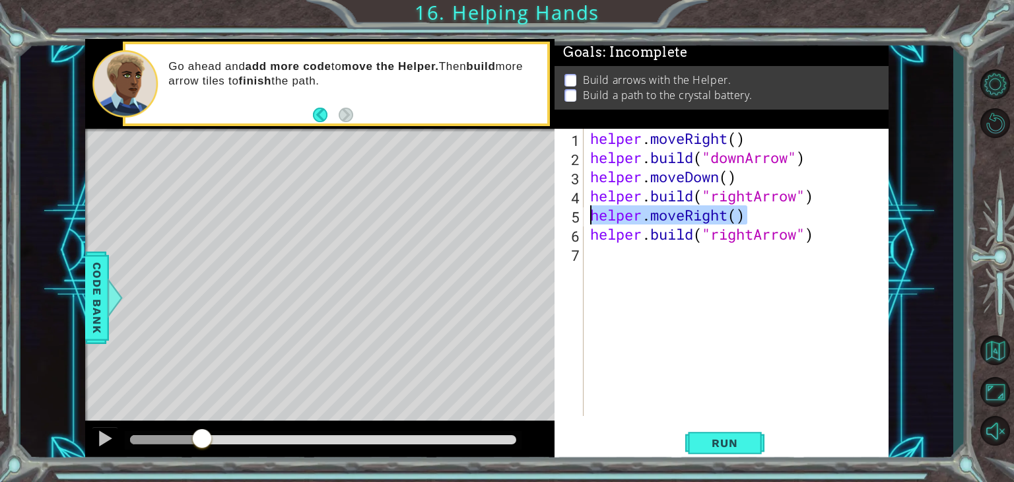
drag, startPoint x: 762, startPoint y: 213, endPoint x: 592, endPoint y: 217, distance: 169.7
click at [592, 217] on div "helper . moveRight ( ) helper . build ( "downArrow" ) helper . moveDown ( ) hel…" at bounding box center [740, 291] width 304 height 325
type textarea "helper.moveRight()"
click at [617, 253] on div "helper . moveRight ( ) helper . build ( "downArrow" ) helper . moveDown ( ) hel…" at bounding box center [740, 291] width 304 height 325
paste textarea "helper.moveRight()"
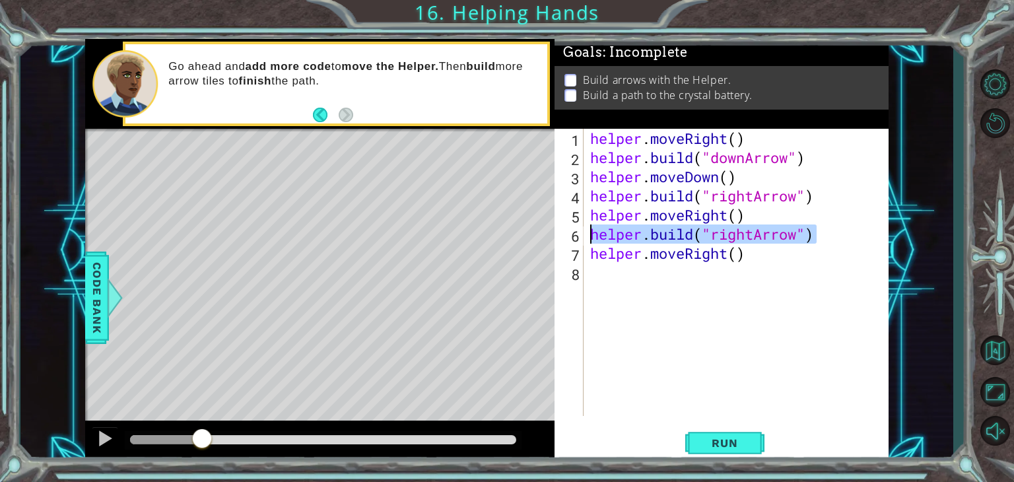
drag, startPoint x: 815, startPoint y: 233, endPoint x: 592, endPoint y: 236, distance: 222.5
click at [592, 236] on div "helper . moveRight ( ) helper . build ( "downArrow" ) helper . moveDown ( ) hel…" at bounding box center [740, 291] width 304 height 325
type textarea "[DOMAIN_NAME]("rightArrow")"
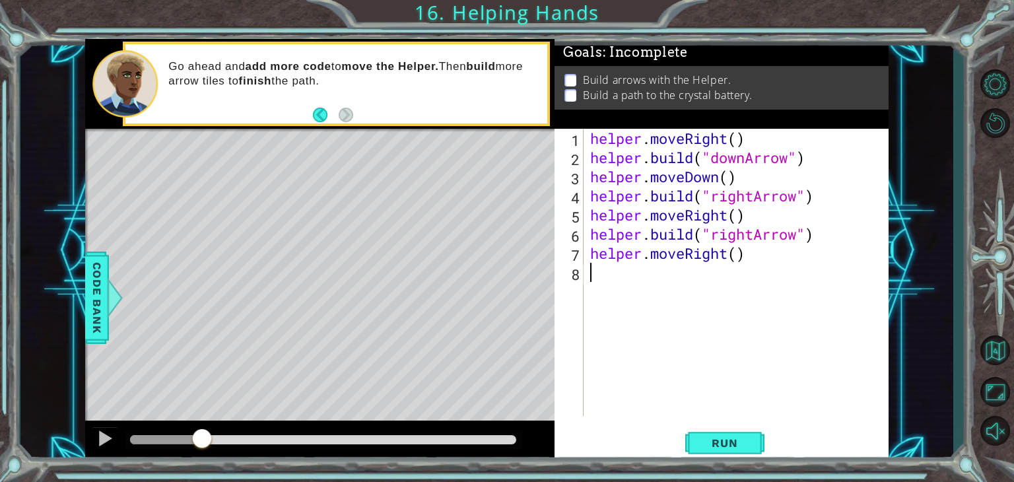
click at [605, 271] on div "helper . moveRight ( ) helper . build ( "downArrow" ) helper . moveDown ( ) hel…" at bounding box center [740, 291] width 304 height 325
paste textarea "[DOMAIN_NAME]("rightArrow")"
drag, startPoint x: 757, startPoint y: 274, endPoint x: 714, endPoint y: 275, distance: 42.9
click at [714, 275] on div "helper . moveRight ( ) helper . build ( "downArrow" ) helper . moveDown ( ) hel…" at bounding box center [740, 291] width 304 height 325
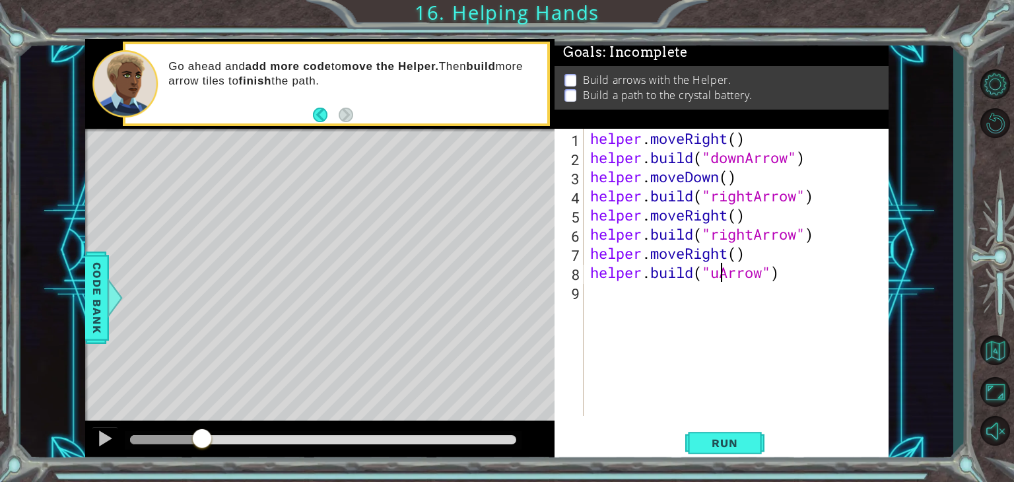
type textarea "[DOMAIN_NAME]("upArrow")"
click at [811, 286] on div "helper . moveRight ( ) helper . build ( "downArrow" ) helper . moveDown ( ) hel…" at bounding box center [740, 291] width 304 height 325
click at [750, 435] on button "Run" at bounding box center [724, 443] width 79 height 34
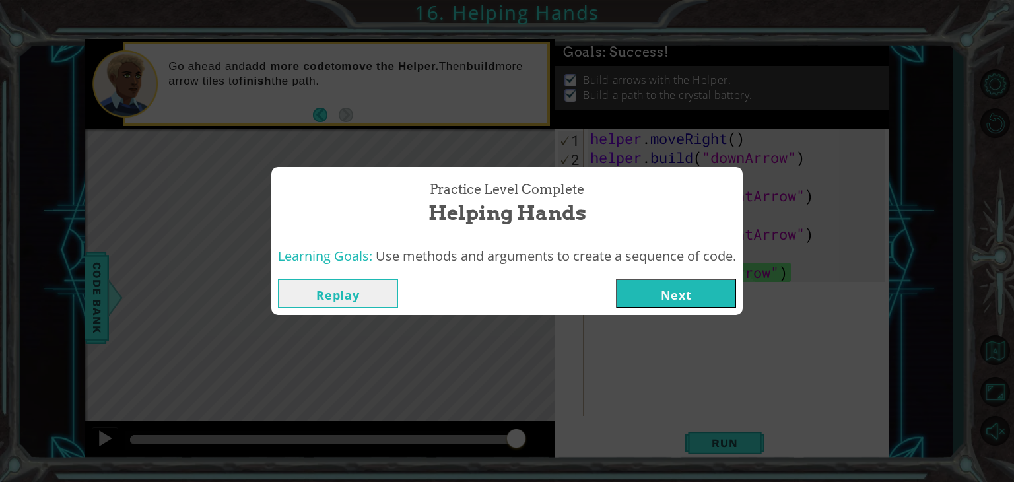
click at [692, 286] on button "Next" at bounding box center [676, 294] width 120 height 30
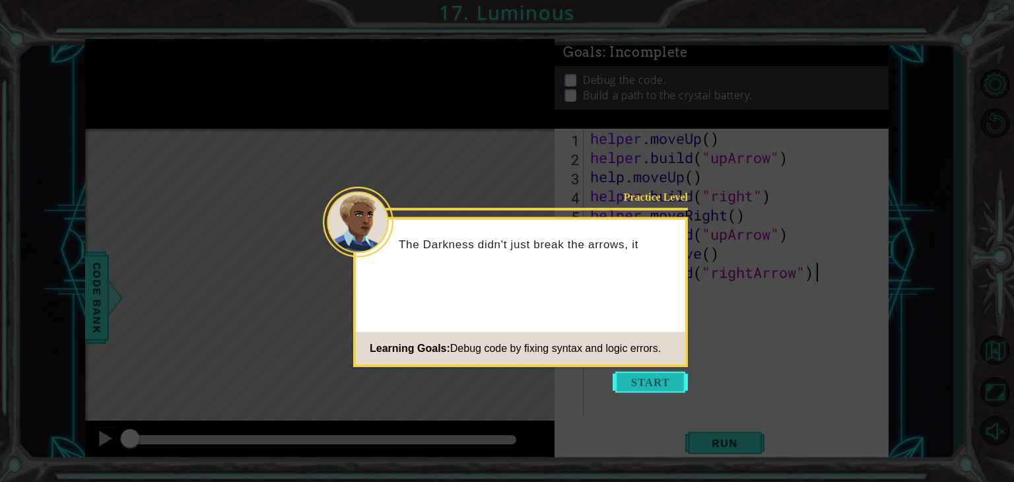
click at [657, 381] on button "Start" at bounding box center [650, 382] width 75 height 21
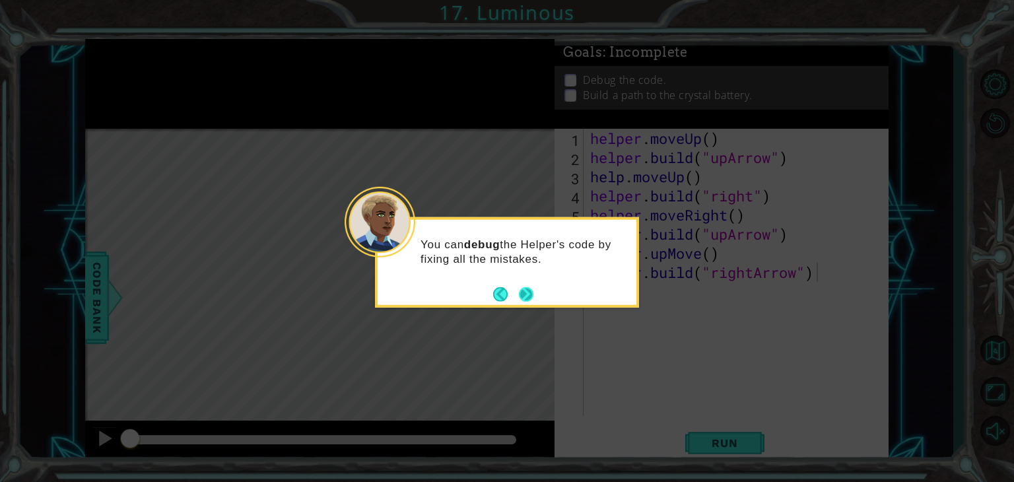
click at [525, 289] on button "Next" at bounding box center [526, 293] width 15 height 15
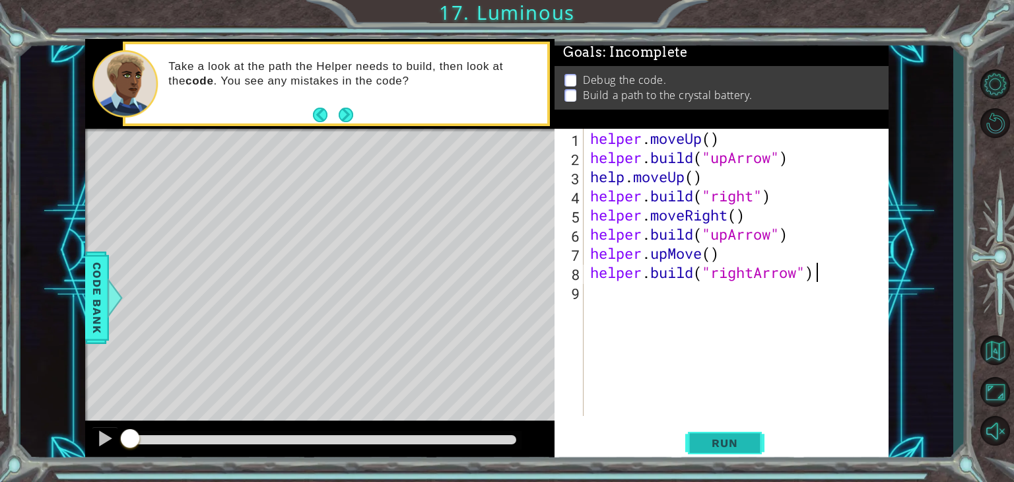
click at [726, 442] on span "Run" at bounding box center [724, 442] width 52 height 13
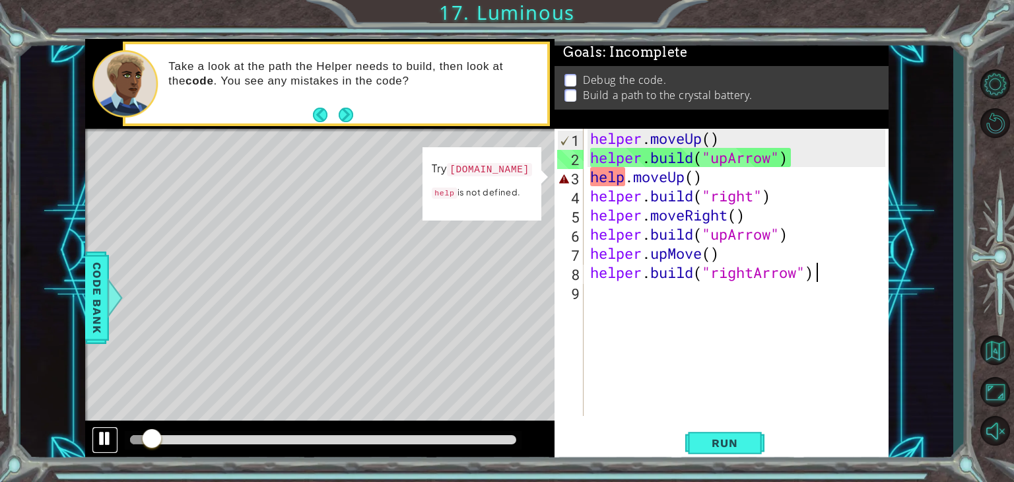
click at [109, 441] on div at bounding box center [104, 438] width 17 height 17
click at [100, 437] on div at bounding box center [104, 438] width 17 height 17
click at [627, 172] on div "helper . moveUp ( ) helper . build ( "upArrow" ) help . moveUp ( ) helper . bui…" at bounding box center [740, 291] width 304 height 325
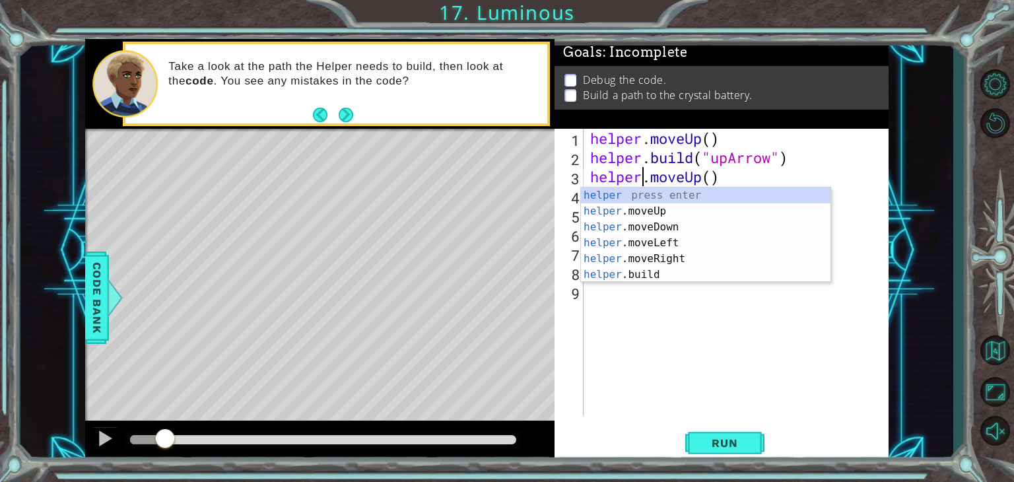
scroll to position [0, 2]
click at [799, 162] on div "helper . moveUp ( ) helper . build ( "upArrow" ) helper . moveUp ( ) helper . b…" at bounding box center [740, 291] width 304 height 325
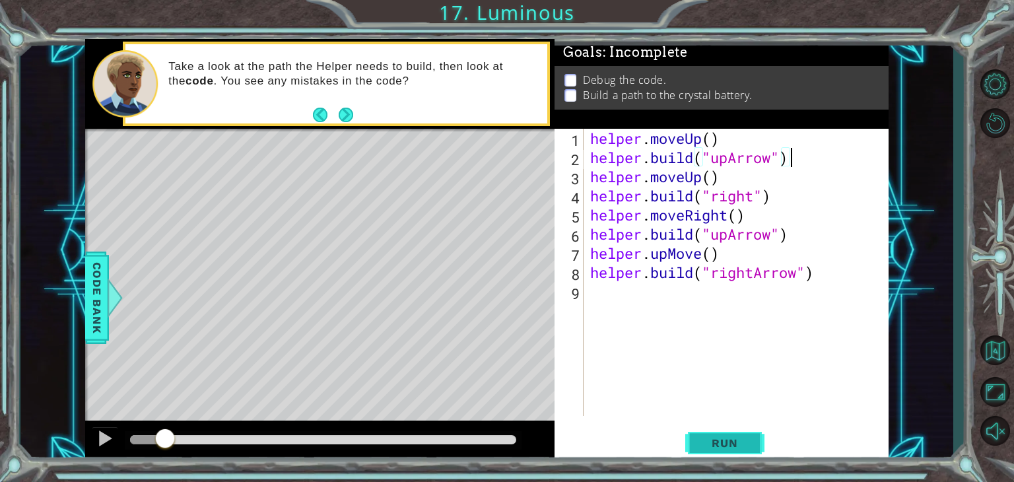
click at [729, 435] on button "Run" at bounding box center [724, 443] width 79 height 34
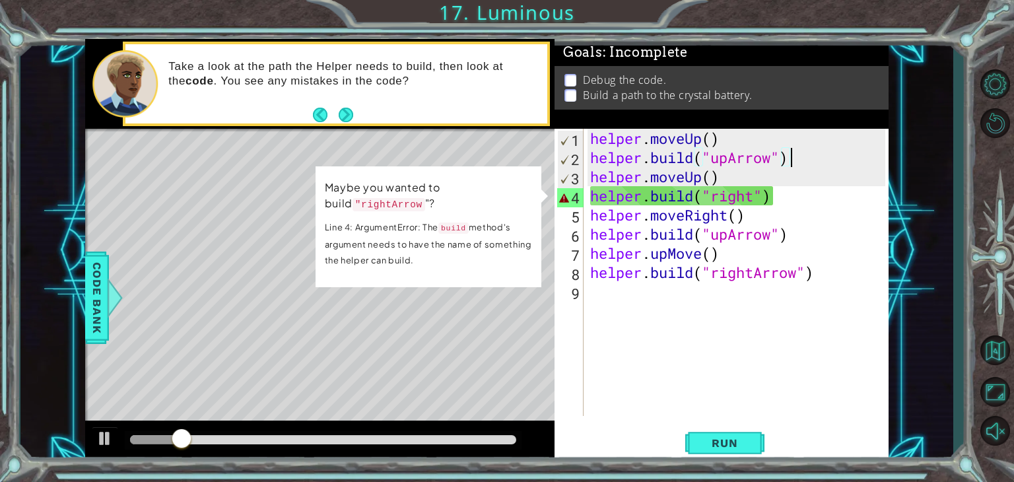
click at [694, 198] on div "helper . moveUp ( ) helper . build ( "upArrow" ) helper . moveUp ( ) helper . b…" at bounding box center [740, 291] width 304 height 325
click at [110, 432] on div at bounding box center [104, 438] width 17 height 17
click at [743, 206] on div "helper . moveUp ( ) helper . build ( "upArrow" ) helper . moveUp ( ) helper . b…" at bounding box center [740, 291] width 304 height 325
click at [722, 195] on div "helper . moveUp ( ) helper . build ( "upArrow" ) helper . moveUp ( ) helper . b…" at bounding box center [740, 291] width 304 height 325
click at [720, 197] on div "helper . moveUp ( ) helper . build ( "upArrow" ) helper . moveUp ( ) helper . b…" at bounding box center [740, 291] width 304 height 325
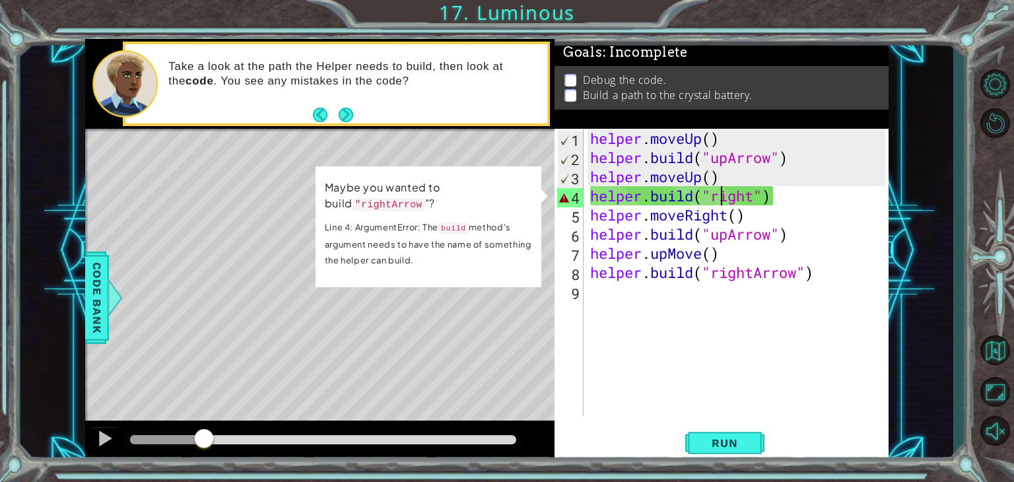
click at [753, 199] on div "helper . moveUp ( ) helper . build ( "upArrow" ) helper . moveUp ( ) helper . b…" at bounding box center [740, 291] width 304 height 325
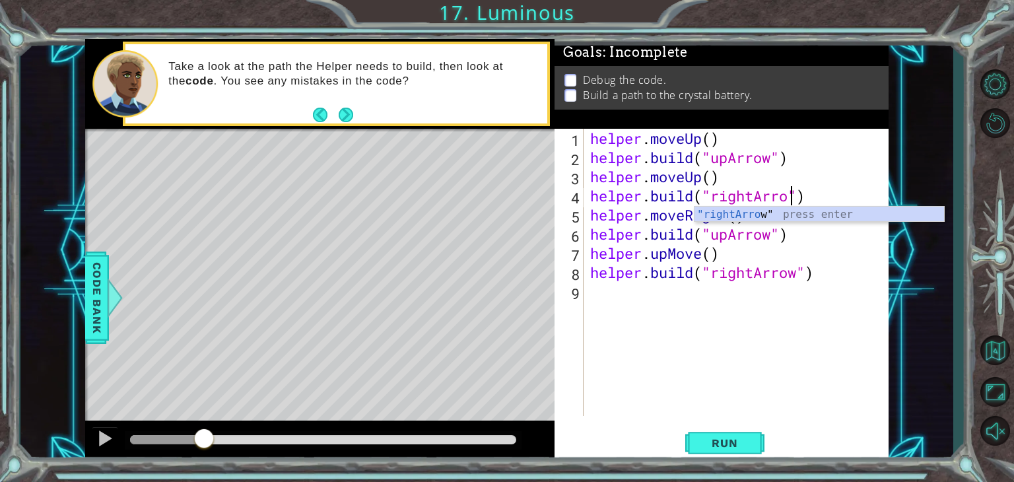
type textarea "[DOMAIN_NAME]("rightArrow")"
click at [775, 285] on div "helper . moveUp ( ) helper . build ( "upArrow" ) helper . moveUp ( ) helper . b…" at bounding box center [740, 291] width 304 height 325
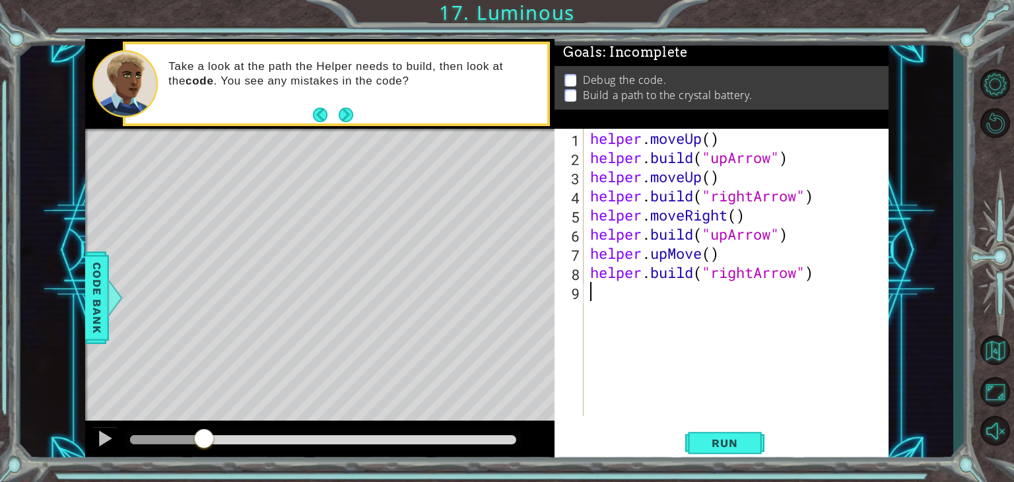
scroll to position [0, 0]
click at [755, 442] on button "Run" at bounding box center [724, 443] width 79 height 34
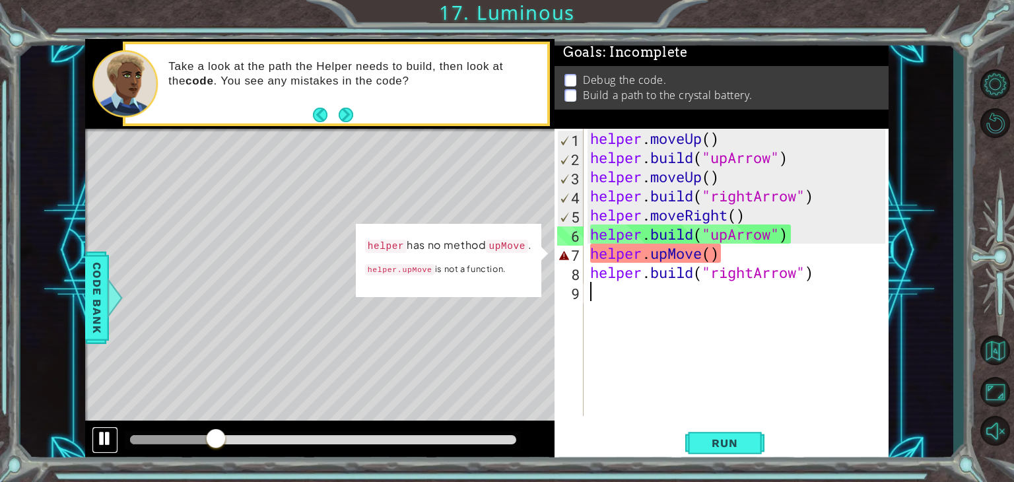
click at [100, 434] on div at bounding box center [104, 438] width 17 height 17
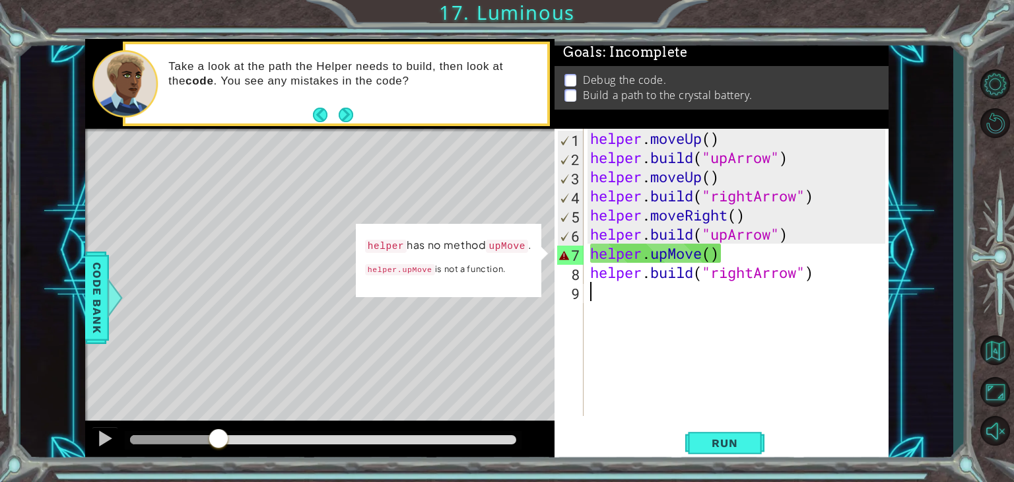
click at [700, 255] on div "helper . moveUp ( ) helper . build ( "upArrow" ) helper . moveUp ( ) helper . b…" at bounding box center [740, 291] width 304 height 325
click at [704, 257] on div "helper . moveUp ( ) helper . build ( "upArrow" ) helper . moveUp ( ) helper . b…" at bounding box center [740, 291] width 304 height 325
click at [696, 253] on div "helper . moveUp ( ) helper . build ( "upArrow" ) helper . moveUp ( ) helper . b…" at bounding box center [740, 291] width 304 height 325
drag, startPoint x: 679, startPoint y: 253, endPoint x: 650, endPoint y: 254, distance: 29.7
click at [650, 254] on div "helper . moveUp ( ) helper . build ( "upArrow" ) helper . moveUp ( ) helper . b…" at bounding box center [740, 291] width 304 height 325
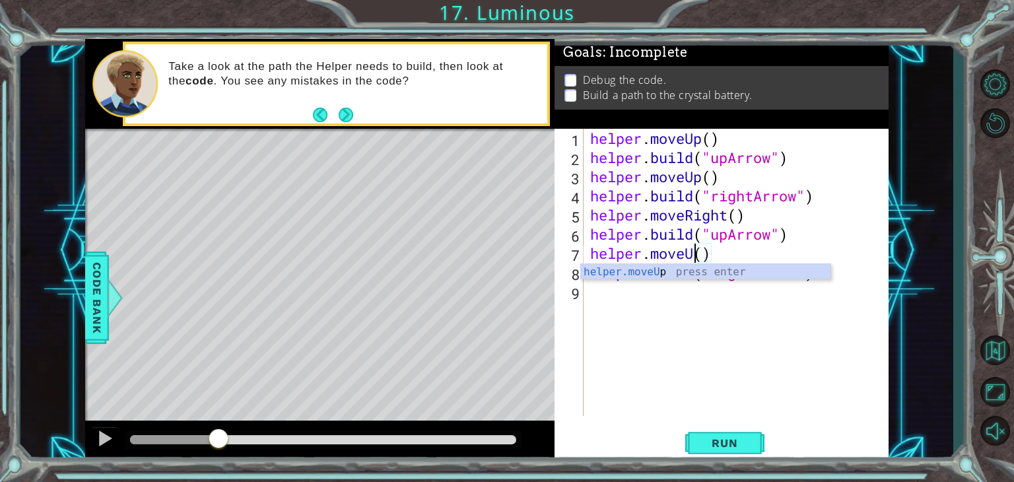
scroll to position [0, 5]
click at [716, 432] on button "Run" at bounding box center [724, 443] width 79 height 34
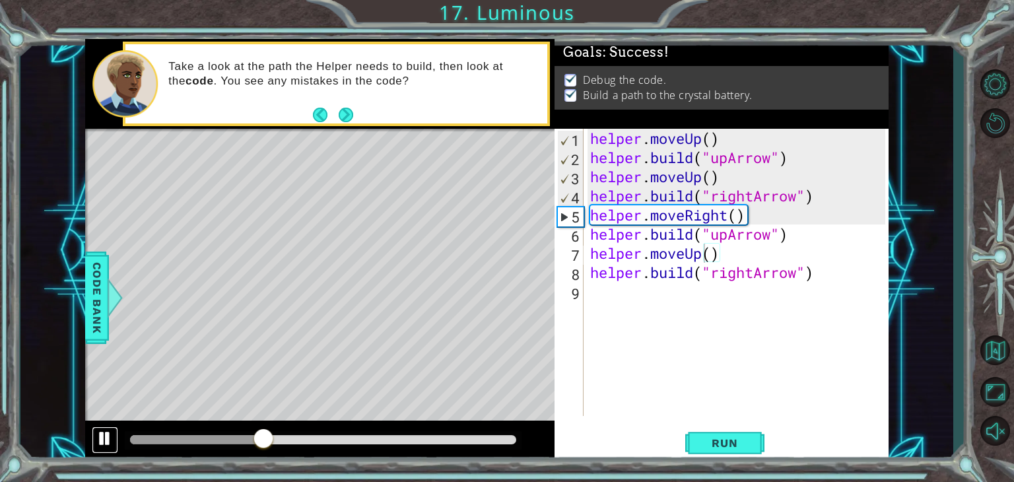
click at [104, 435] on div at bounding box center [104, 438] width 17 height 17
drag, startPoint x: 700, startPoint y: 253, endPoint x: 689, endPoint y: 253, distance: 11.2
click at [689, 253] on div "helper . moveUp ( ) helper . build ( "upArrow" ) helper . moveUp ( ) helper . b…" at bounding box center [740, 291] width 304 height 325
drag, startPoint x: 727, startPoint y: 236, endPoint x: 713, endPoint y: 236, distance: 13.9
click at [713, 236] on div "helper . moveUp ( ) helper . build ( "upArrow" ) helper . moveUp ( ) helper . b…" at bounding box center [740, 291] width 304 height 325
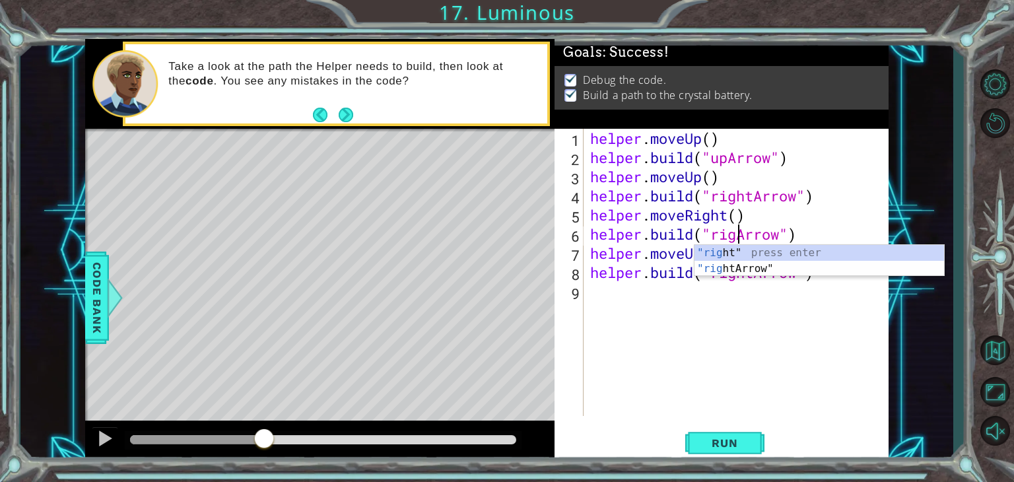
scroll to position [0, 7]
type textarea "[DOMAIN_NAME]("rightArrow")"
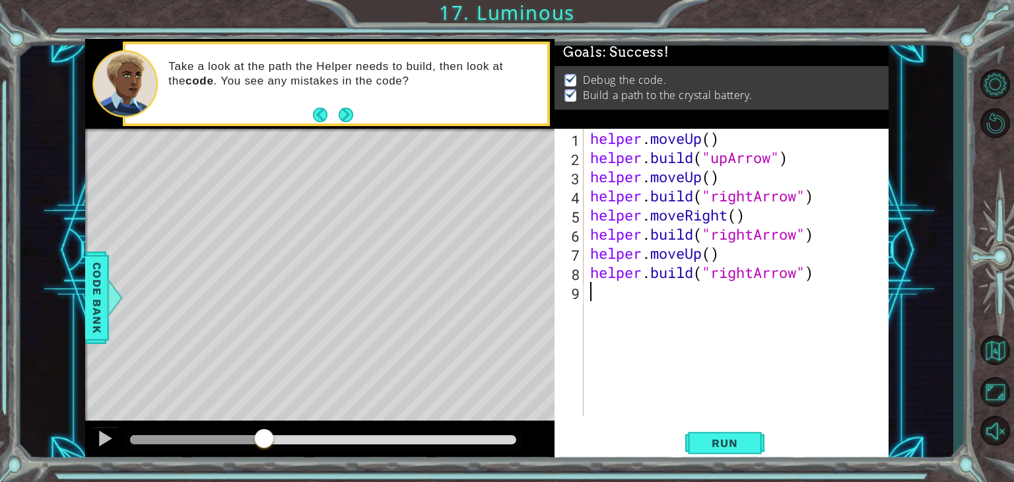
click at [713, 372] on div "helper . moveUp ( ) helper . build ( "upArrow" ) helper . moveUp ( ) helper . b…" at bounding box center [740, 291] width 304 height 325
click at [716, 433] on button "Run" at bounding box center [724, 443] width 79 height 34
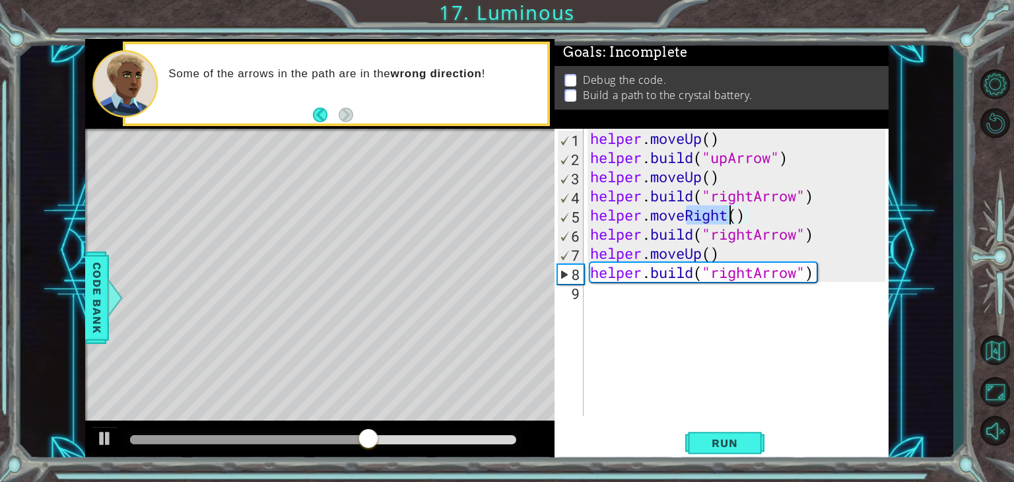
drag, startPoint x: 696, startPoint y: 217, endPoint x: 731, endPoint y: 220, distance: 35.1
click at [731, 220] on div "helper . moveUp ( ) helper . build ( "upArrow" ) helper . moveUp ( ) helper . b…" at bounding box center [740, 291] width 304 height 325
drag, startPoint x: 701, startPoint y: 253, endPoint x: 688, endPoint y: 253, distance: 13.2
click at [688, 253] on div "helper . moveUp ( ) helper . build ( "upArrow" ) helper . moveUp ( ) helper . b…" at bounding box center [740, 291] width 304 height 325
paste textarea "Right"
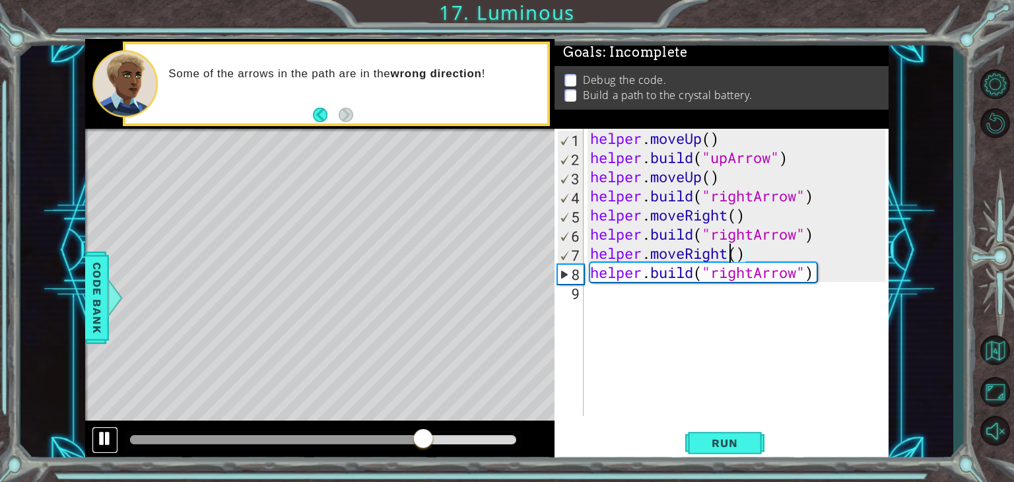
click at [103, 434] on div at bounding box center [104, 438] width 17 height 17
click at [719, 445] on span "Run" at bounding box center [724, 442] width 52 height 13
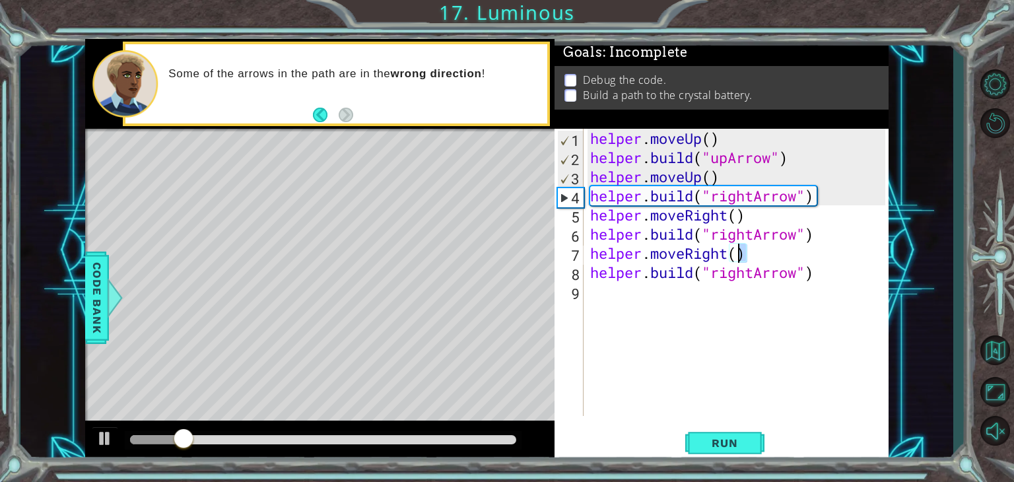
drag, startPoint x: 750, startPoint y: 254, endPoint x: 742, endPoint y: 254, distance: 7.9
click at [742, 254] on div "helper . moveUp ( ) helper . build ( "upArrow" ) helper . moveUp ( ) helper . b…" at bounding box center [740, 291] width 304 height 325
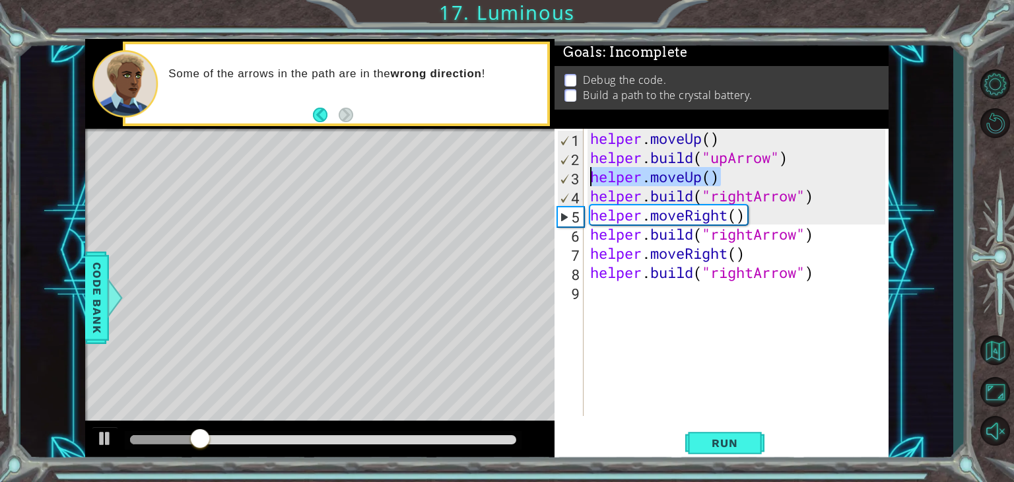
drag, startPoint x: 695, startPoint y: 180, endPoint x: 584, endPoint y: 185, distance: 111.7
click at [584, 185] on div "helper.moveRight() 1 2 3 4 5 6 7 8 9 helper . moveUp ( ) helper . build ( "upAr…" at bounding box center [720, 272] width 331 height 287
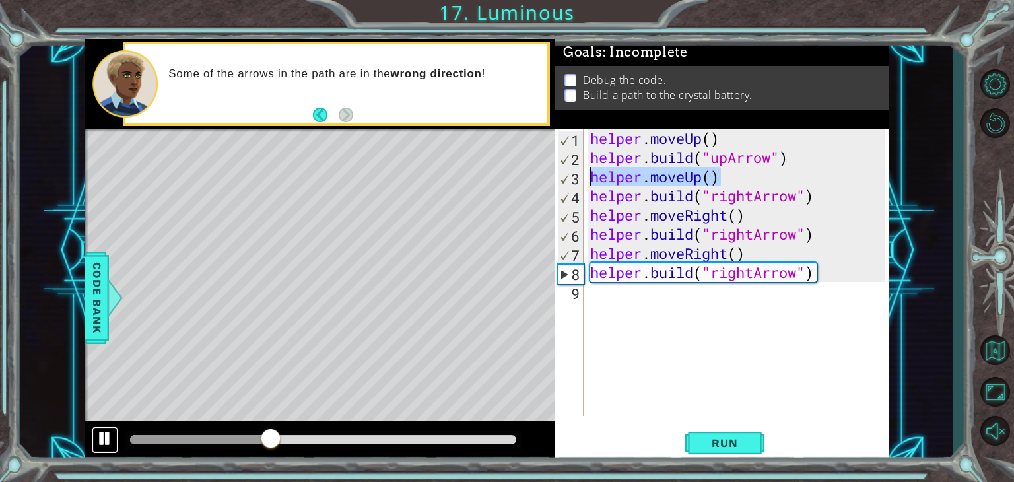
click at [98, 438] on div at bounding box center [104, 438] width 17 height 17
drag, startPoint x: 757, startPoint y: 273, endPoint x: 714, endPoint y: 275, distance: 42.3
click at [714, 275] on div "helper . moveUp ( ) helper . build ( "upArrow" ) helper . moveUp ( ) helper . b…" at bounding box center [740, 291] width 304 height 325
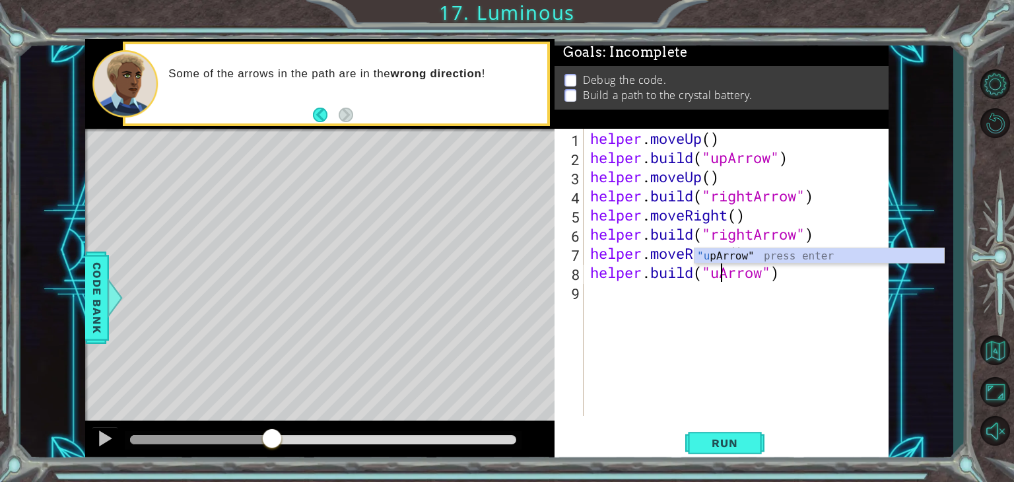
scroll to position [0, 5]
type textarea "[DOMAIN_NAME]("upArrow")"
click at [706, 436] on span "Run" at bounding box center [724, 442] width 52 height 13
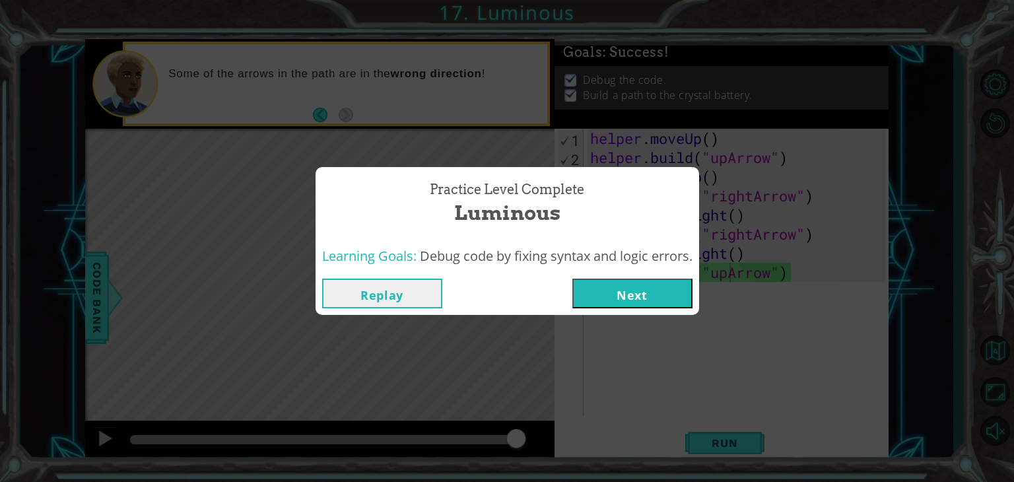
click at [662, 299] on button "Next" at bounding box center [632, 294] width 120 height 30
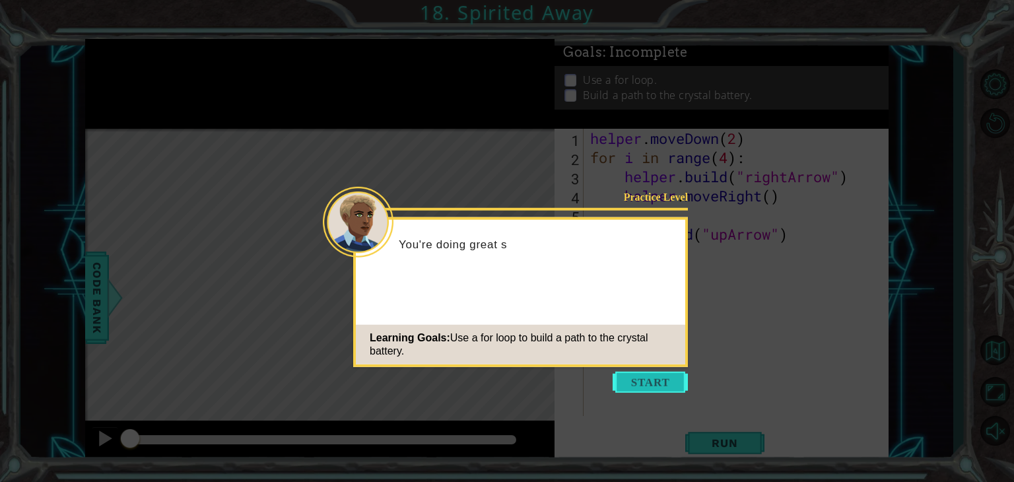
click at [667, 380] on button "Start" at bounding box center [650, 382] width 75 height 21
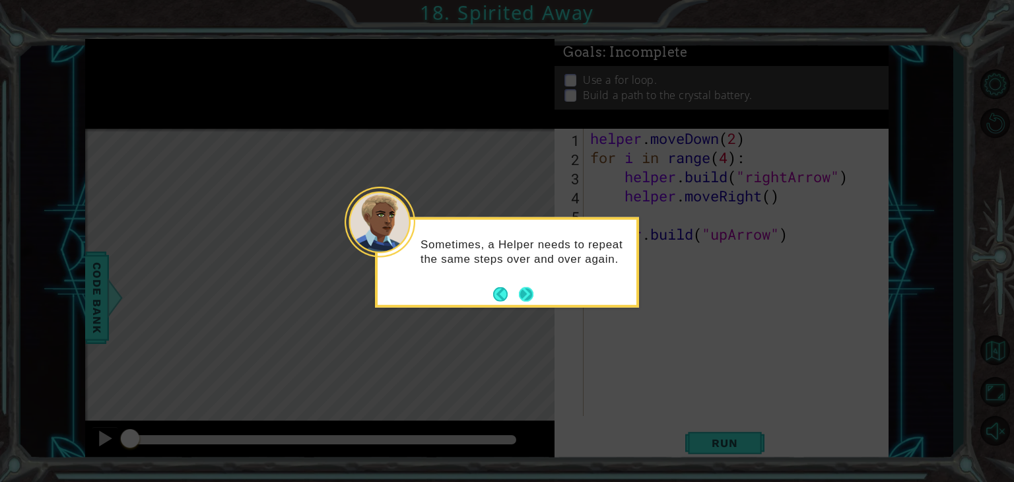
click at [529, 294] on button "Next" at bounding box center [526, 293] width 15 height 15
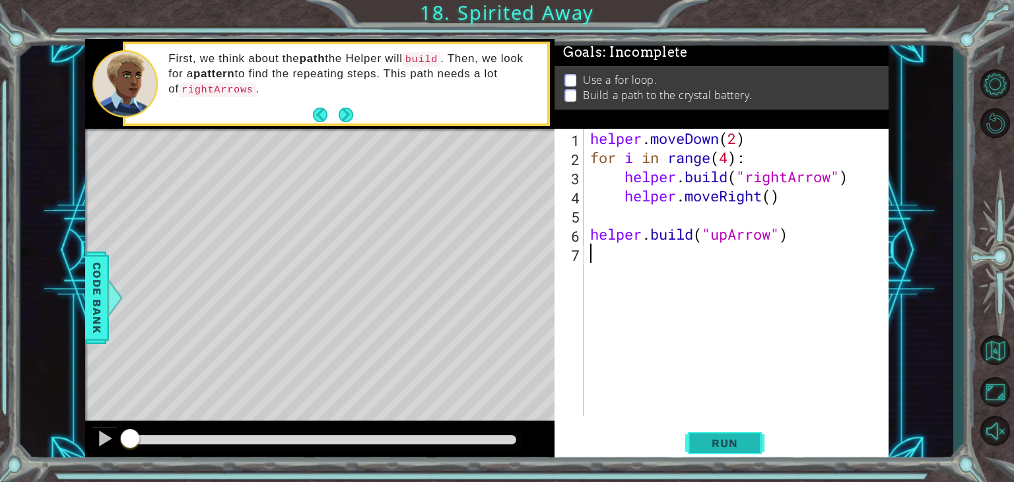
click at [731, 440] on span "Run" at bounding box center [724, 442] width 52 height 13
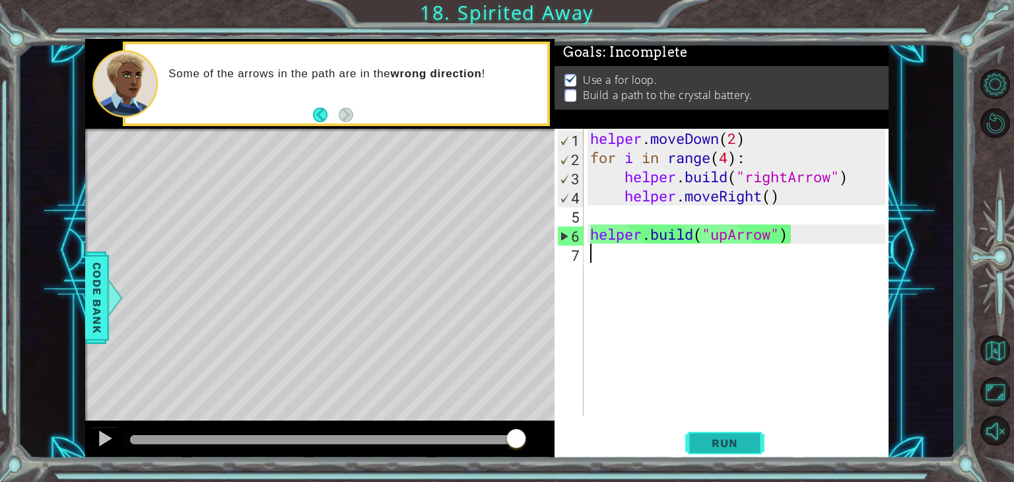
click at [716, 439] on span "Run" at bounding box center [724, 442] width 52 height 13
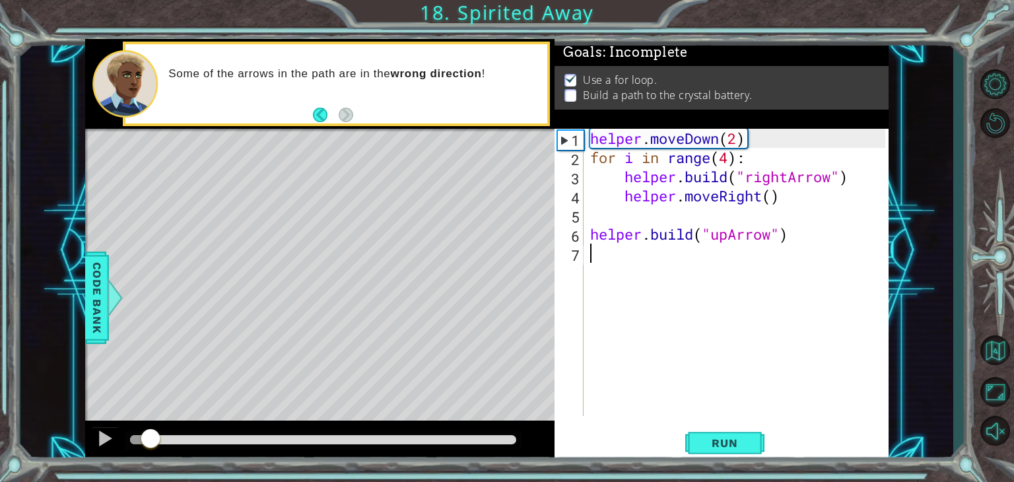
click at [151, 436] on div at bounding box center [140, 439] width 20 height 9
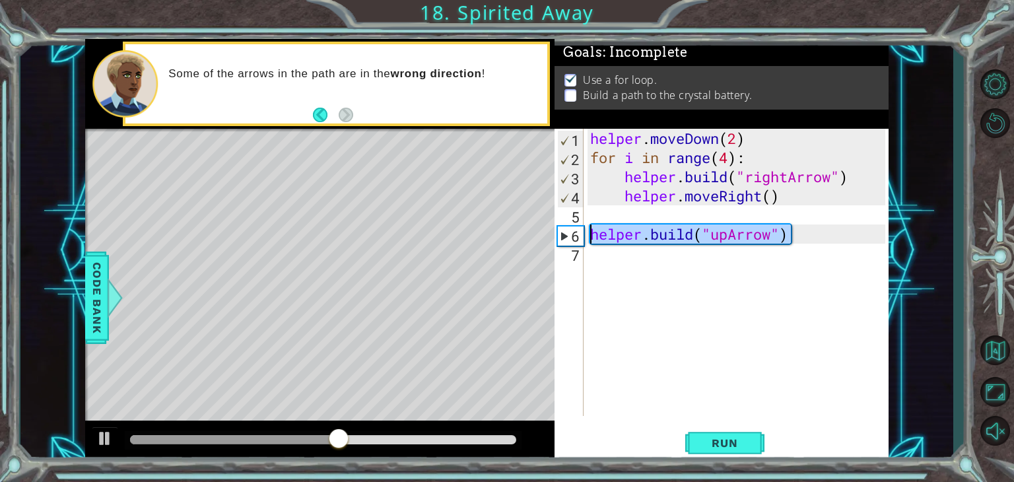
drag, startPoint x: 800, startPoint y: 235, endPoint x: 591, endPoint y: 230, distance: 209.3
click at [591, 230] on div "helper . moveDown ( 2 ) for i in range ( 4 ) : helper . build ( "rightArrow" ) …" at bounding box center [740, 291] width 304 height 325
type textarea "[DOMAIN_NAME]("upArrow")"
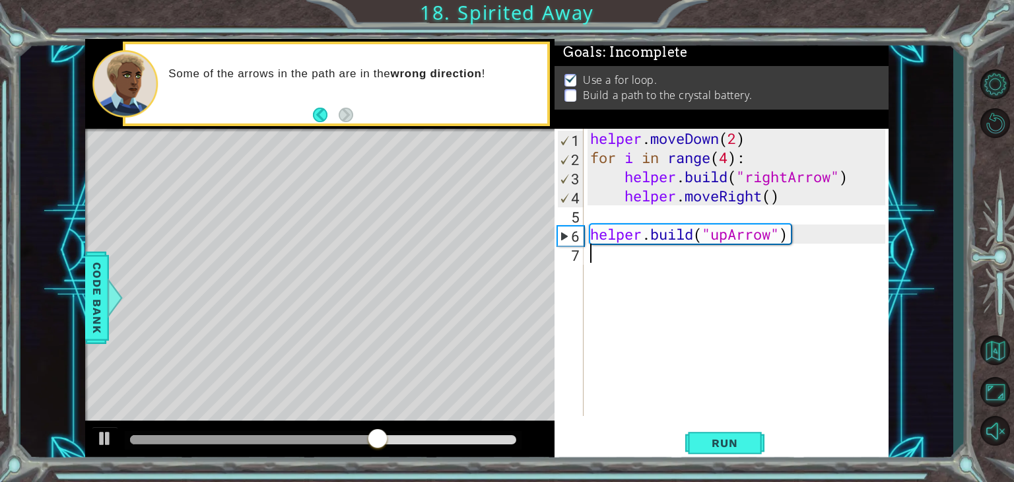
click at [611, 267] on div "helper . moveDown ( 2 ) for i in range ( 4 ) : helper . build ( "rightArrow" ) …" at bounding box center [740, 291] width 304 height 325
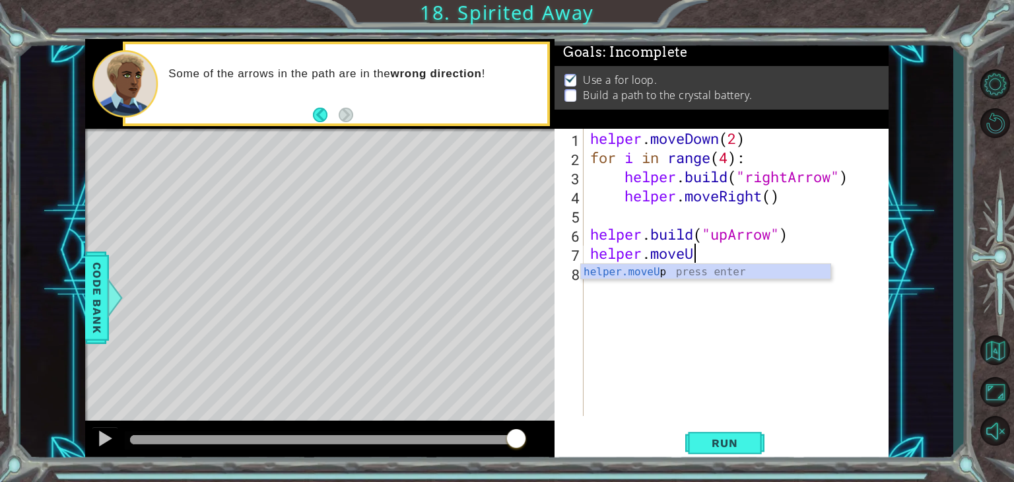
scroll to position [0, 4]
type textarea "helper.moveUp()"
paste textarea "[DOMAIN_NAME]("upArrow")"
type textarea "[DOMAIN_NAME]("upArrow")"
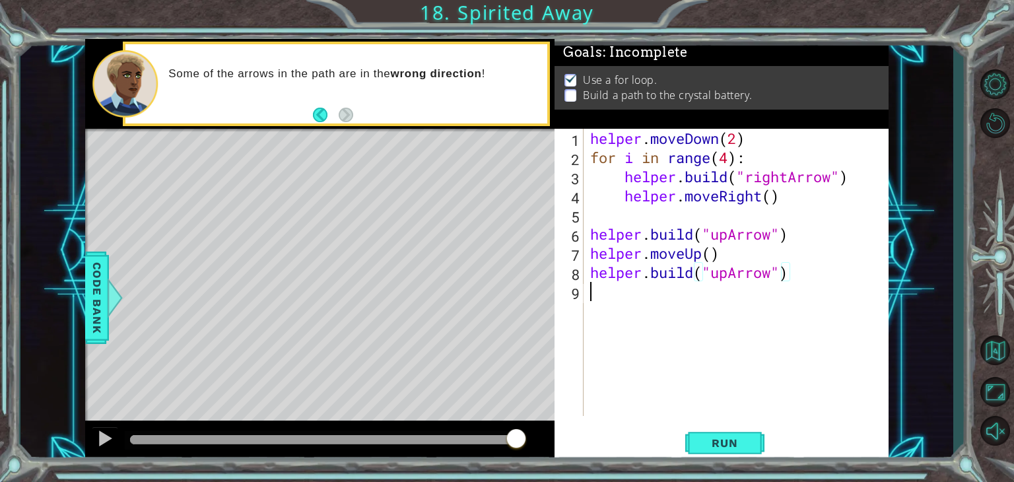
click at [758, 336] on div "helper . moveDown ( 2 ) for i in range ( 4 ) : helper . build ( "rightArrow" ) …" at bounding box center [740, 291] width 304 height 325
click at [724, 438] on span "Run" at bounding box center [724, 442] width 52 height 13
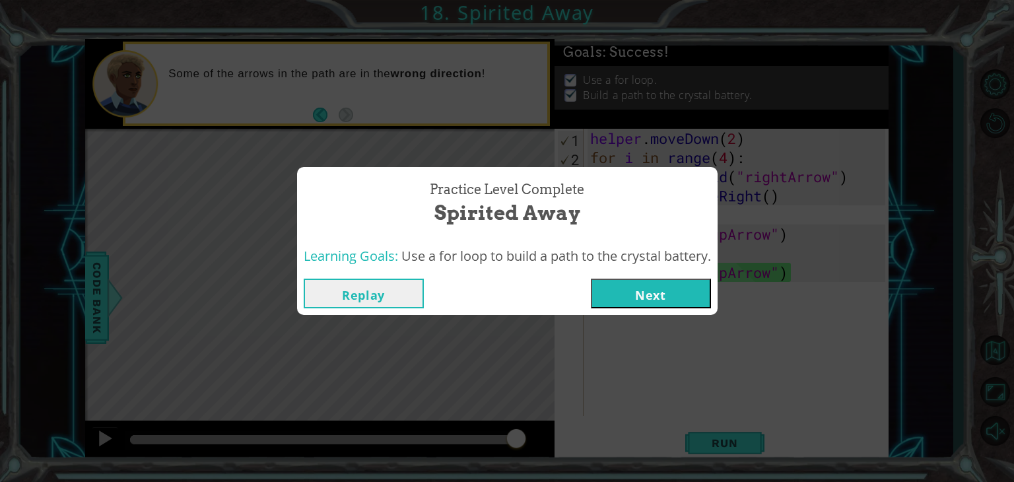
click at [621, 291] on button "Next" at bounding box center [651, 294] width 120 height 30
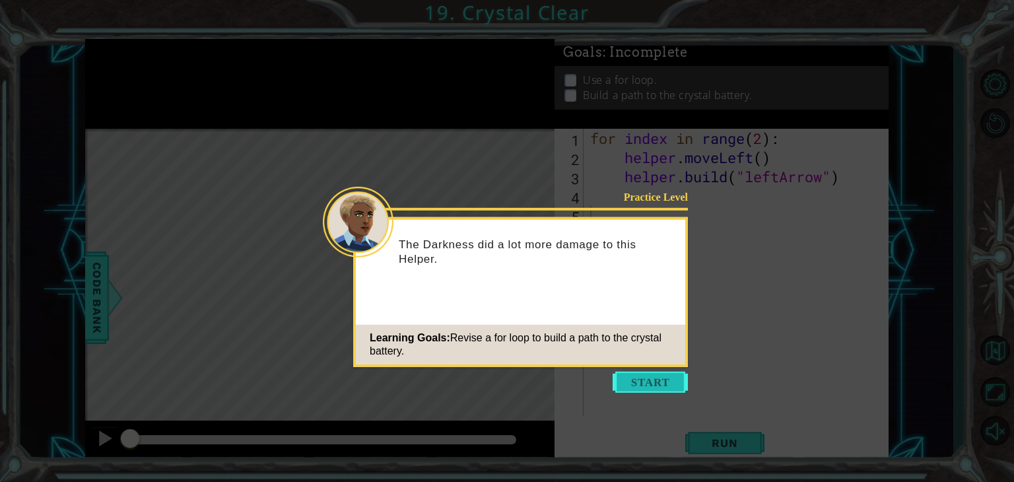
click at [626, 378] on button "Start" at bounding box center [650, 382] width 75 height 21
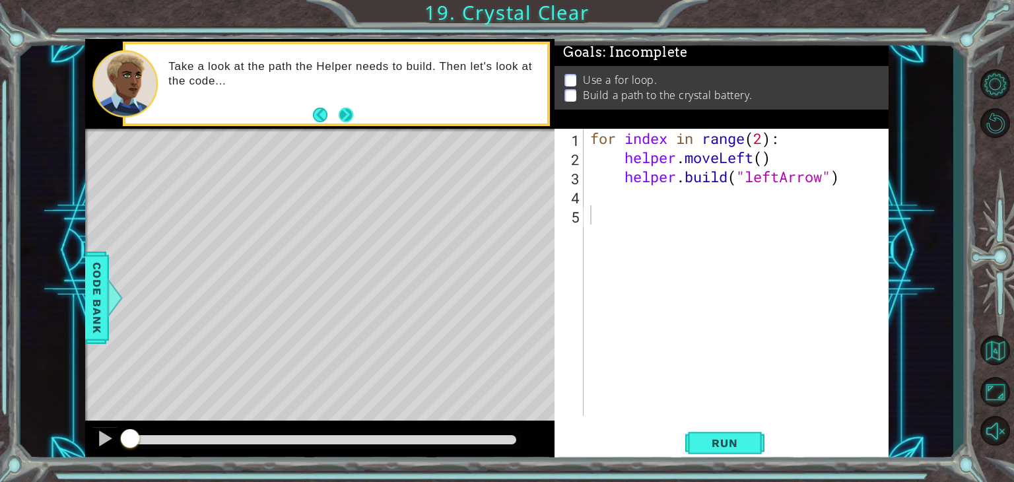
click at [348, 117] on button "Next" at bounding box center [346, 114] width 15 height 15
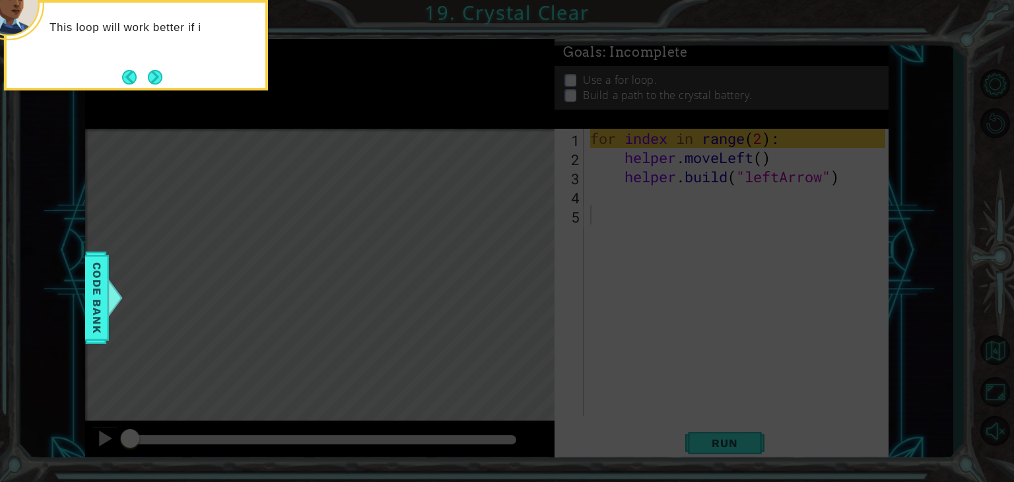
click at [157, 79] on button "Next" at bounding box center [155, 77] width 15 height 15
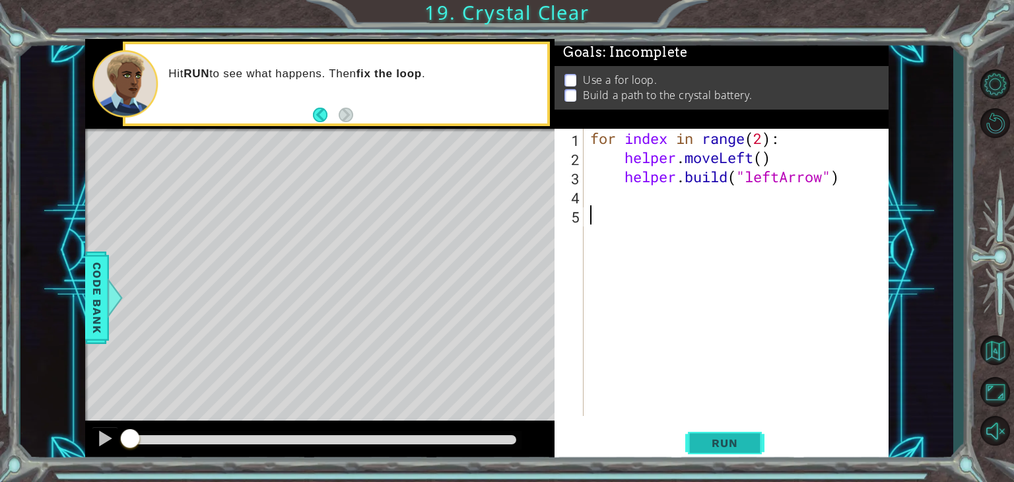
click at [738, 438] on span "Run" at bounding box center [724, 442] width 52 height 13
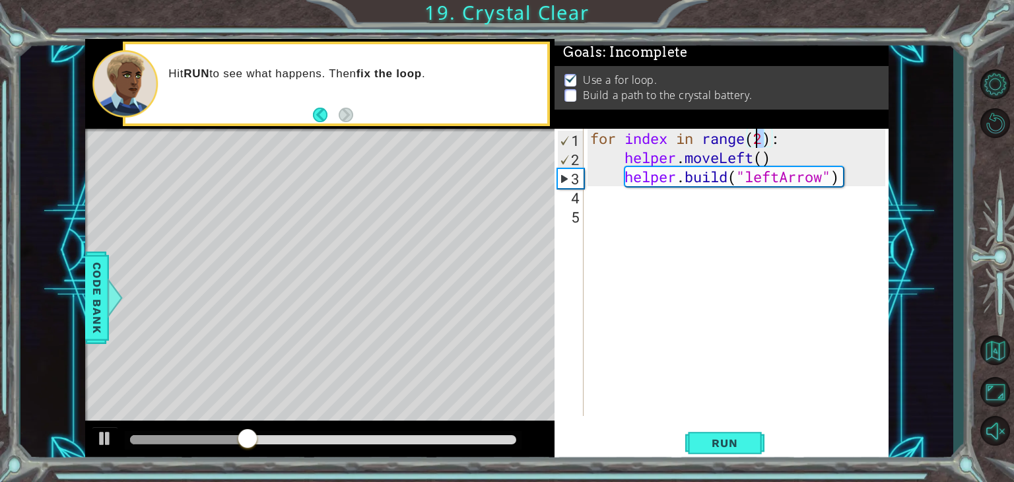
drag, startPoint x: 763, startPoint y: 137, endPoint x: 757, endPoint y: 141, distance: 7.7
click at [757, 141] on div "for index in range ( 2 ) : helper . moveLeft ( ) helper . build ( "leftArrow" )" at bounding box center [740, 291] width 304 height 325
click at [753, 434] on button "Run" at bounding box center [724, 443] width 79 height 34
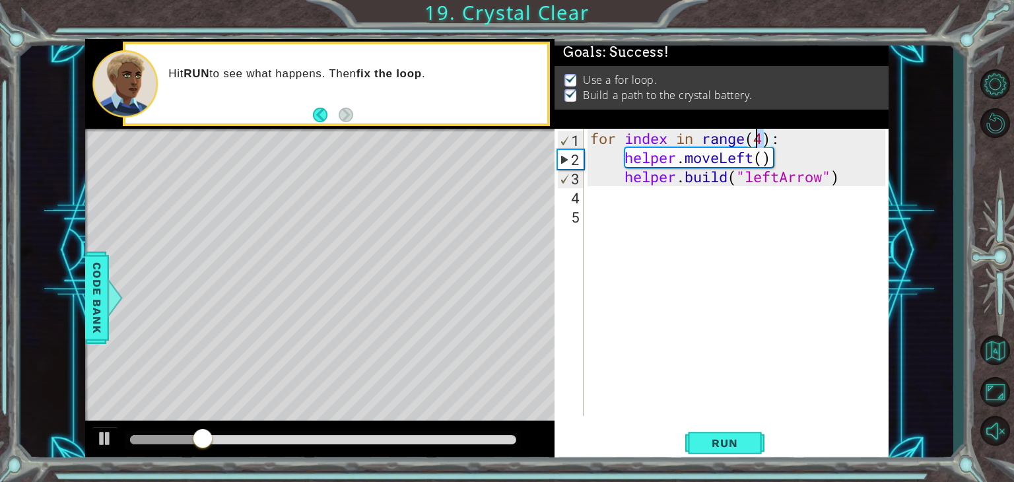
drag, startPoint x: 768, startPoint y: 136, endPoint x: 754, endPoint y: 138, distance: 14.0
click at [754, 138] on div "for index in range ( 4 ) : helper . moveLeft ( ) helper . build ( "leftArrow" )" at bounding box center [740, 291] width 304 height 325
type textarea "for index in range(5):"
click at [724, 440] on span "Run" at bounding box center [724, 442] width 52 height 13
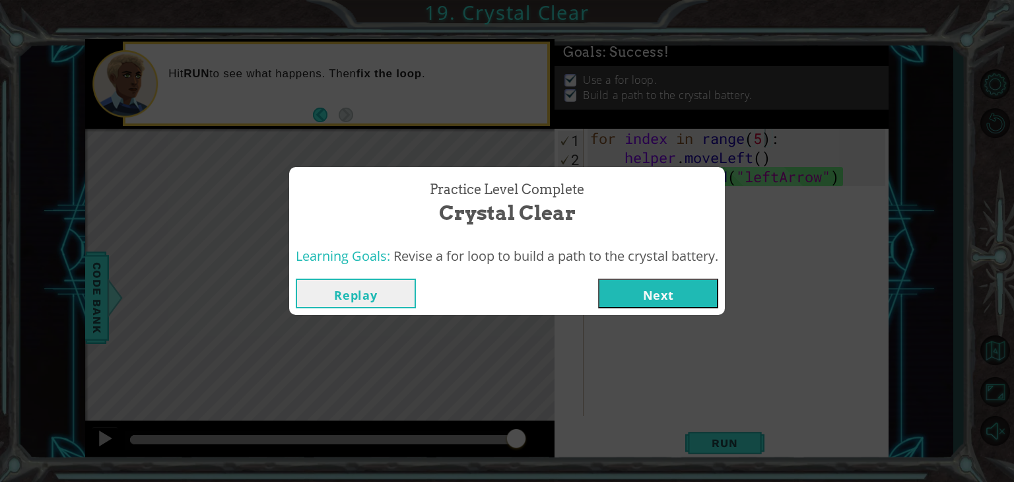
click at [708, 308] on div "Replay Next" at bounding box center [507, 293] width 436 height 43
click at [713, 299] on button "Next" at bounding box center [658, 294] width 120 height 30
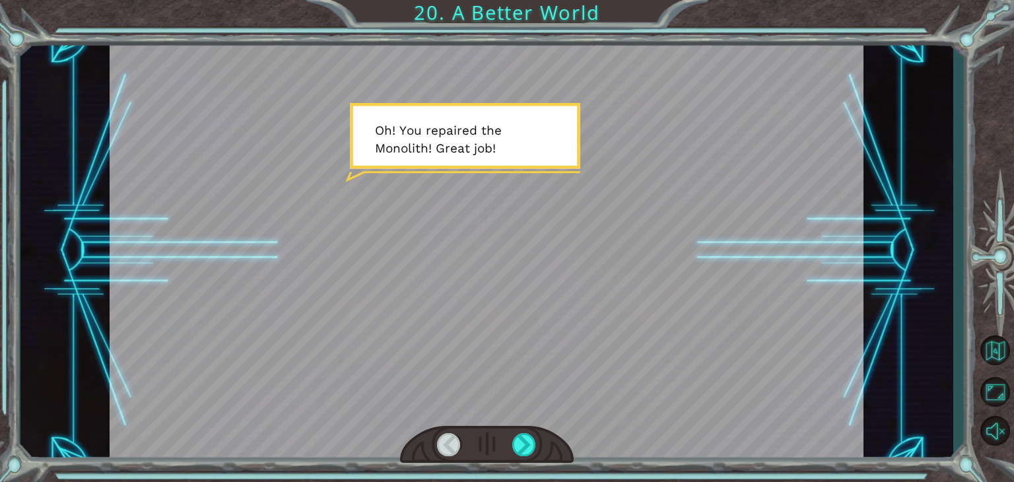
click at [518, 430] on div at bounding box center [487, 445] width 174 height 38
click at [519, 440] on div at bounding box center [524, 444] width 24 height 23
click at [520, 445] on div at bounding box center [524, 444] width 24 height 23
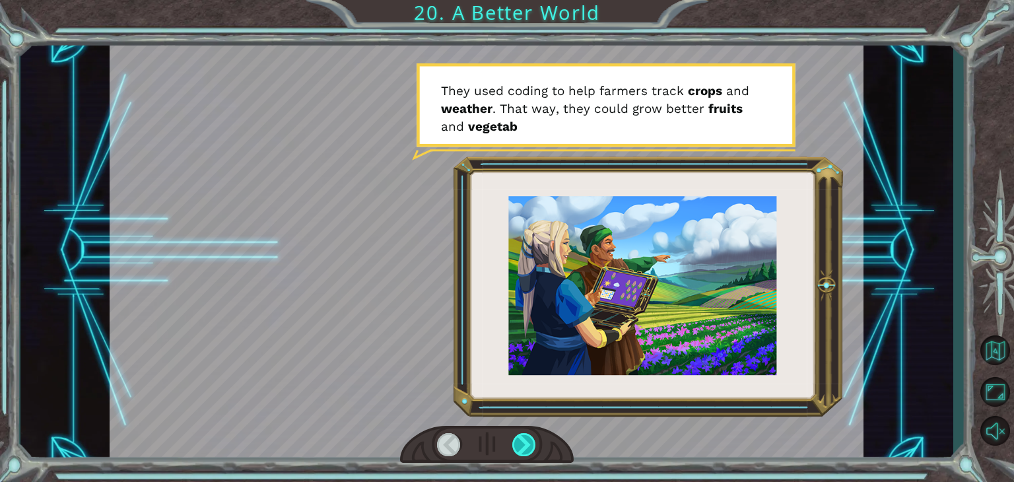
click at [520, 445] on div at bounding box center [524, 444] width 24 height 23
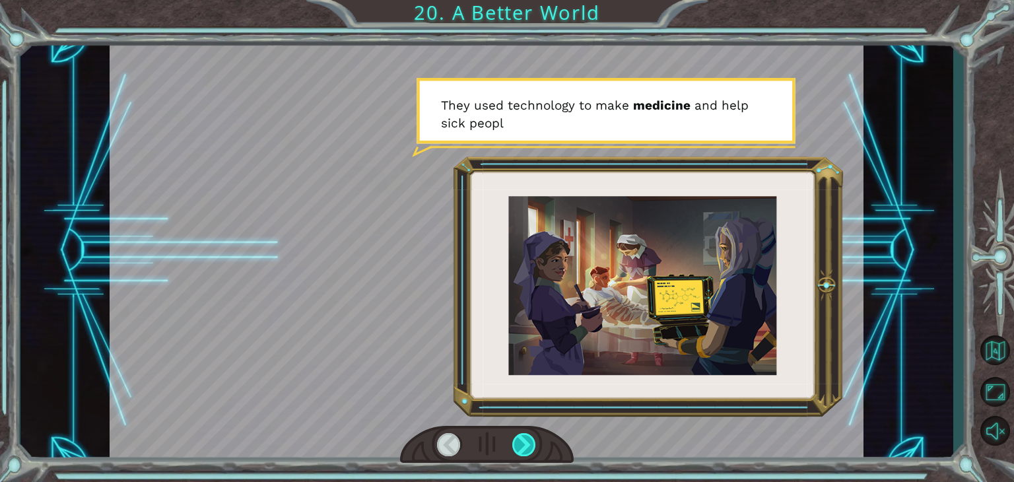
click at [520, 445] on div at bounding box center [524, 444] width 24 height 23
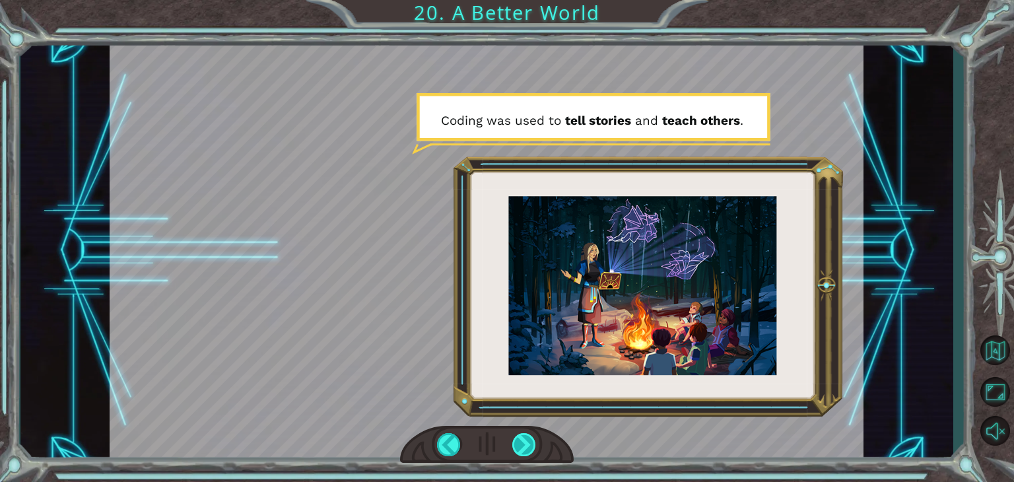
click at [520, 445] on div at bounding box center [524, 444] width 24 height 23
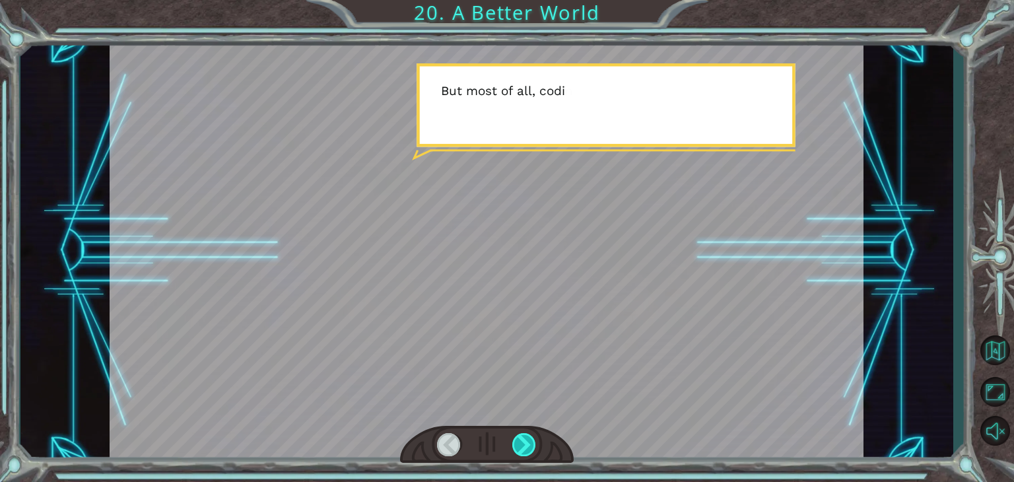
click at [520, 445] on div at bounding box center [524, 444] width 24 height 23
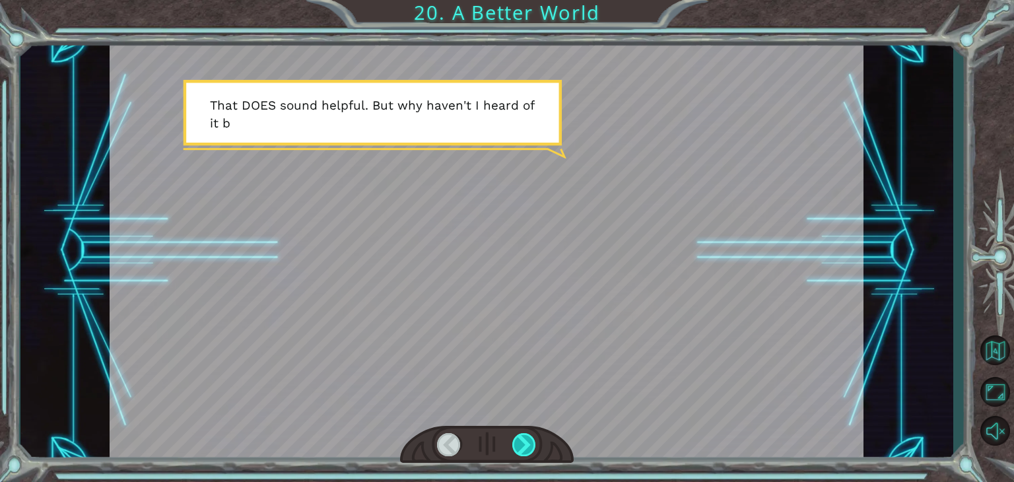
click at [520, 445] on div at bounding box center [524, 444] width 24 height 23
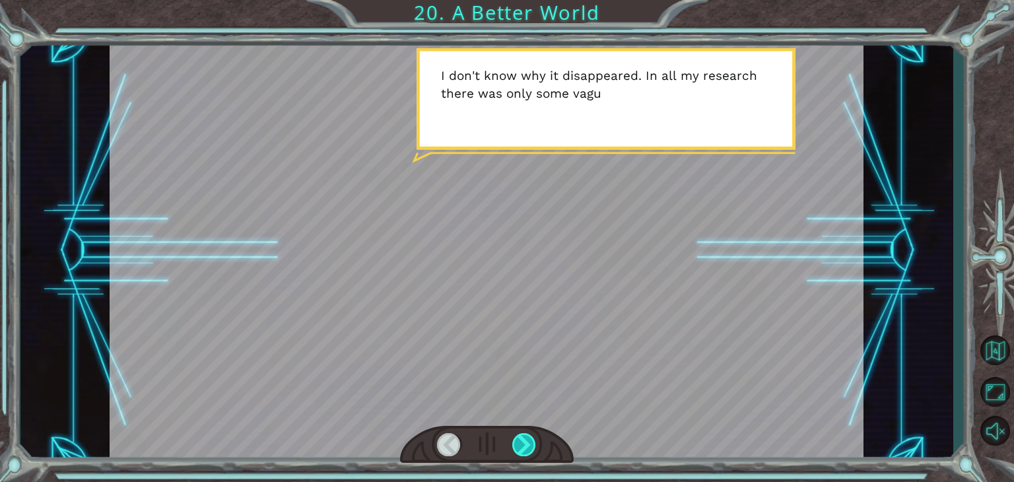
click at [520, 445] on div at bounding box center [524, 444] width 24 height 23
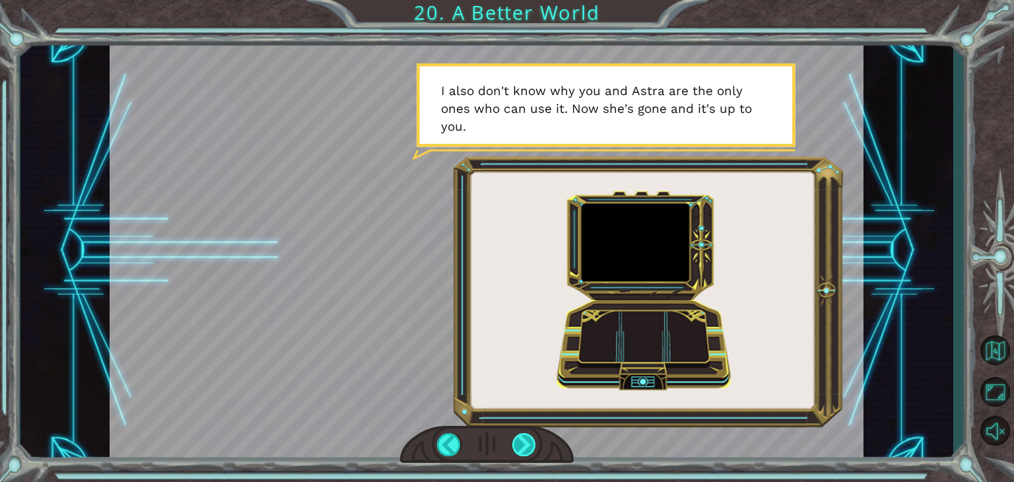
click at [520, 445] on div at bounding box center [524, 444] width 24 height 23
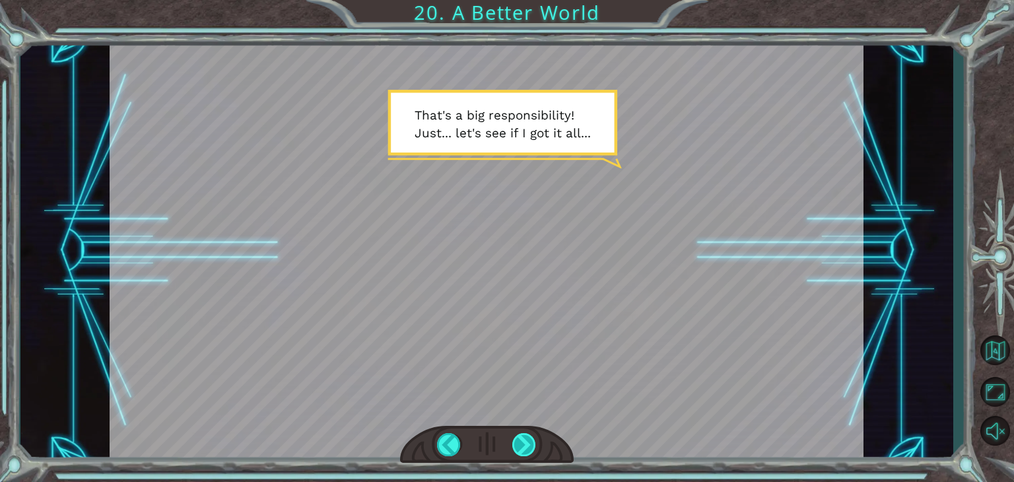
click at [520, 445] on div at bounding box center [524, 444] width 24 height 23
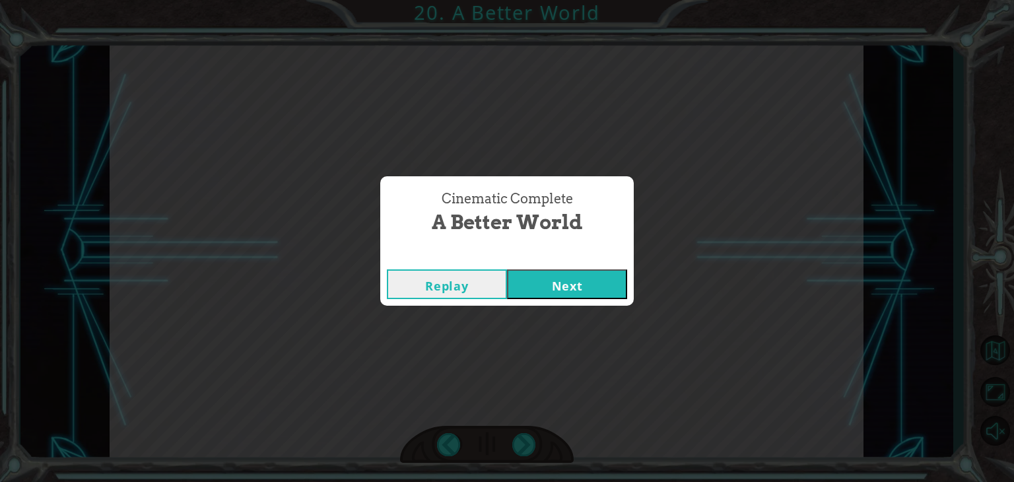
click at [557, 285] on button "Next" at bounding box center [567, 284] width 120 height 30
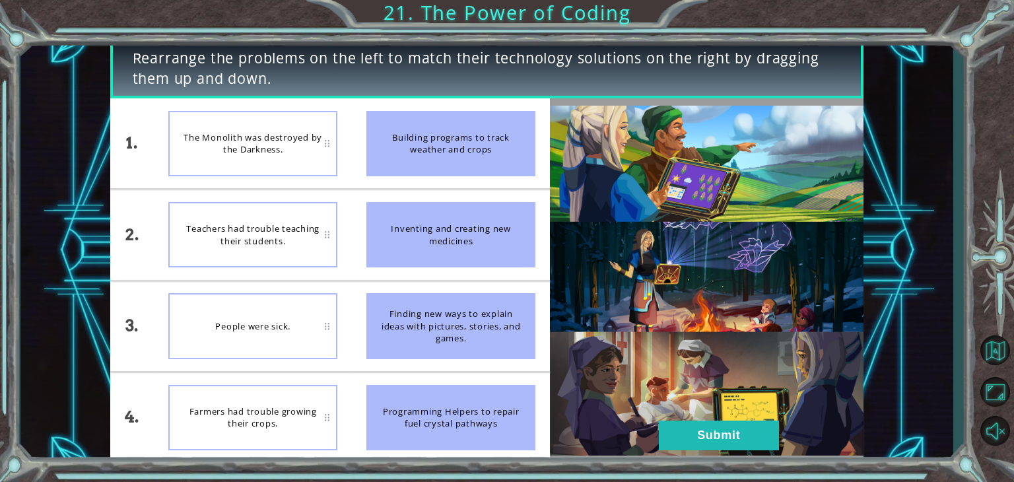
drag, startPoint x: 487, startPoint y: 159, endPoint x: 401, endPoint y: 159, distance: 85.8
click at [401, 159] on div "Building programs to track weather and crops" at bounding box center [450, 143] width 169 height 65
drag, startPoint x: 438, startPoint y: 246, endPoint x: 513, endPoint y: 300, distance: 91.8
click at [444, 282] on ul "Building programs to track weather and crops Inventing and creating new medicin…" at bounding box center [451, 280] width 198 height 364
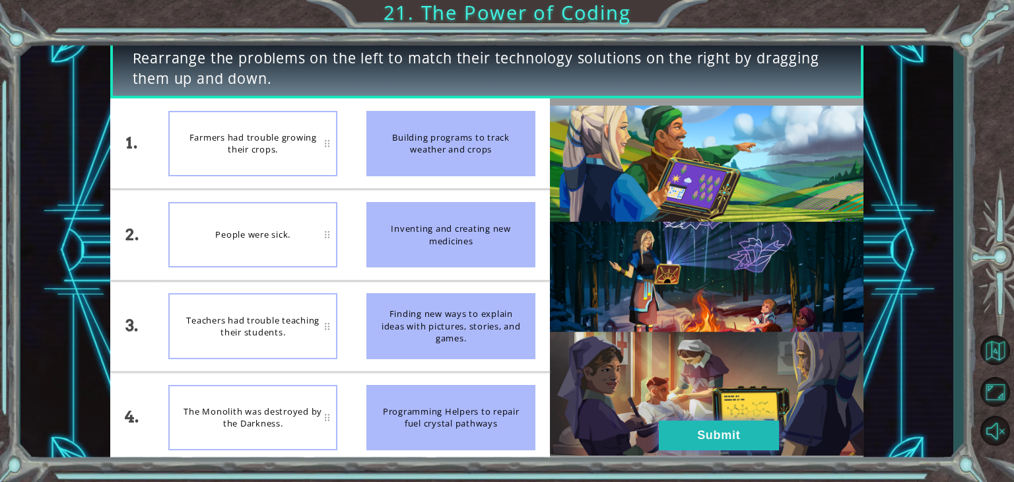
click at [718, 434] on button "Submit" at bounding box center [719, 436] width 120 height 30
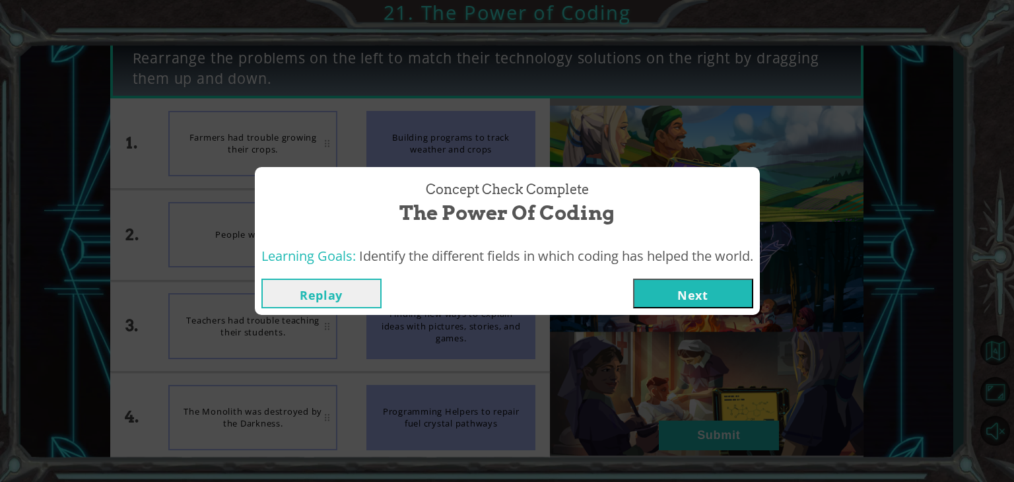
click at [708, 296] on button "Next" at bounding box center [693, 294] width 120 height 30
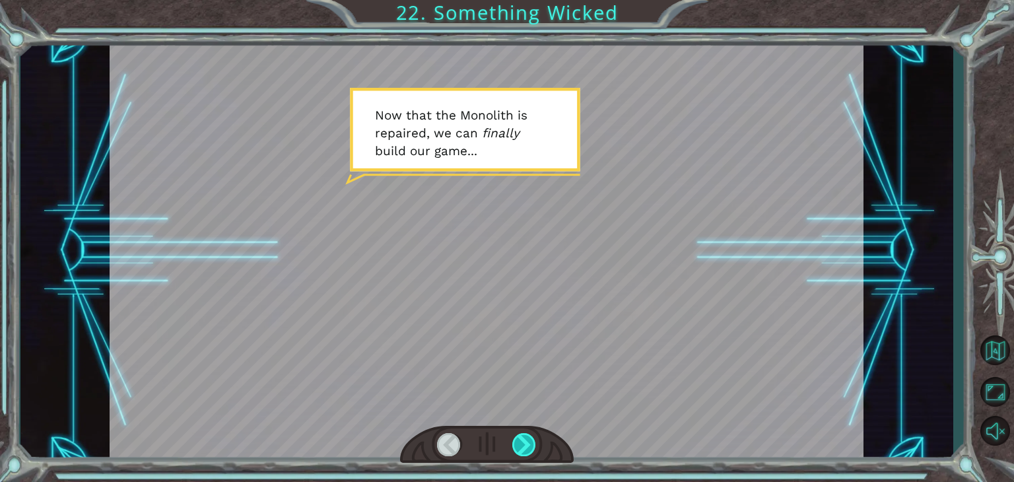
click at [525, 437] on div at bounding box center [524, 444] width 24 height 23
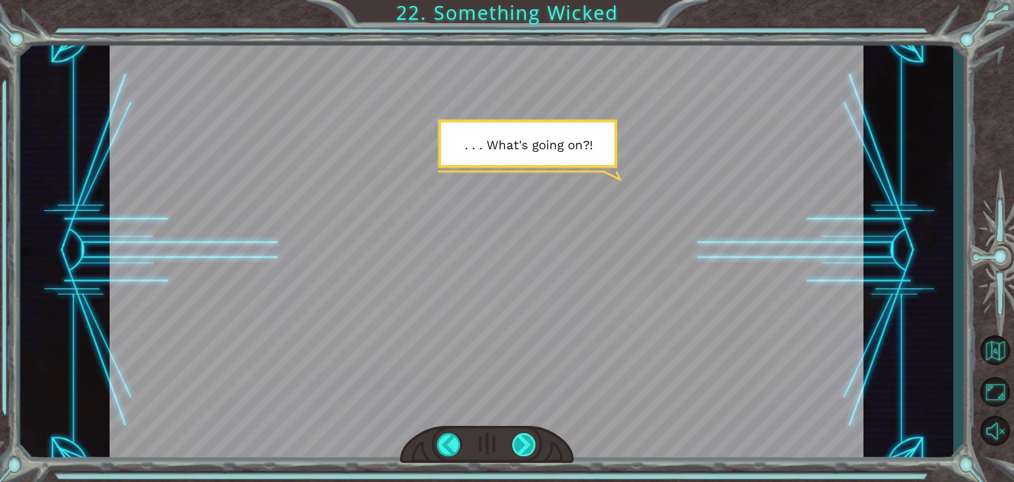
click at [527, 448] on div at bounding box center [524, 444] width 24 height 23
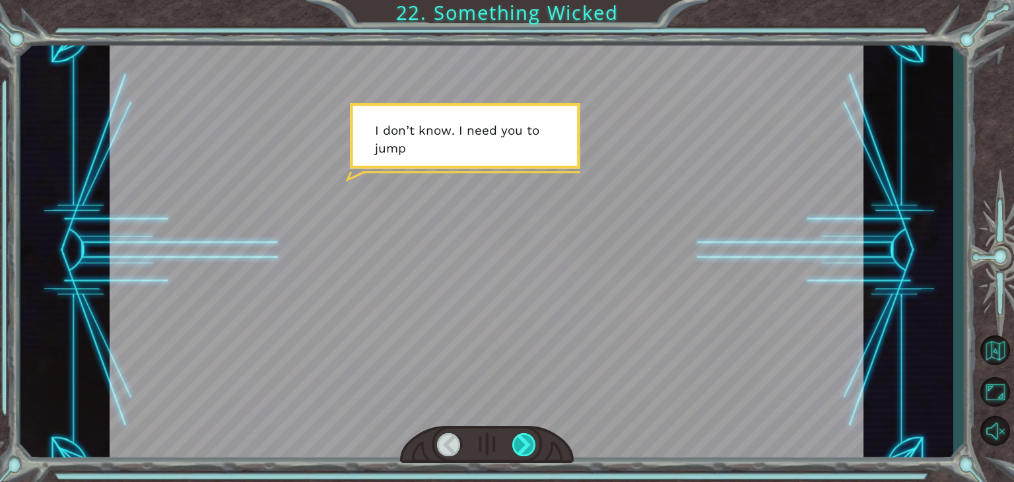
click at [528, 448] on div at bounding box center [524, 444] width 24 height 23
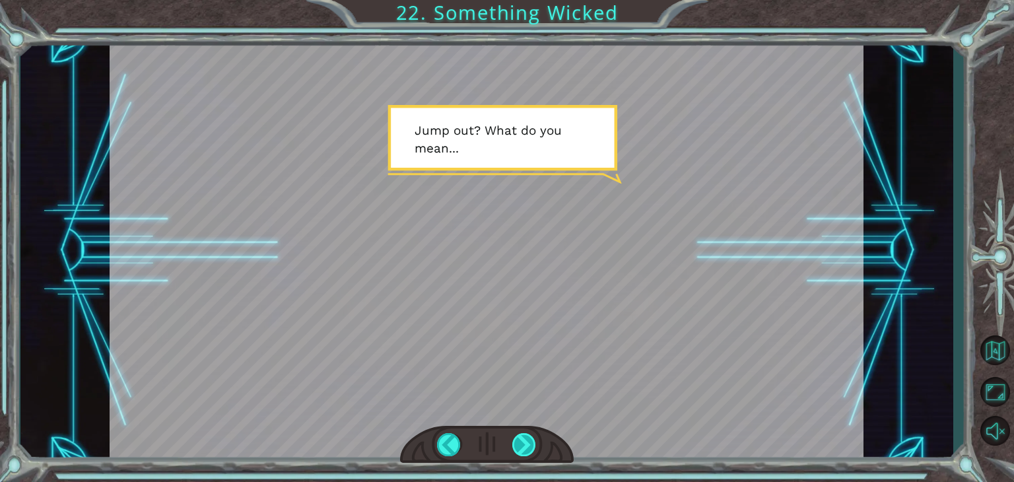
click at [528, 448] on div at bounding box center [524, 444] width 24 height 23
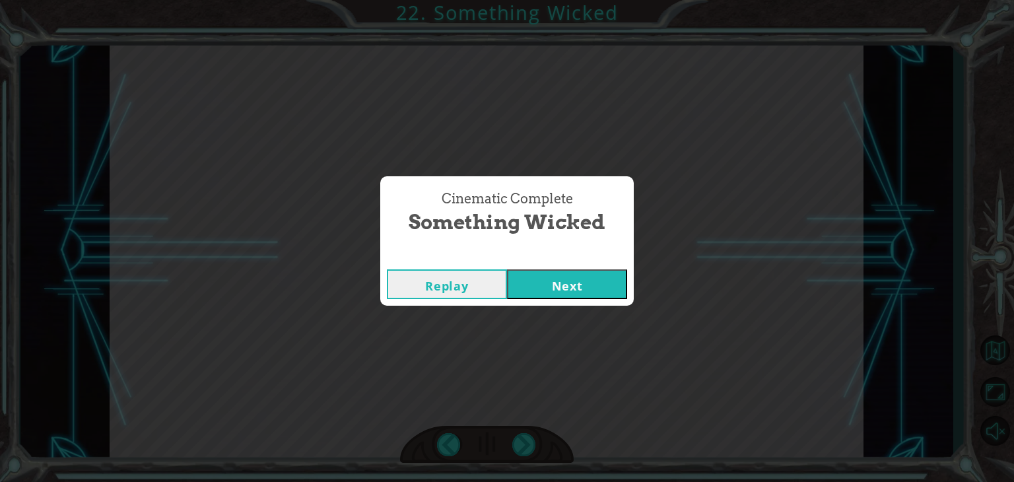
click at [601, 288] on button "Next" at bounding box center [567, 284] width 120 height 30
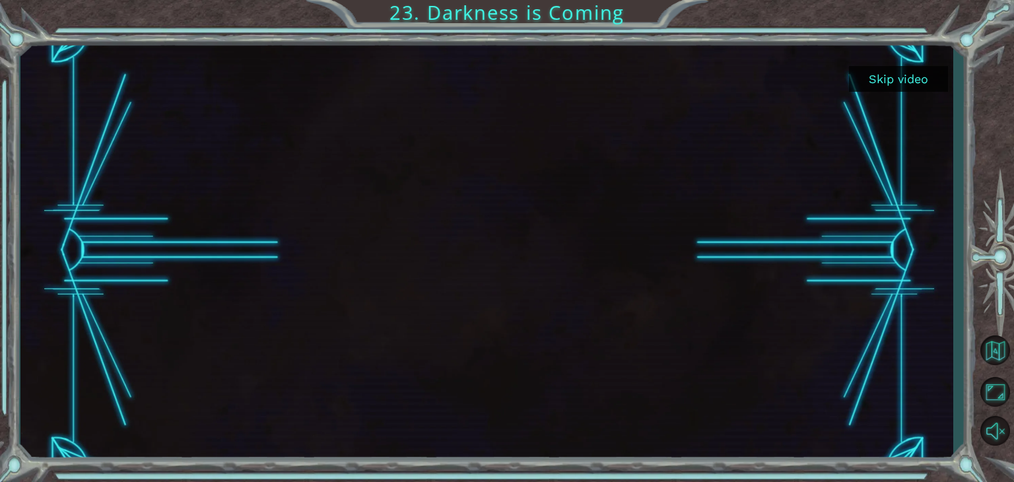
click at [907, 84] on button "Skip video" at bounding box center [898, 79] width 99 height 26
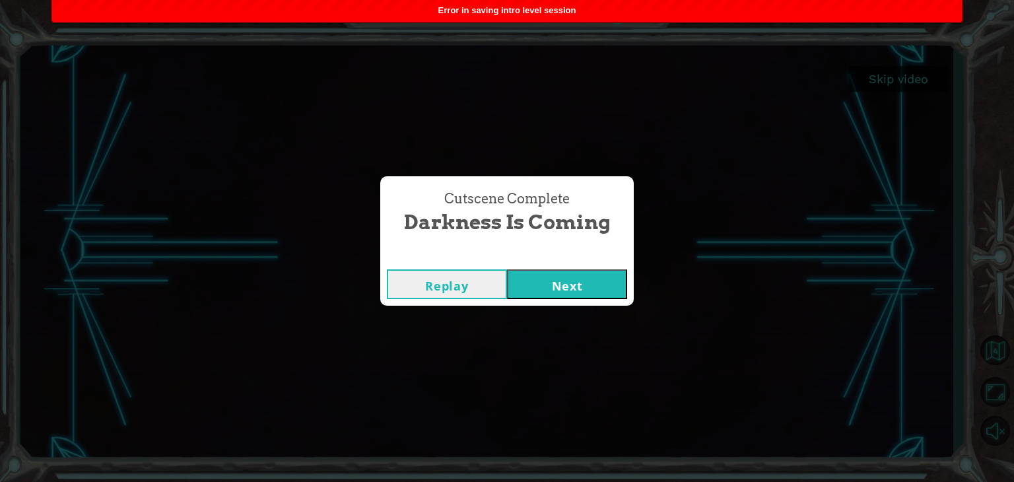
click at [571, 278] on button "Next" at bounding box center [567, 284] width 120 height 30
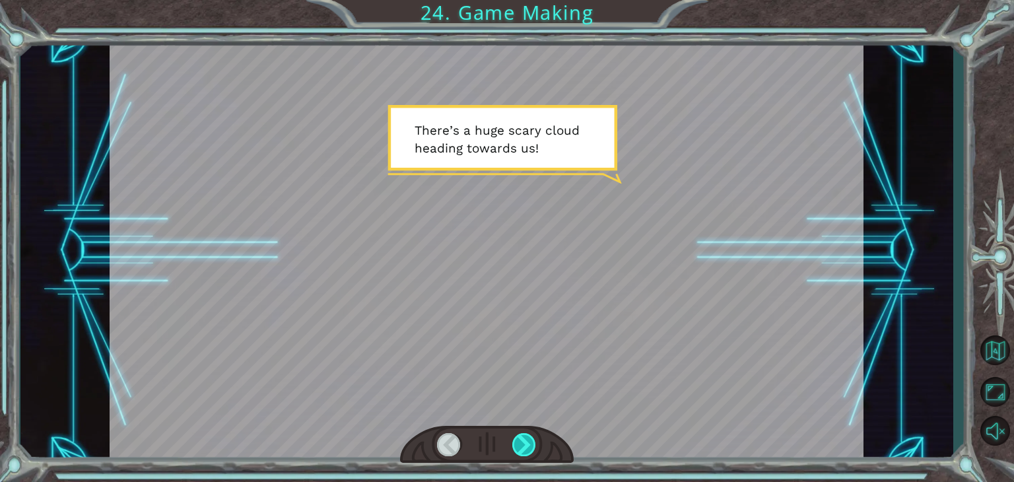
click at [523, 448] on div at bounding box center [524, 444] width 24 height 23
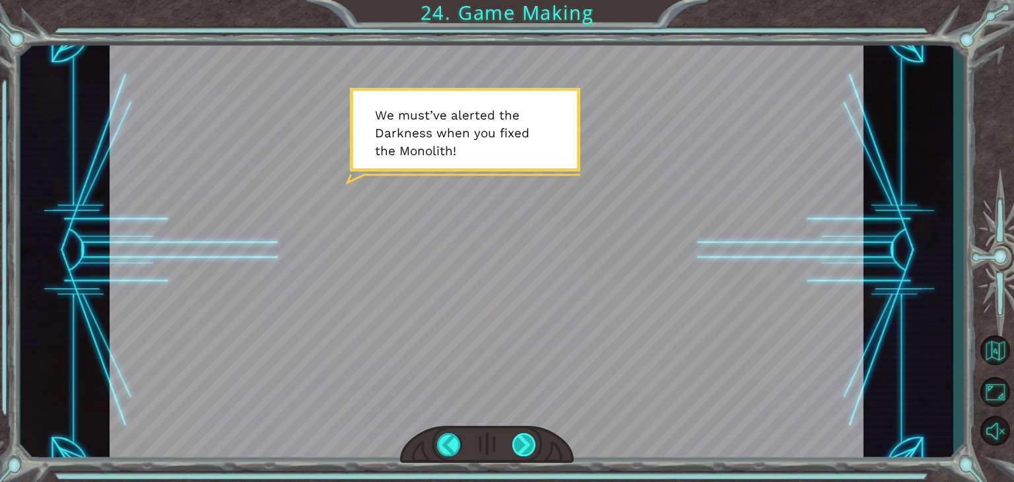
click at [523, 448] on div at bounding box center [524, 444] width 24 height 23
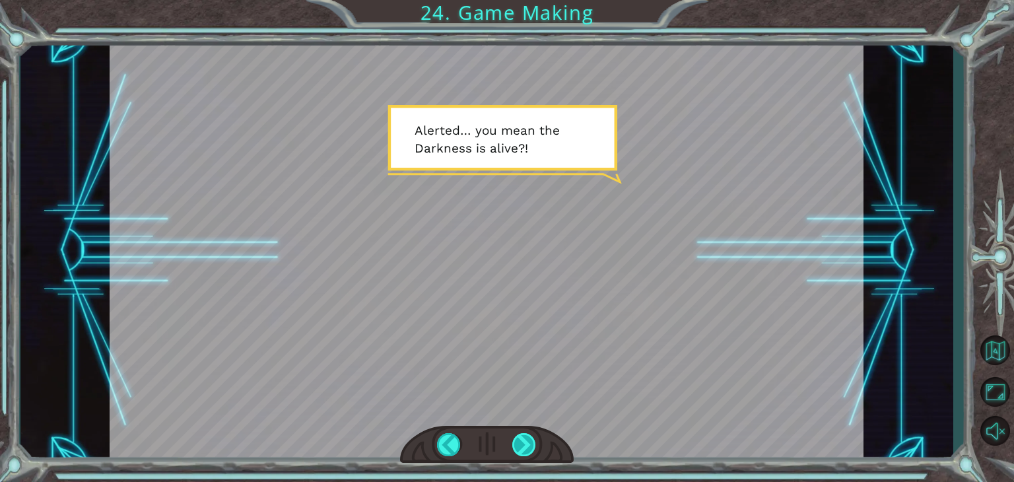
click at [528, 439] on div at bounding box center [524, 444] width 24 height 23
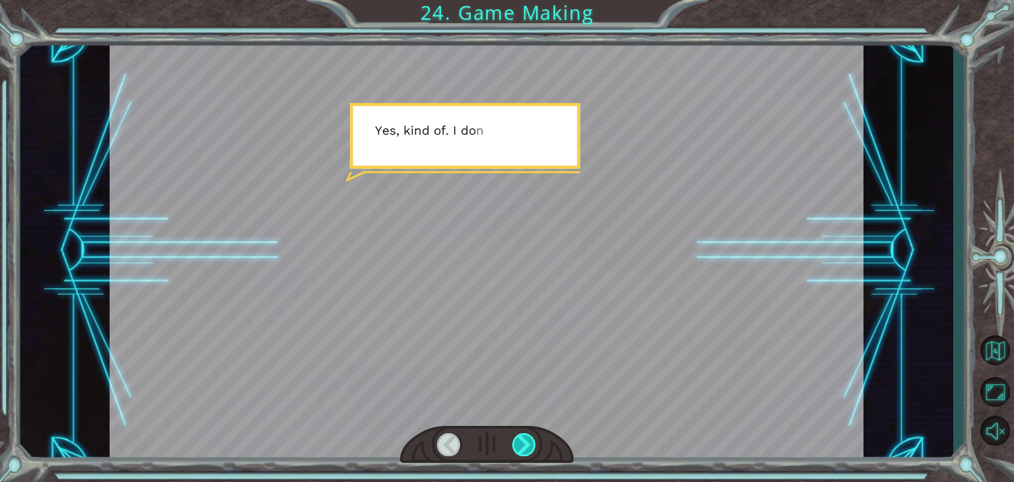
click at [528, 439] on div at bounding box center [524, 444] width 24 height 23
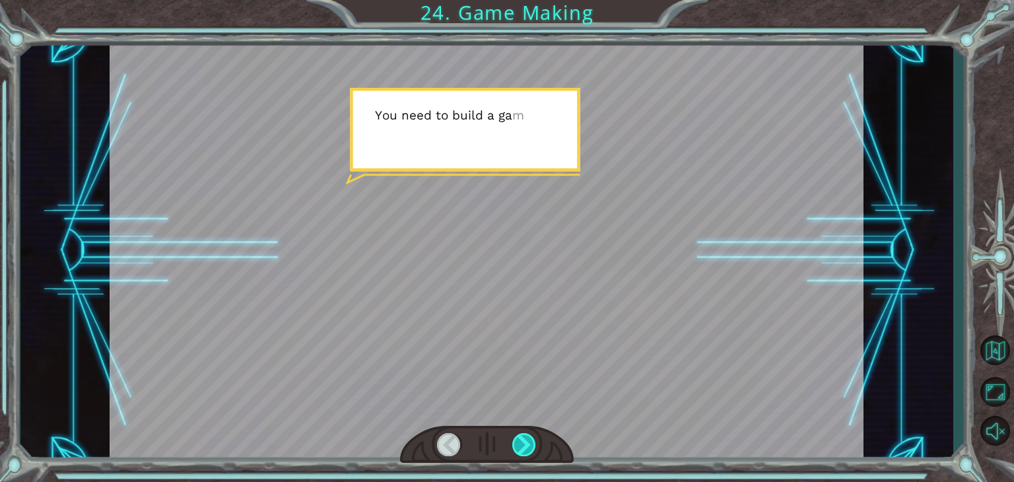
click at [528, 439] on div at bounding box center [524, 444] width 24 height 23
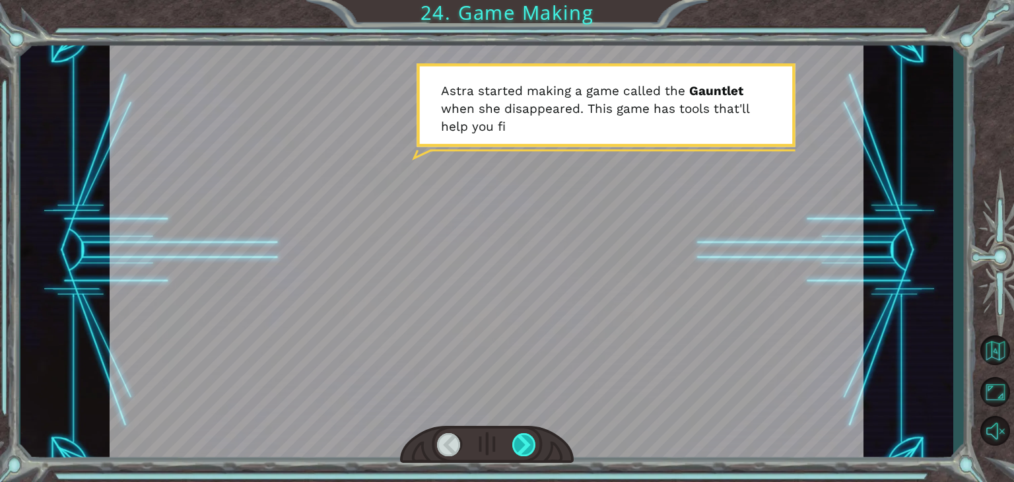
click at [528, 439] on div at bounding box center [524, 444] width 24 height 23
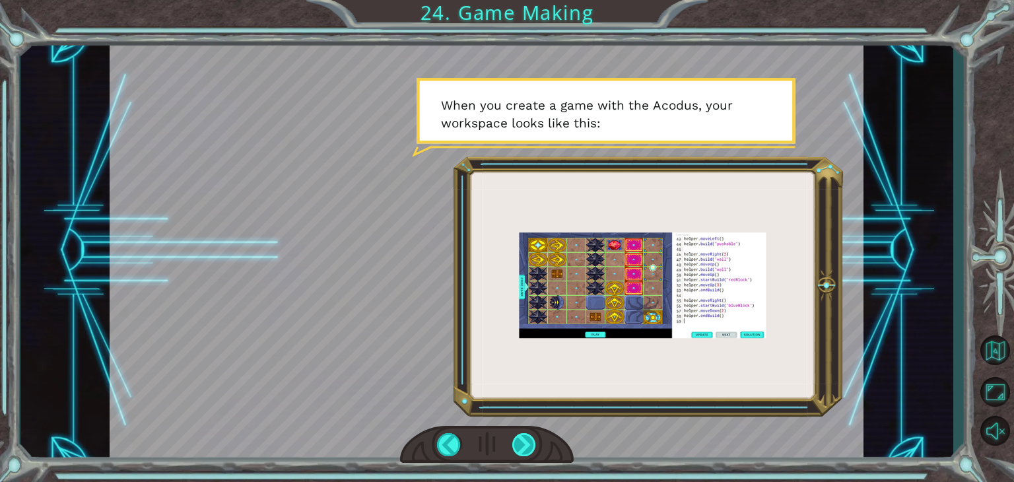
click at [523, 449] on div at bounding box center [524, 444] width 24 height 23
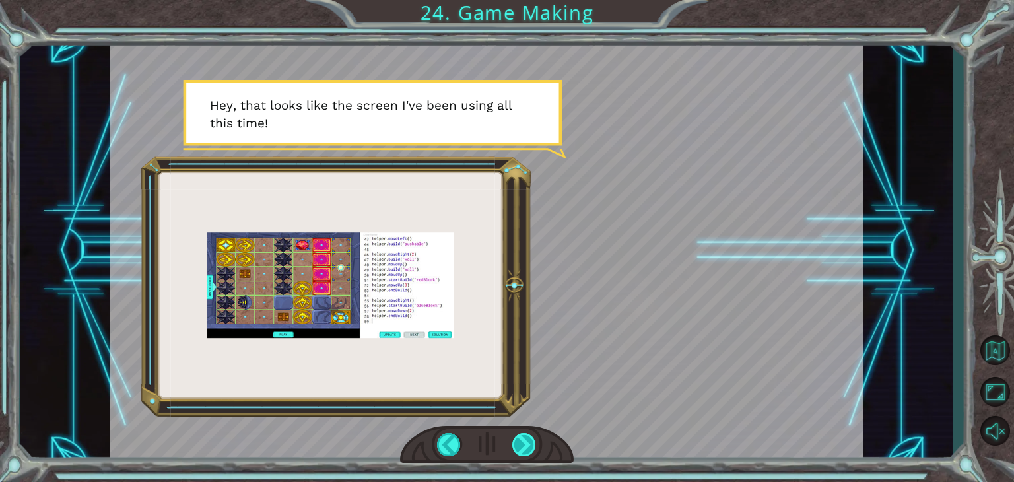
click at [522, 444] on div at bounding box center [524, 444] width 24 height 23
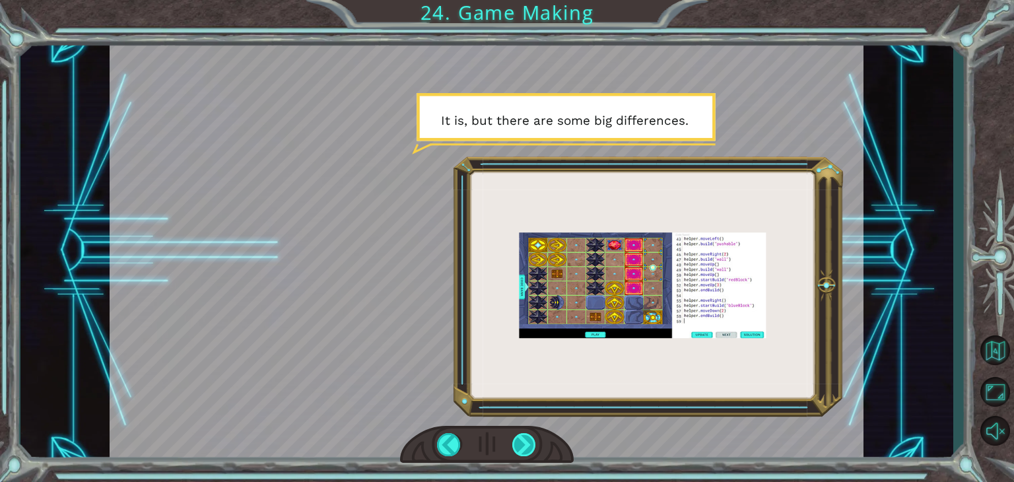
click at [522, 443] on div at bounding box center [524, 444] width 24 height 23
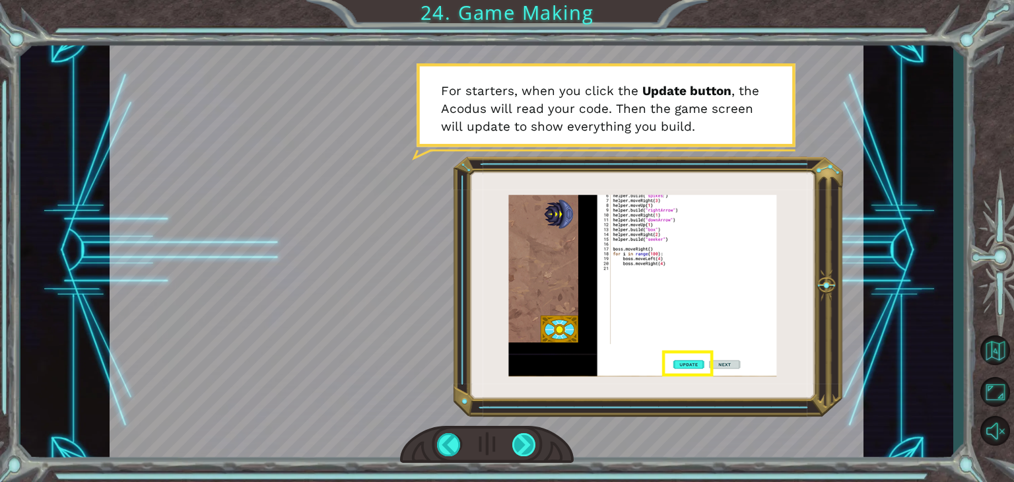
click at [522, 443] on div at bounding box center [524, 444] width 24 height 23
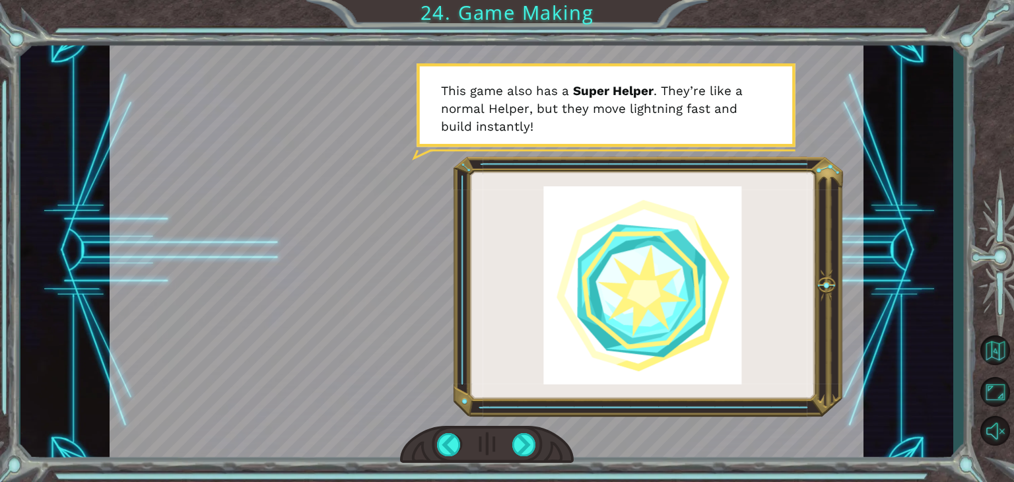
click at [629, 225] on div at bounding box center [487, 251] width 754 height 424
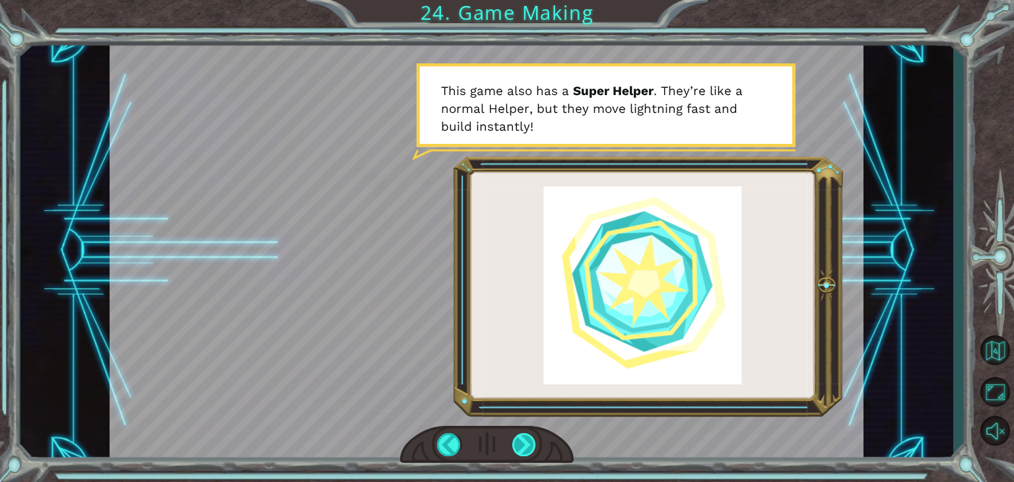
click at [528, 446] on div at bounding box center [524, 444] width 24 height 23
